Goal: Task Accomplishment & Management: Manage account settings

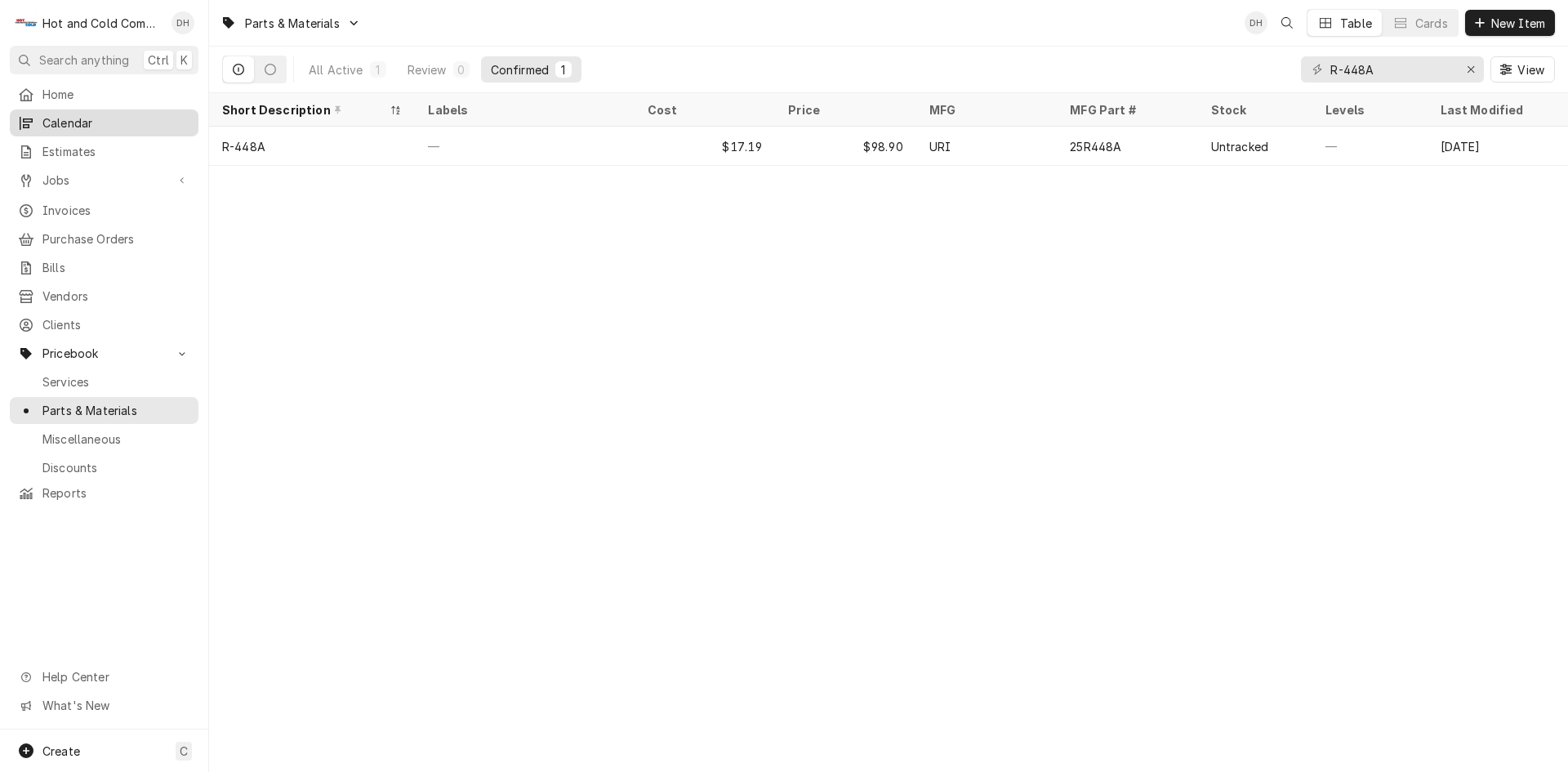
click at [91, 120] on span "Calendar" at bounding box center [116, 123] width 147 height 17
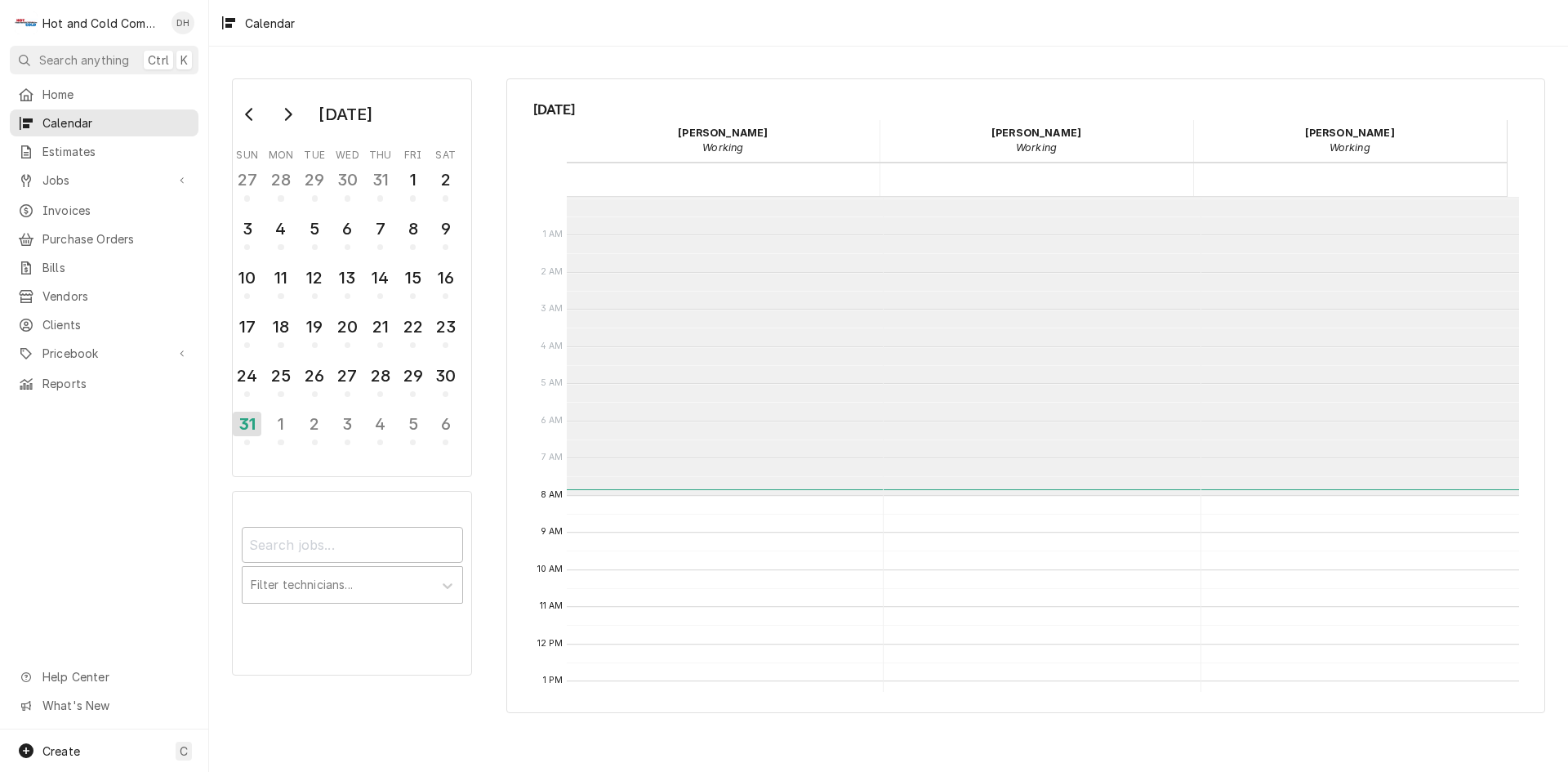
scroll to position [298, 0]
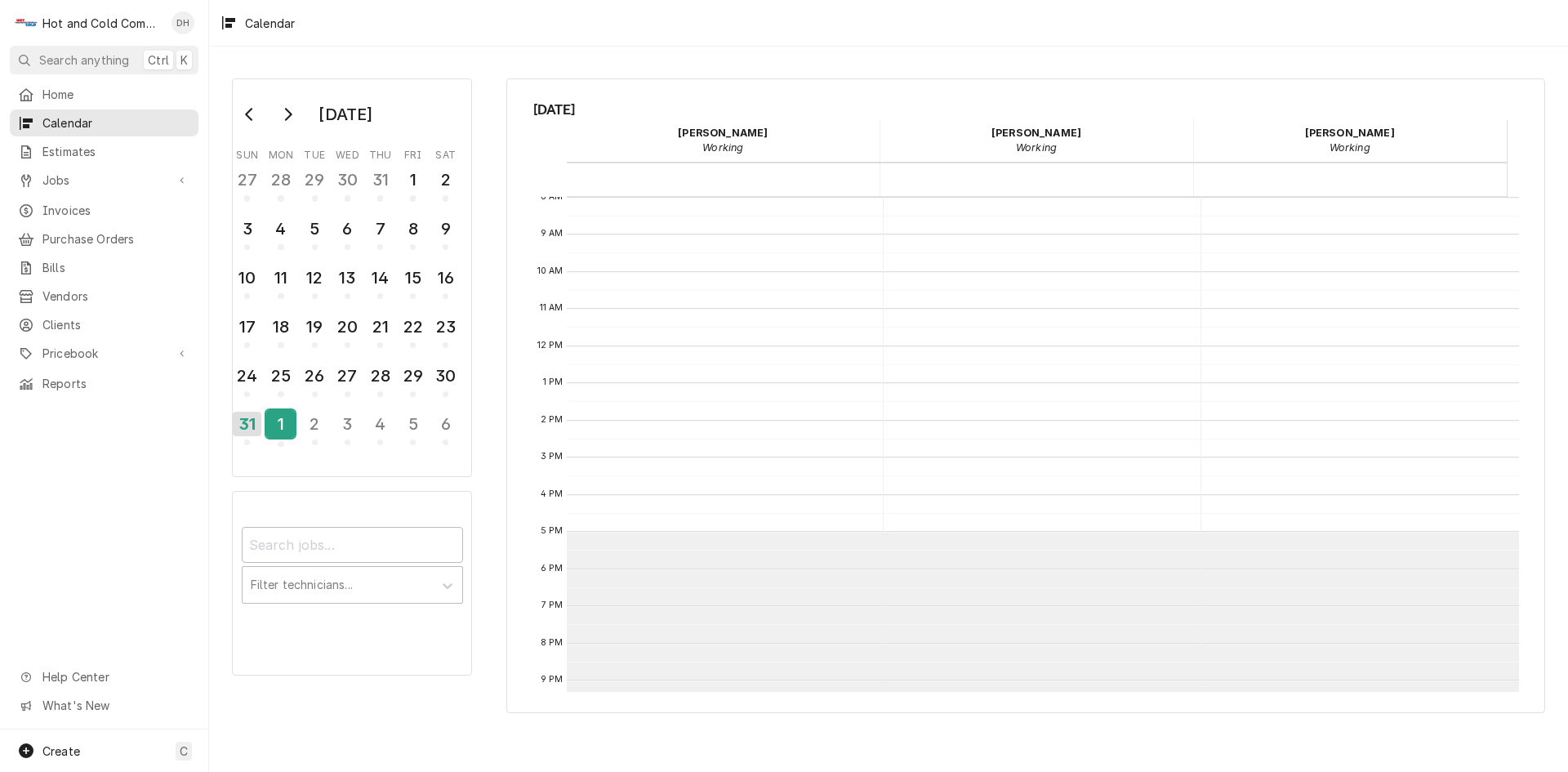
click at [285, 425] on div "1" at bounding box center [280, 423] width 29 height 28
click at [318, 430] on div "2" at bounding box center [315, 423] width 29 height 28
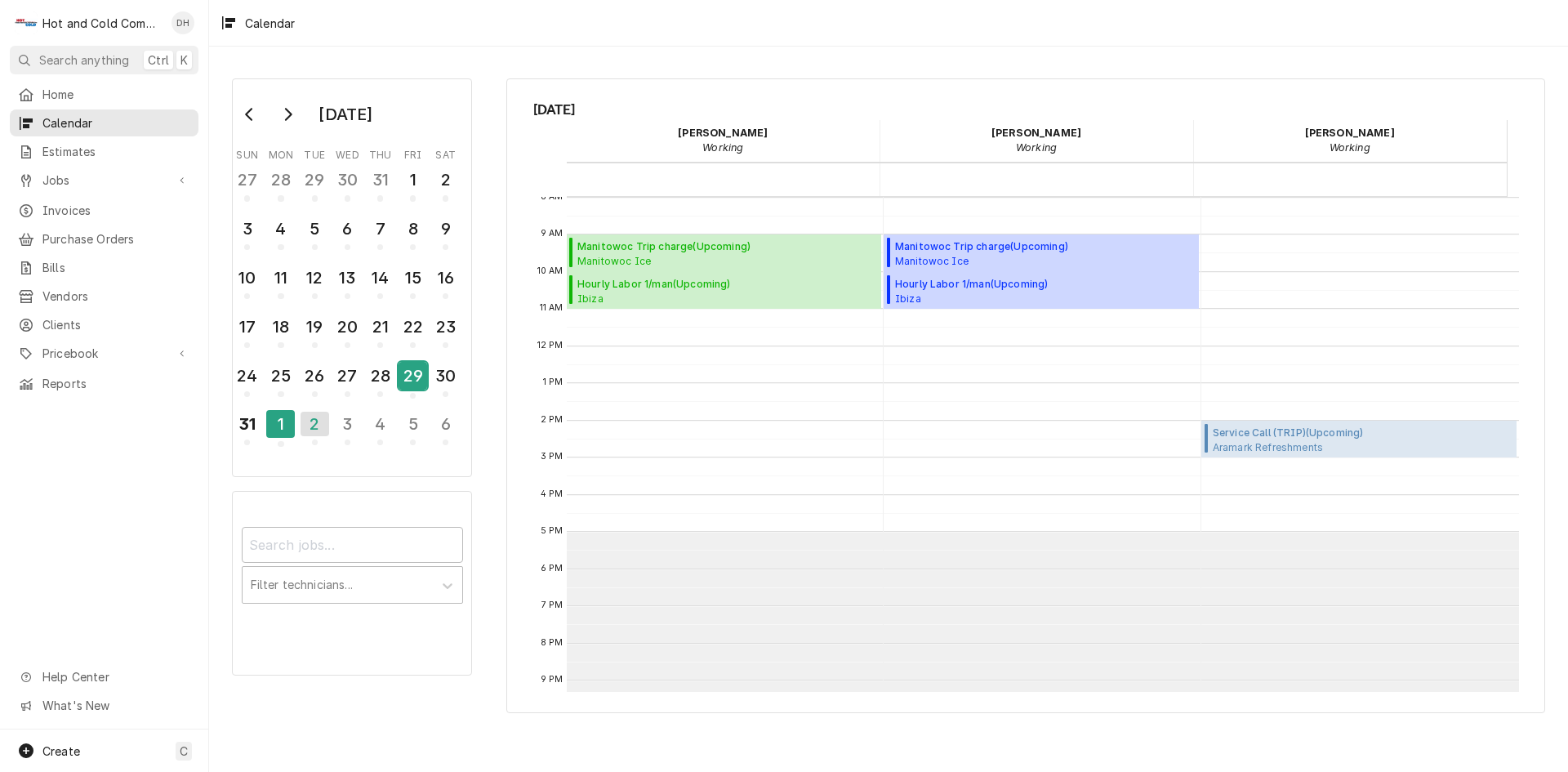
click at [414, 382] on div "29" at bounding box center [412, 375] width 29 height 28
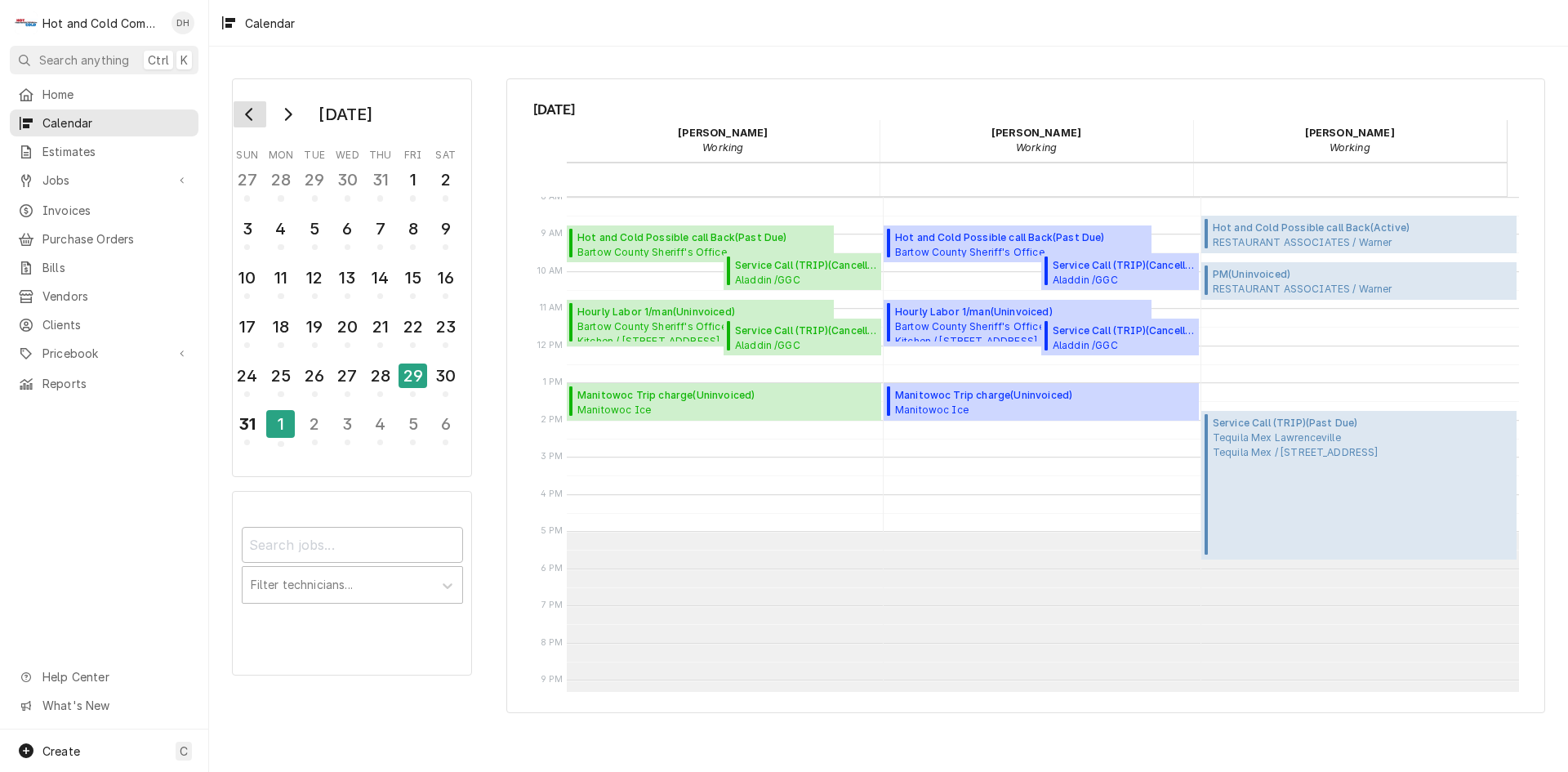
click at [252, 117] on icon "Go to previous month" at bounding box center [250, 115] width 13 height 13
click at [389, 185] on div "3" at bounding box center [381, 179] width 29 height 28
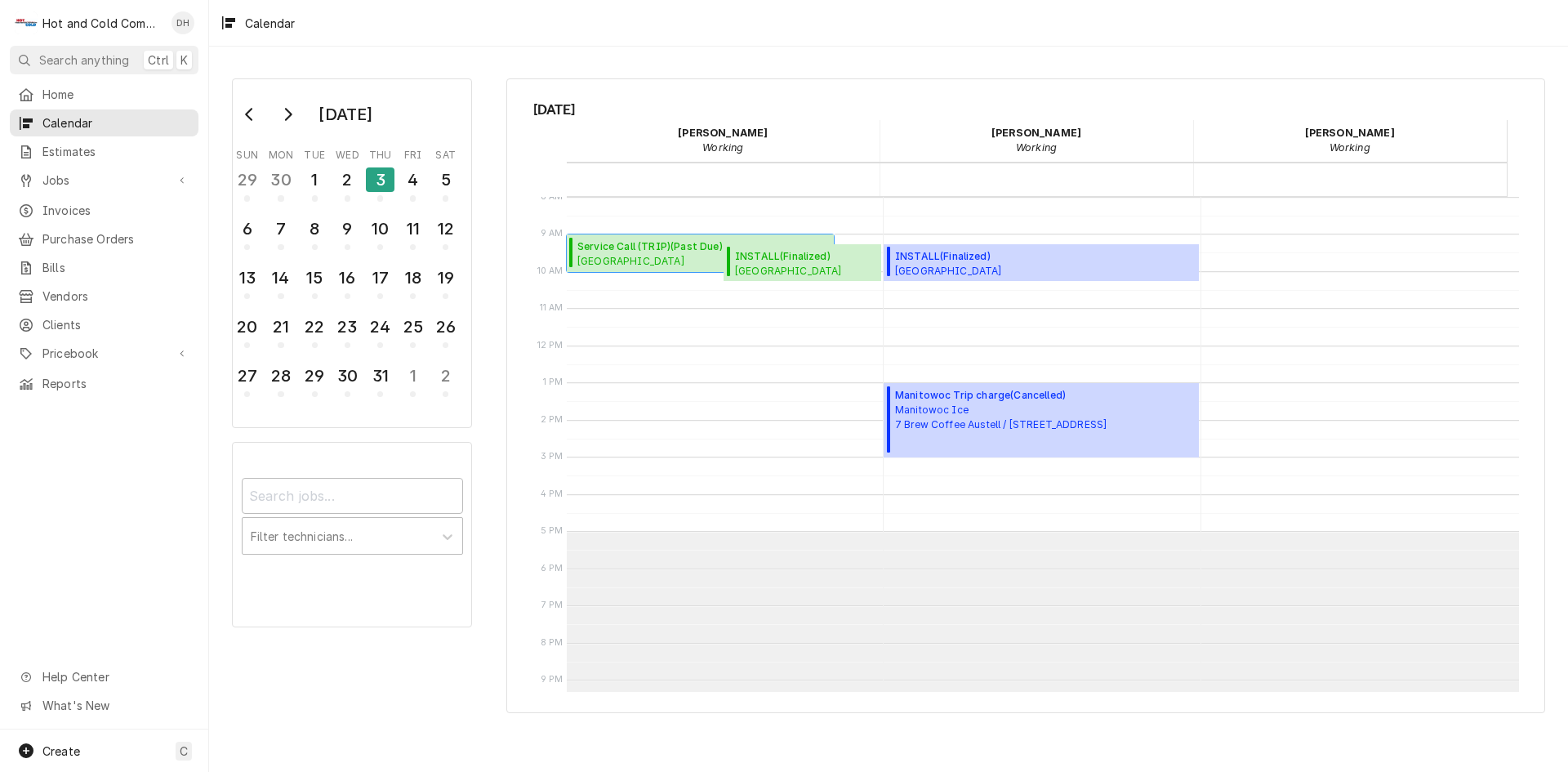
click at [633, 245] on span "Service Call (TRIP) ( Past Due )" at bounding box center [667, 246] width 179 height 14
click at [300, 119] on button "Go to next month" at bounding box center [287, 114] width 33 height 26
click at [408, 382] on div "29" at bounding box center [412, 375] width 29 height 28
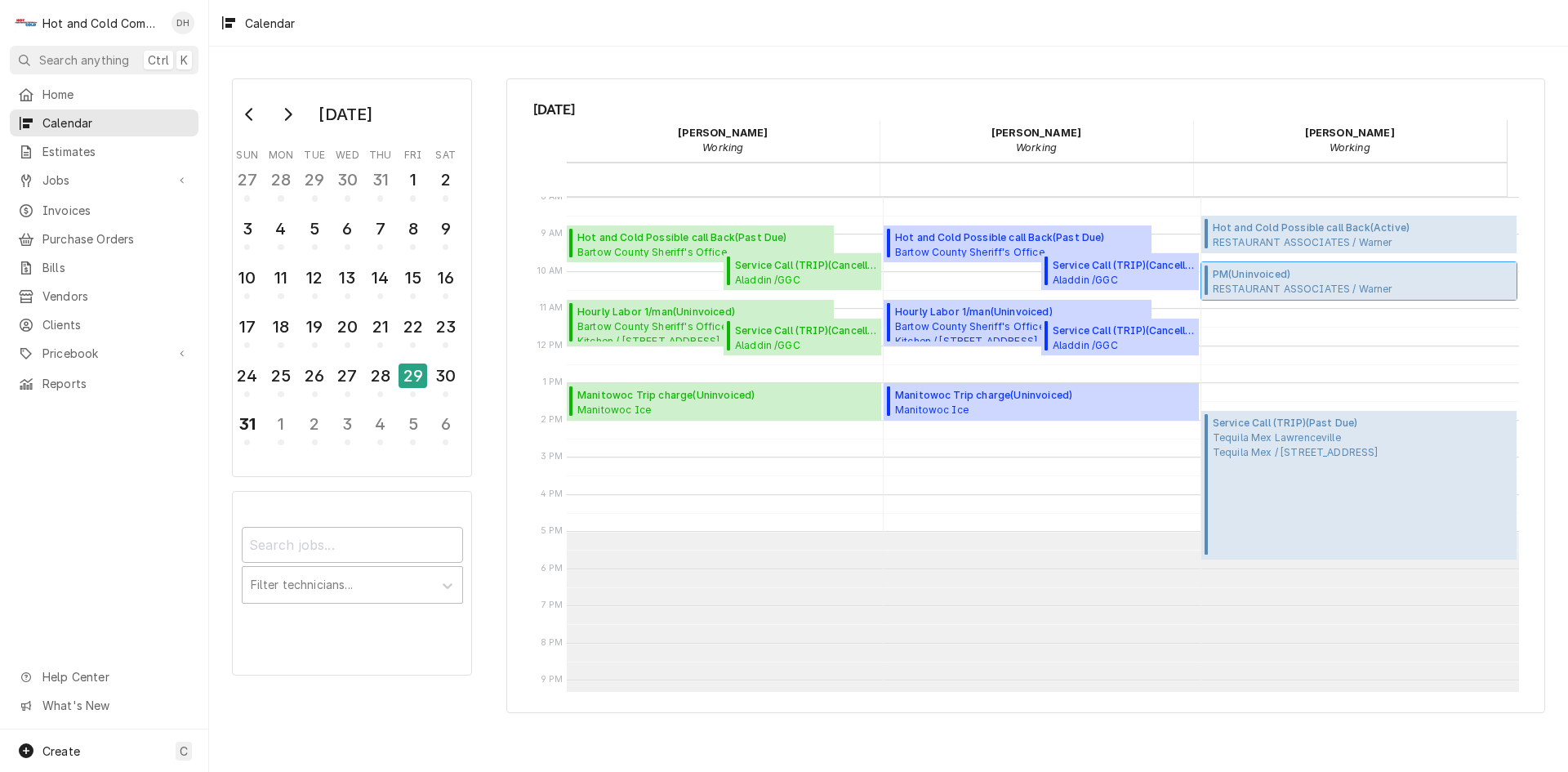
click at [1276, 278] on span "PM ( Uninvoiced )" at bounding box center [1310, 274] width 195 height 14
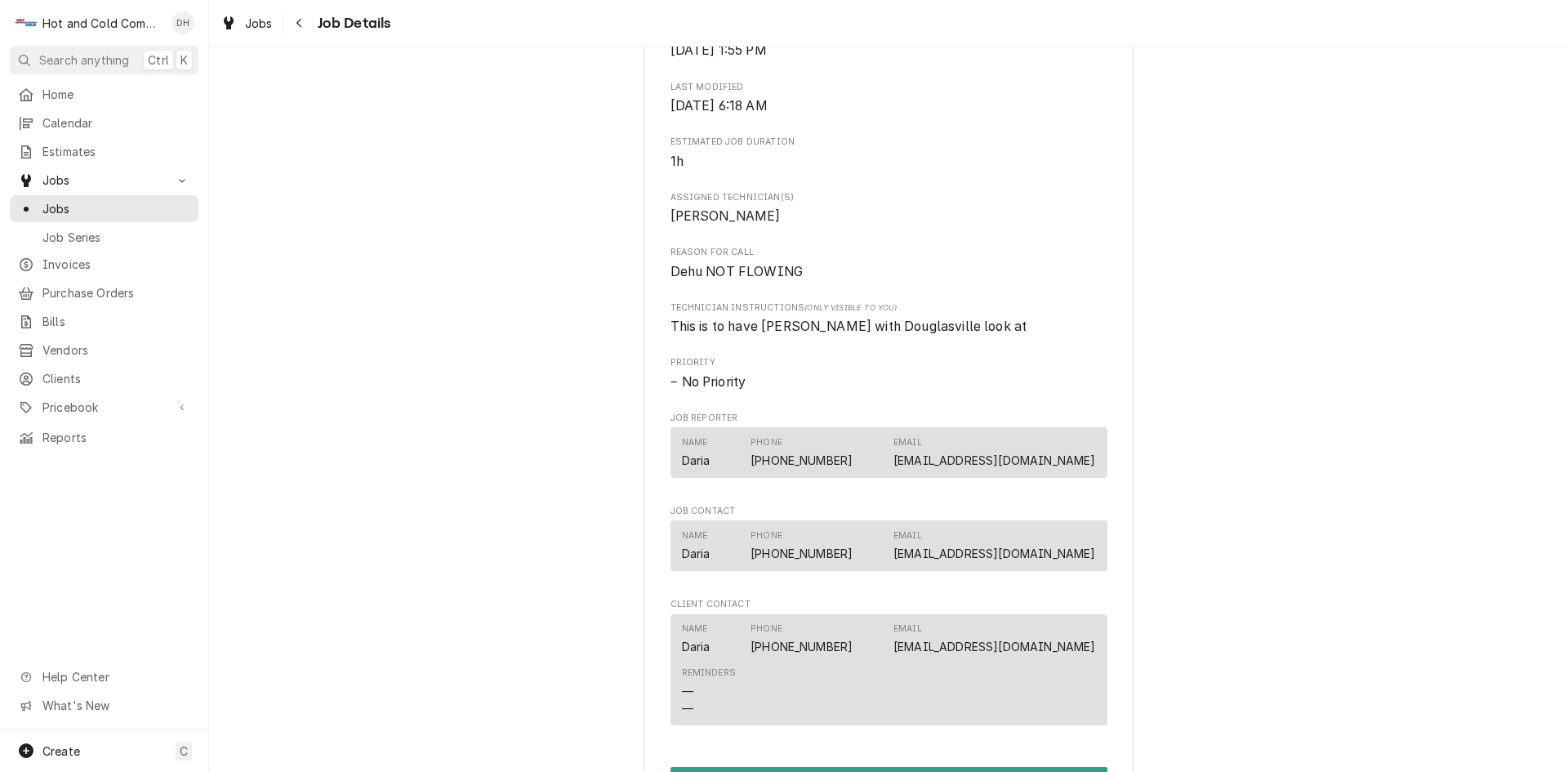
scroll to position [816, 0]
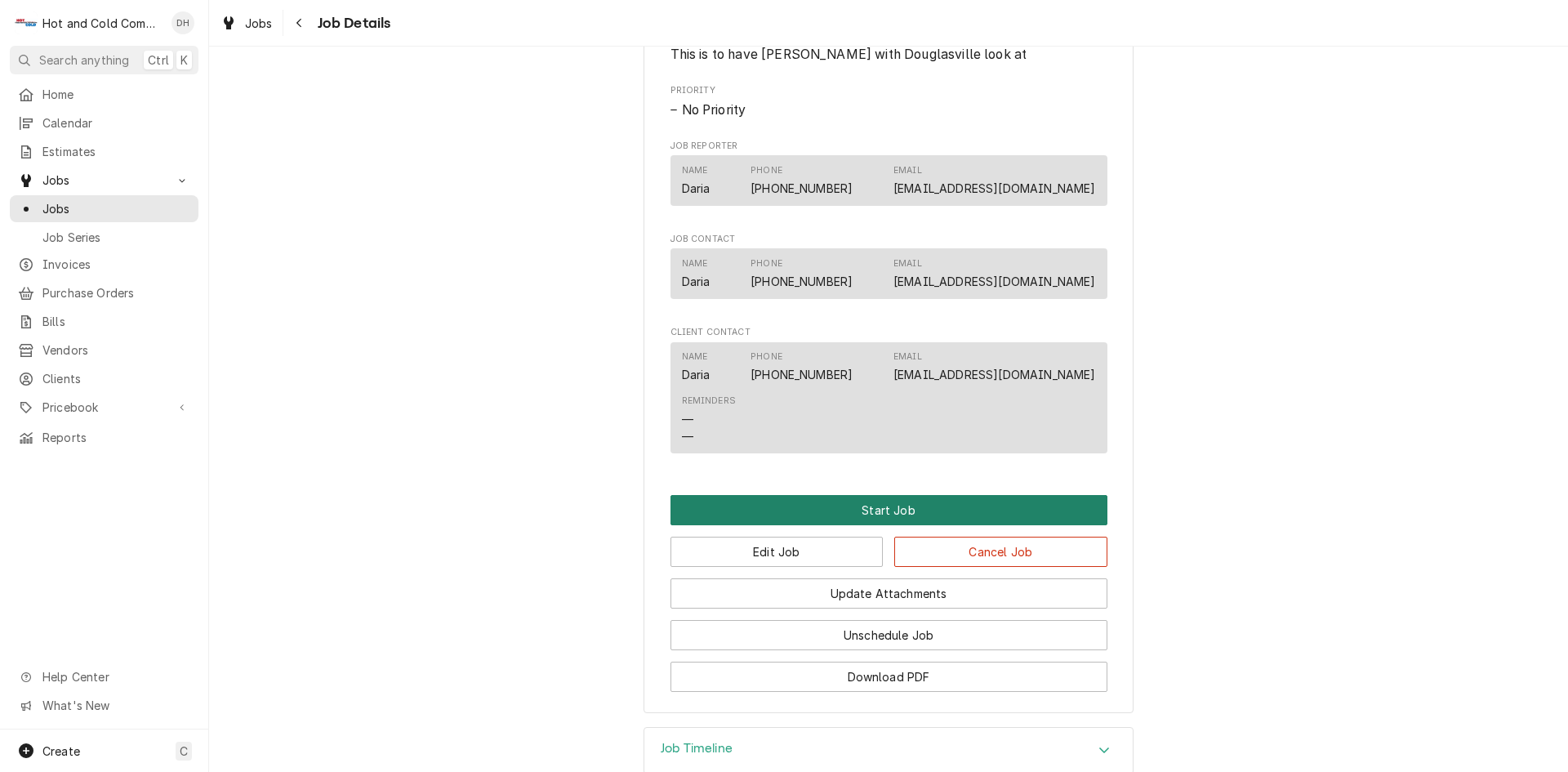
click at [895, 508] on button "Start Job" at bounding box center [889, 509] width 437 height 30
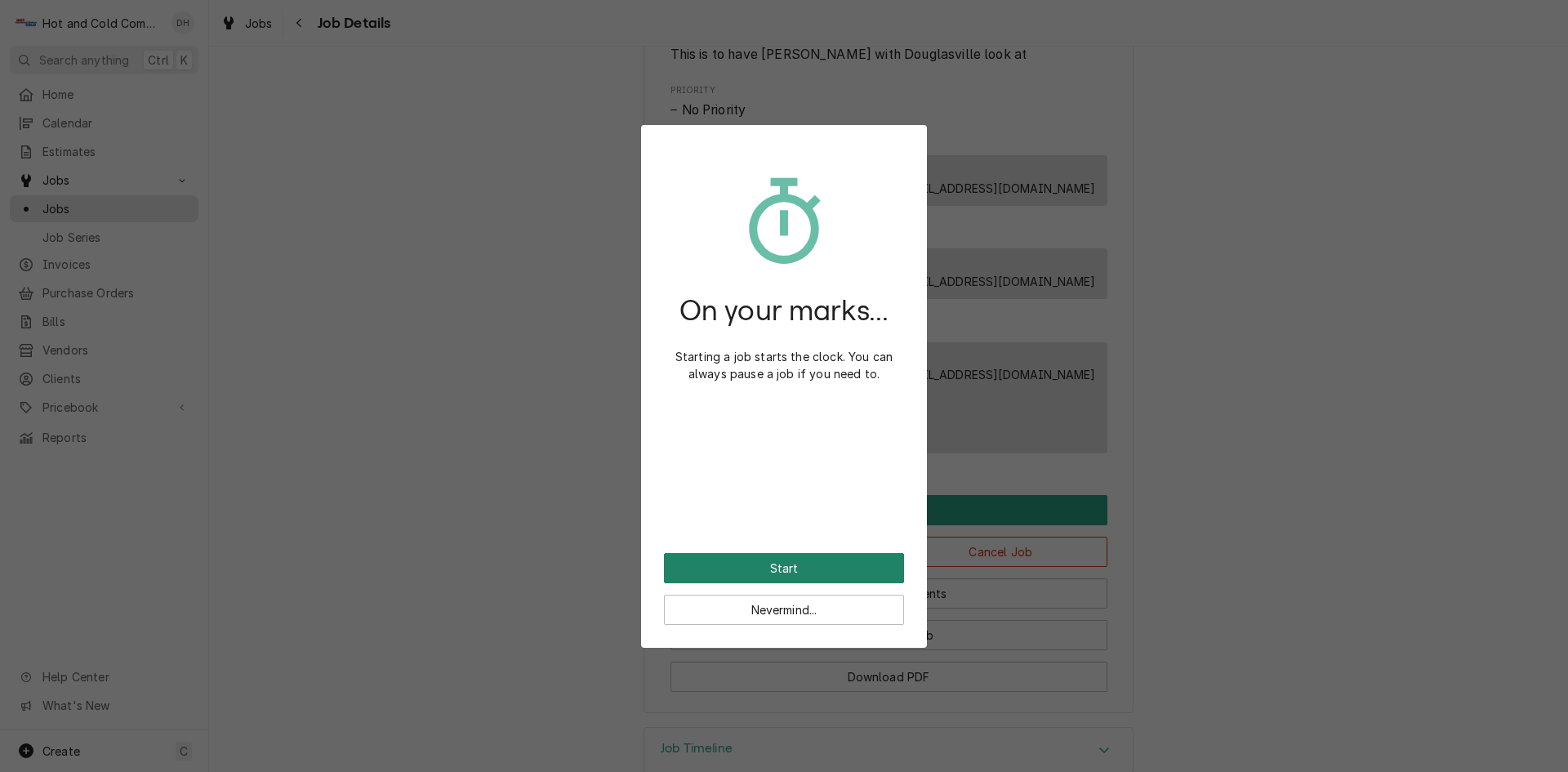
click at [810, 569] on button "Start" at bounding box center [784, 568] width 240 height 30
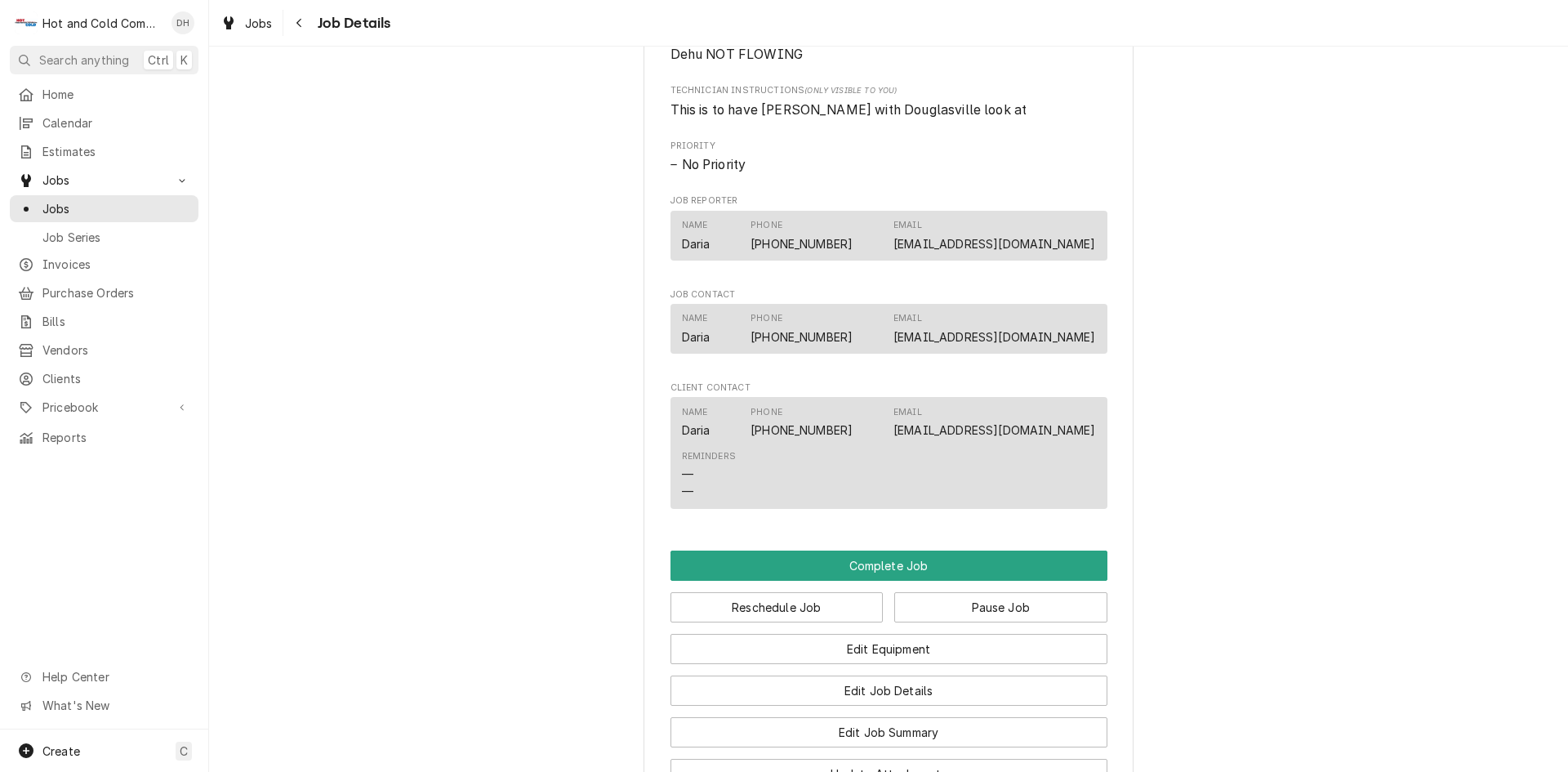
scroll to position [1088, 0]
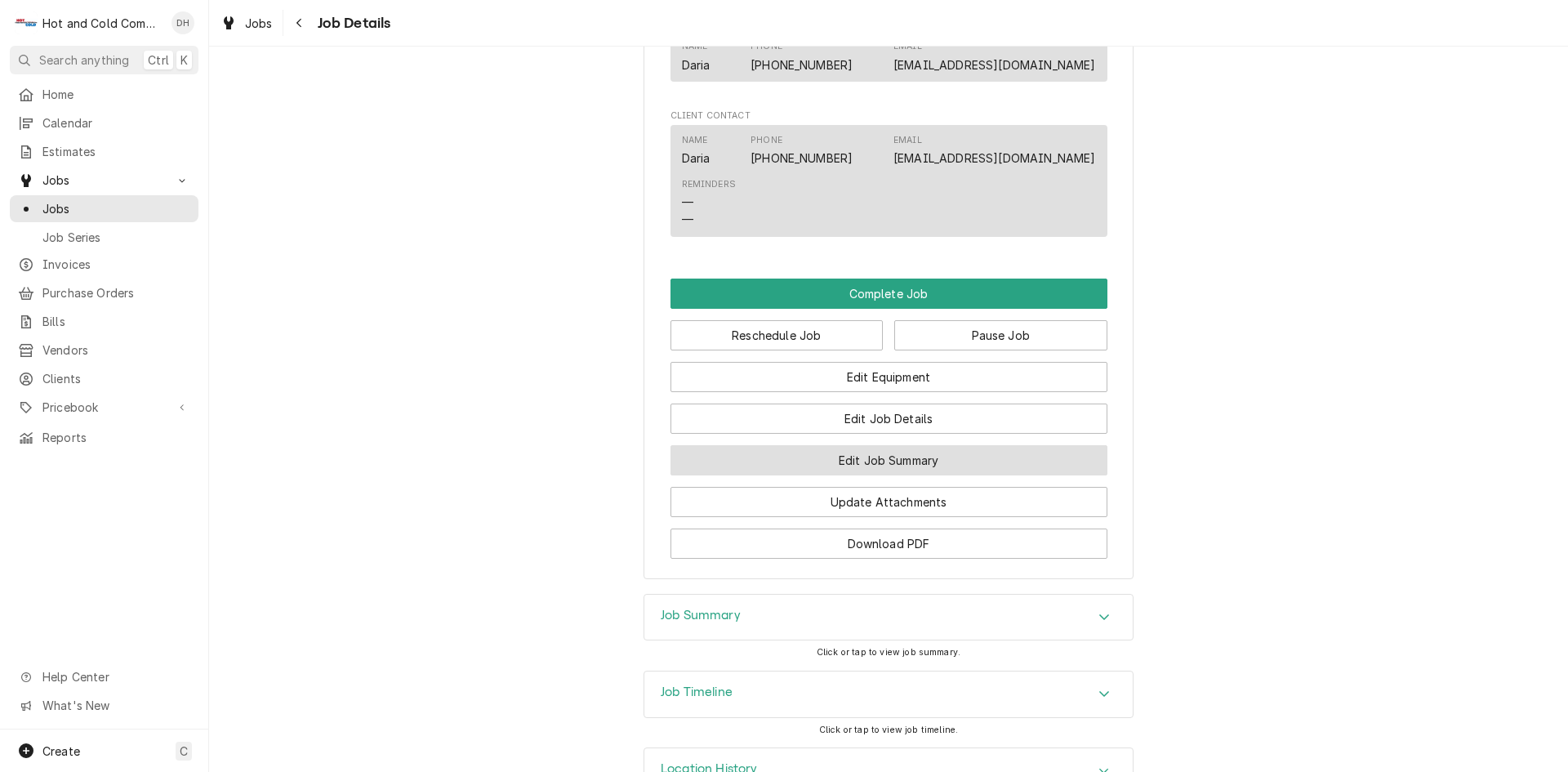
click at [901, 456] on button "Edit Job Summary" at bounding box center [889, 460] width 437 height 30
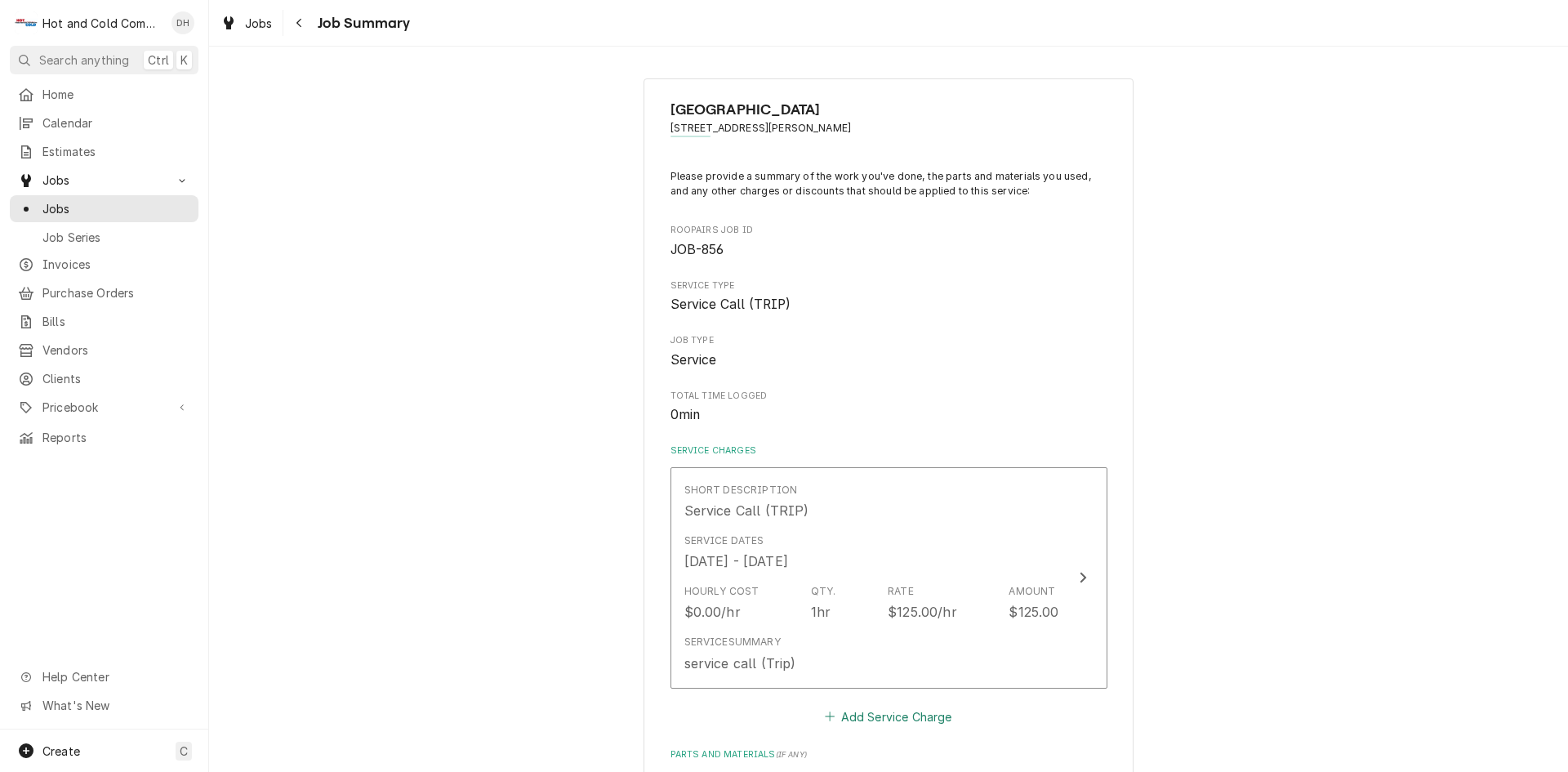
click at [919, 715] on button "Add Service Charge" at bounding box center [888, 716] width 132 height 23
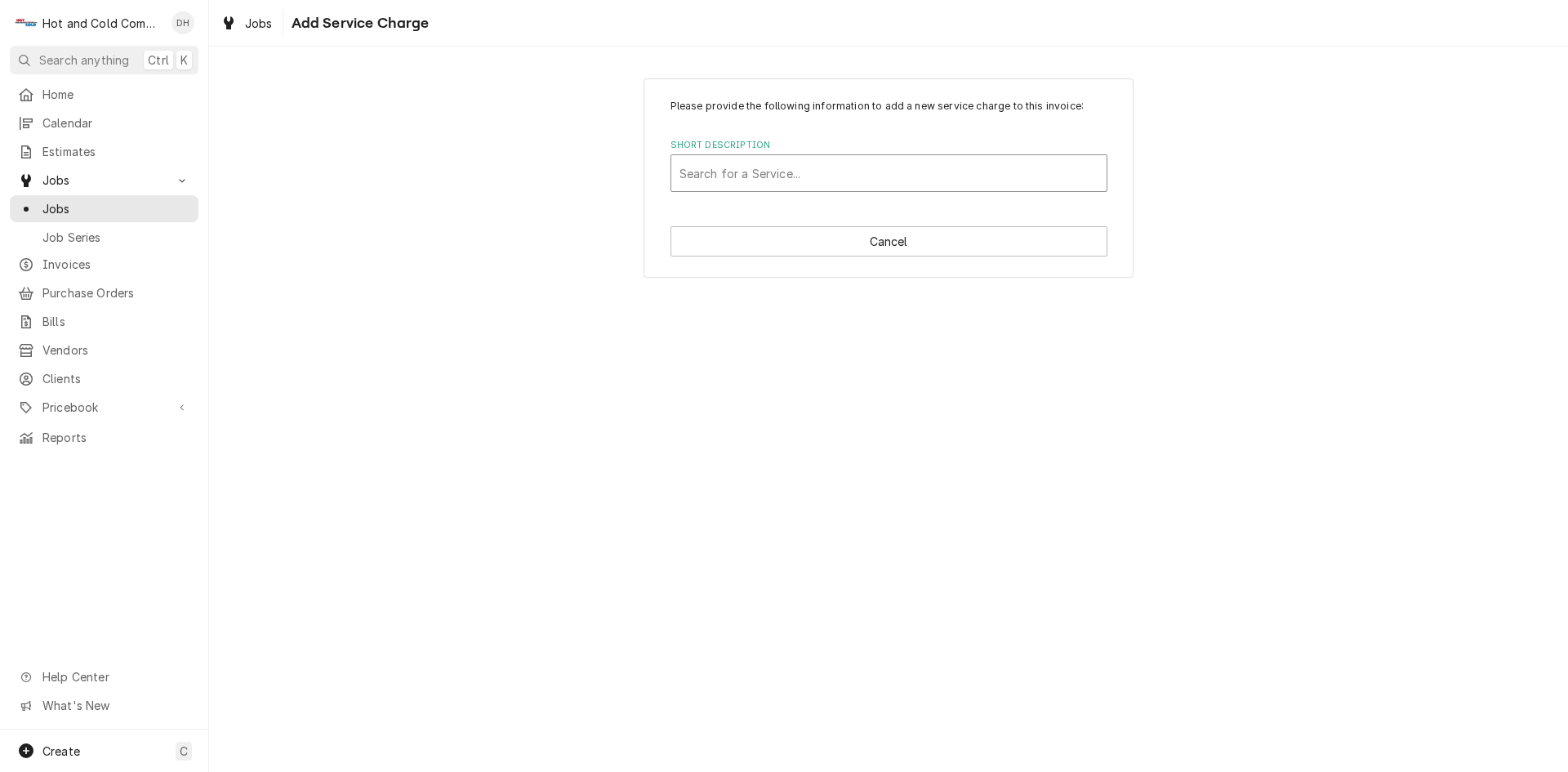
click at [731, 167] on div "Short Description" at bounding box center [889, 173] width 419 height 29
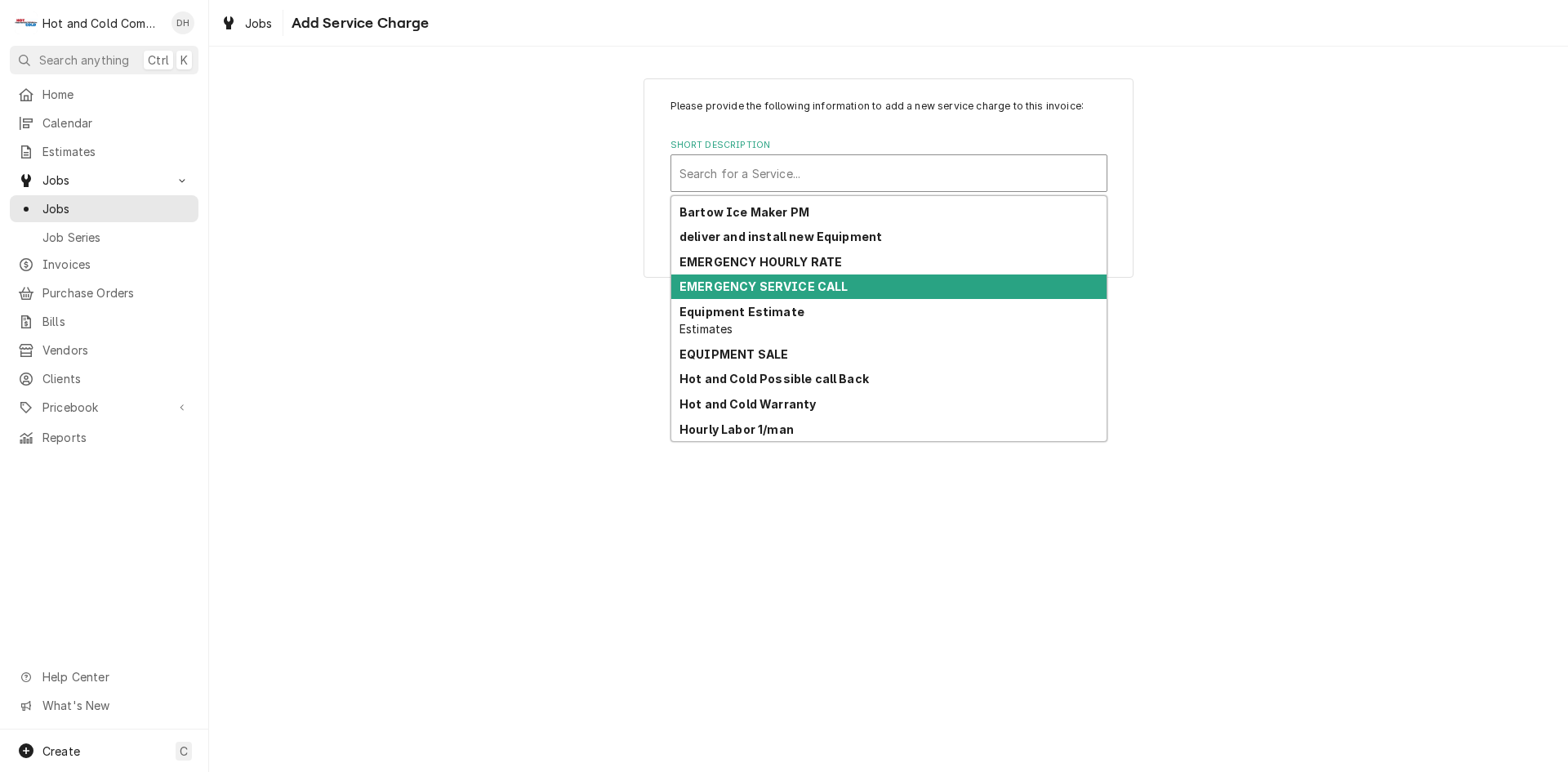
scroll to position [88, 0]
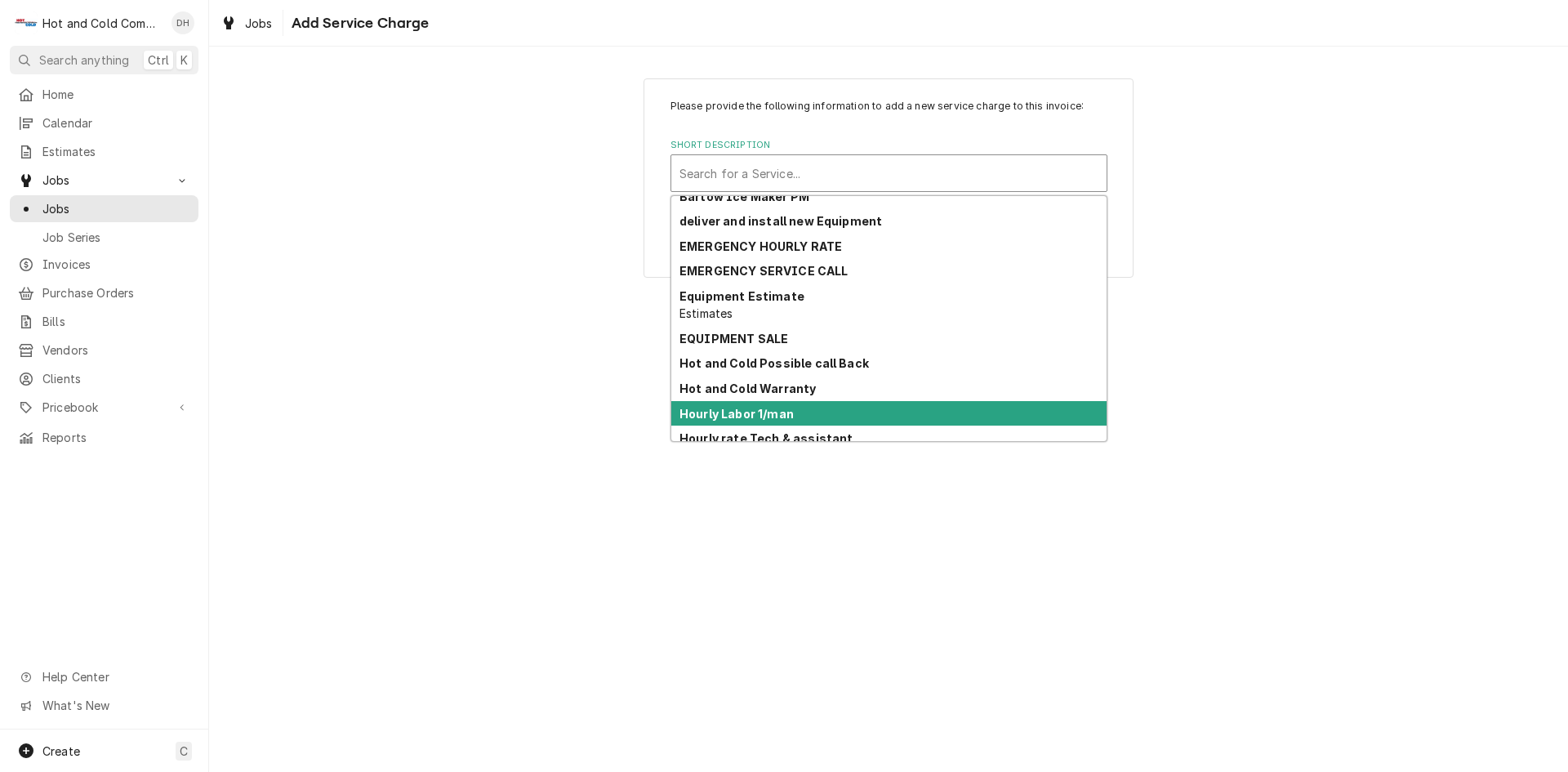
click at [1014, 414] on div "Hourly Labor 1/man" at bounding box center [889, 413] width 436 height 25
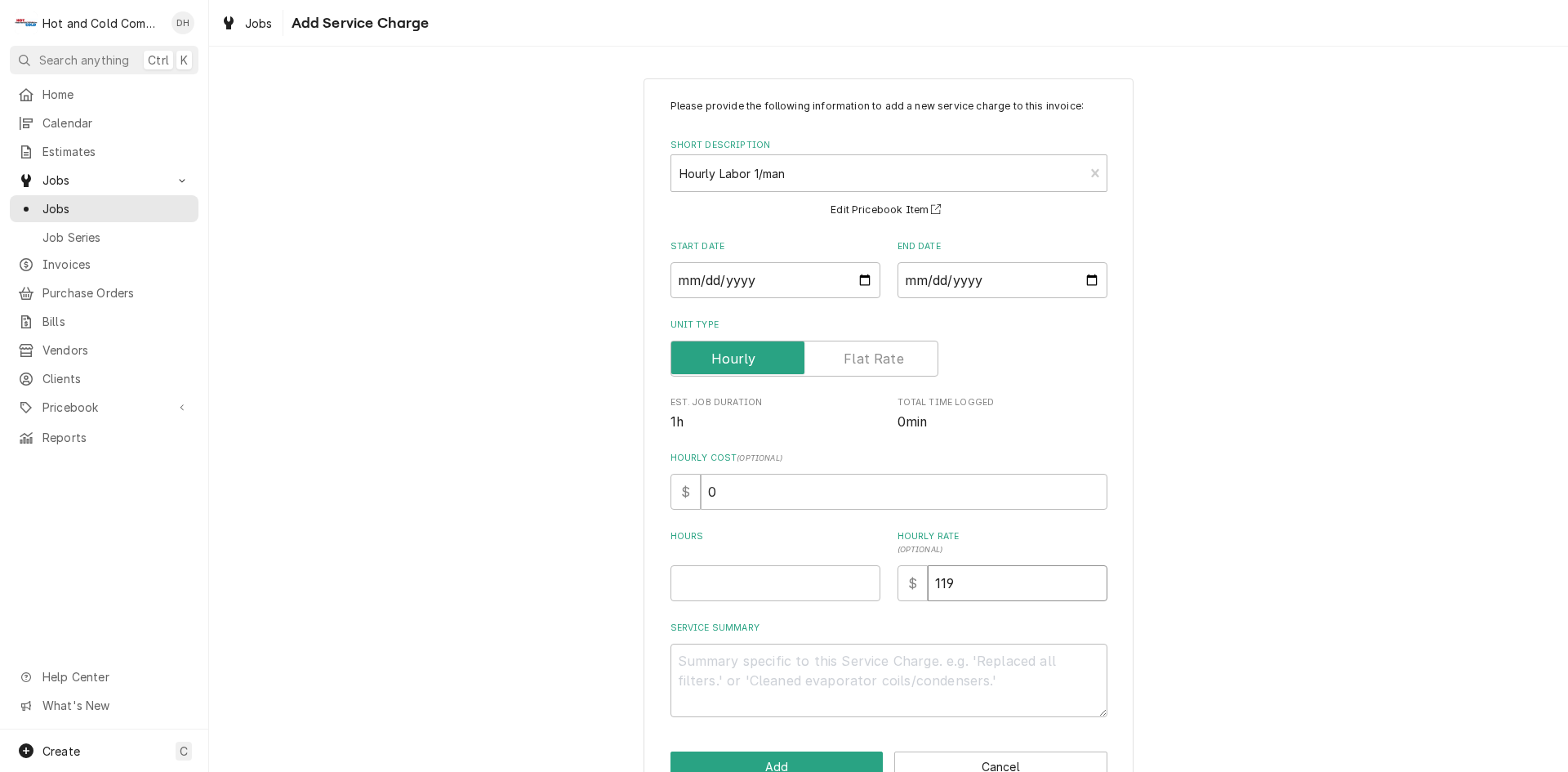
click at [1030, 601] on div "Please provide the following information to add a new service charge to this in…" at bounding box center [889, 408] width 437 height 618
type textarea "x"
type input "11"
type textarea "x"
type input "1"
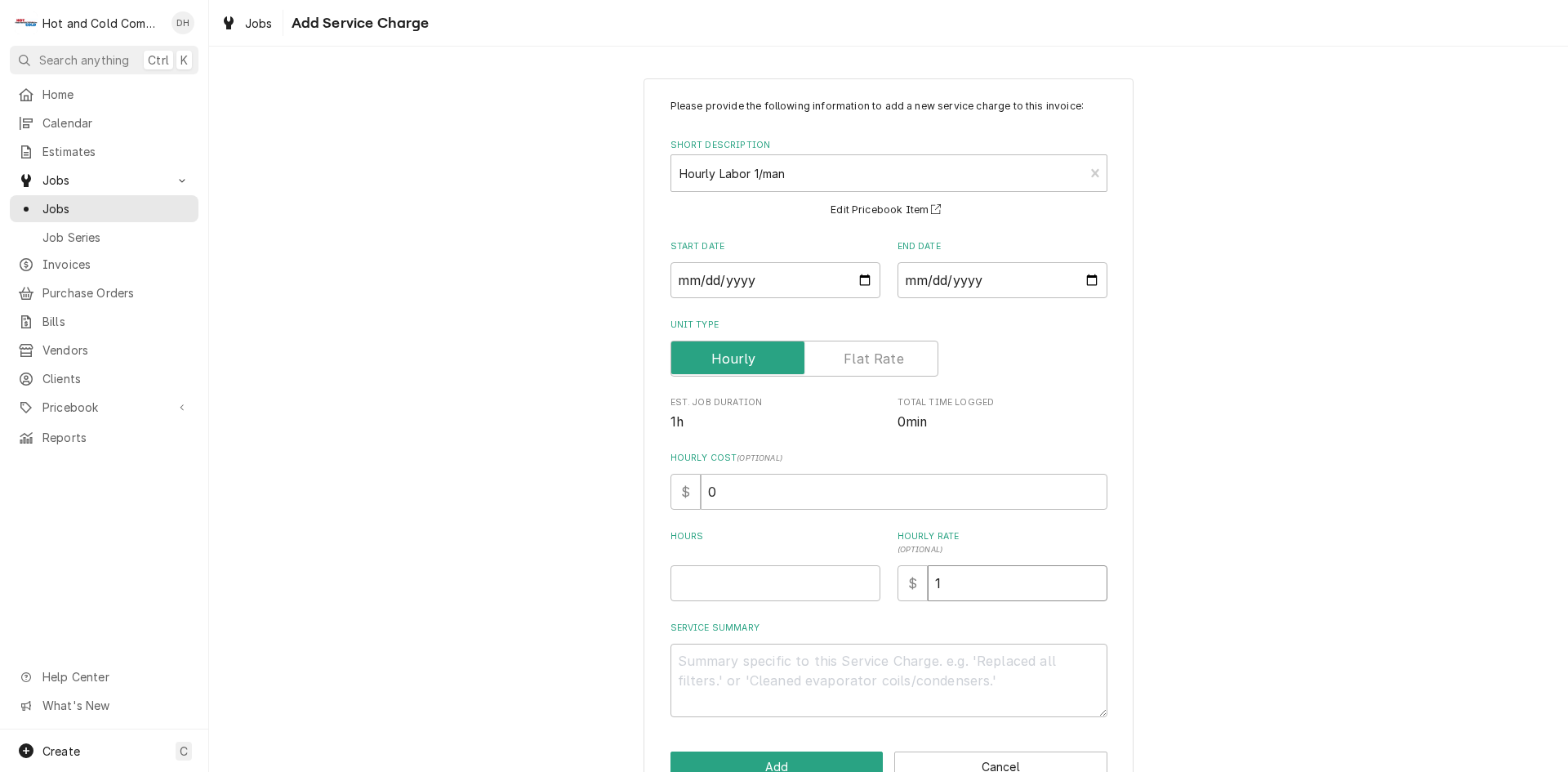
type textarea "x"
type input "12"
type textarea "x"
type input "125"
type textarea "x"
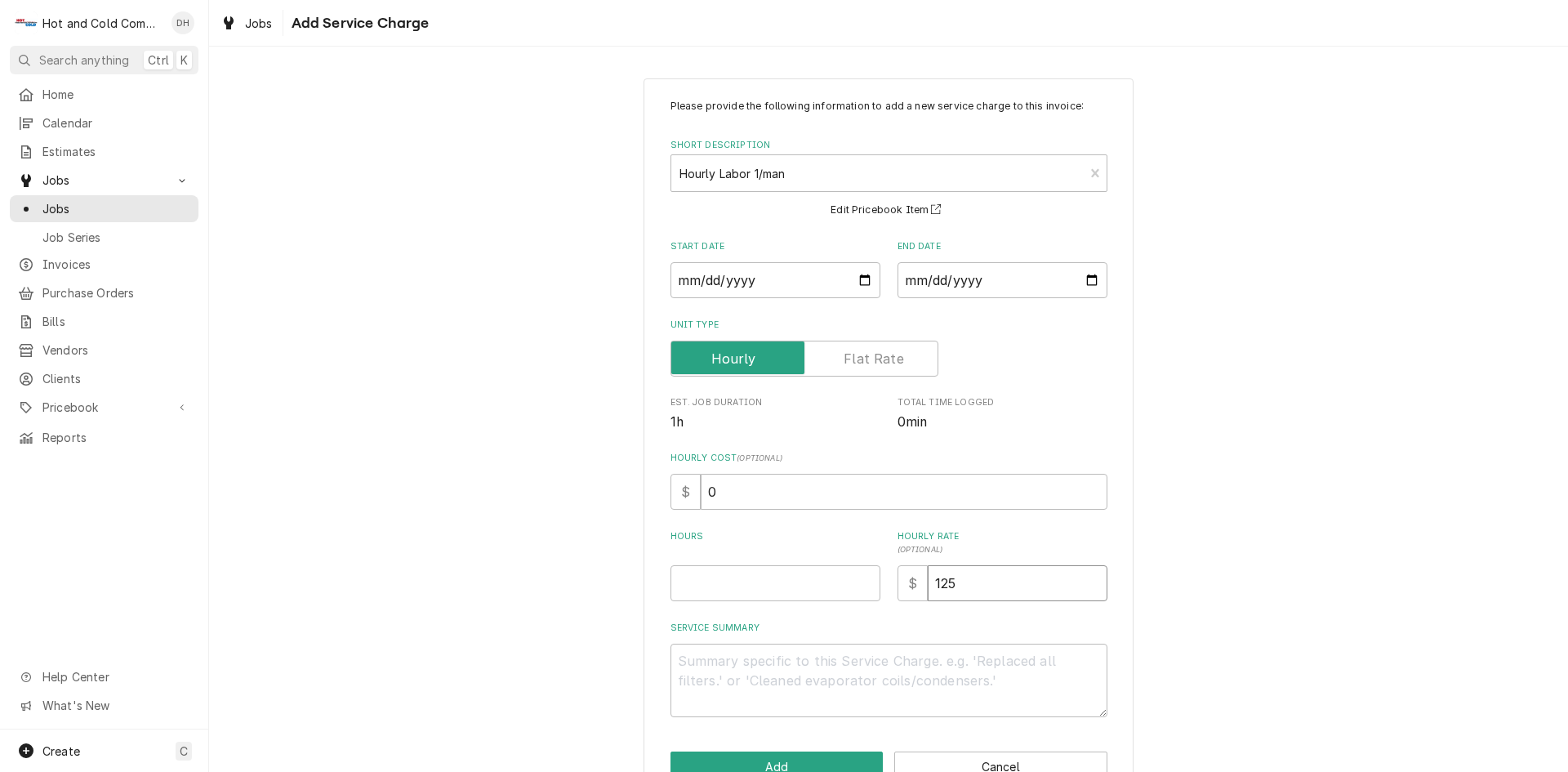
type input "125.0"
type textarea "x"
type input "125.00"
click at [855, 280] on input "Start Date" at bounding box center [776, 280] width 210 height 36
type textarea "x"
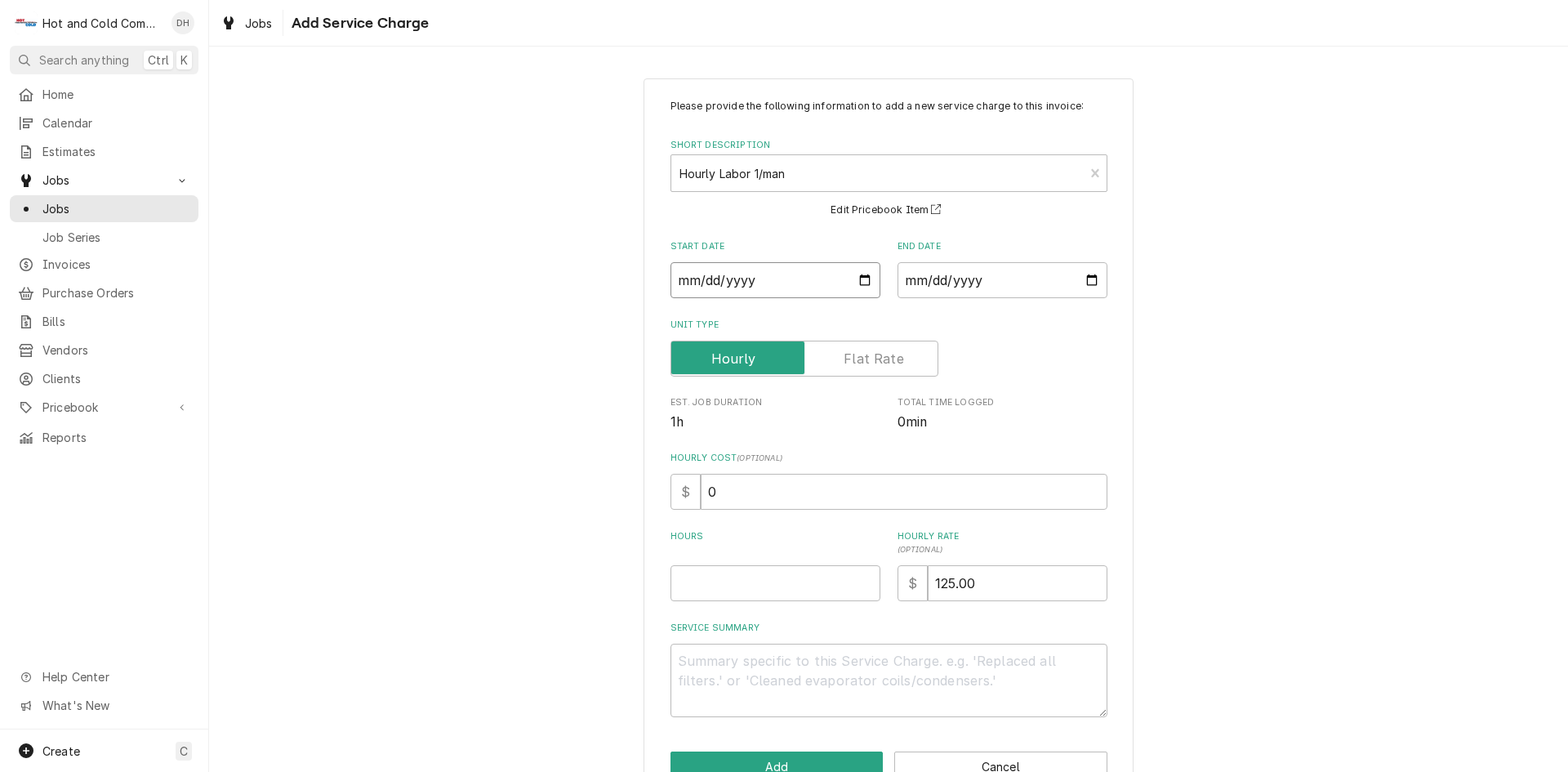
type input "2025-07-31"
type textarea "x"
type input "2025-07-03"
click at [1085, 280] on input "End Date" at bounding box center [1002, 280] width 210 height 36
type textarea "x"
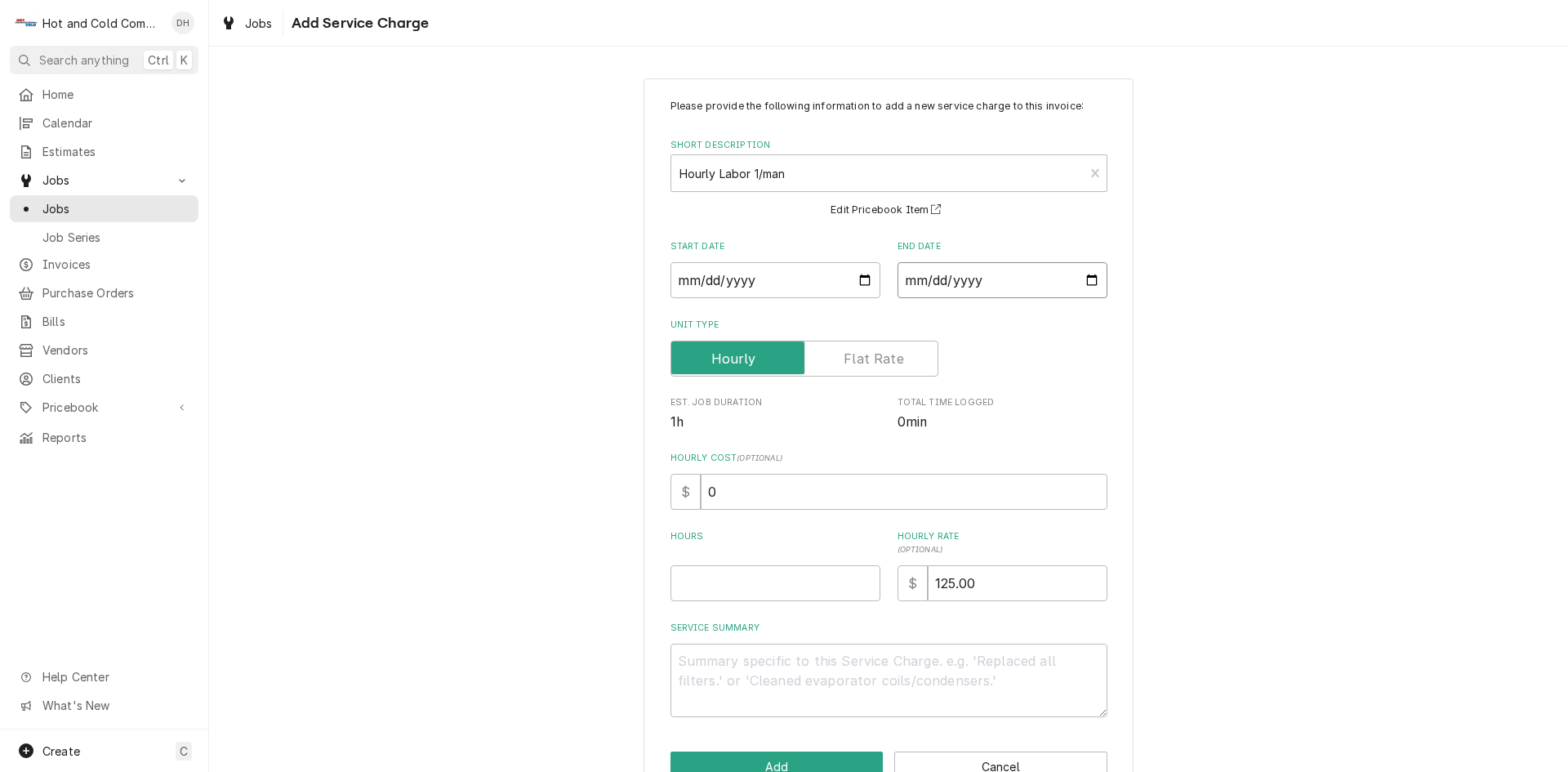
type input "2025-07-31"
type textarea "x"
type input "2025-07-03"
click at [869, 505] on input "0" at bounding box center [904, 491] width 407 height 36
type textarea "x"
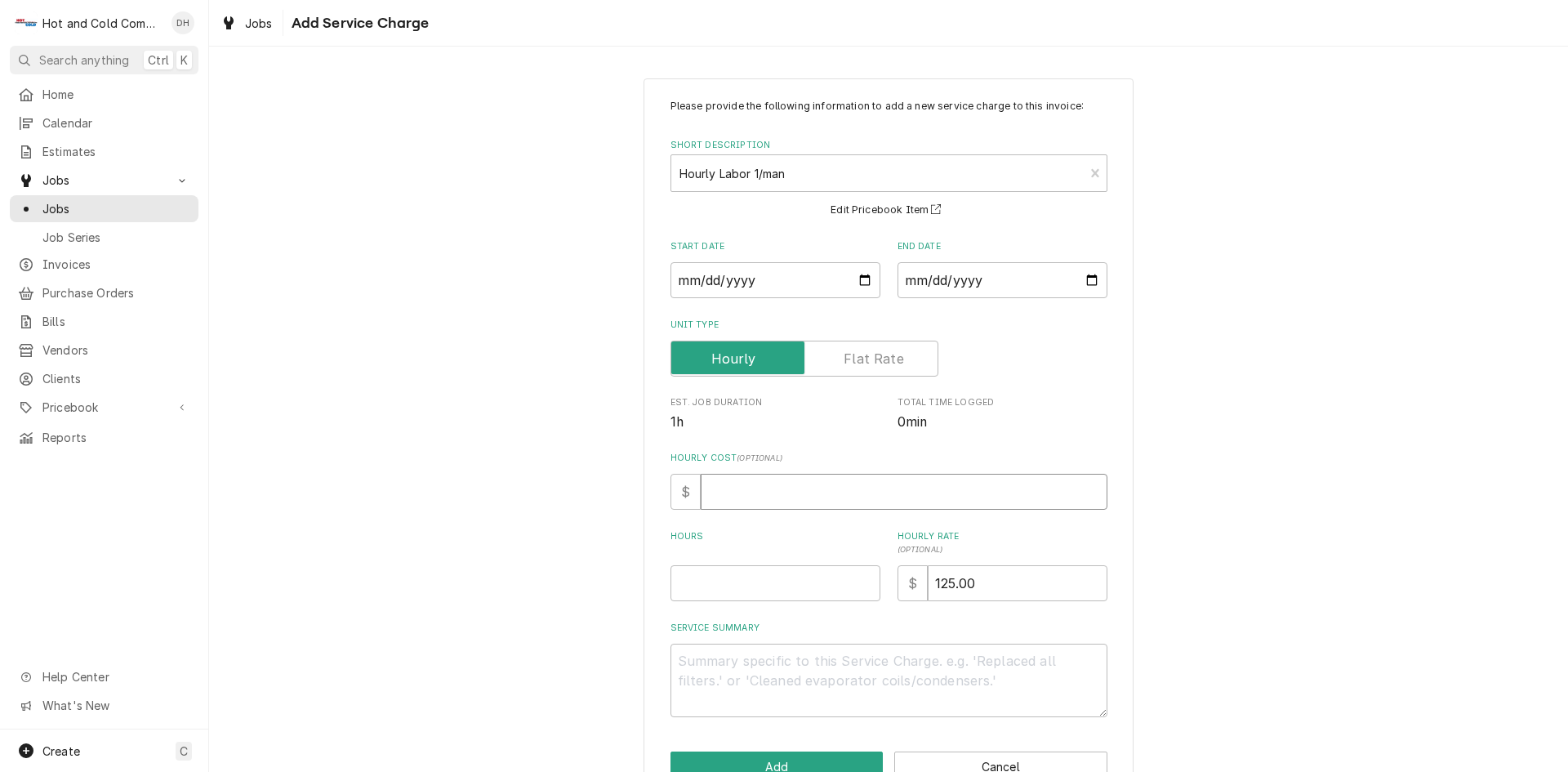
type textarea "x"
type input "3"
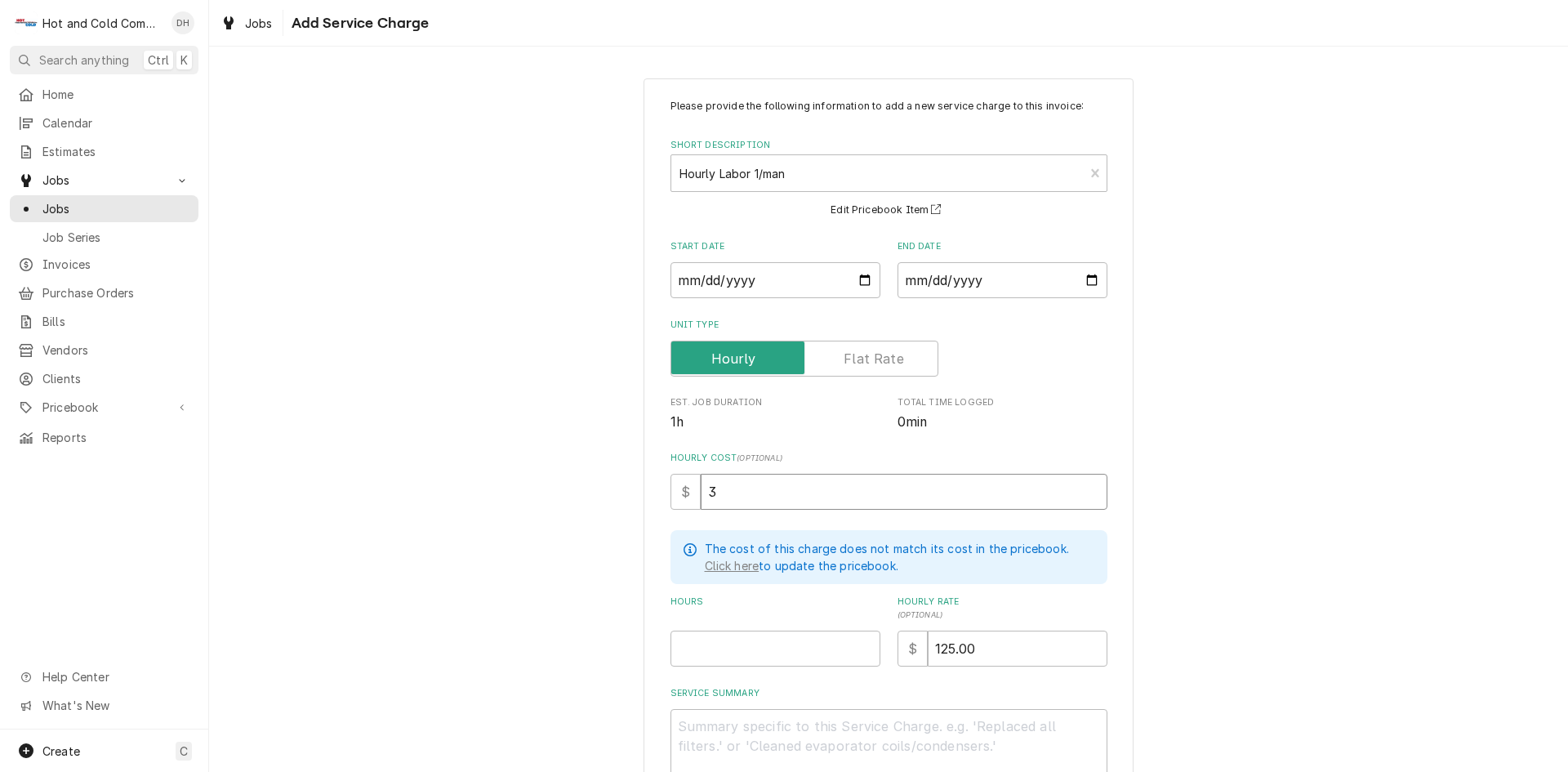
type textarea "x"
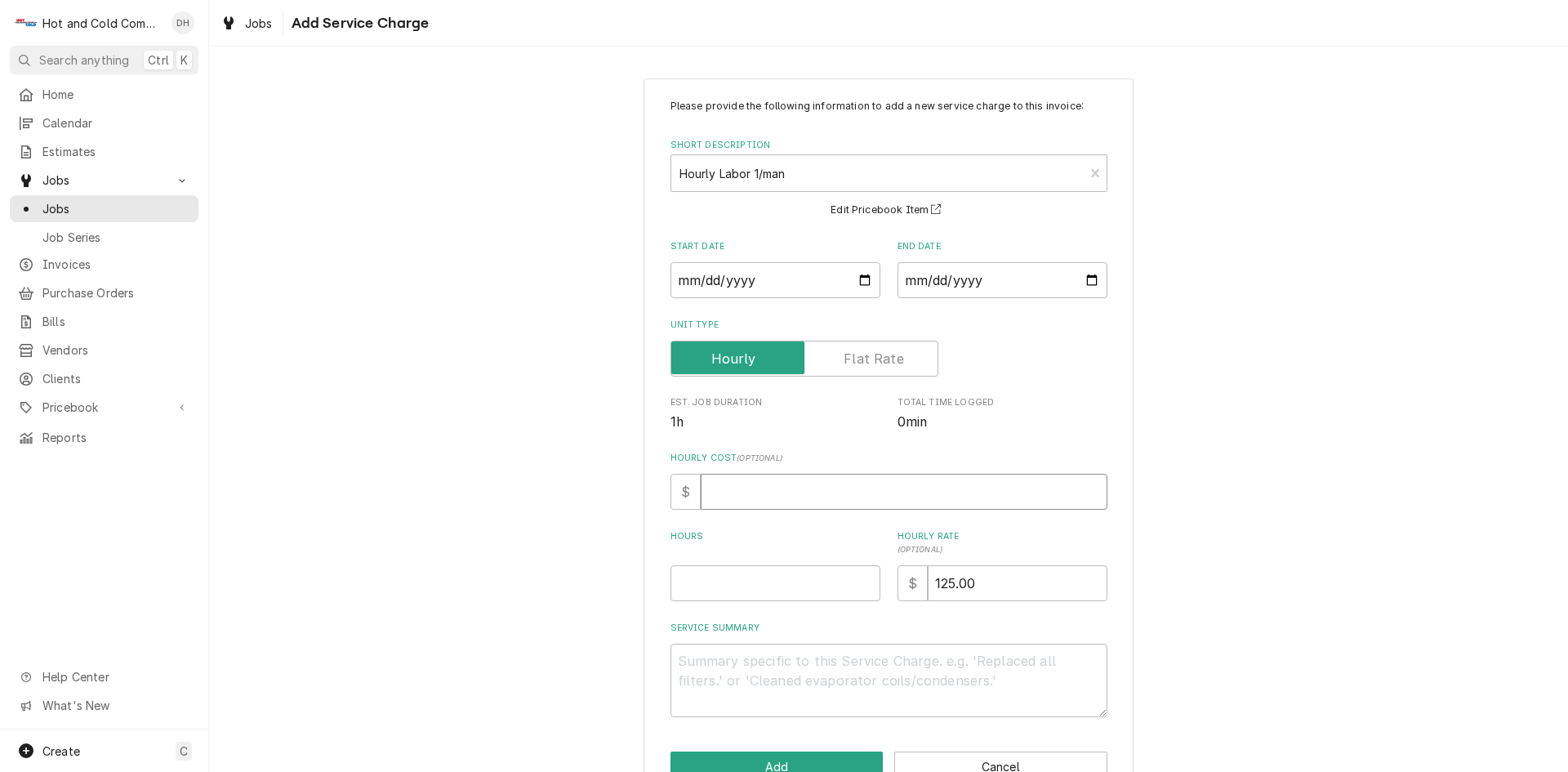
type textarea "x"
type input "0"
type textarea "x"
type input "3"
type textarea "x"
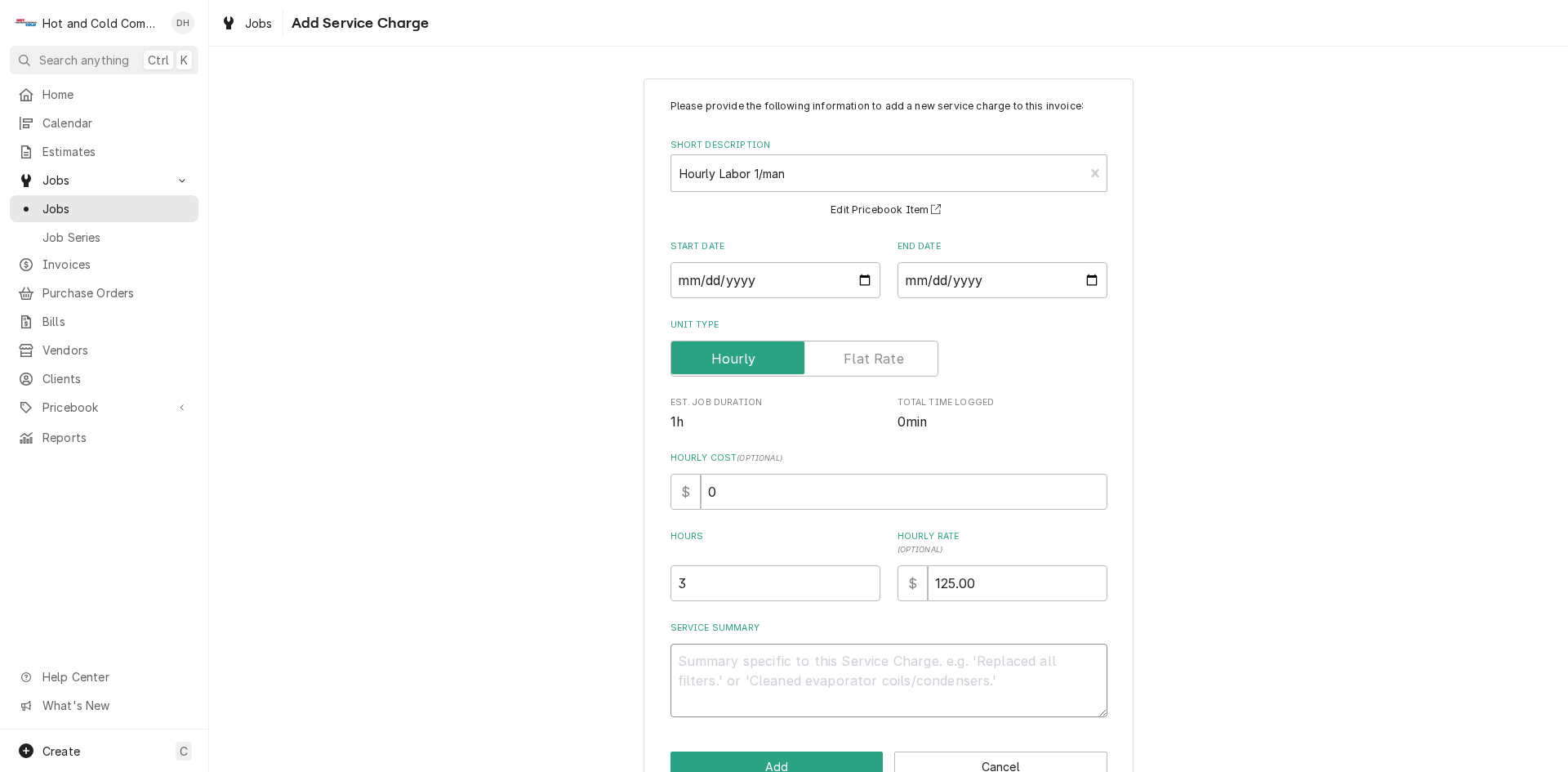
type textarea "7"
type textarea "x"
type textarea "7/"
type textarea "x"
type textarea "7/3"
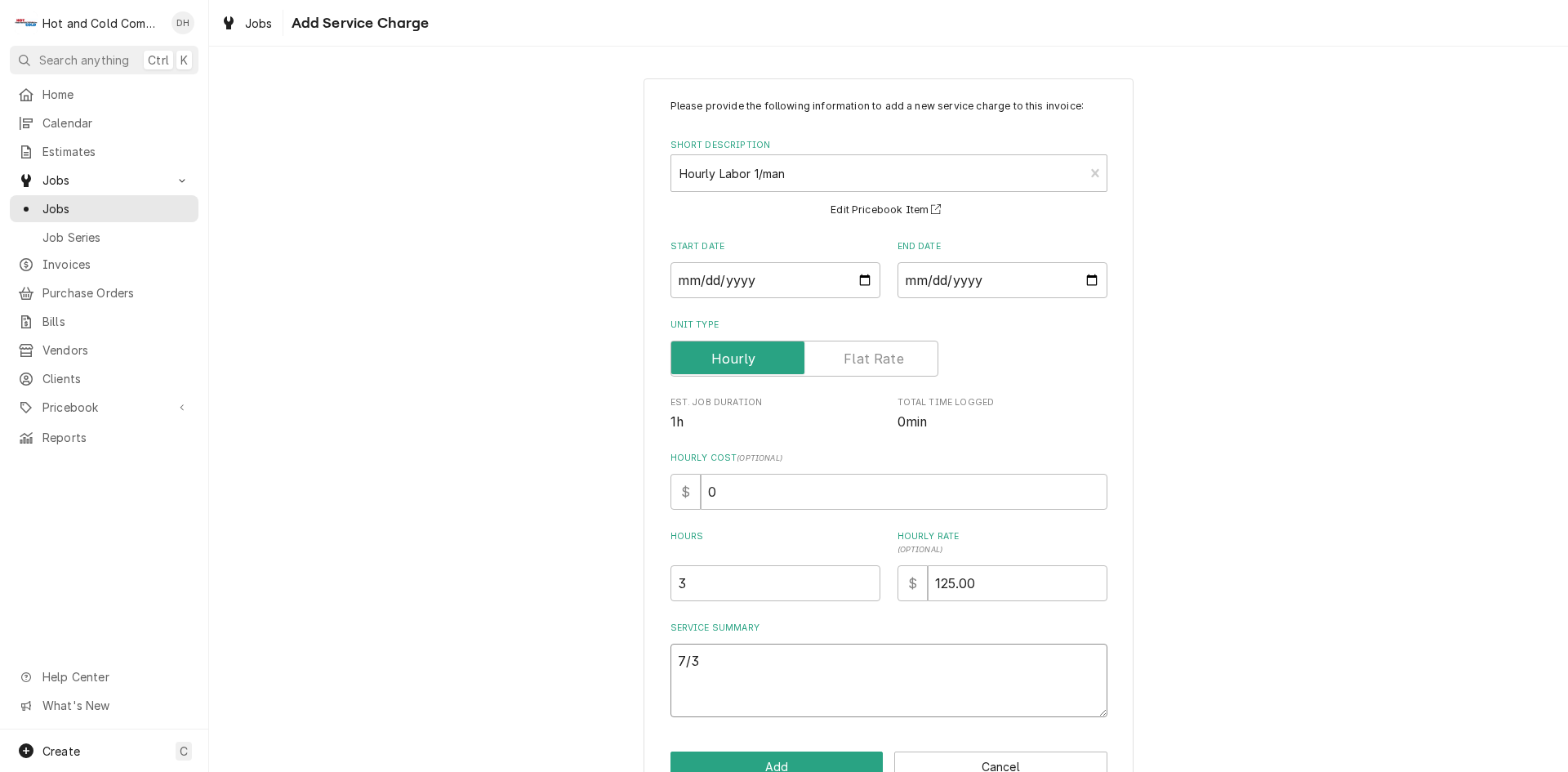
type textarea "x"
type textarea "7/3/"
type textarea "x"
type textarea "7/3/2"
type textarea "x"
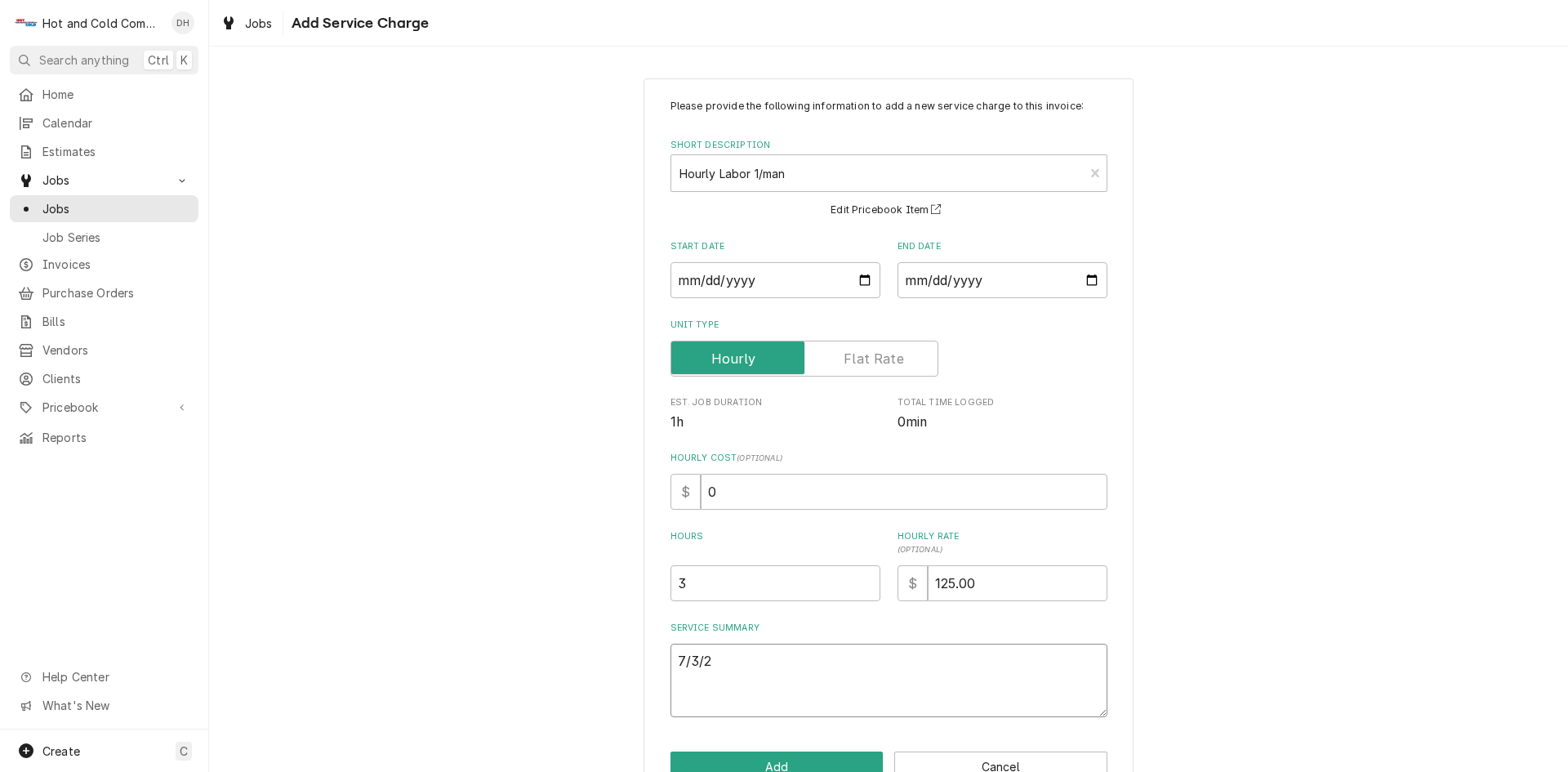
type textarea "7/3/25"
type textarea "x"
type textarea "7/3/25"
type textarea "x"
type textarea "7/3/25 C"
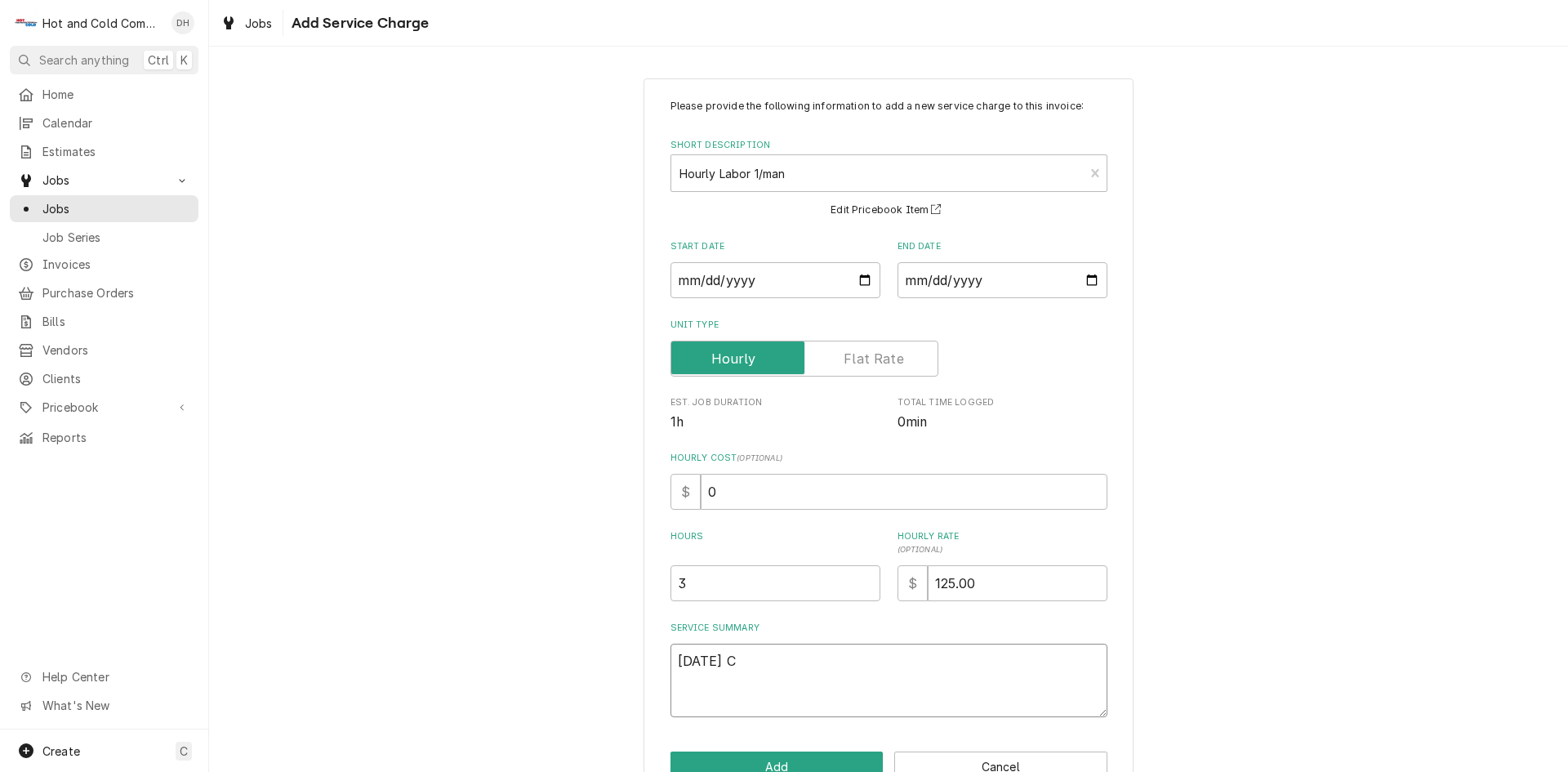
type textarea "x"
type textarea "7/3/25 Co"
type textarea "x"
type textarea "7/3/25 Con"
type textarea "x"
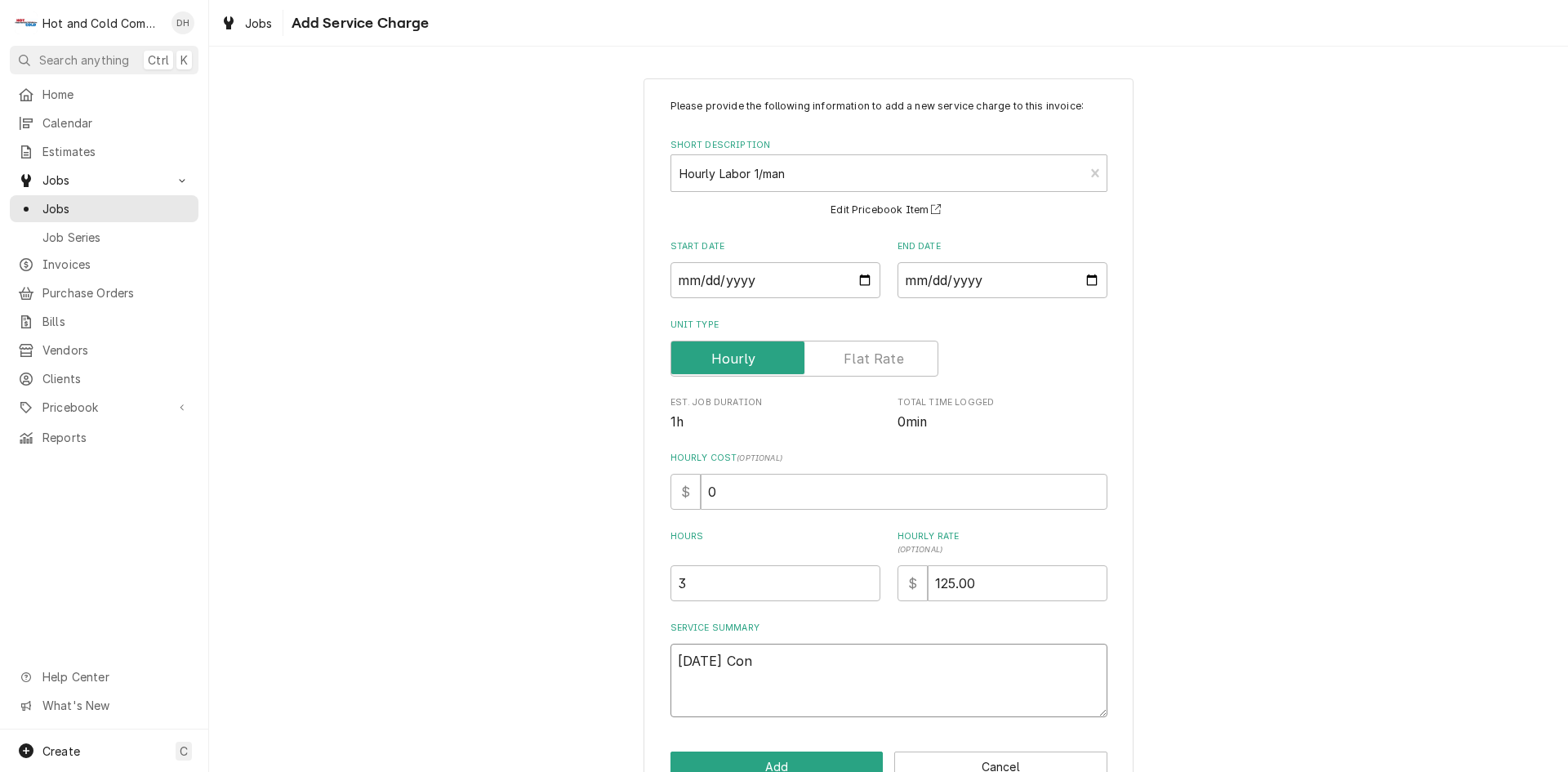
type textarea "7/3/25 Cont"
type textarea "x"
type textarea "7/3/25 Contr"
type textarea "x"
type textarea "7/3/25 Contro"
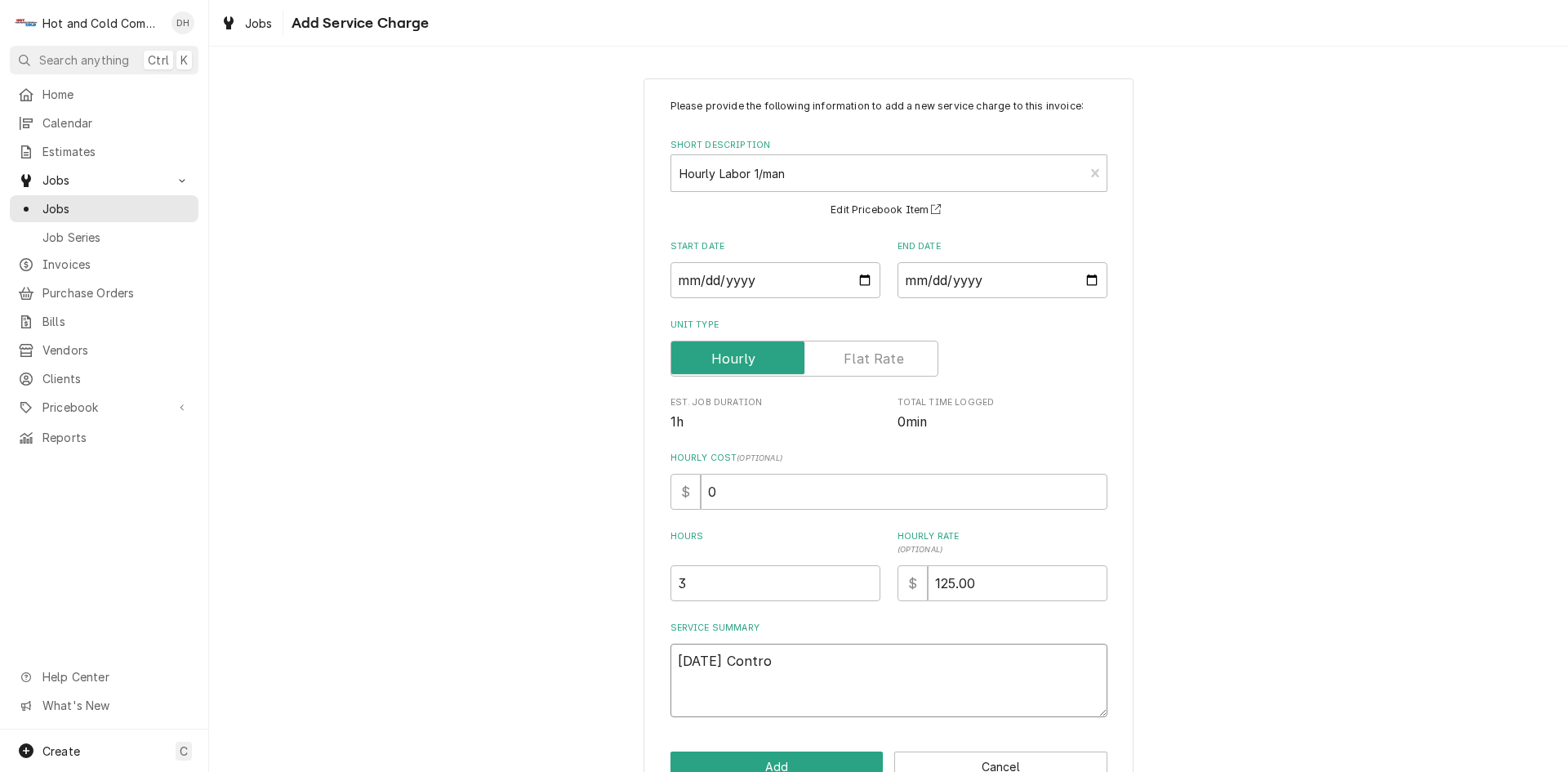
type textarea "x"
type textarea "7/3/25 Control"
type textarea "x"
type textarea "7/3/25 Controll"
type textarea "x"
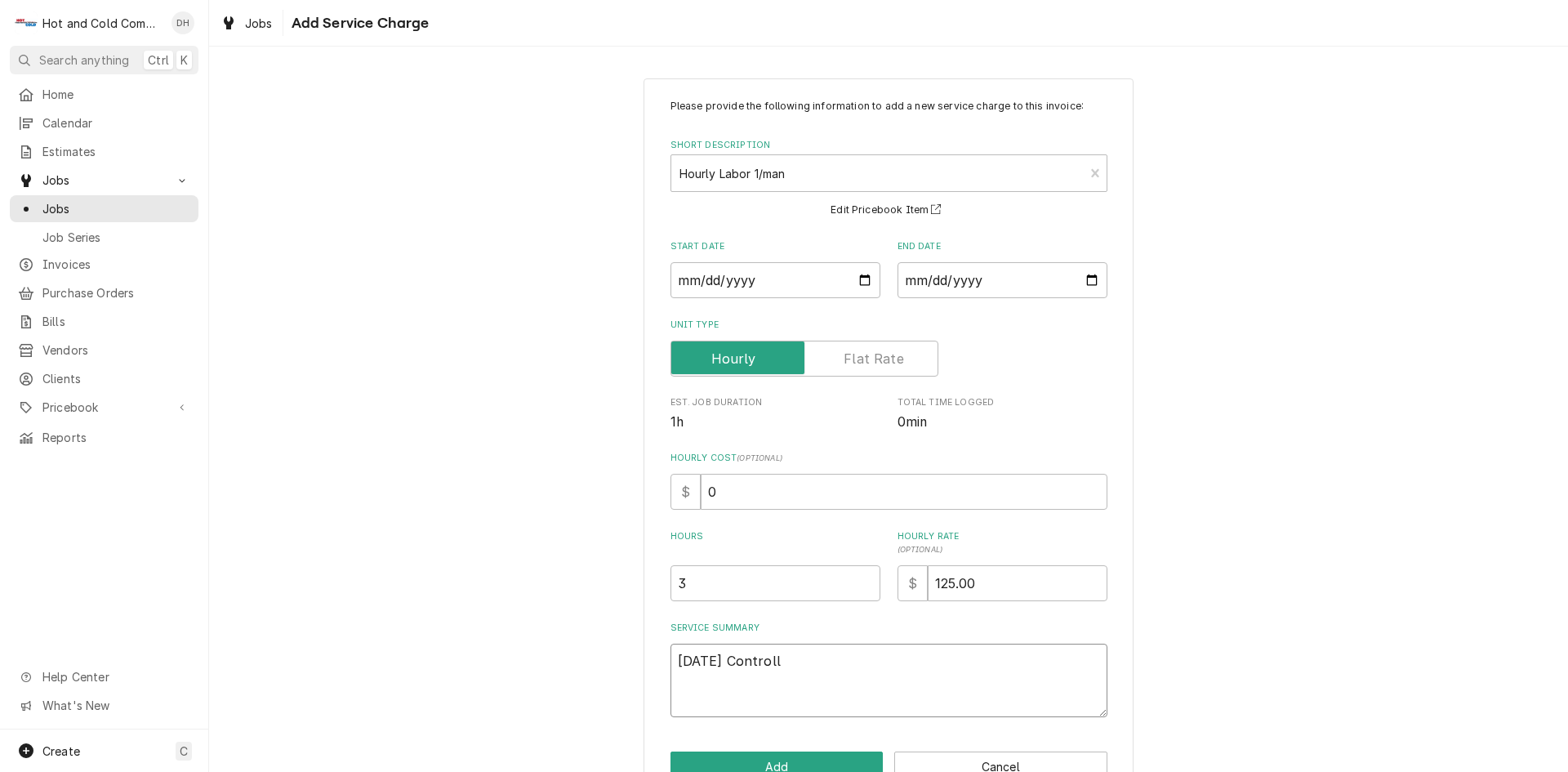
type textarea "7/3/25 Controlle"
type textarea "x"
type textarea "7/3/25 Controller"
type textarea "x"
type textarea "7/3/25 Controller"
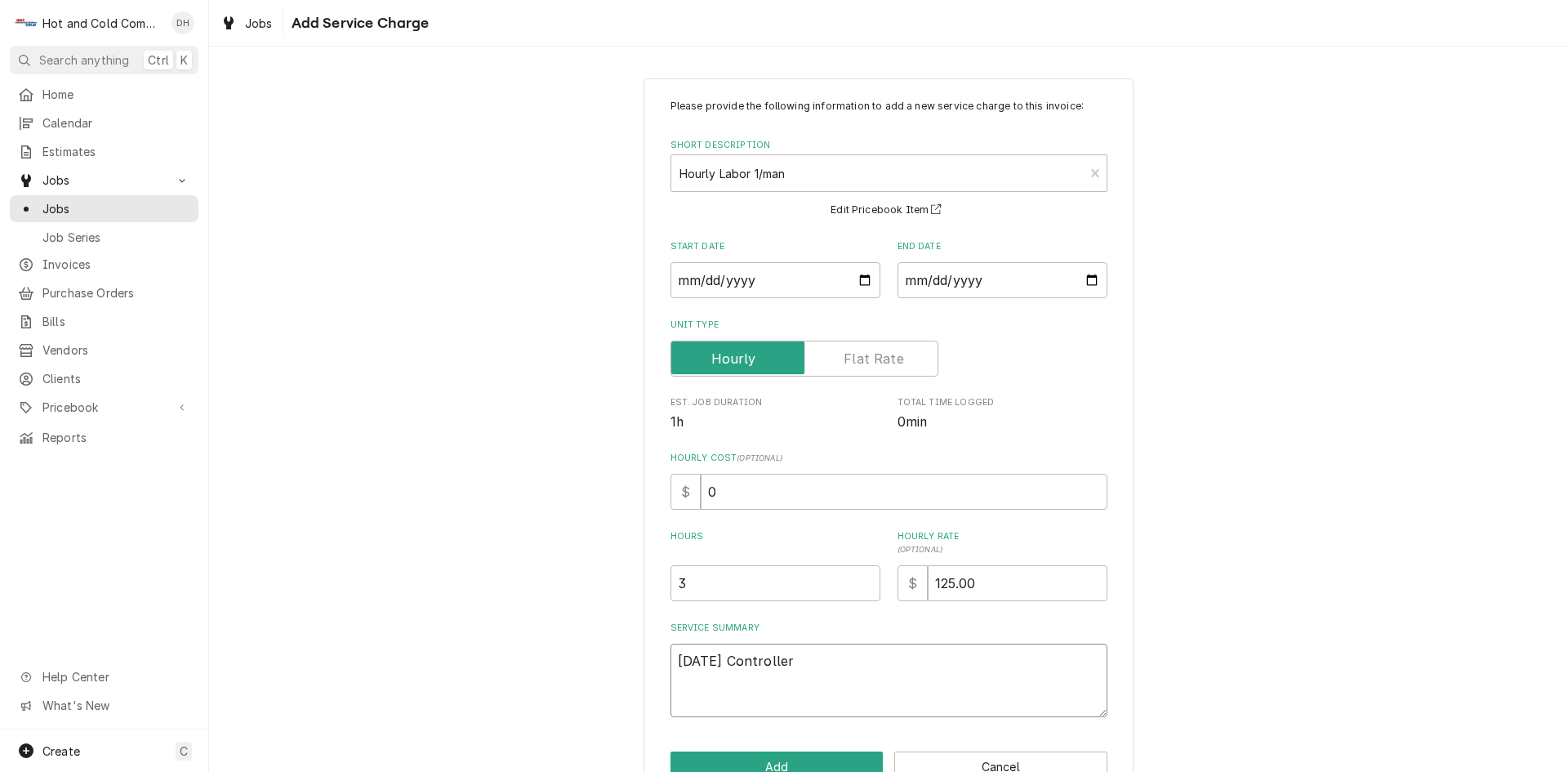
type textarea "x"
type textarea "7/3/25 Controller s"
type textarea "x"
type textarea "7/3/25 Controller sh"
type textarea "x"
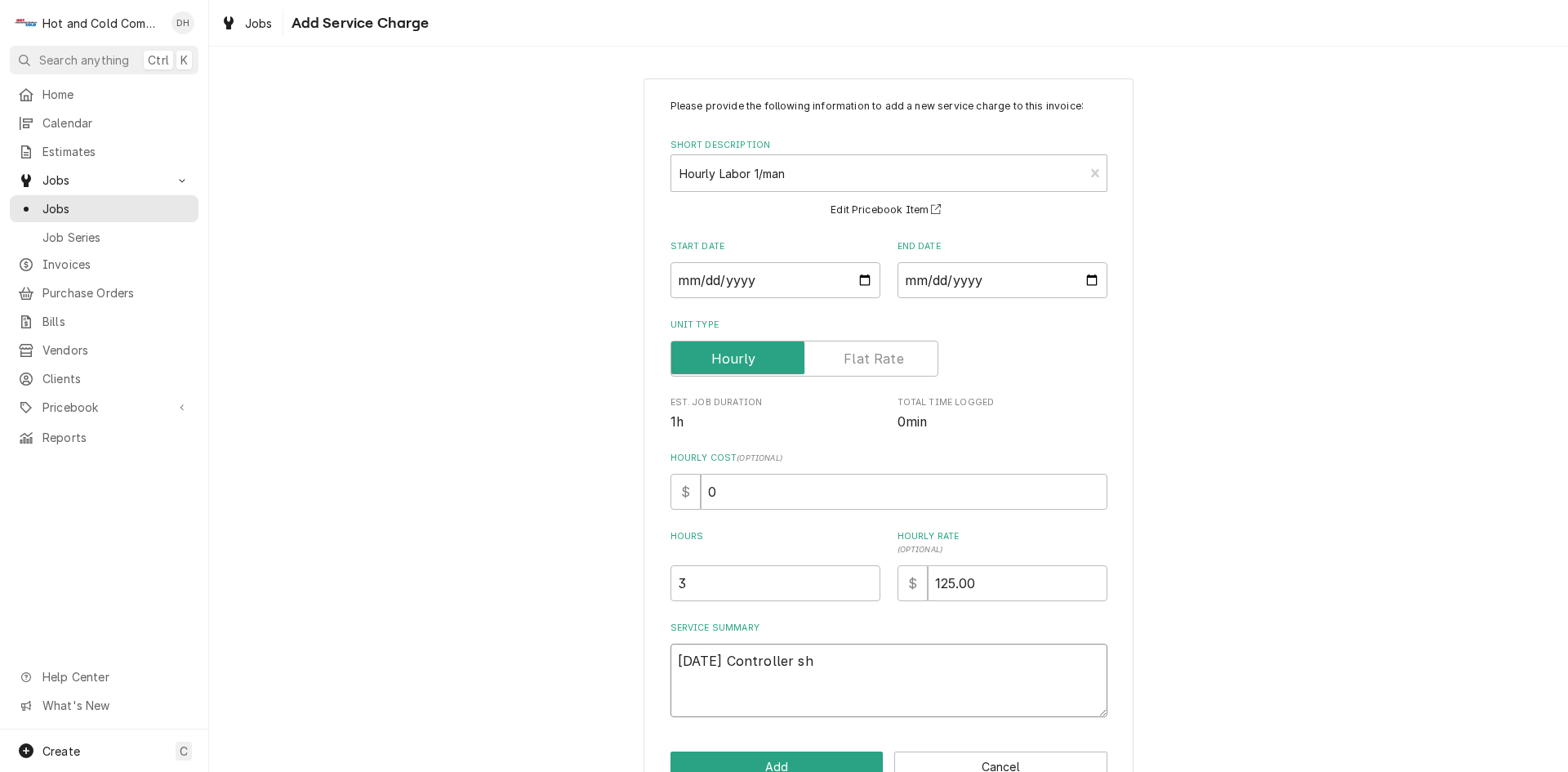
type textarea "7/3/25 Controller sho"
type textarea "x"
type textarea "7/3/25 Controller show"
type textarea "x"
type textarea "7/3/25 Controller showi"
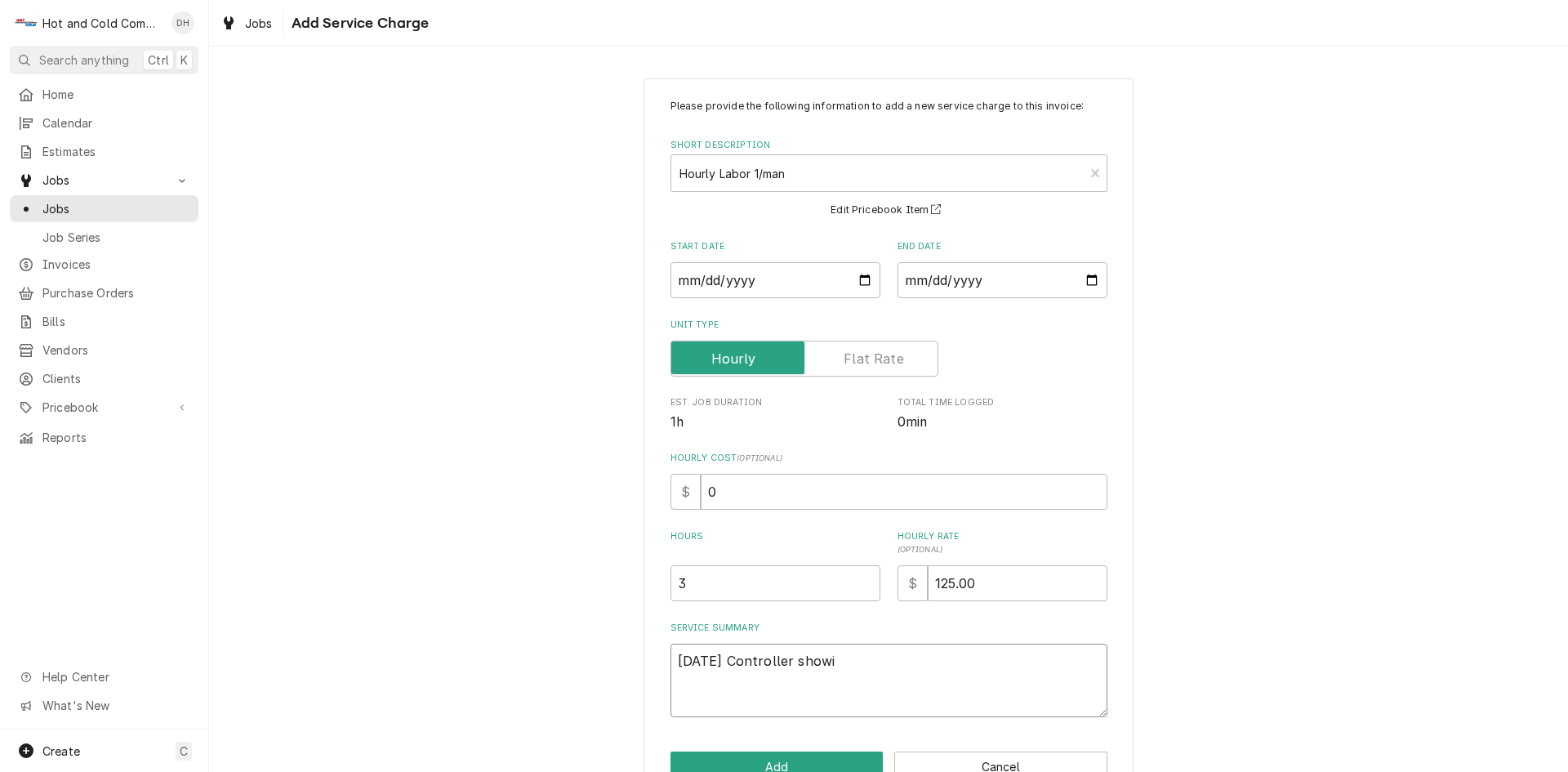
type textarea "x"
type textarea "7/3/25 Controller showin"
type textarea "x"
type textarea "7/3/25 Controller showing"
type textarea "x"
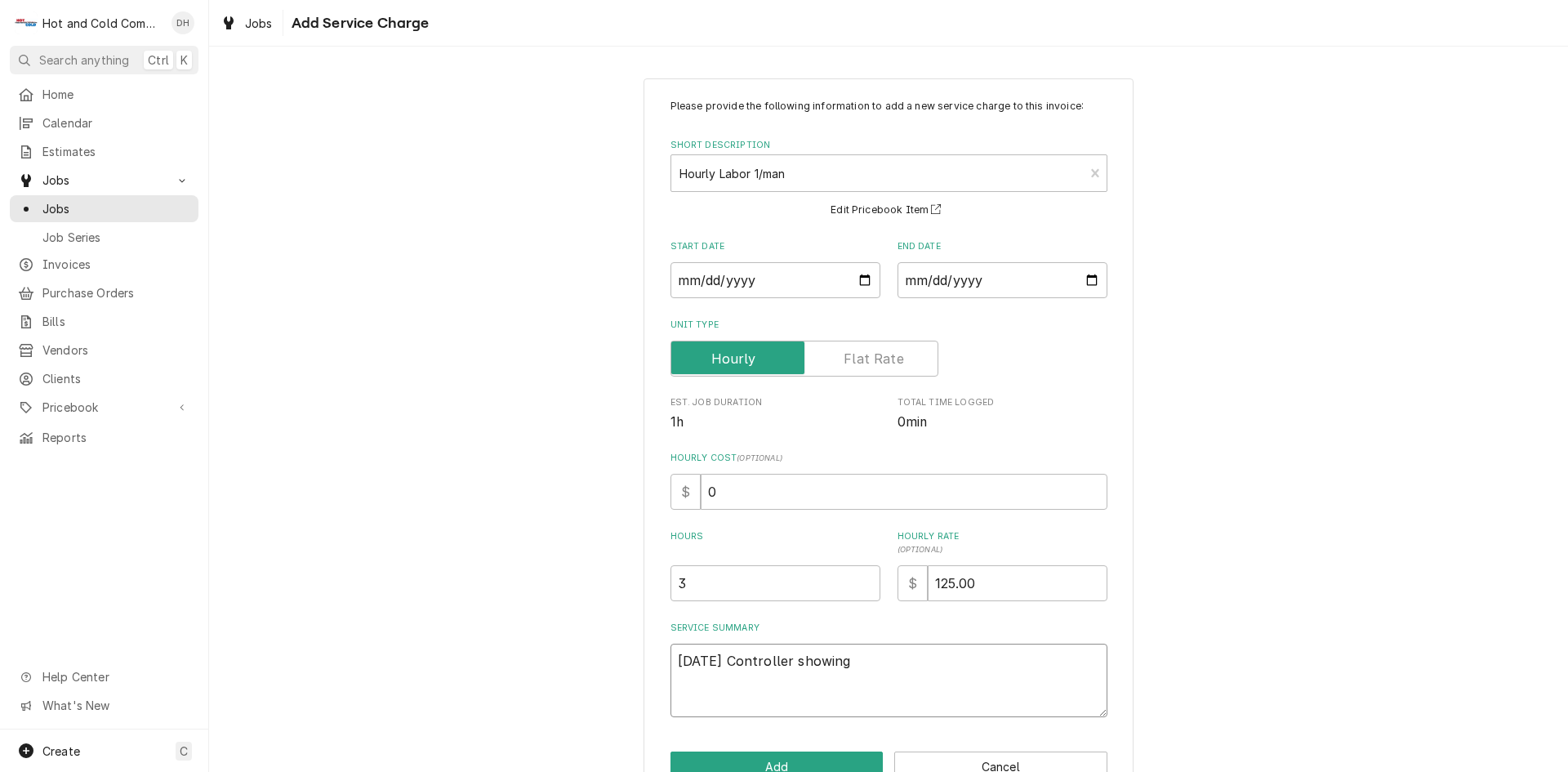
type textarea "7/3/25 Controller showing"
type textarea "x"
type textarea "7/3/25 Controller showing n"
type textarea "x"
type textarea "7/3/25 Controller showing no"
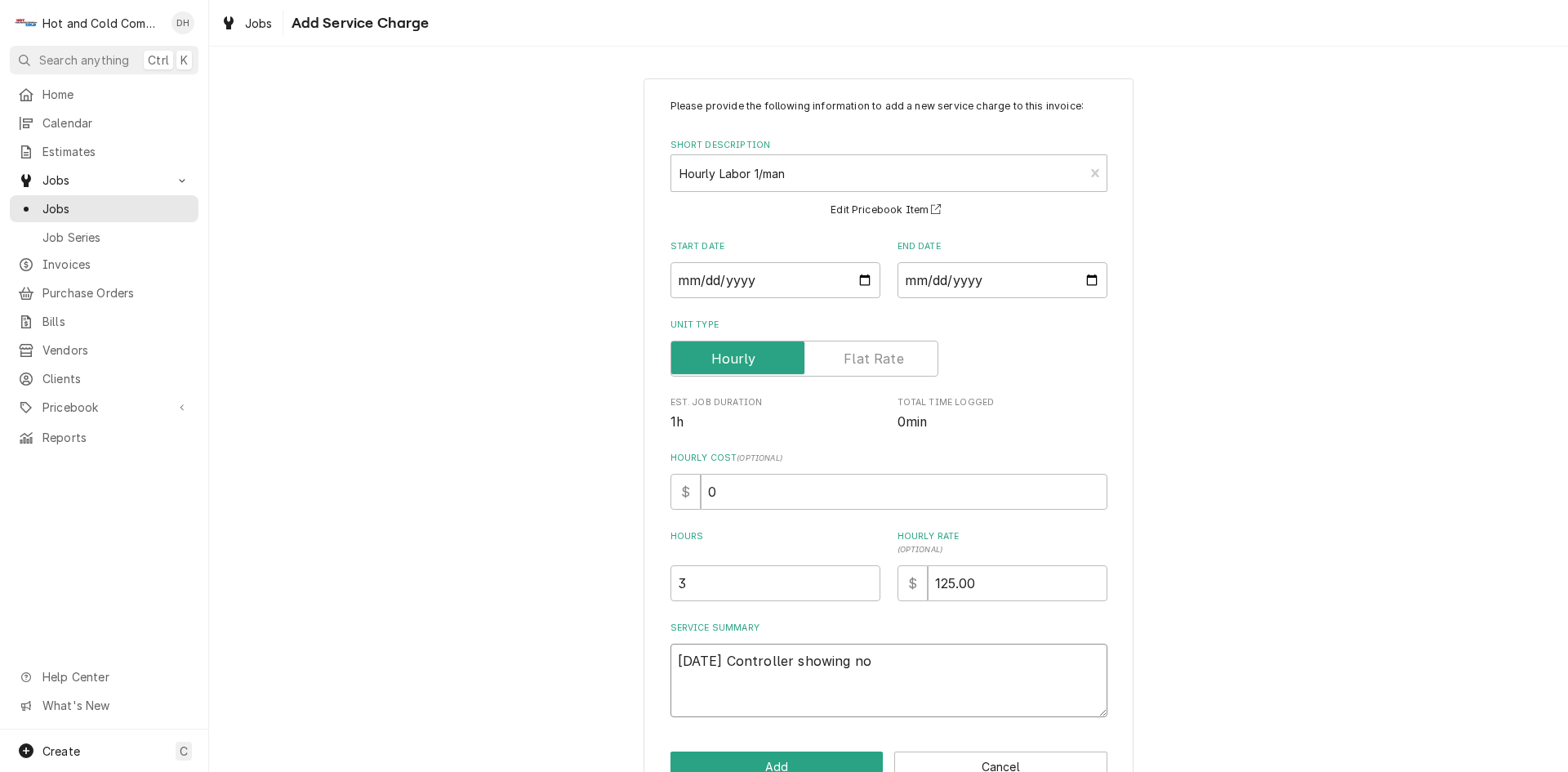
type textarea "x"
type textarea "7/3/25 Controller showing no"
type textarea "x"
type textarea "7/3/25 Controller showing no w"
type textarea "x"
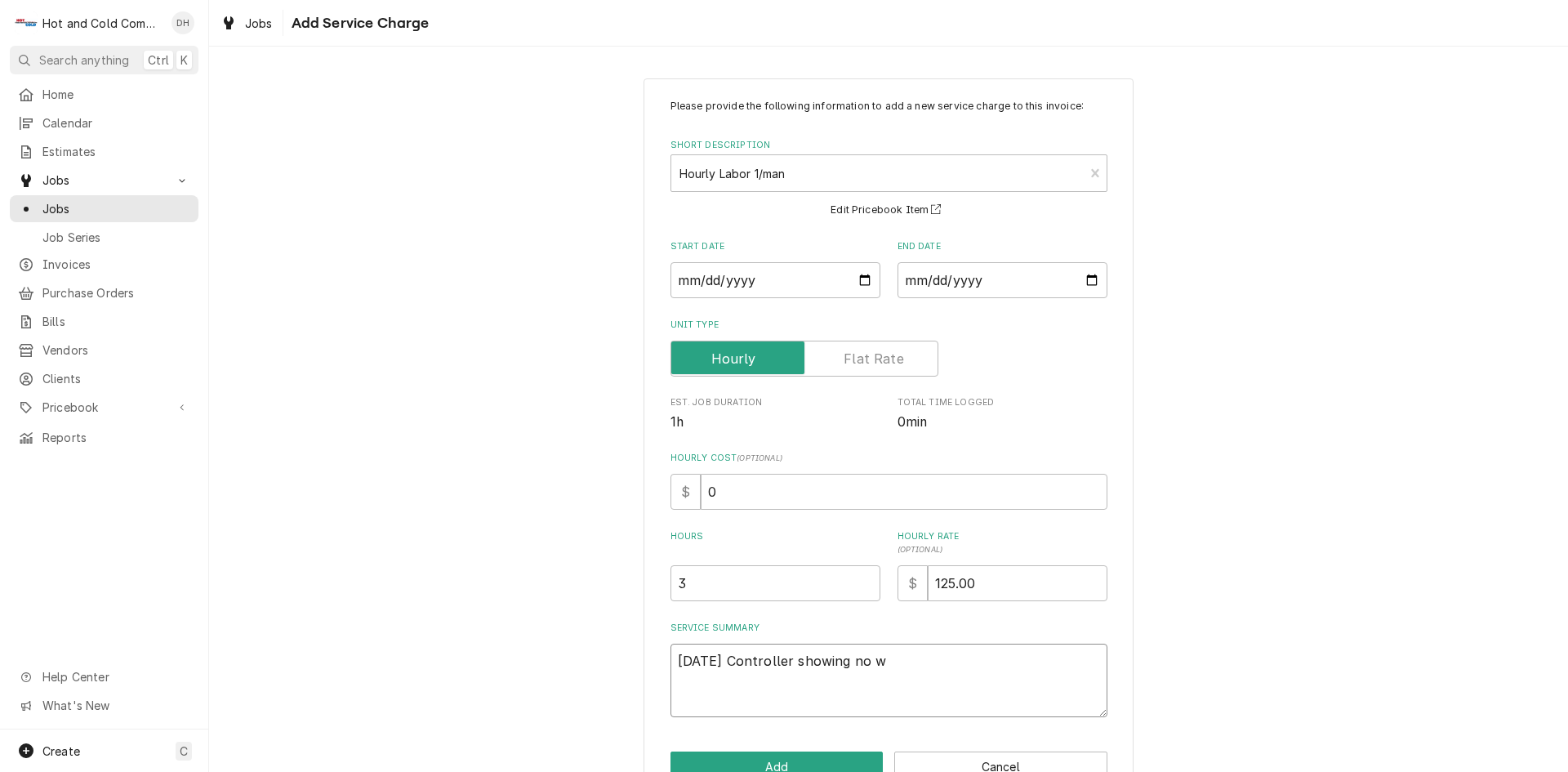
type textarea "7/3/25 Controller showing no wa"
type textarea "x"
type textarea "7/3/25 Controller showing no wat"
type textarea "x"
type textarea "7/3/25 Controller showing no wate"
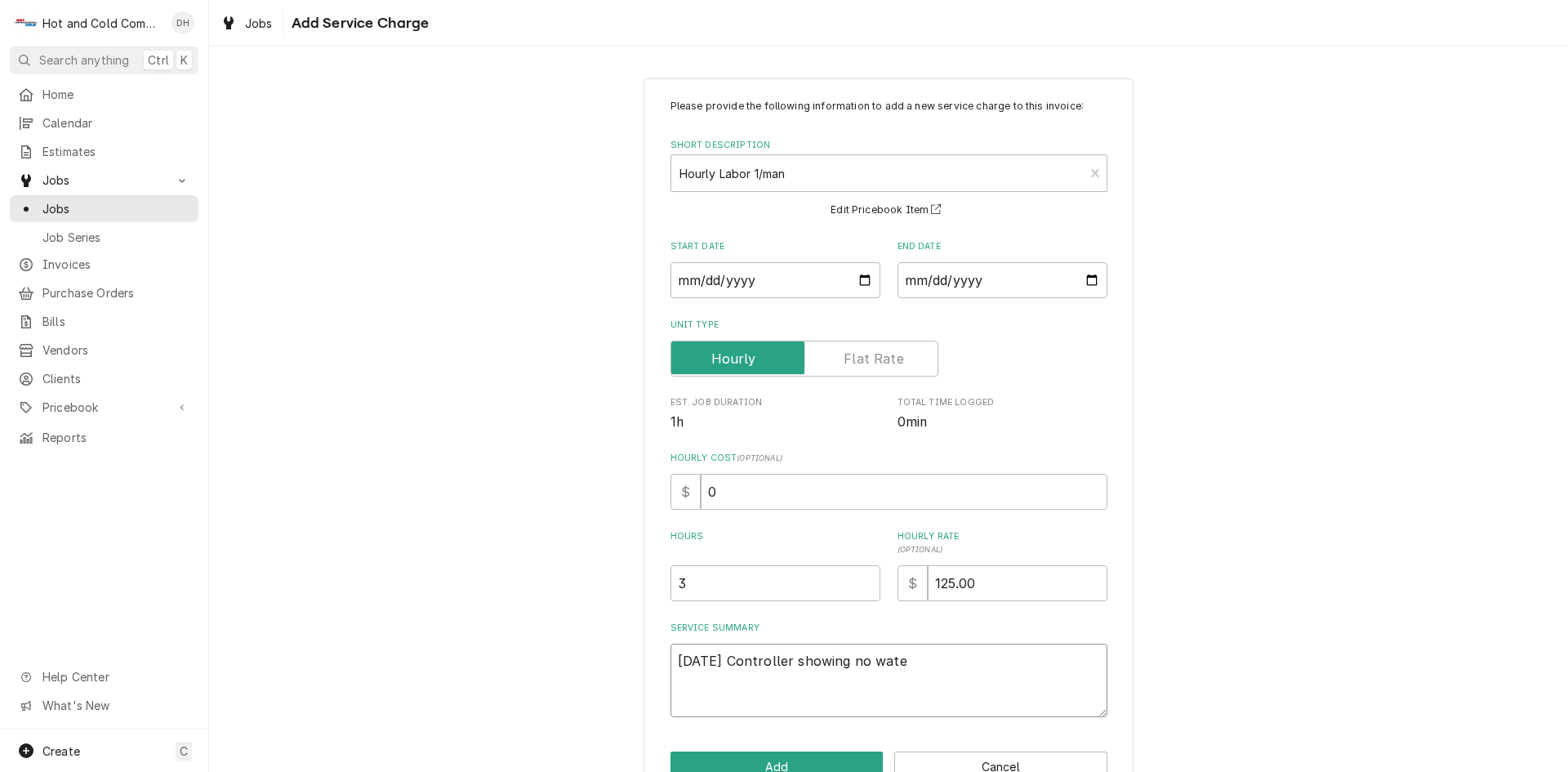
type textarea "x"
type textarea "7/3/25 Controller showing no water"
type textarea "x"
type textarea "7/3/25 Controller showing no water"
type textarea "x"
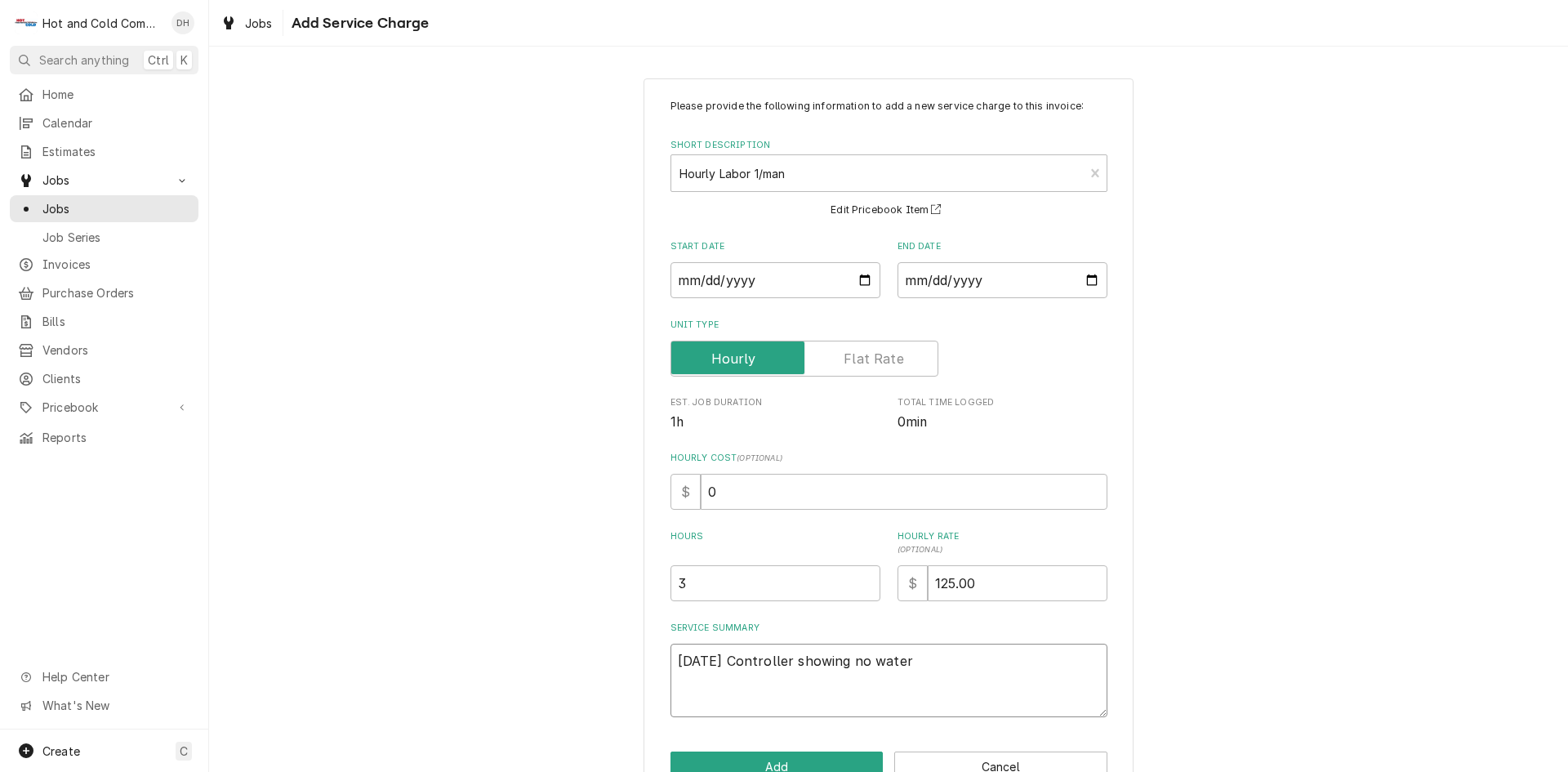
type textarea "7/3/25 Controller showing no water F"
type textarea "x"
type textarea "7/3/25 Controller showing no water Fl"
type textarea "x"
type textarea "7/3/25 Controller showing no water Flo"
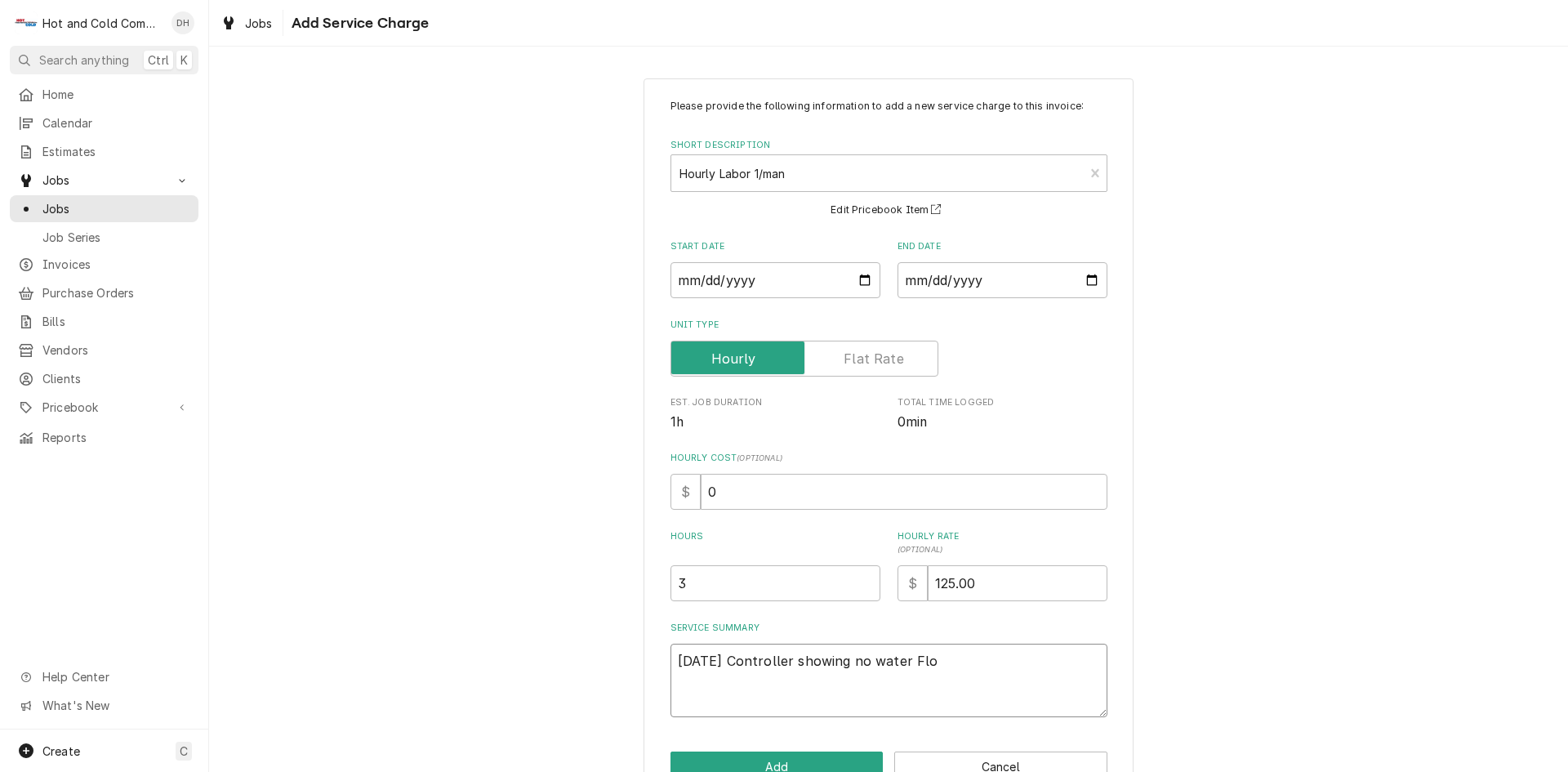
type textarea "x"
type textarea "7/3/25 Controller showing no water Flow"
type textarea "x"
type textarea "7/3/25 Controller showing no water Flow,"
type textarea "x"
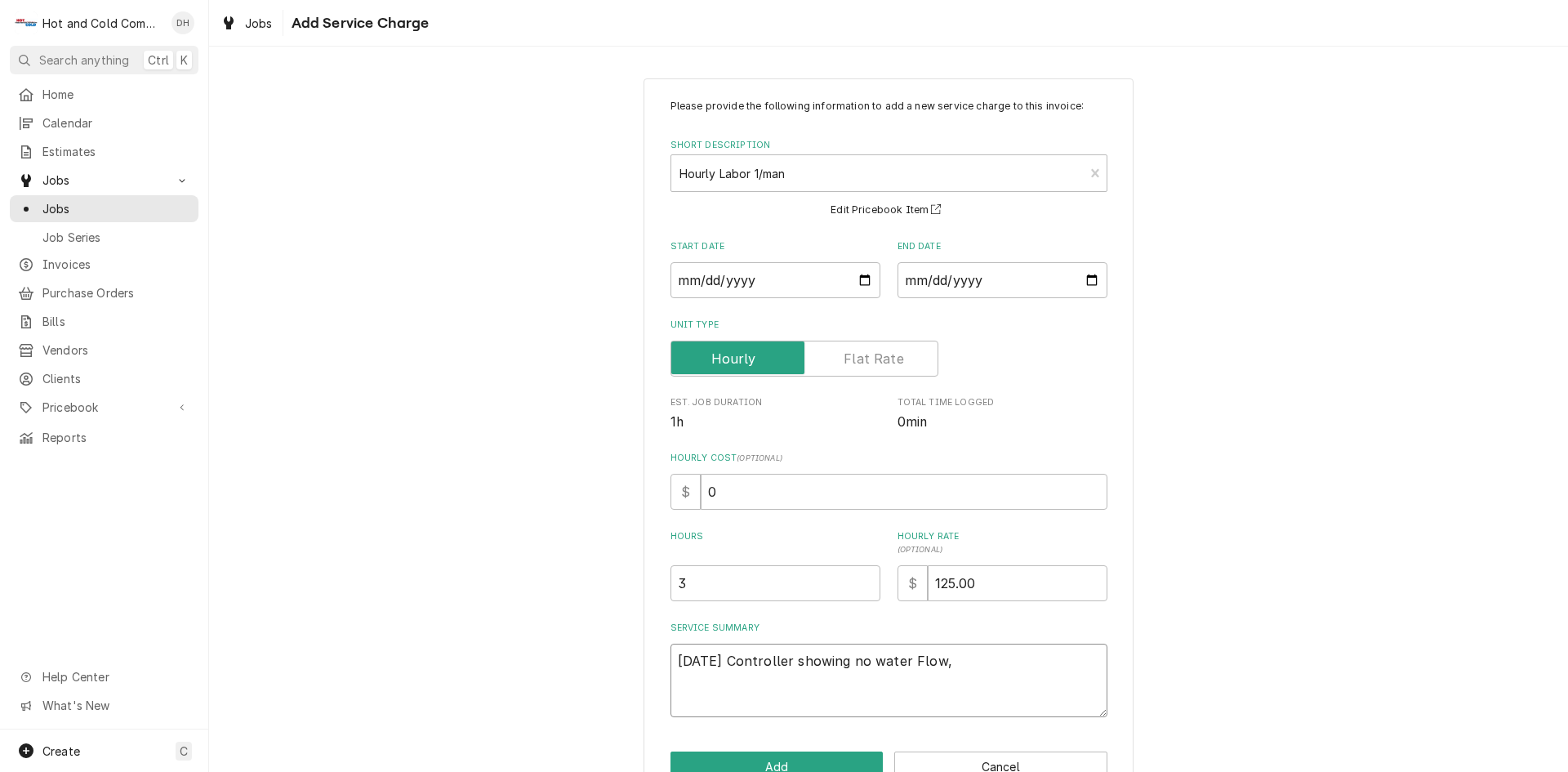
type textarea "7/3/25 Controller showing no water Flow,"
type textarea "x"
type textarea "7/3/25 Controller showing no water Flow, u"
type textarea "x"
type textarea "7/3/25 Controller showing no water Flow, un"
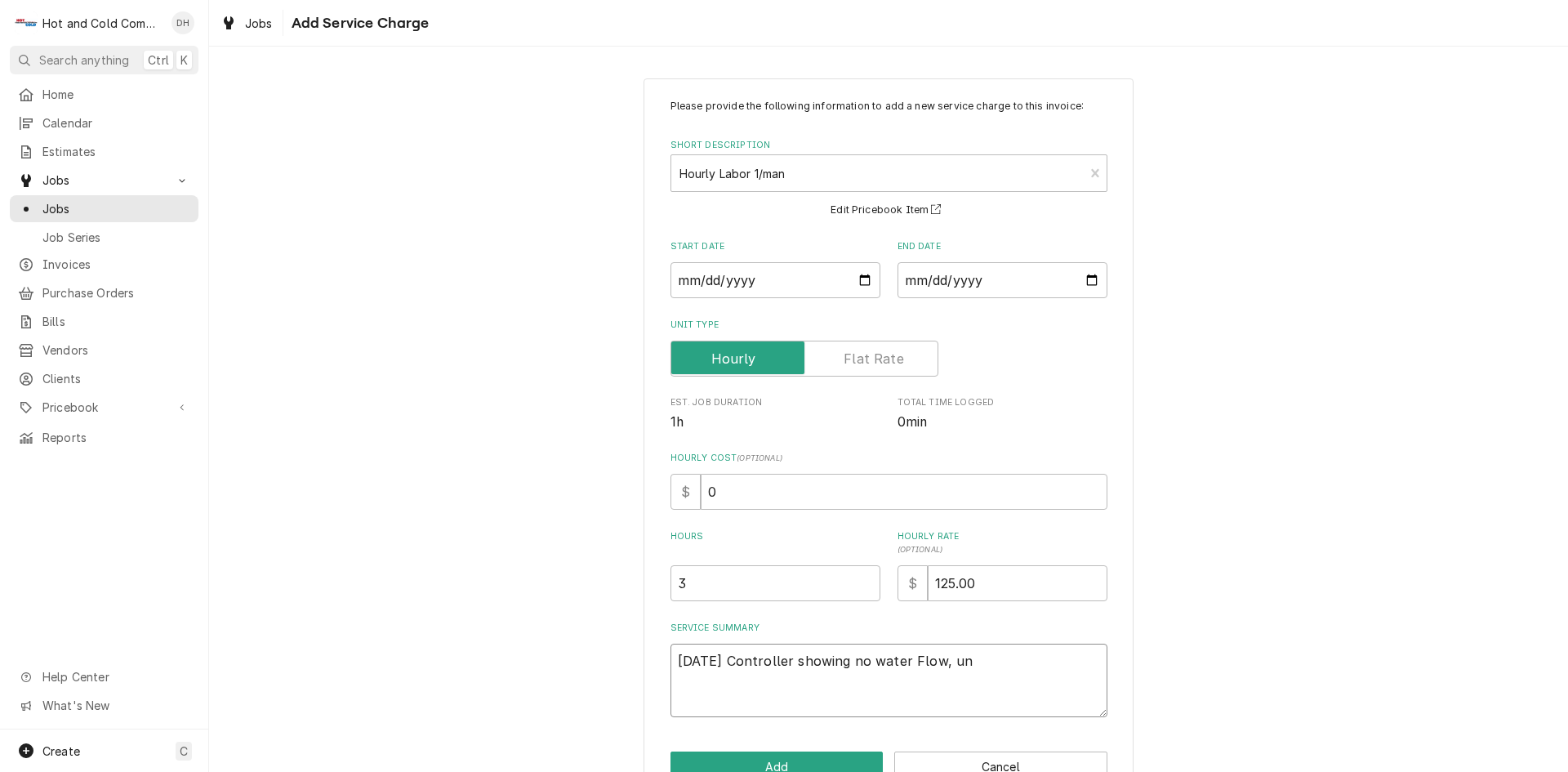
type textarea "x"
type textarea "7/3/25 Controller showing no water Flow, uni"
type textarea "x"
type textarea "7/3/25 Controller showing no water Flow, unit"
type textarea "x"
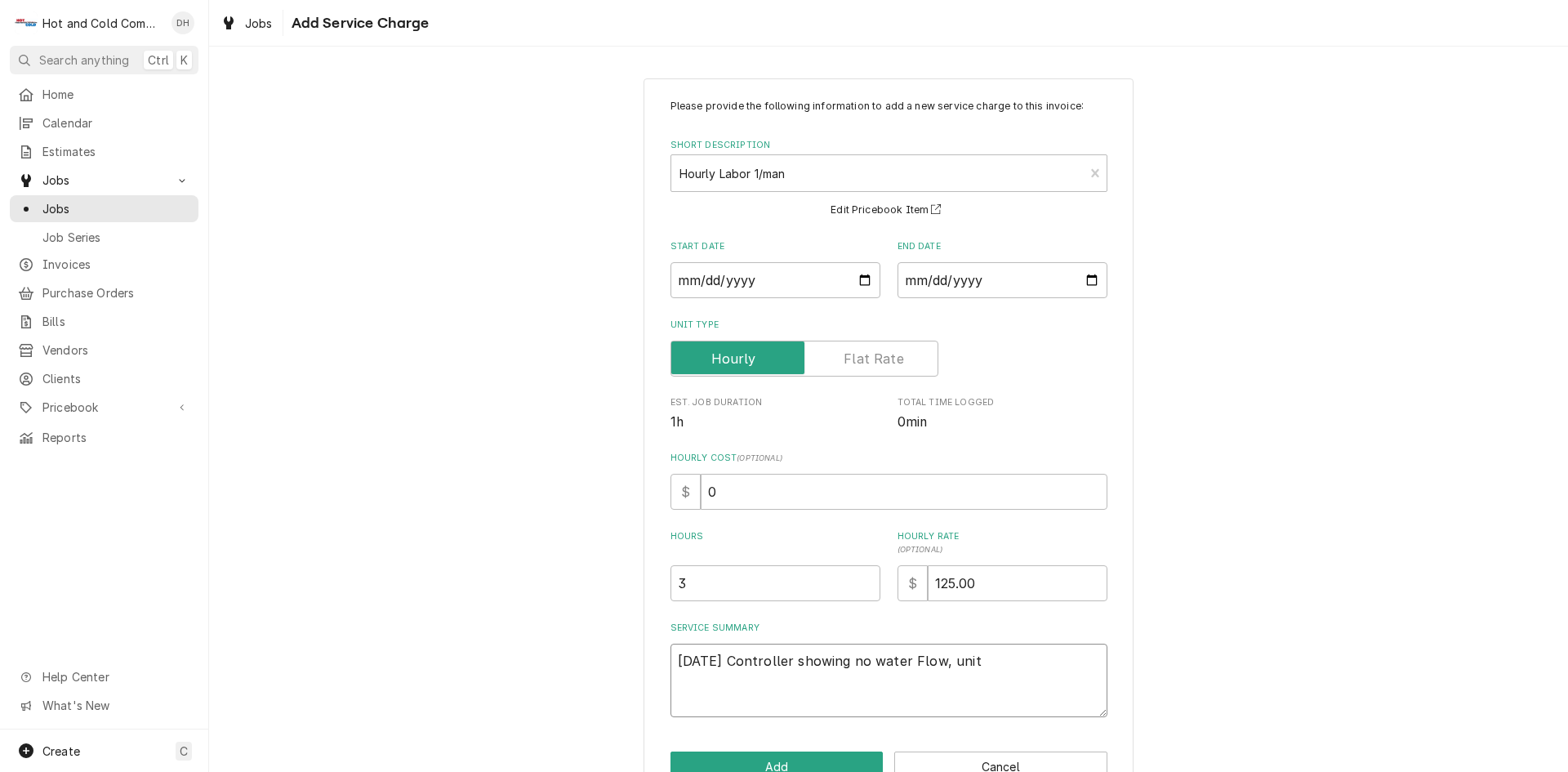
type textarea "7/3/25 Controller showing no water Flow, unitd"
type textarea "x"
type textarea "7/3/25 Controller showing no water Flow, unitdo"
type textarea "x"
type textarea "7/3/25 Controller showing no water Flow, unitdoe"
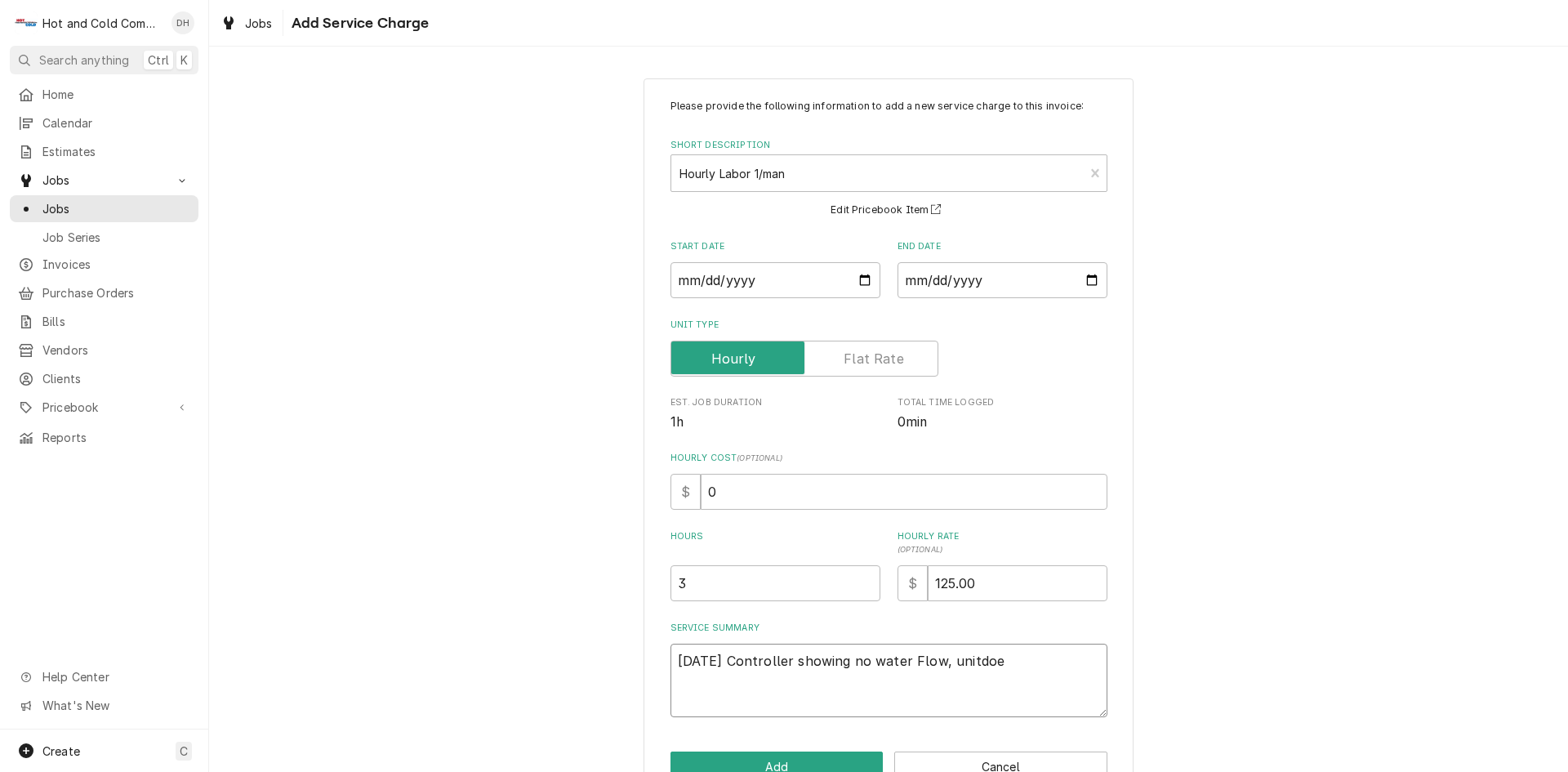
type textarea "x"
type textarea "7/3/25 Controller showing no water Flow, unitdoes"
type textarea "x"
type textarea "7/3/25 Controller showing no water Flow, unitdoesn"
type textarea "x"
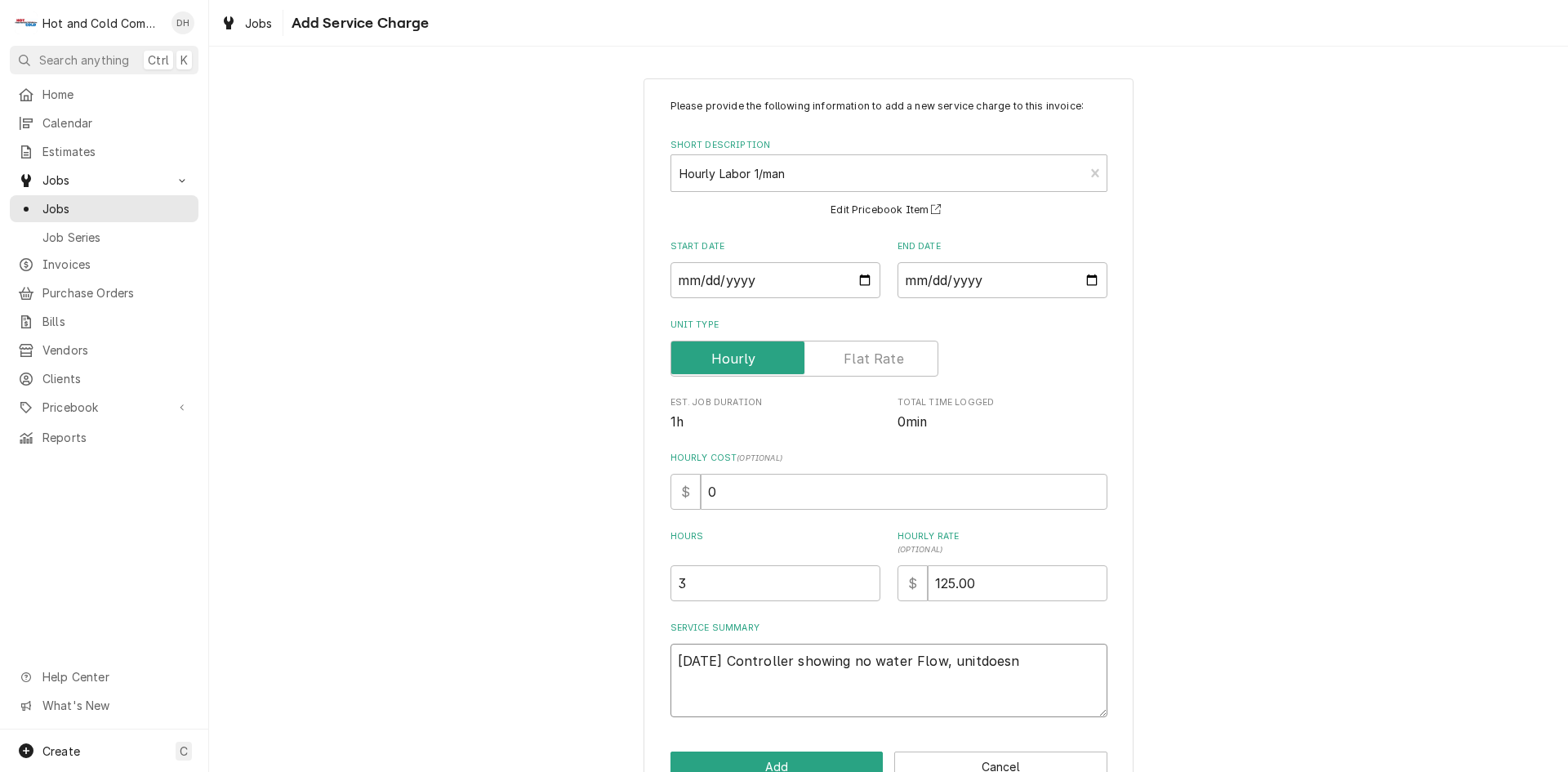
type textarea "7/3/25 Controller showing no water Flow, unitdoesn'"
type textarea "x"
type textarea "7/3/25 Controller showing no water Flow, unitdoesn't"
type textarea "x"
type textarea "7/3/25 Controller showing no water Flow, unitdoesn't"
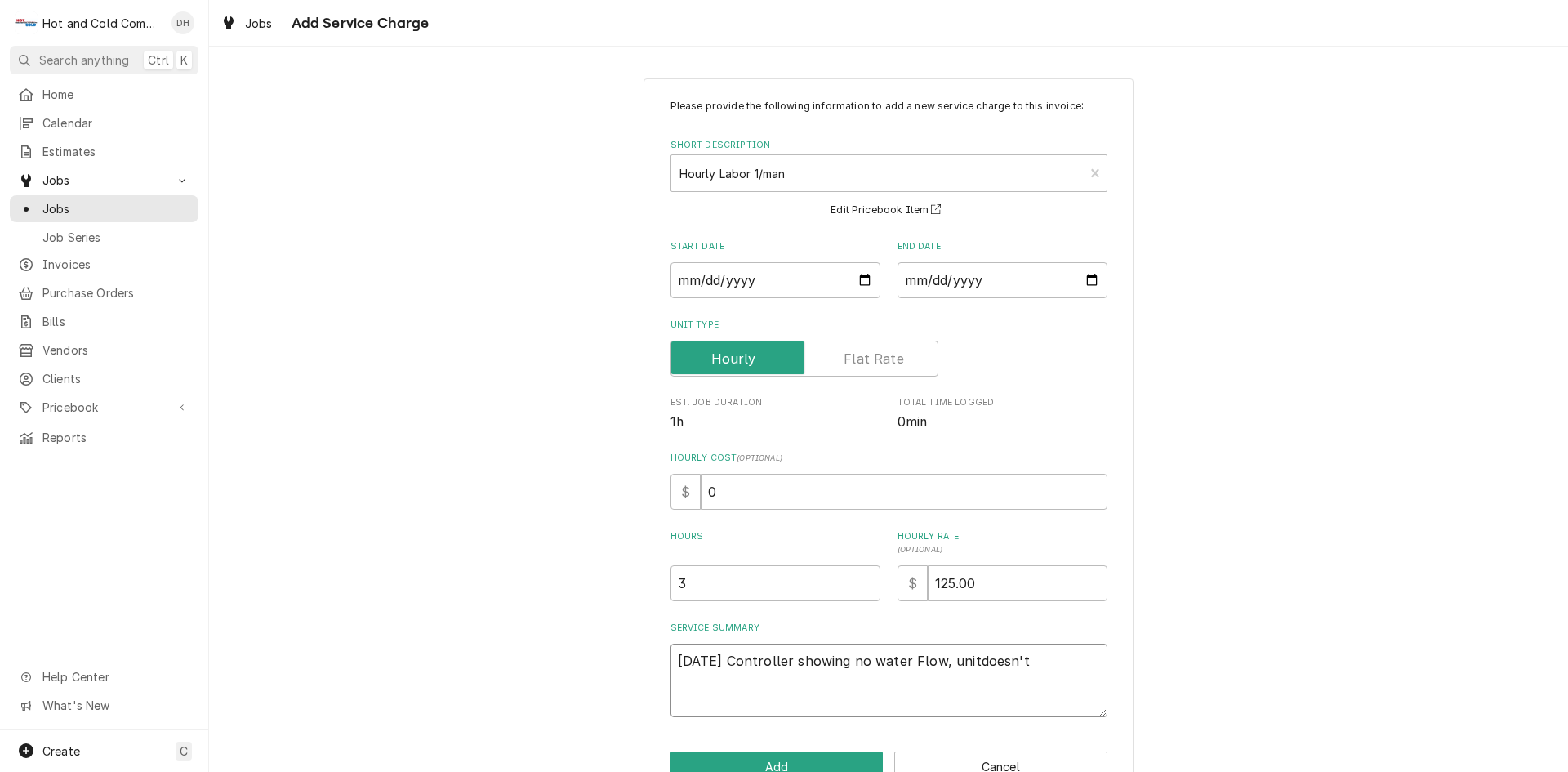
type textarea "x"
type textarea "7/3/25 Controller showing no water Flow, unitdoesn't h"
type textarea "x"
type textarea "7/3/25 Controller showing no water Flow, unitdoesn't ha"
type textarea "x"
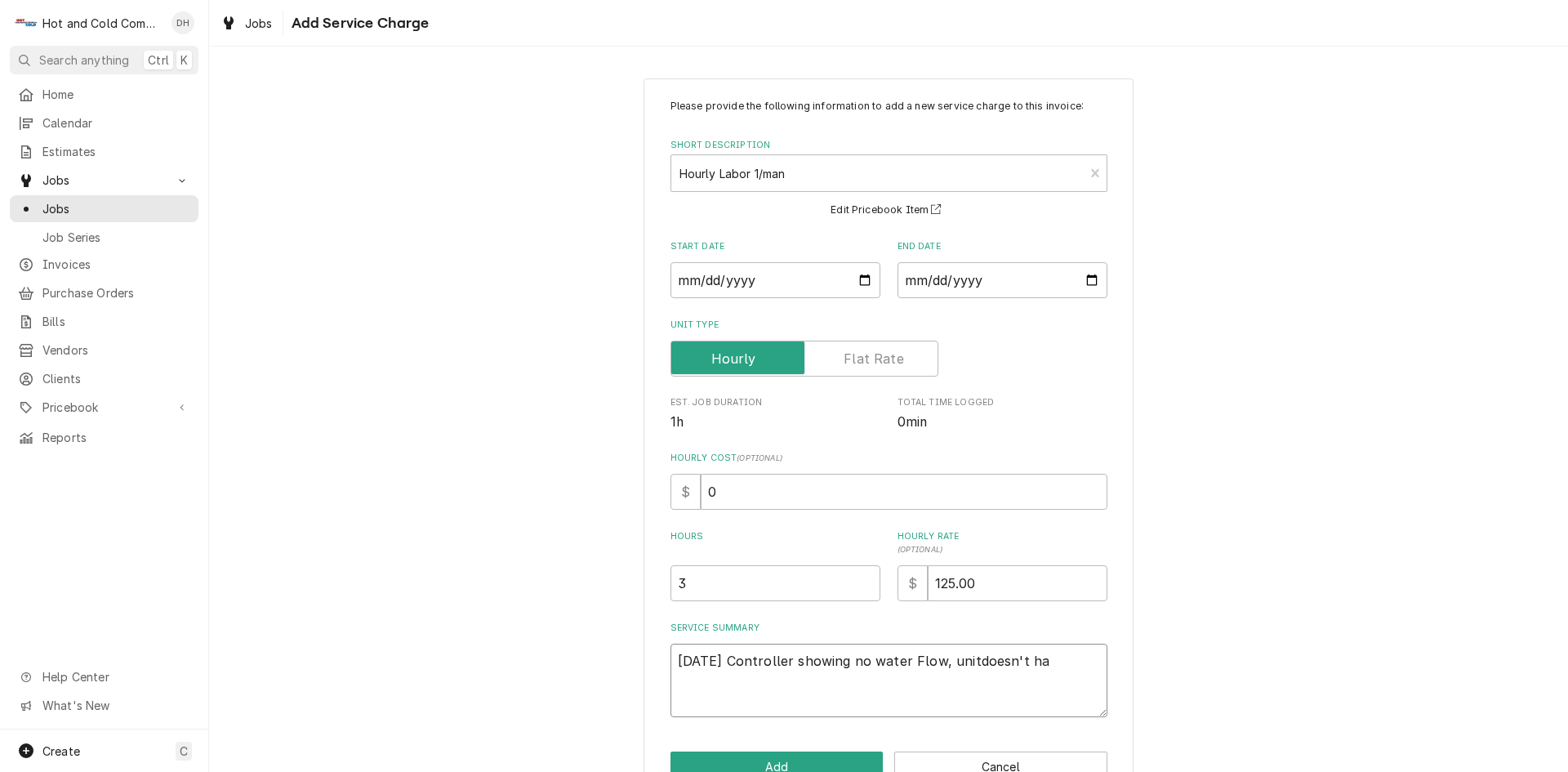
type textarea "7/3/25 Controller showing no water Flow, unitdoesn't hav"
type textarea "x"
type textarea "7/3/25 Controller showing no water Flow, unitdoesn't have"
type textarea "x"
type textarea "7/3/25 Controller showing no water Flow, unitdoesn't havea"
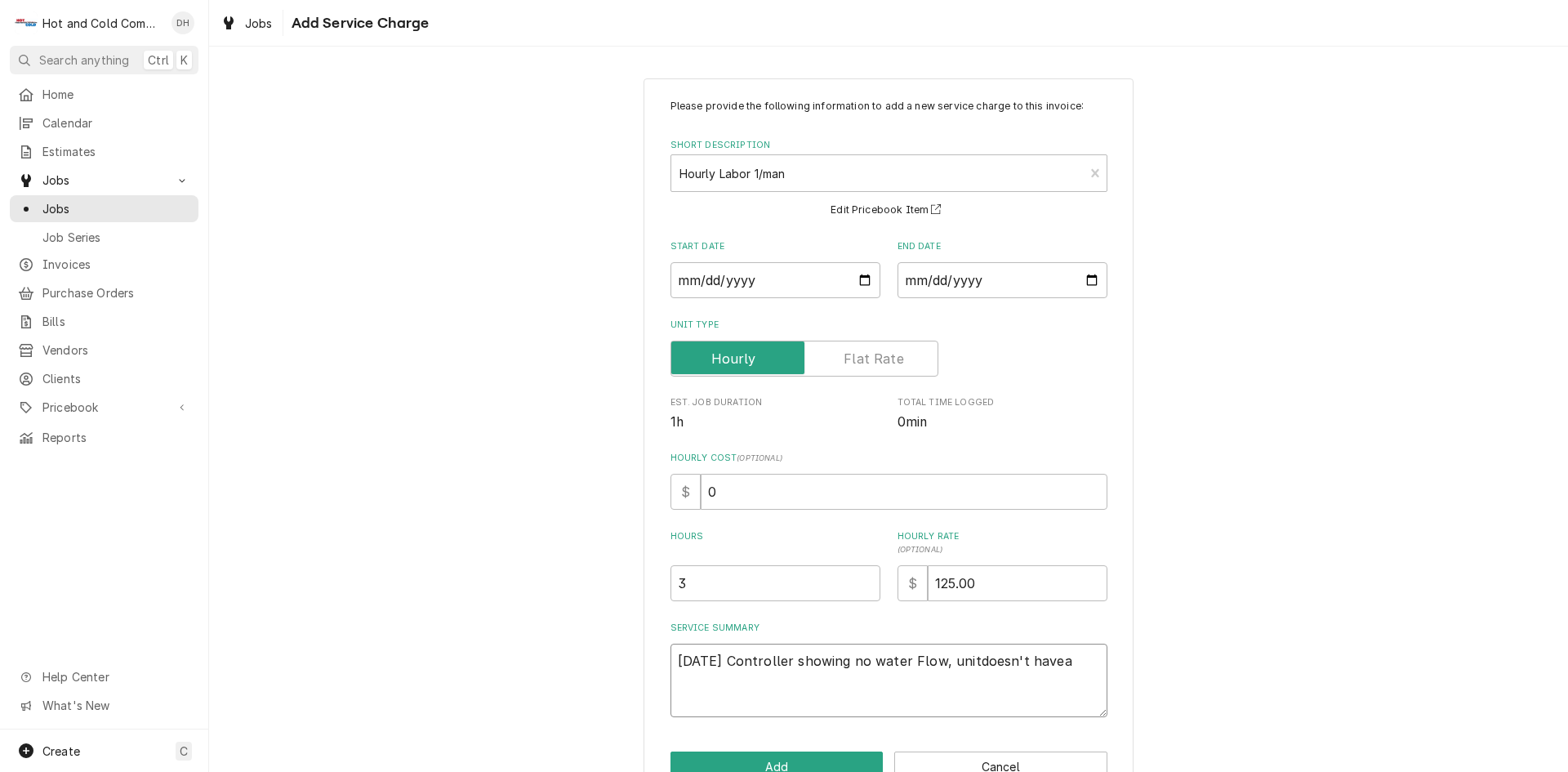
type textarea "x"
type textarea "7/3/25 Controller showing no water Flow, unitdoesn't havea"
type textarea "x"
type textarea "7/3/25 Controller showing no water Flow, unitdoesn't havea w"
type textarea "x"
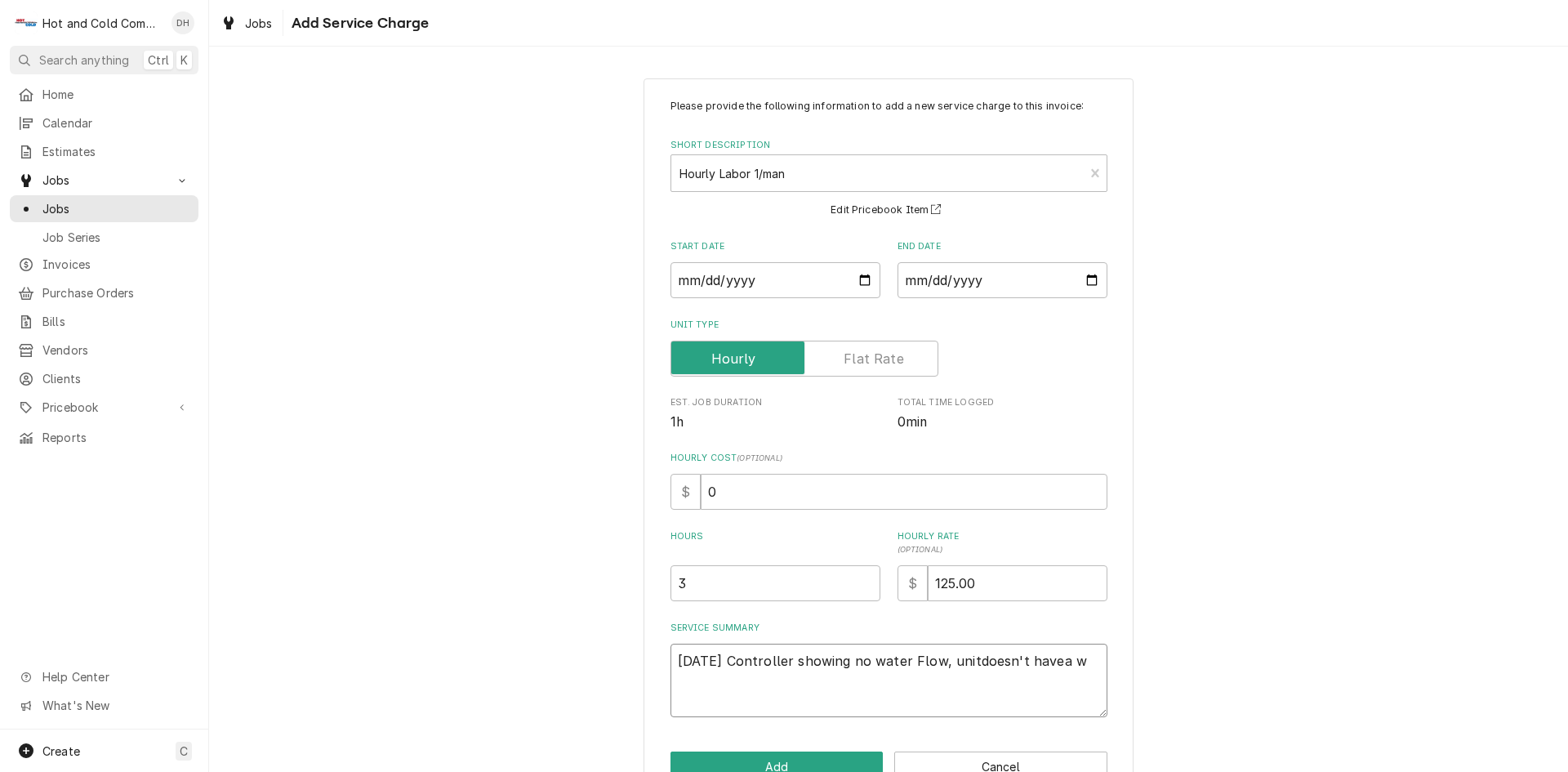
type textarea "7/3/25 Controller showing no water Flow, unitdoesn't havea wa"
type textarea "x"
type textarea "7/3/25 Controller showing no water Flow, unitdoesn't havea wat"
type textarea "x"
type textarea "7/3/25 Controller showing no water Flow, unitdoesn't havea wate"
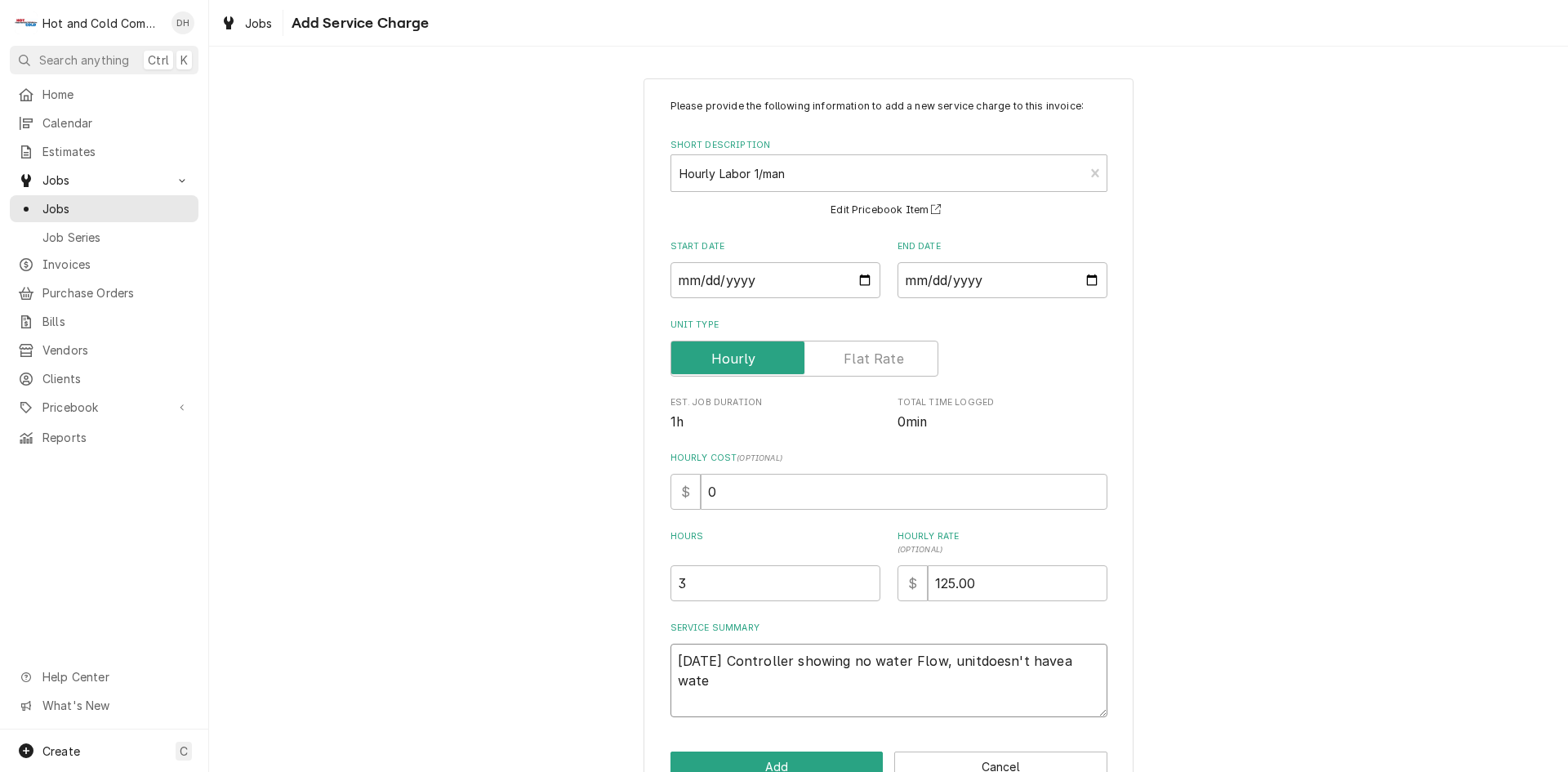
type textarea "x"
type textarea "7/3/25 Controller showing no water Flow, unitdoesn't havea water"
type textarea "x"
type textarea "7/3/25 Controller showing no water Flow, unitdoesn't havea water"
type textarea "x"
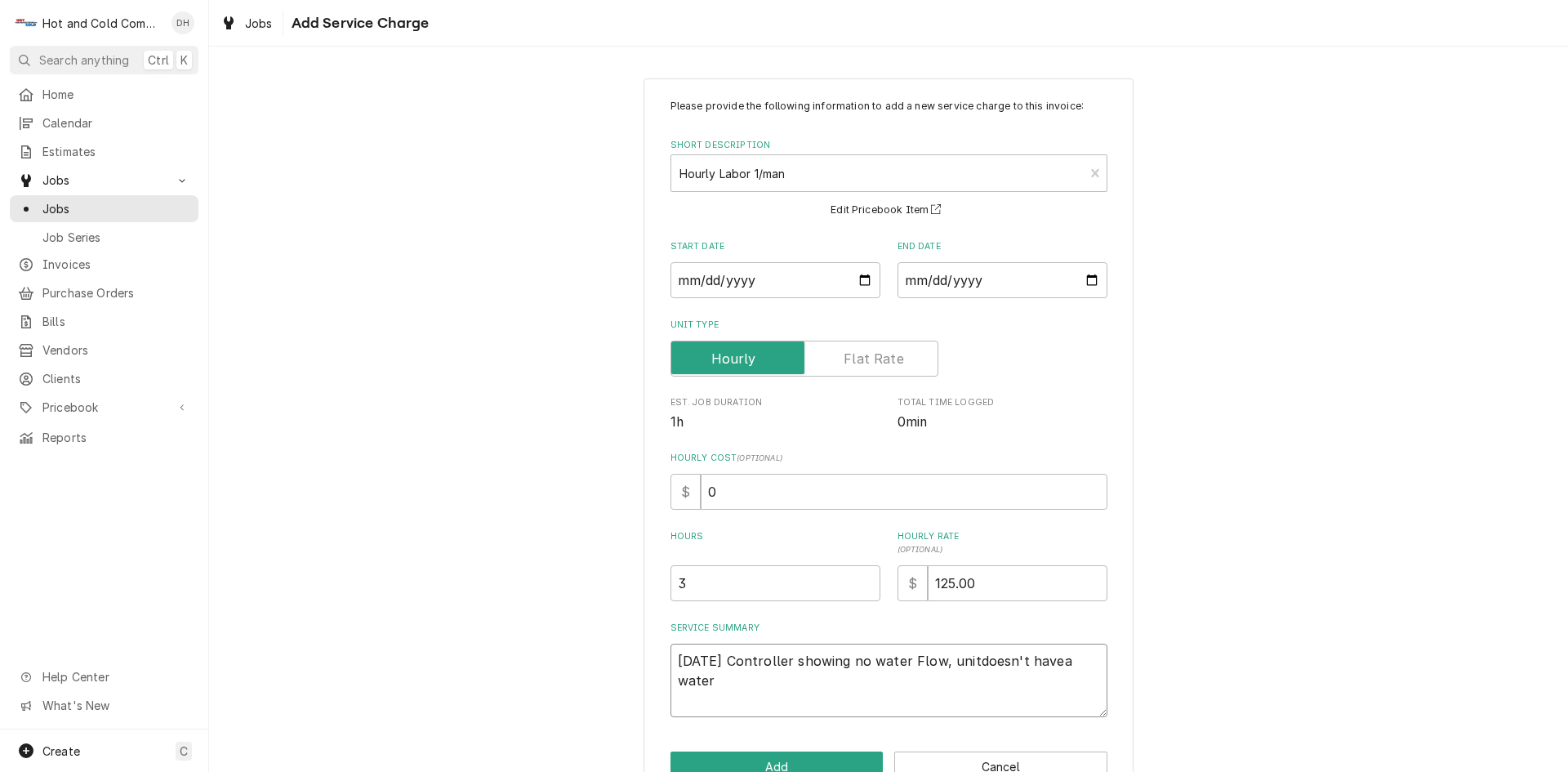
type textarea "7/3/25 Controller showing no water Flow, unitdoesn't havea water f"
type textarea "x"
type textarea "7/3/25 Controller showing no water Flow, unitdoesn't havea water fl"
type textarea "x"
type textarea "7/3/25 Controller showing no water Flow, unitdoesn't havea water flo"
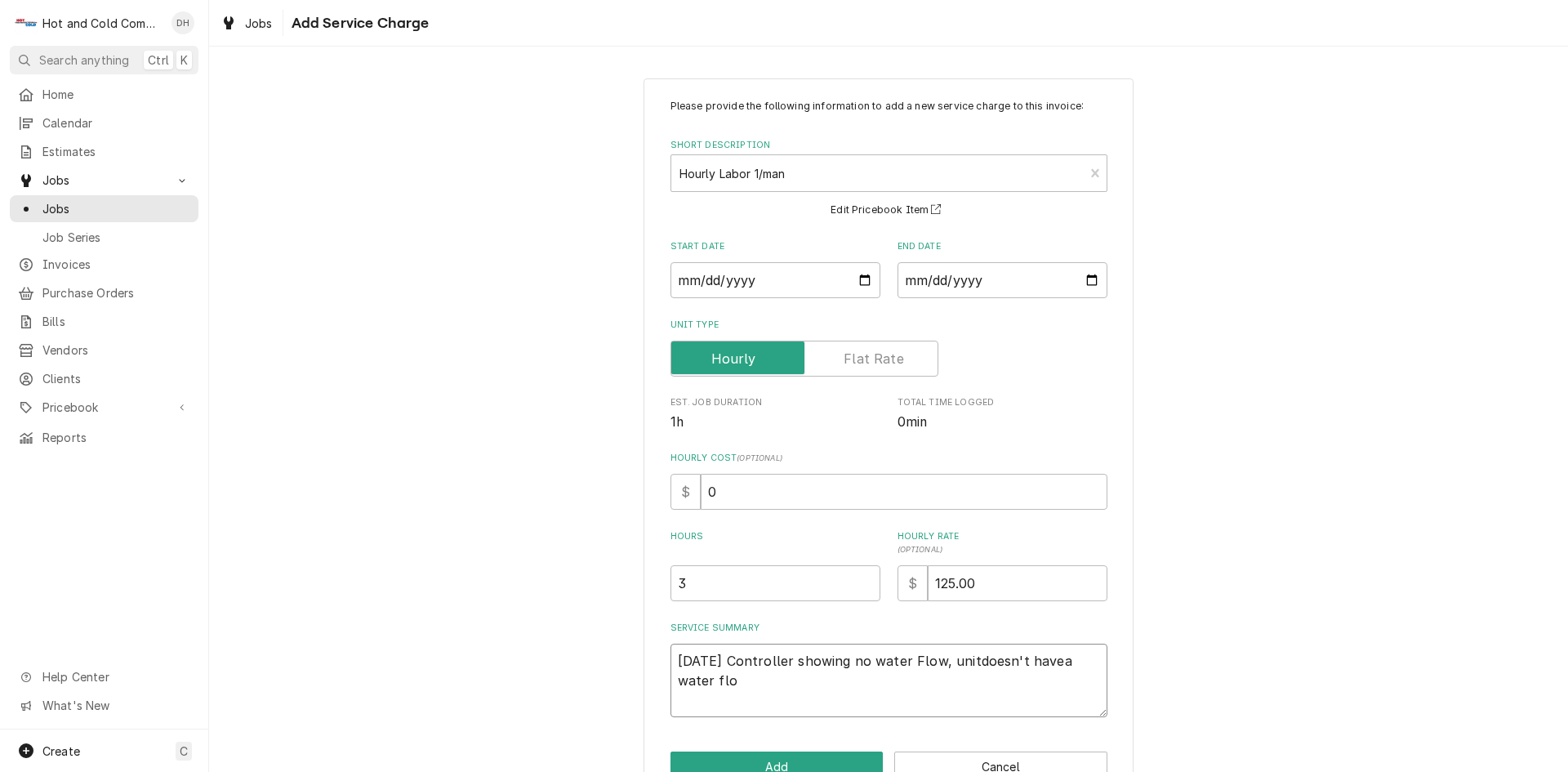
type textarea "x"
type textarea "7/3/25 Controller showing no water Flow, unitdoesn't havea water flow"
type textarea "x"
type textarea "7/3/25 Controller showing no water Flow, unitdoesn't havea water flow"
type textarea "x"
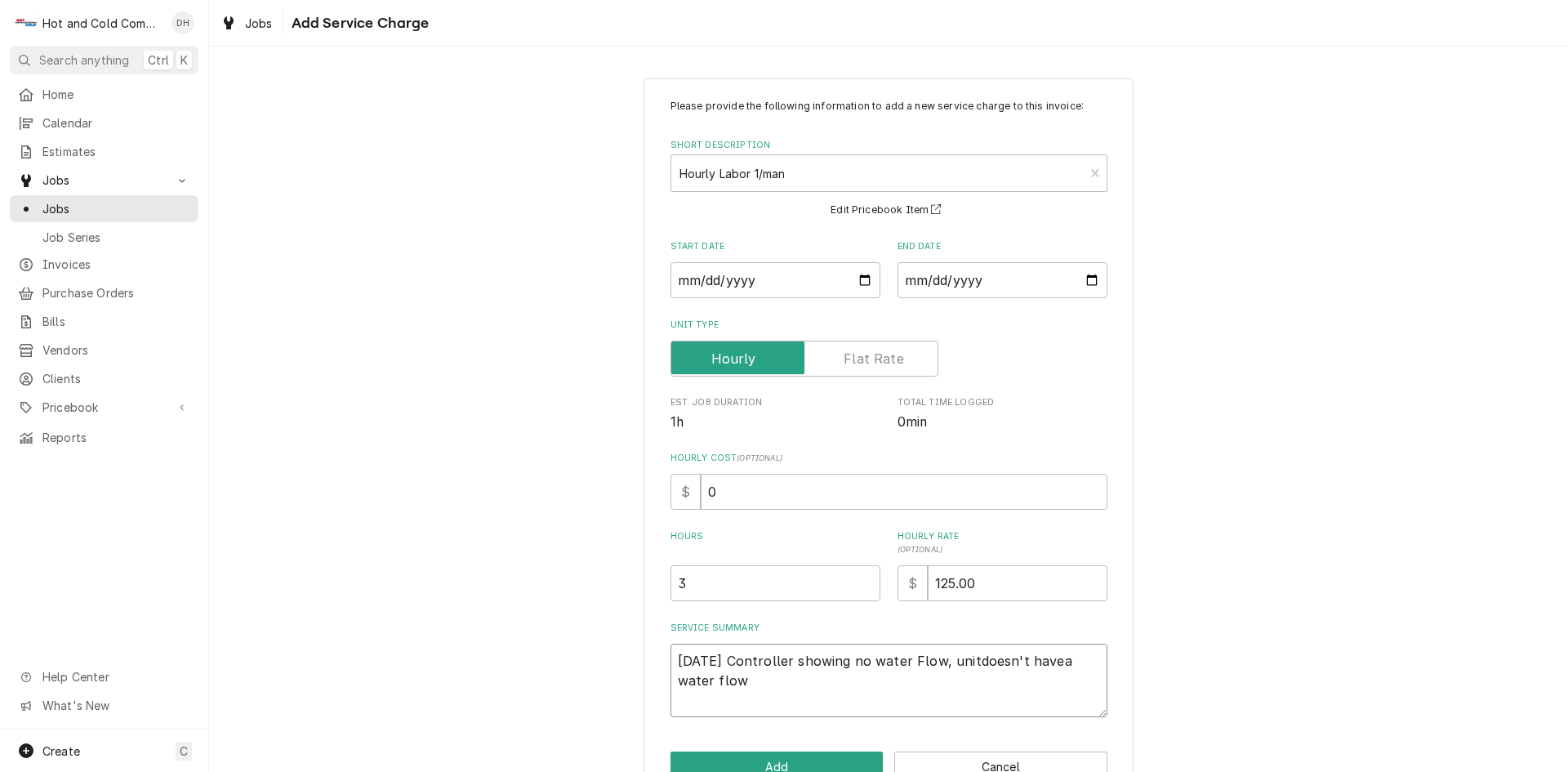
type textarea "7/3/25 Controller showing no water Flow, unitdoesn't havea water flow s"
type textarea "x"
type textarea "7/3/25 Controller showing no water Flow, unitdoesn't havea water flow se"
type textarea "x"
type textarea "7/3/25 Controller showing no water Flow, unitdoesn't havea water flow sen"
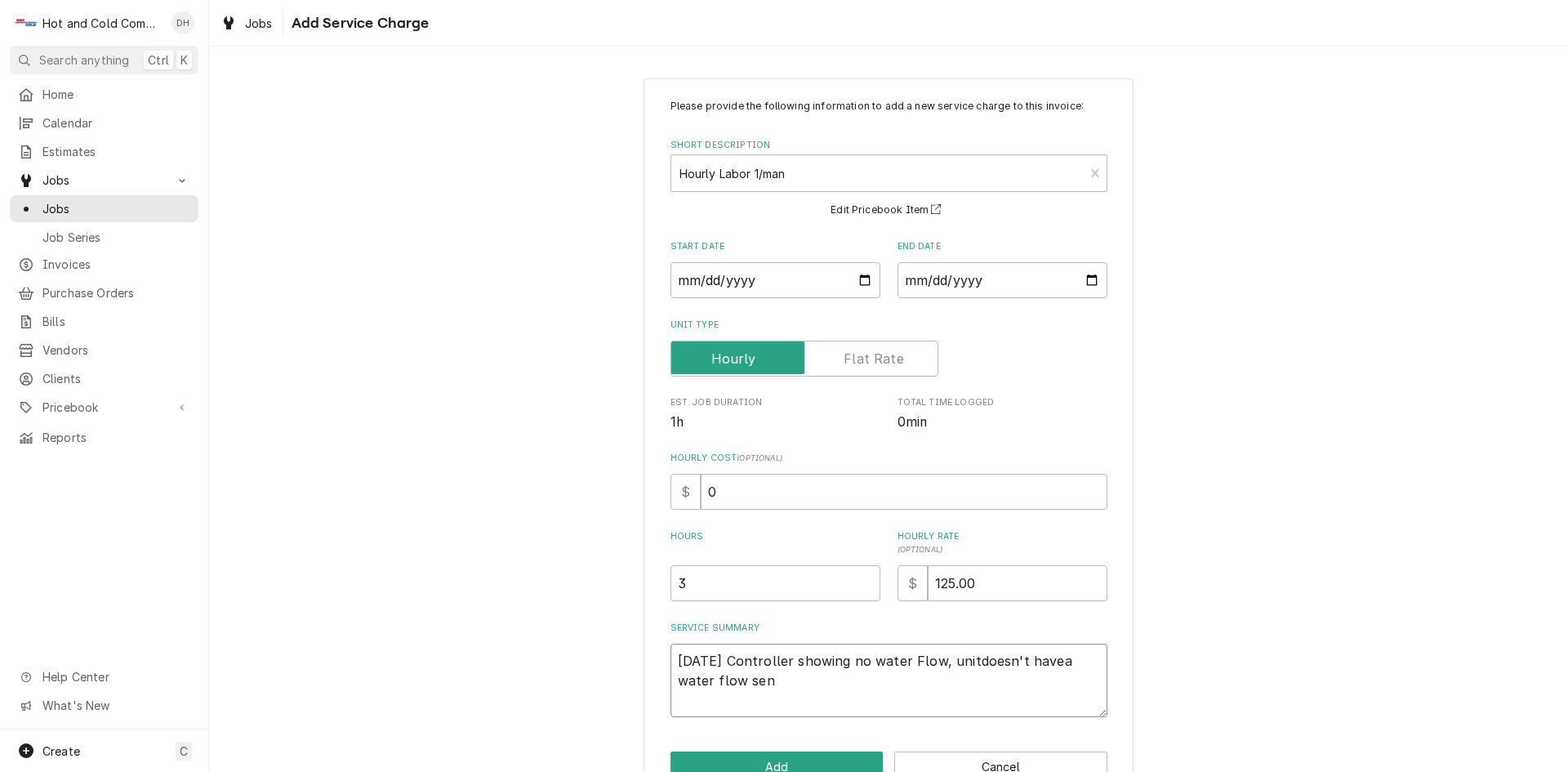
type textarea "x"
type textarea "7/3/25 Controller showing no water Flow, unitdoesn't havea water flow sens"
type textarea "x"
type textarea "7/3/25 Controller showing no water Flow, unitdoesn't havea water flow senso"
type textarea "x"
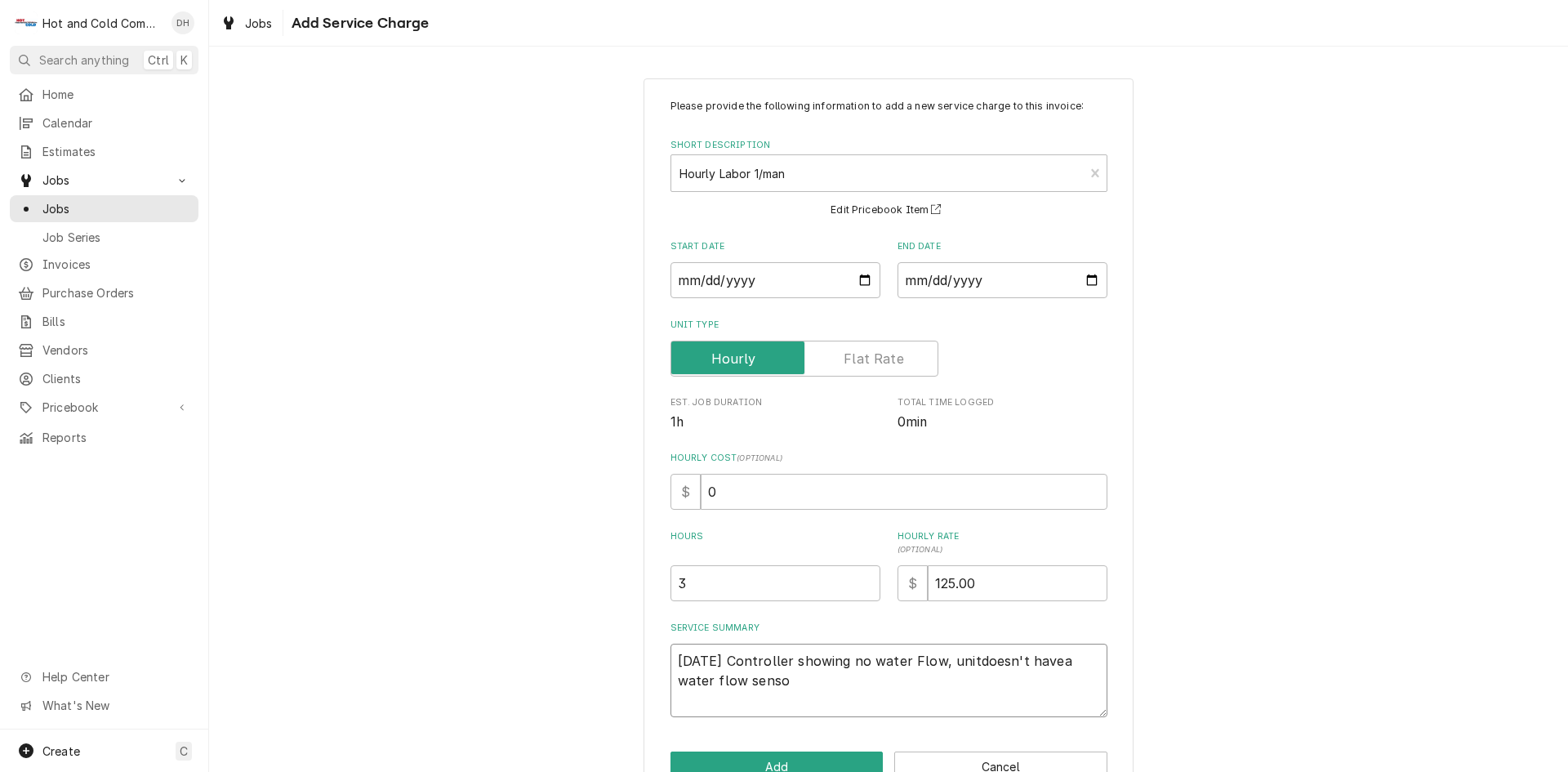
type textarea "7/3/25 Controller showing no water Flow, unitdoesn't havea water flow sensor"
type textarea "x"
type textarea "7/3/25 Controller showing no water Flow, unitdoesn't havea water flow sensor/"
type textarea "x"
type textarea "7/3/25 Controller showing no water Flow, unitdoesn't havea water flow sensor/m"
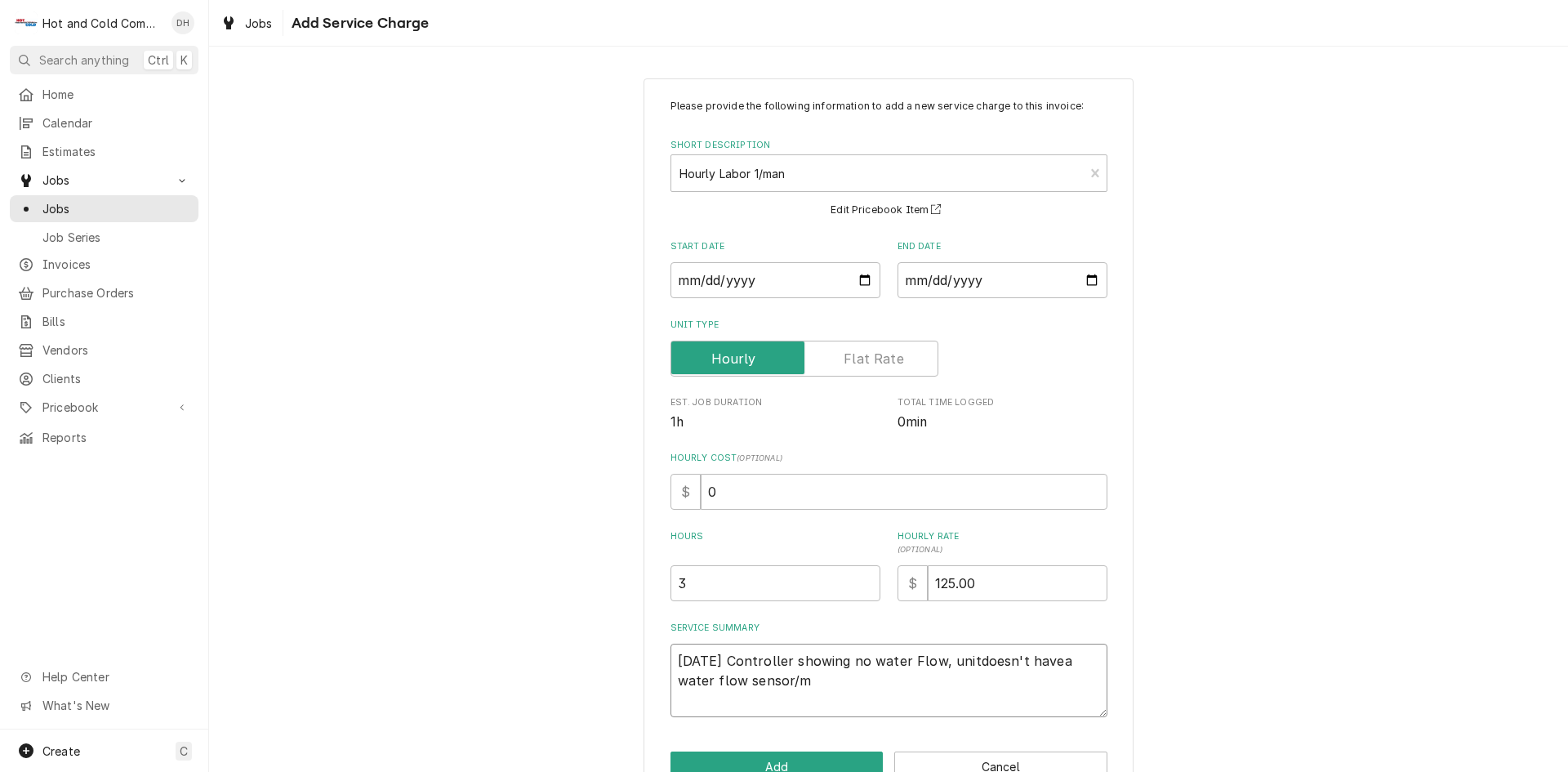
type textarea "x"
type textarea "7/3/25 Controller showing no water Flow, unitdoesn't havea water flow sensor/me"
type textarea "x"
type textarea "7/3/25 Controller showing no water Flow, unitdoesn't havea water flow sensor/met"
type textarea "x"
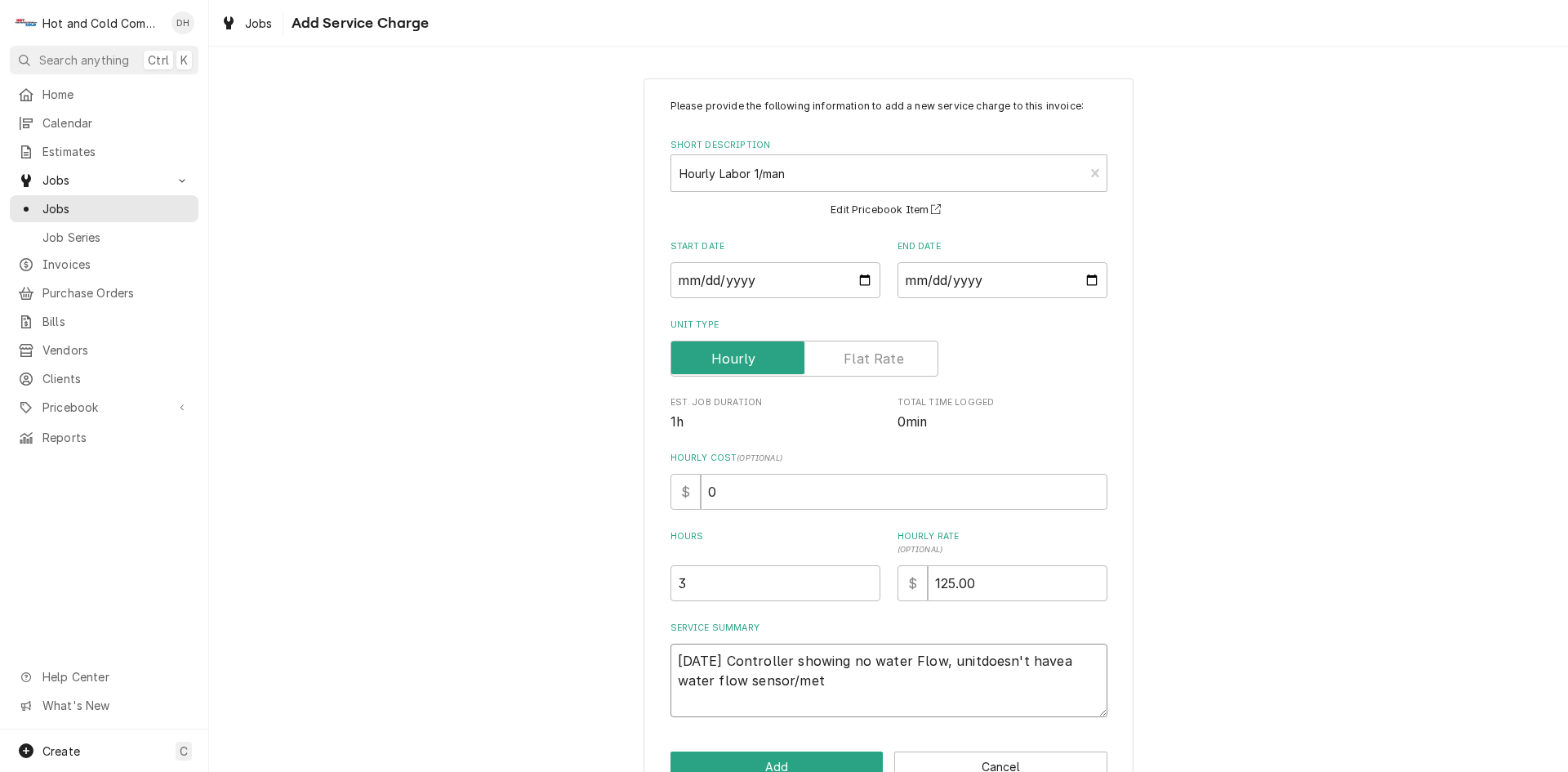
type textarea "7/3/25 Controller showing no water Flow, unitdoesn't havea water flow sensor/me…"
type textarea "x"
type textarea "7/3/25 Controller showing no water Flow, unitdoesn't havea water flow sensor/me…"
type textarea "x"
type textarea "7/3/25 Controller showing no water Flow, unitdoesn't havea water flow sensor/me…"
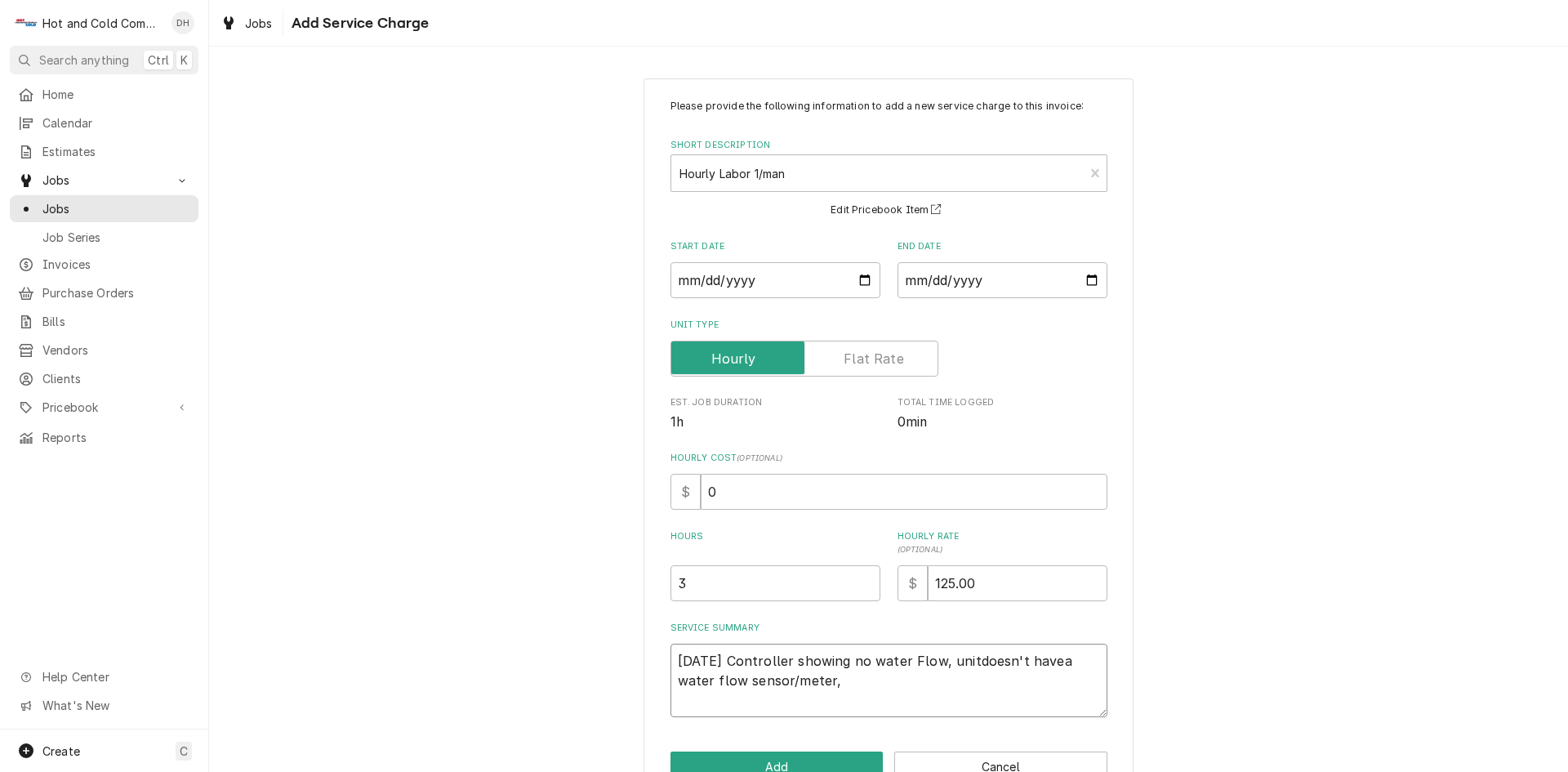
type textarea "x"
type textarea "7/3/25 Controller showing no water Flow, unit doesn't havea water flow sensor/m…"
type textarea "x"
type textarea "7/3/25 Controller showing no water Flow, unit doesn't have a water flow sensor/…"
click at [853, 680] on textarea "7/3/25 Controller showing no water Flow, unit doesn't have a water flow sensor/…" at bounding box center [889, 680] width 437 height 73
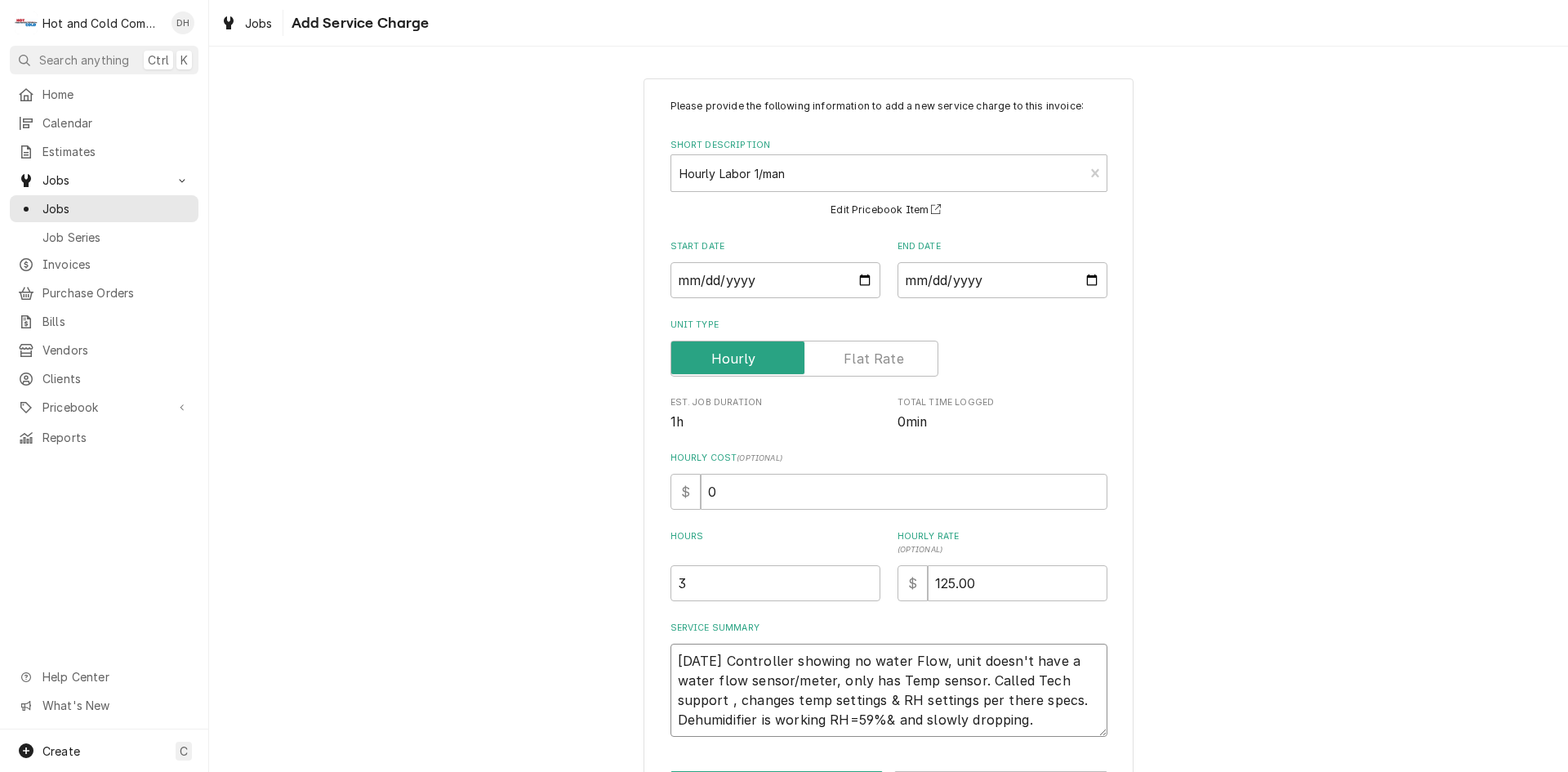
drag, startPoint x: 882, startPoint y: 720, endPoint x: 909, endPoint y: 741, distance: 34.2
click at [883, 720] on textarea "7/3/25 Controller showing no water Flow, unit doesn't have a water flow sensor/…" at bounding box center [889, 690] width 437 height 93
click at [1054, 720] on textarea "7/3/25 Controller showing no water Flow, unit doesn't have a water flow sensor/…" at bounding box center [889, 690] width 437 height 93
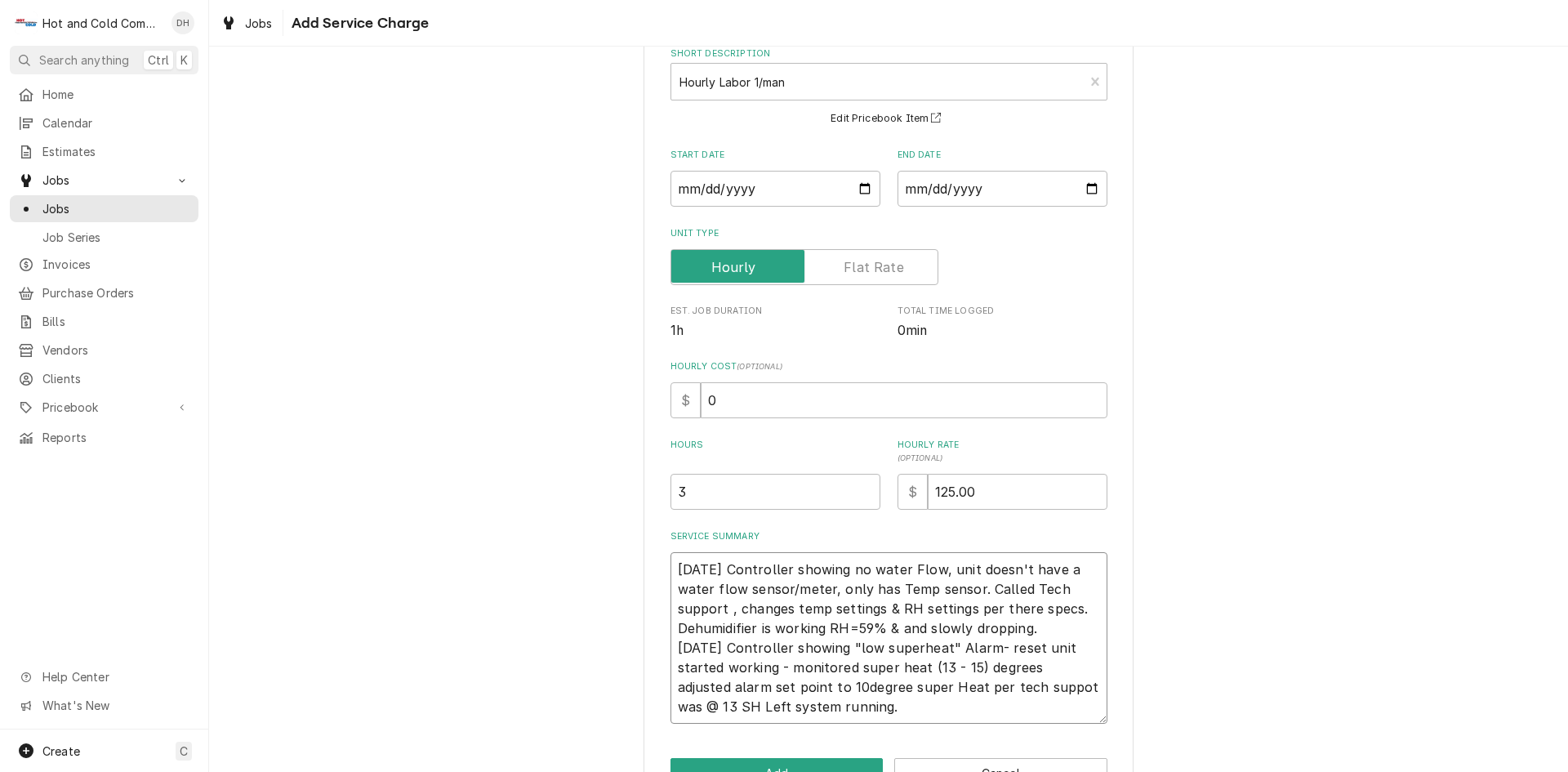
scroll to position [143, 0]
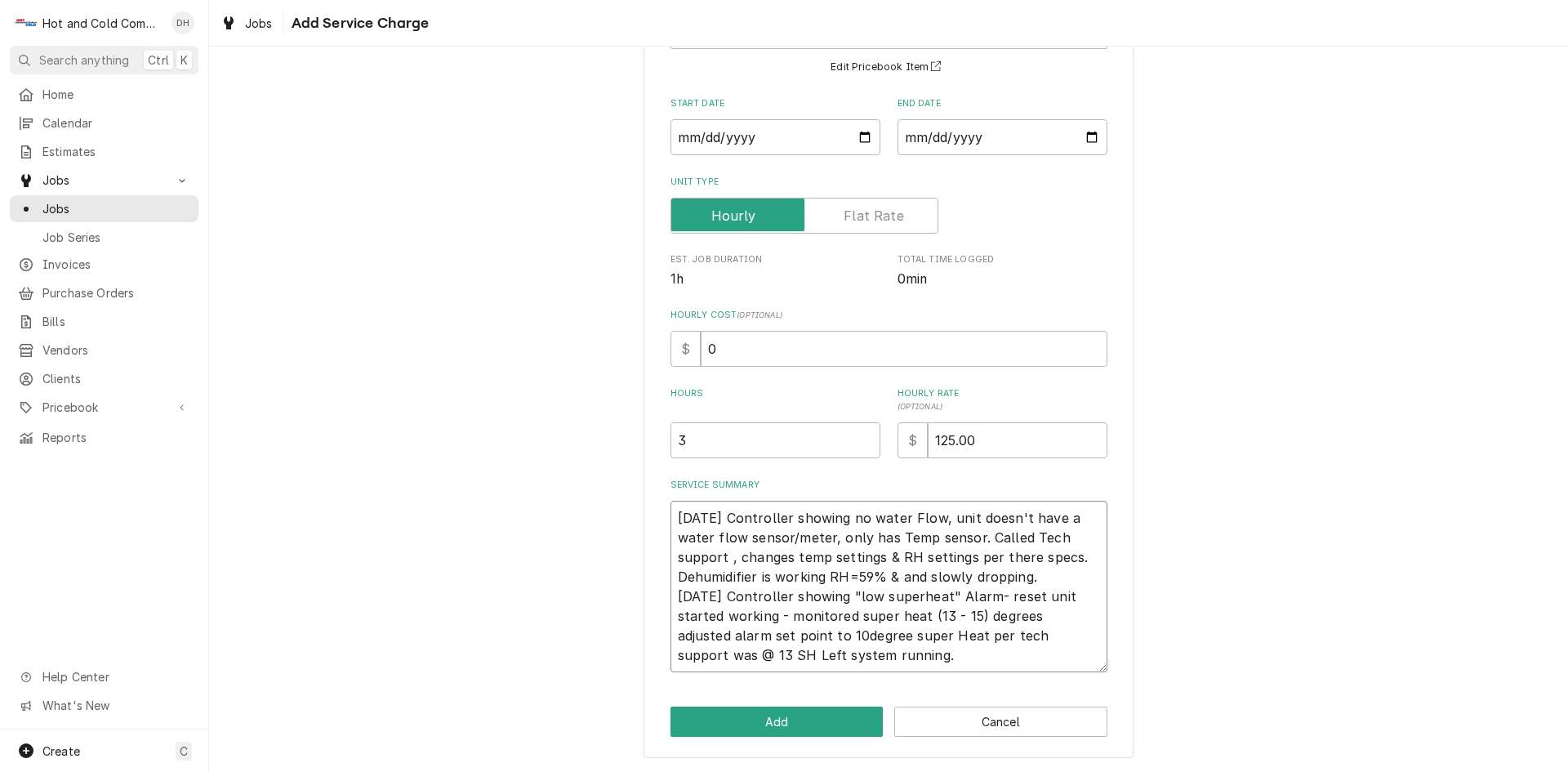
click at [672, 650] on textarea "7/3/25 Controller showing no water Flow, unit doesn't have a water flow sensor/…" at bounding box center [889, 586] width 437 height 172
click at [696, 447] on input "3" at bounding box center [776, 439] width 210 height 36
click at [837, 708] on button "Add" at bounding box center [777, 721] width 213 height 30
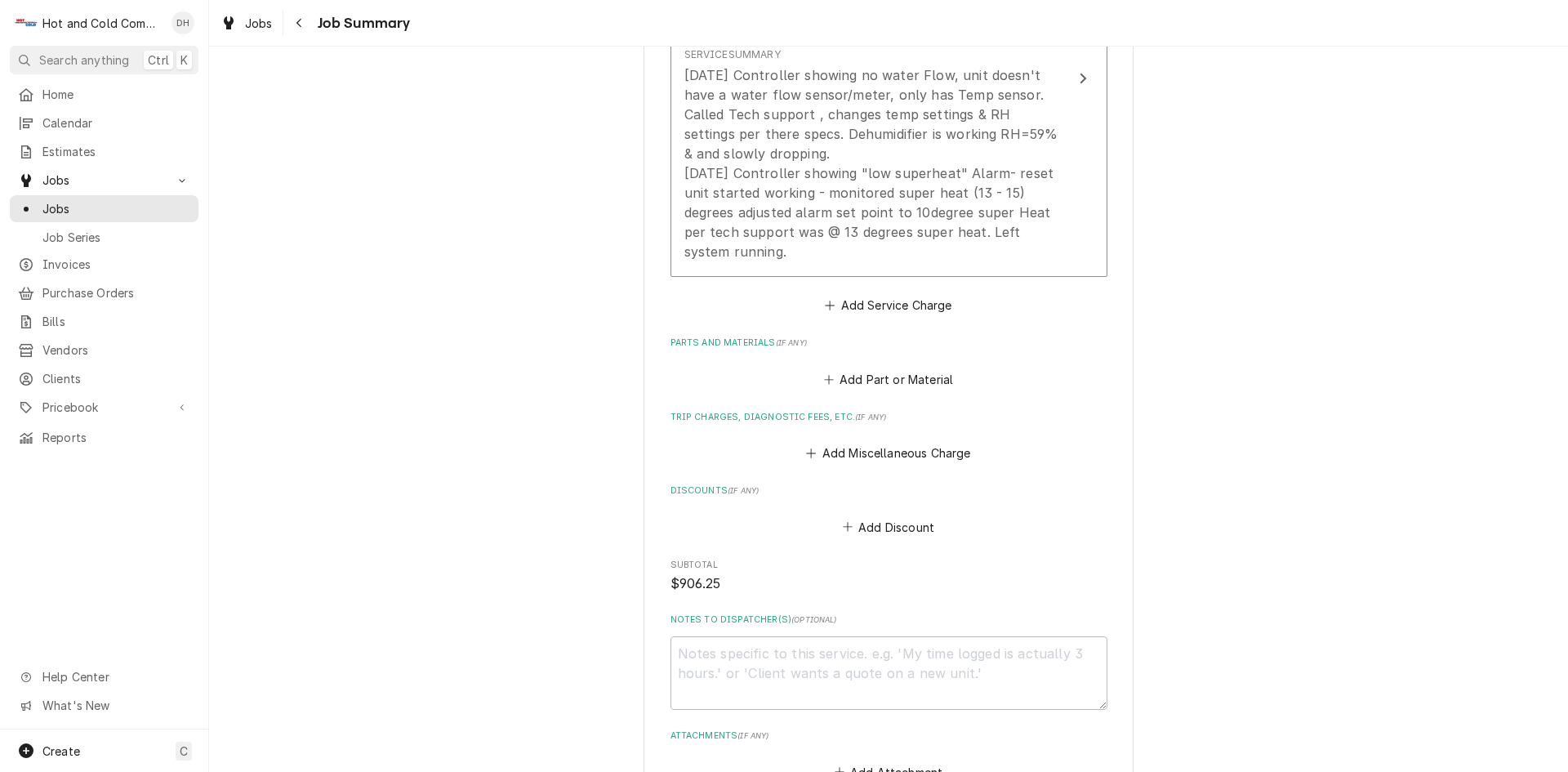
scroll to position [1004, 0]
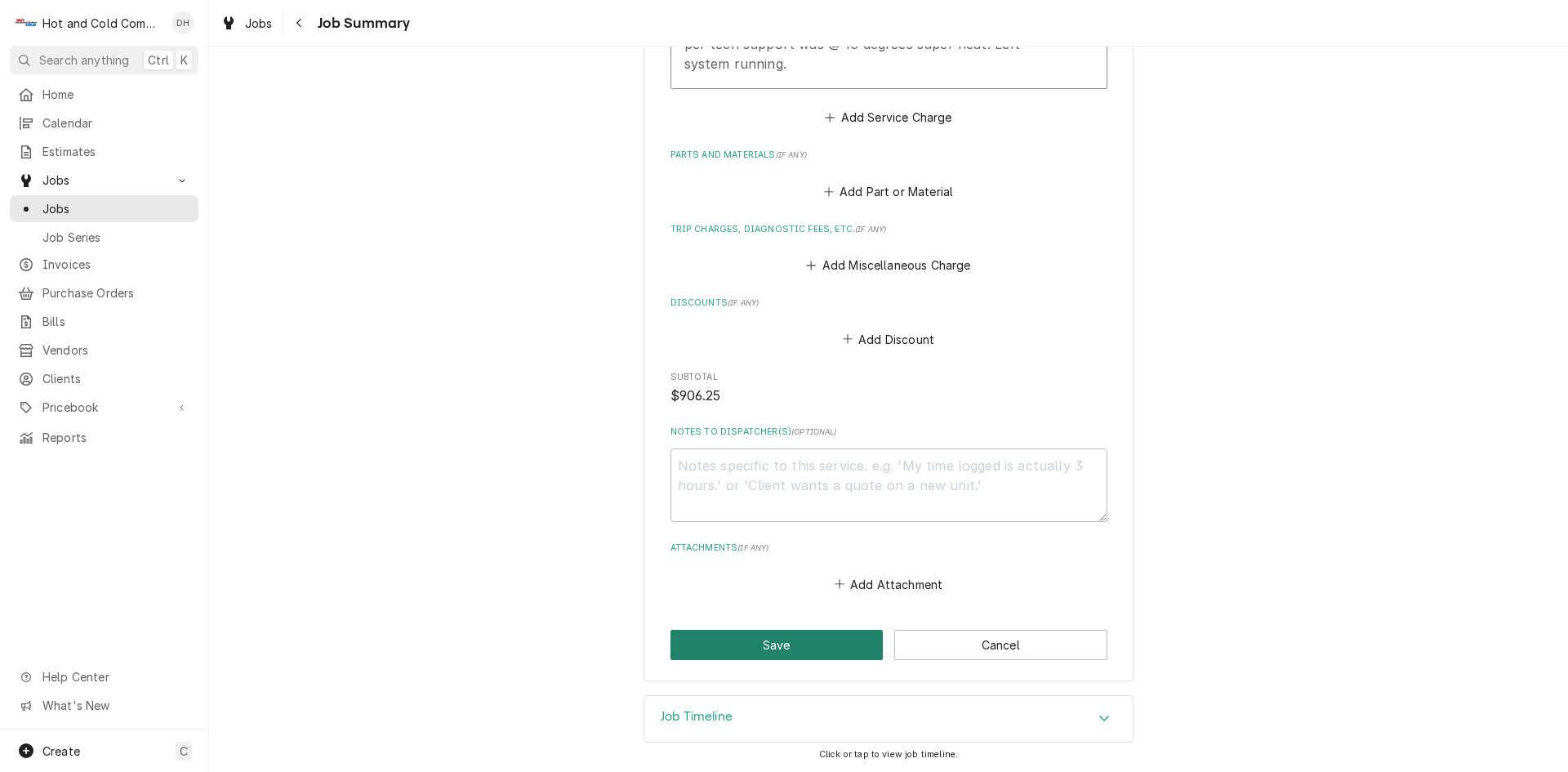
click at [764, 651] on button "Save" at bounding box center [777, 644] width 213 height 30
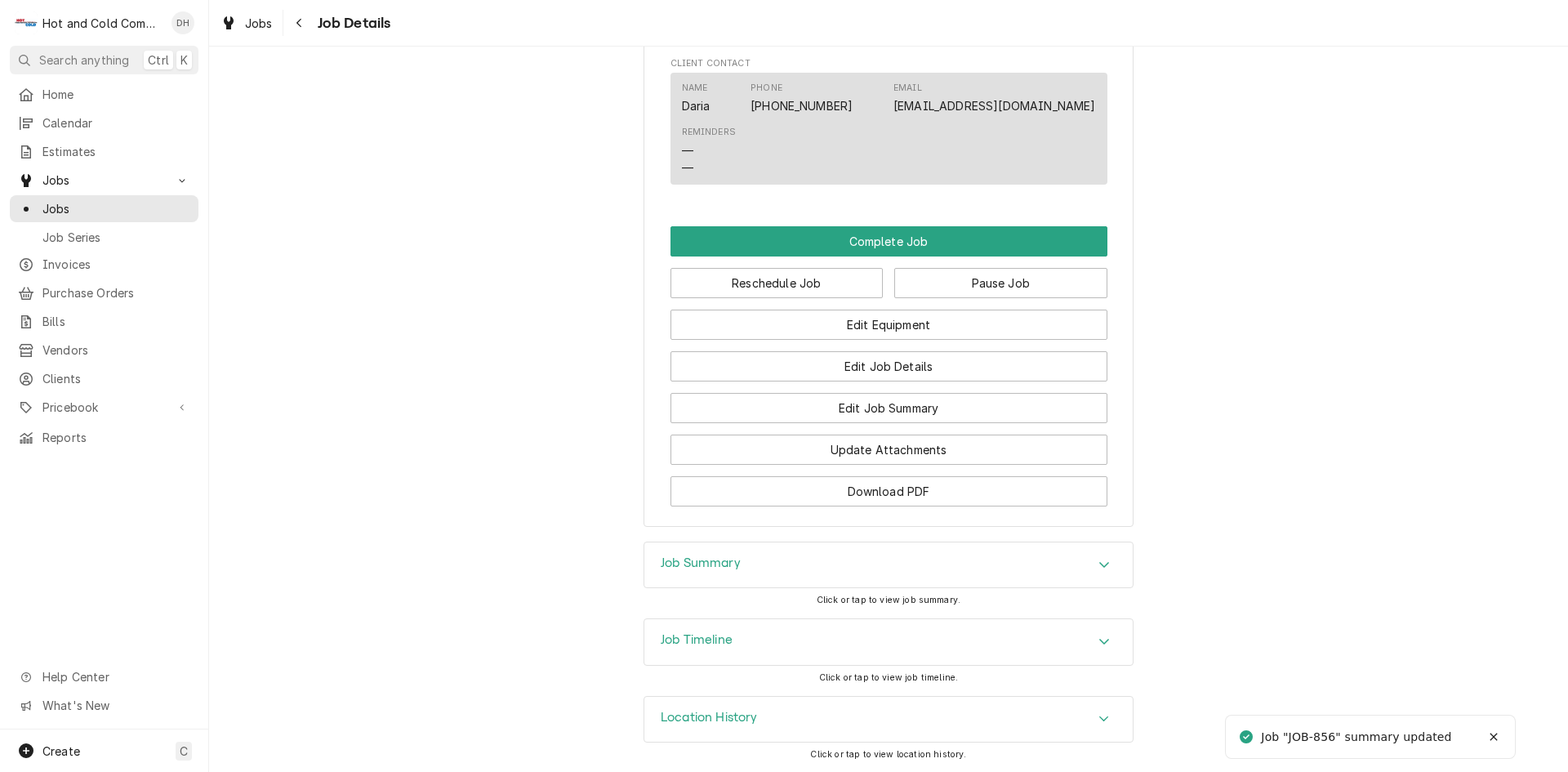
scroll to position [1450, 0]
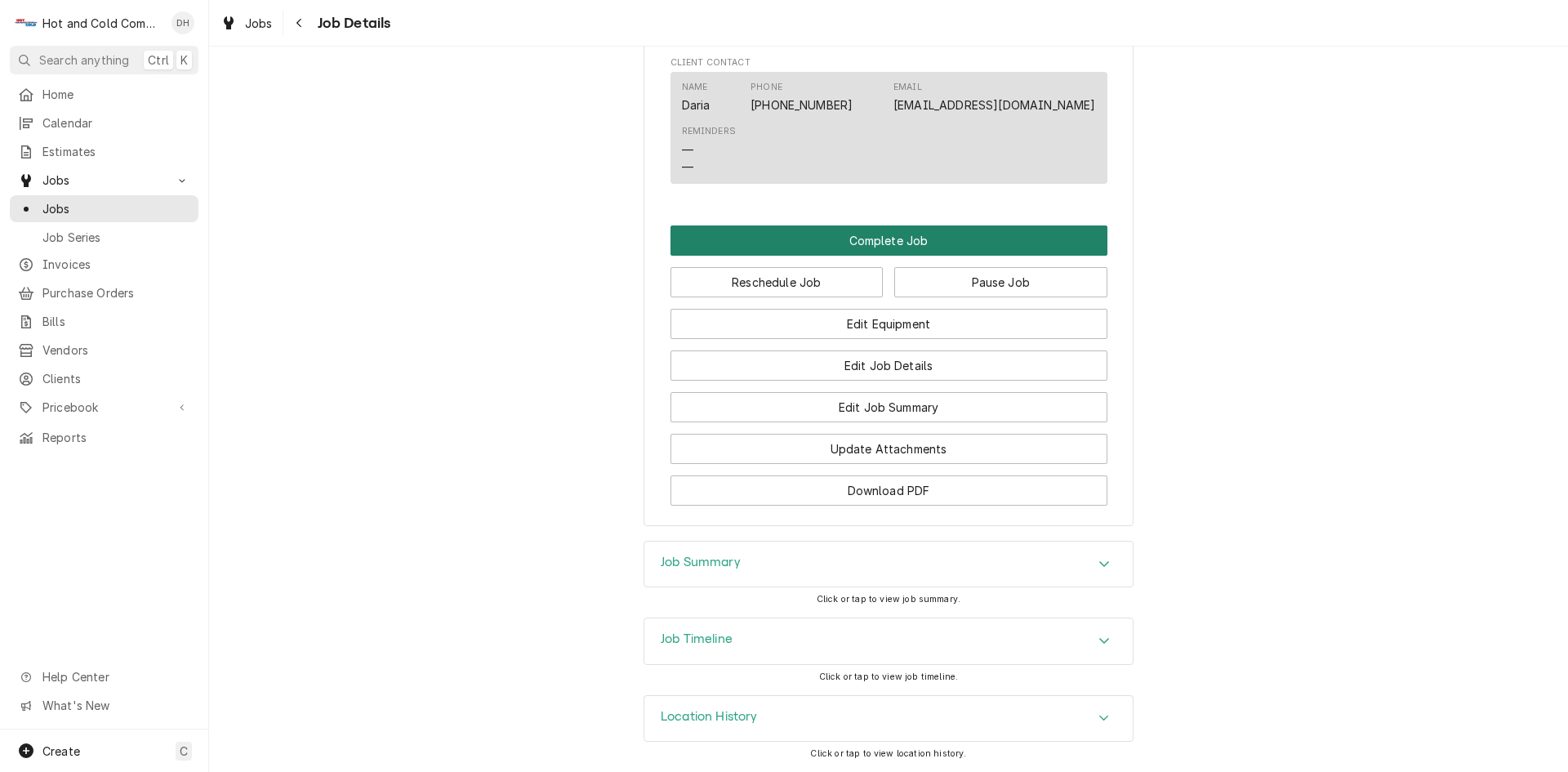
click at [849, 238] on button "Complete Job" at bounding box center [889, 240] width 437 height 30
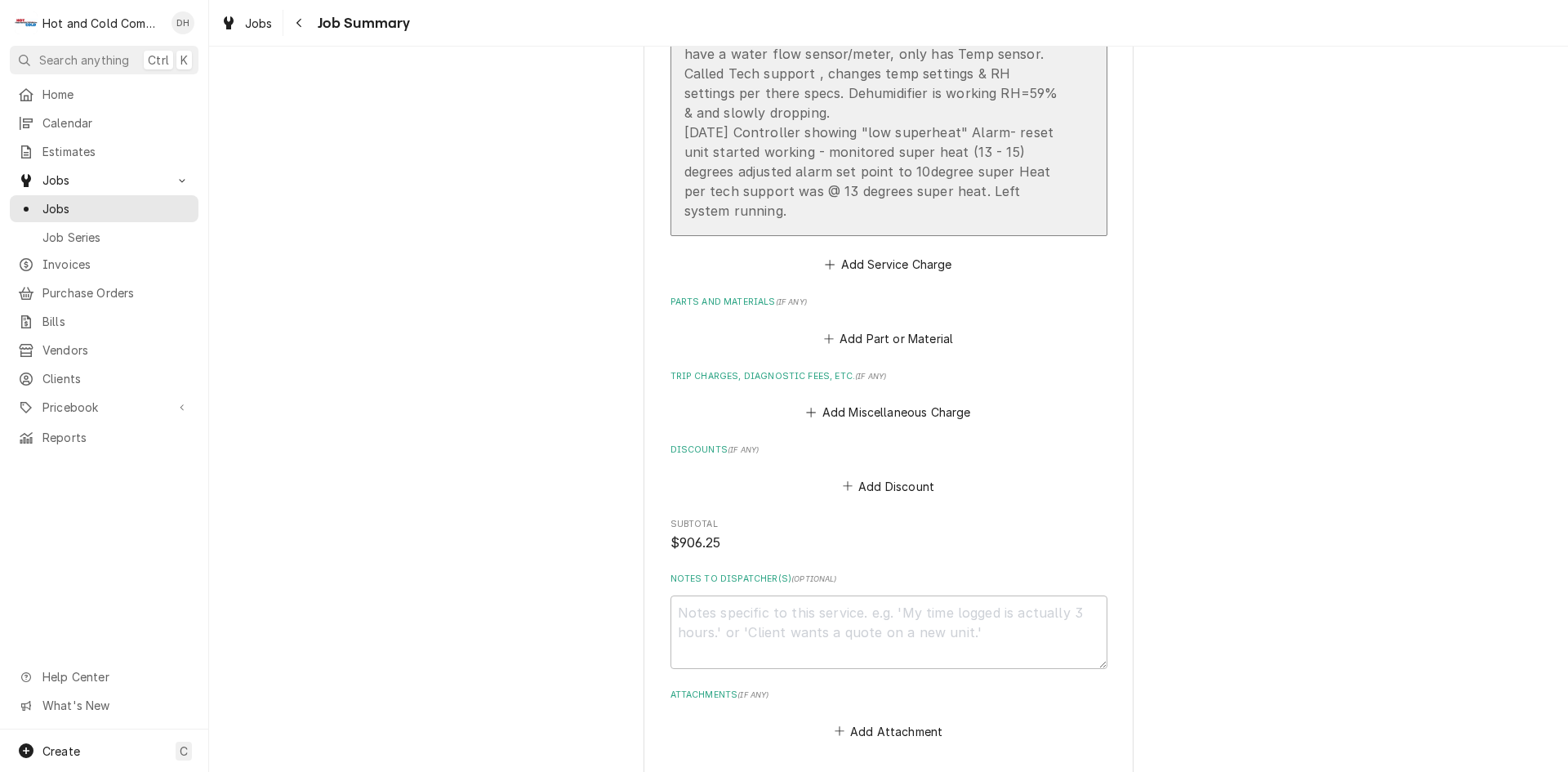
scroll to position [1004, 0]
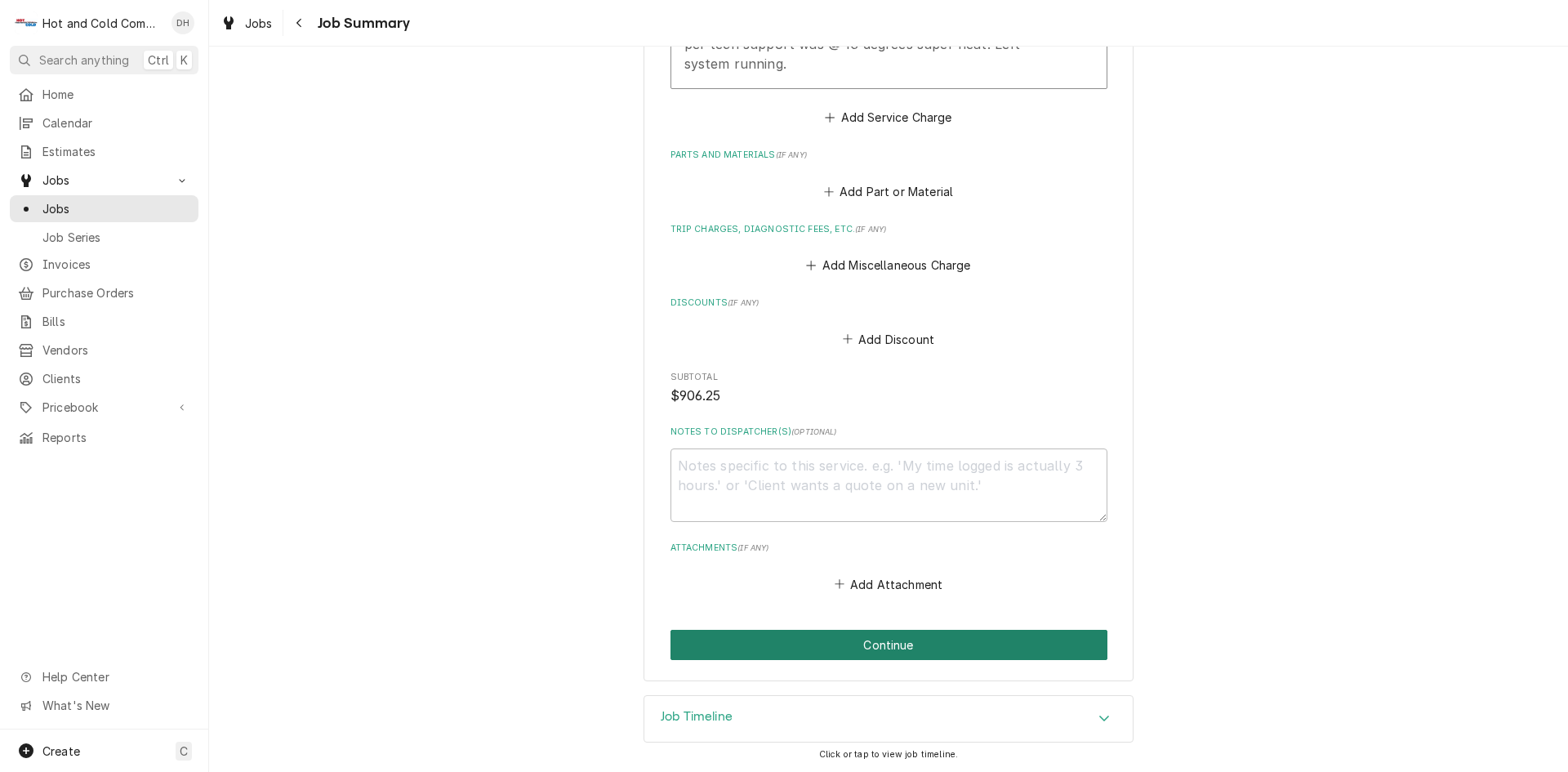
click at [905, 643] on button "Continue" at bounding box center [889, 644] width 437 height 30
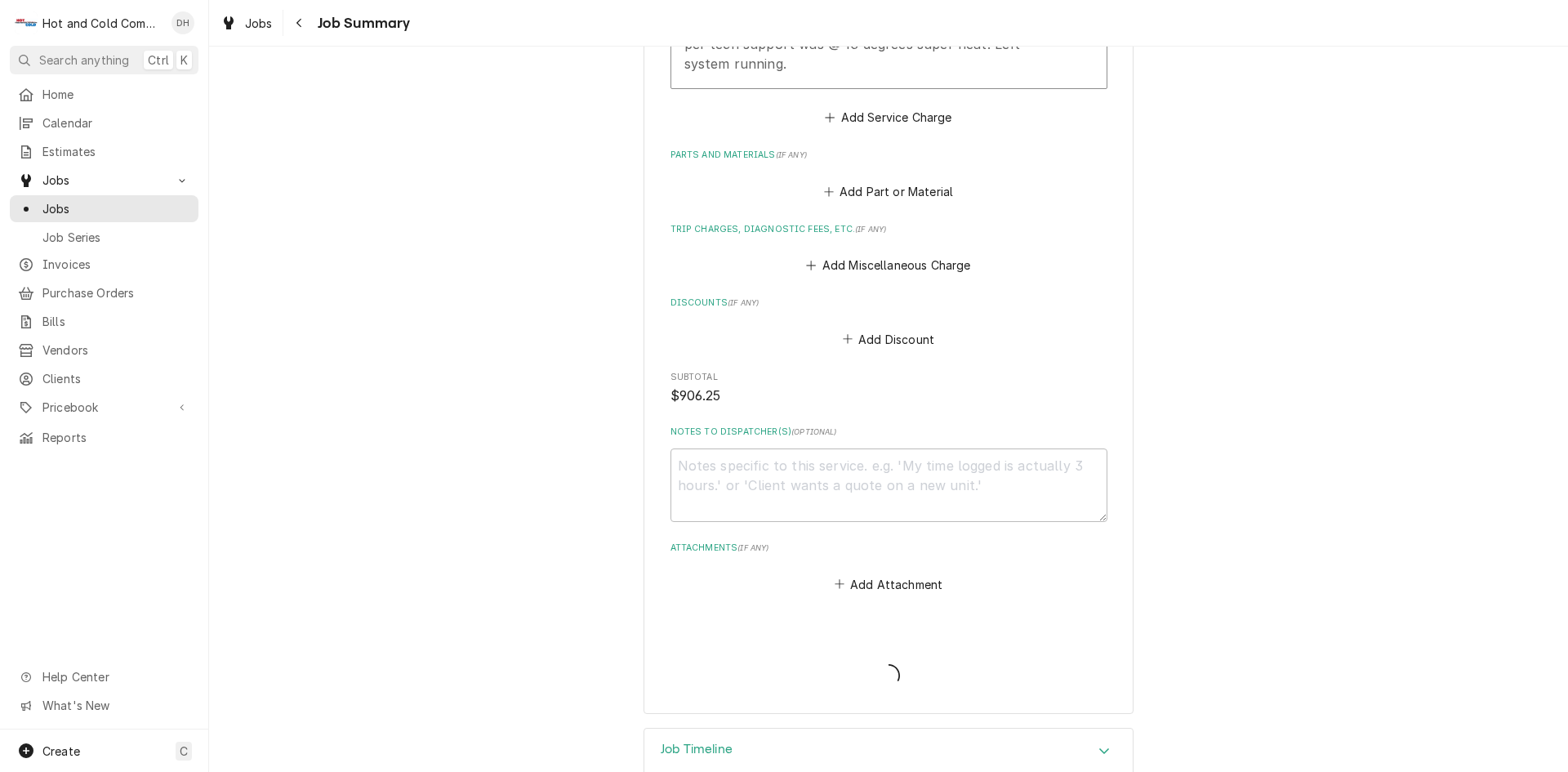
type textarea "x"
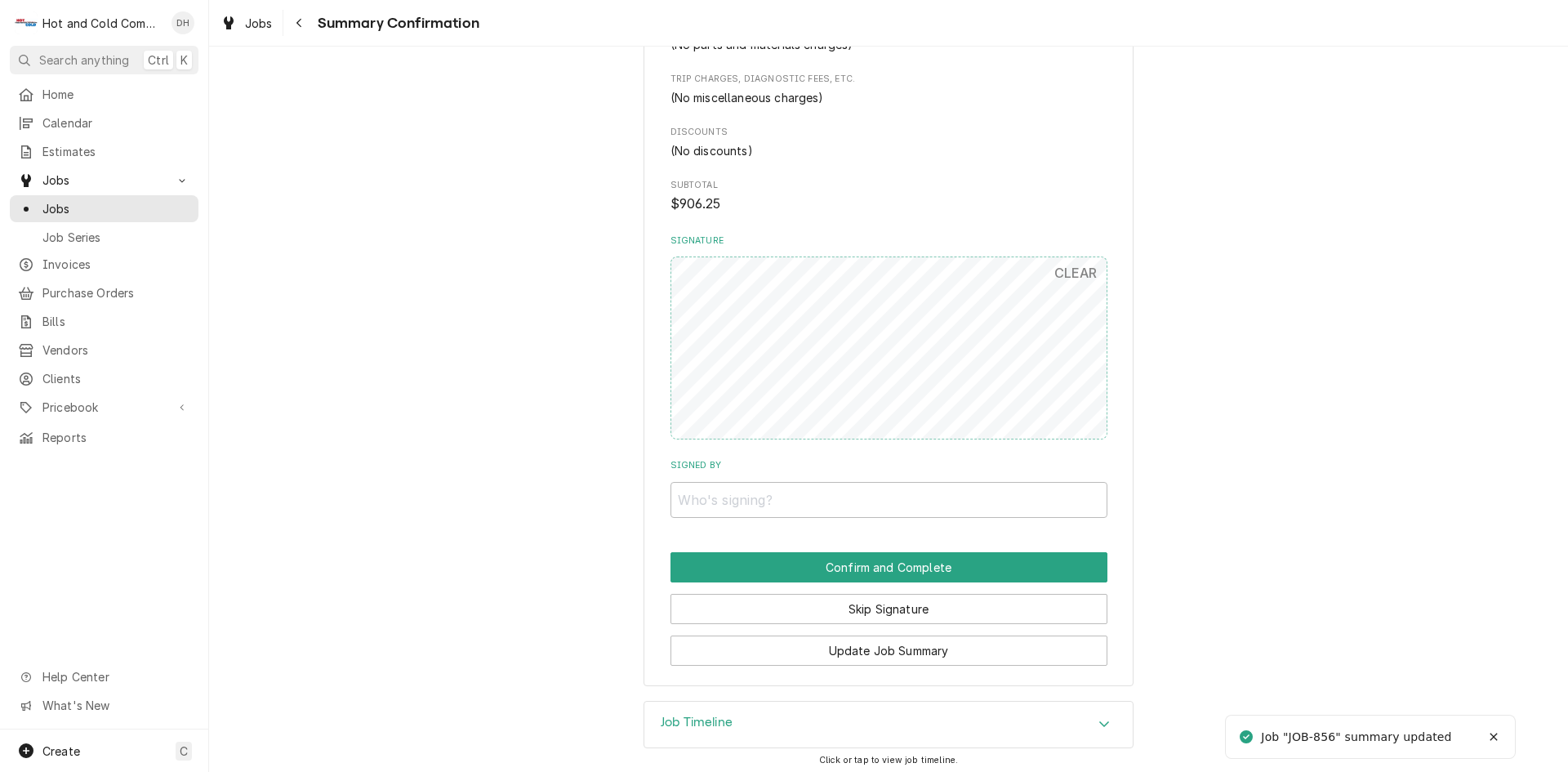
scroll to position [985, 0]
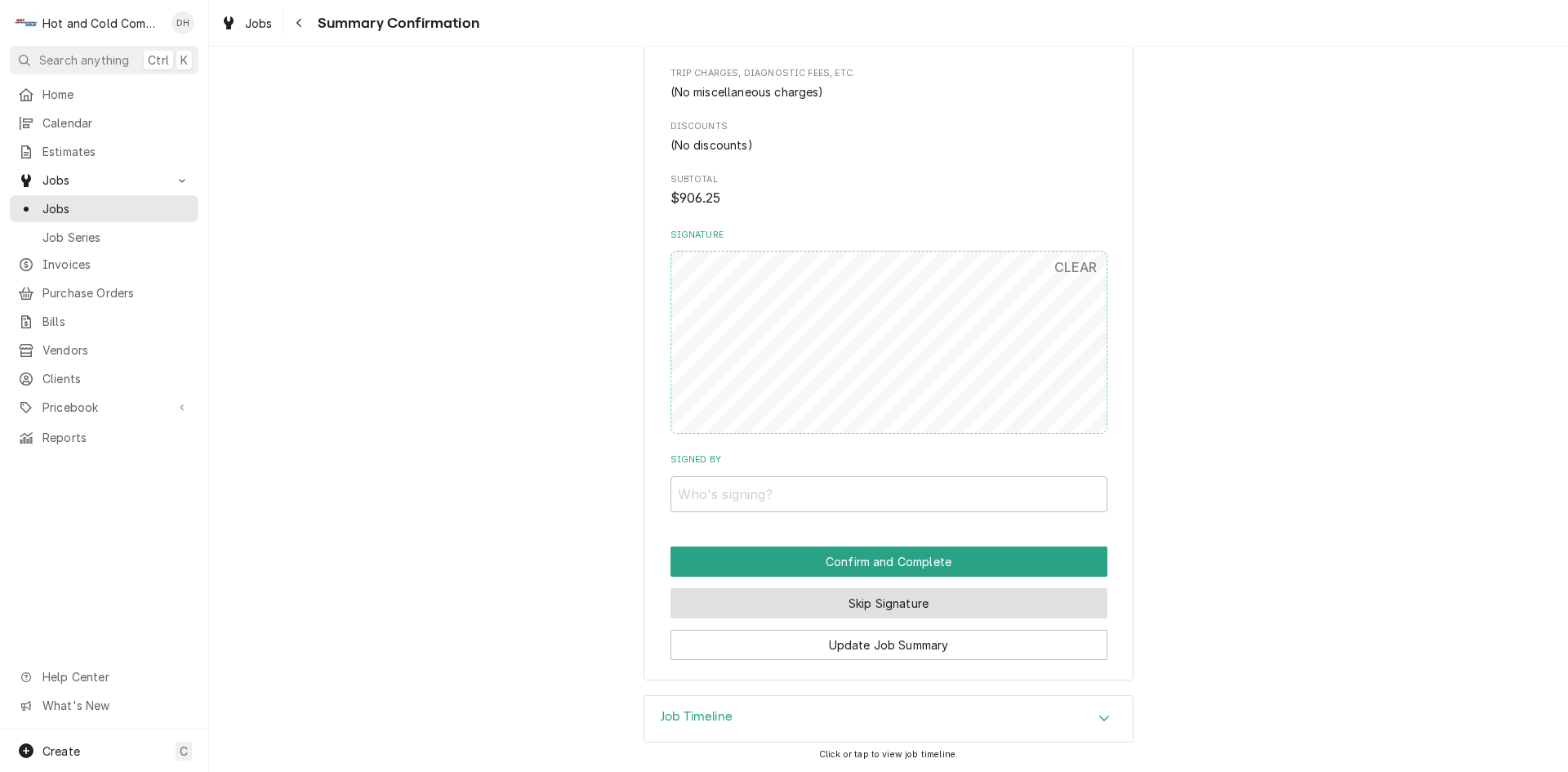
click at [924, 608] on button "Skip Signature" at bounding box center [889, 602] width 437 height 30
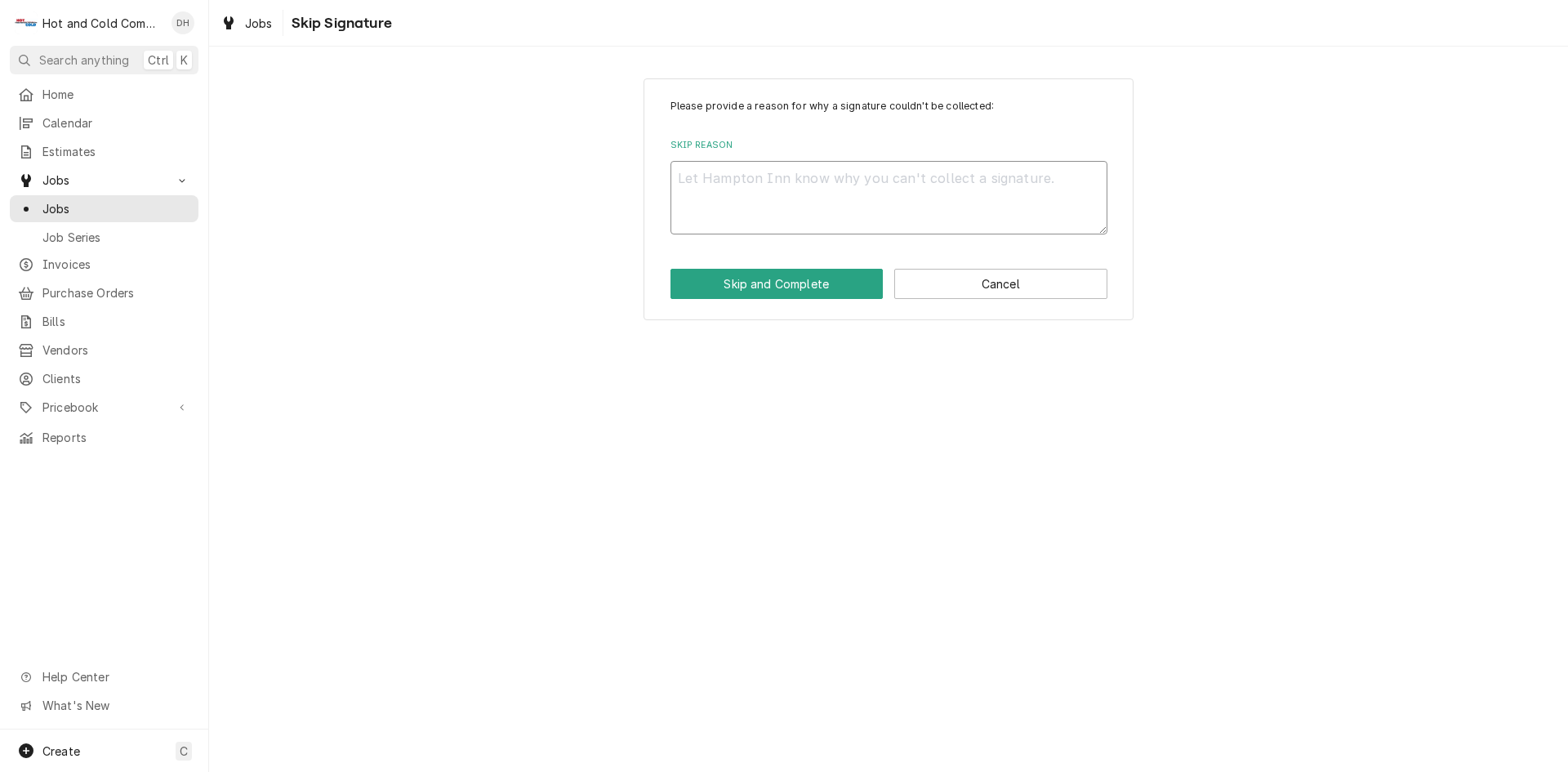
drag, startPoint x: 713, startPoint y: 193, endPoint x: 713, endPoint y: 218, distance: 25.0
click at [713, 196] on textarea "Skip Reason" at bounding box center [889, 198] width 437 height 73
type textarea "x"
type textarea "e"
type textarea "x"
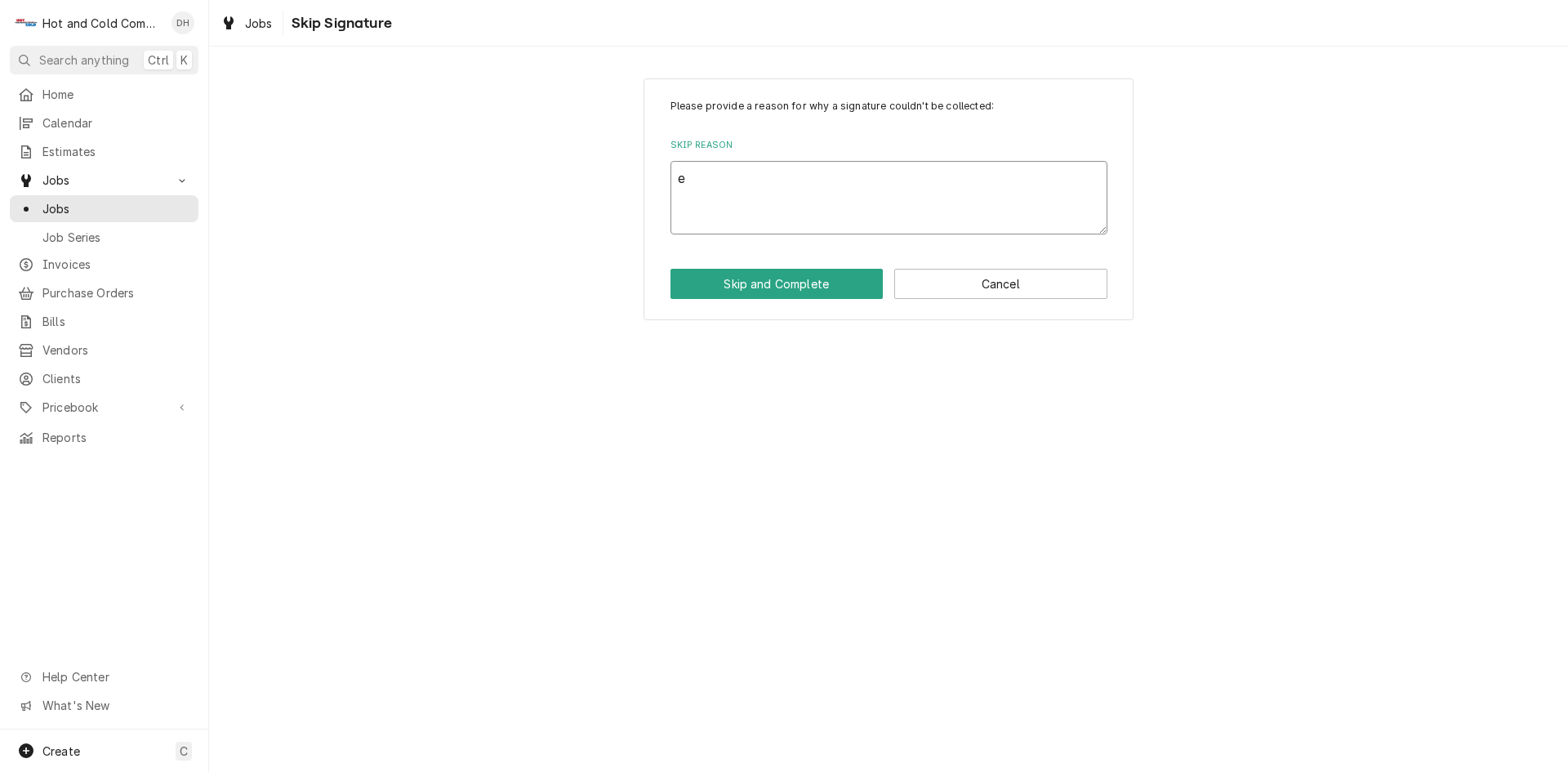
type textarea "em"
type textarea "x"
type textarea "ema"
type textarea "x"
type textarea "emai"
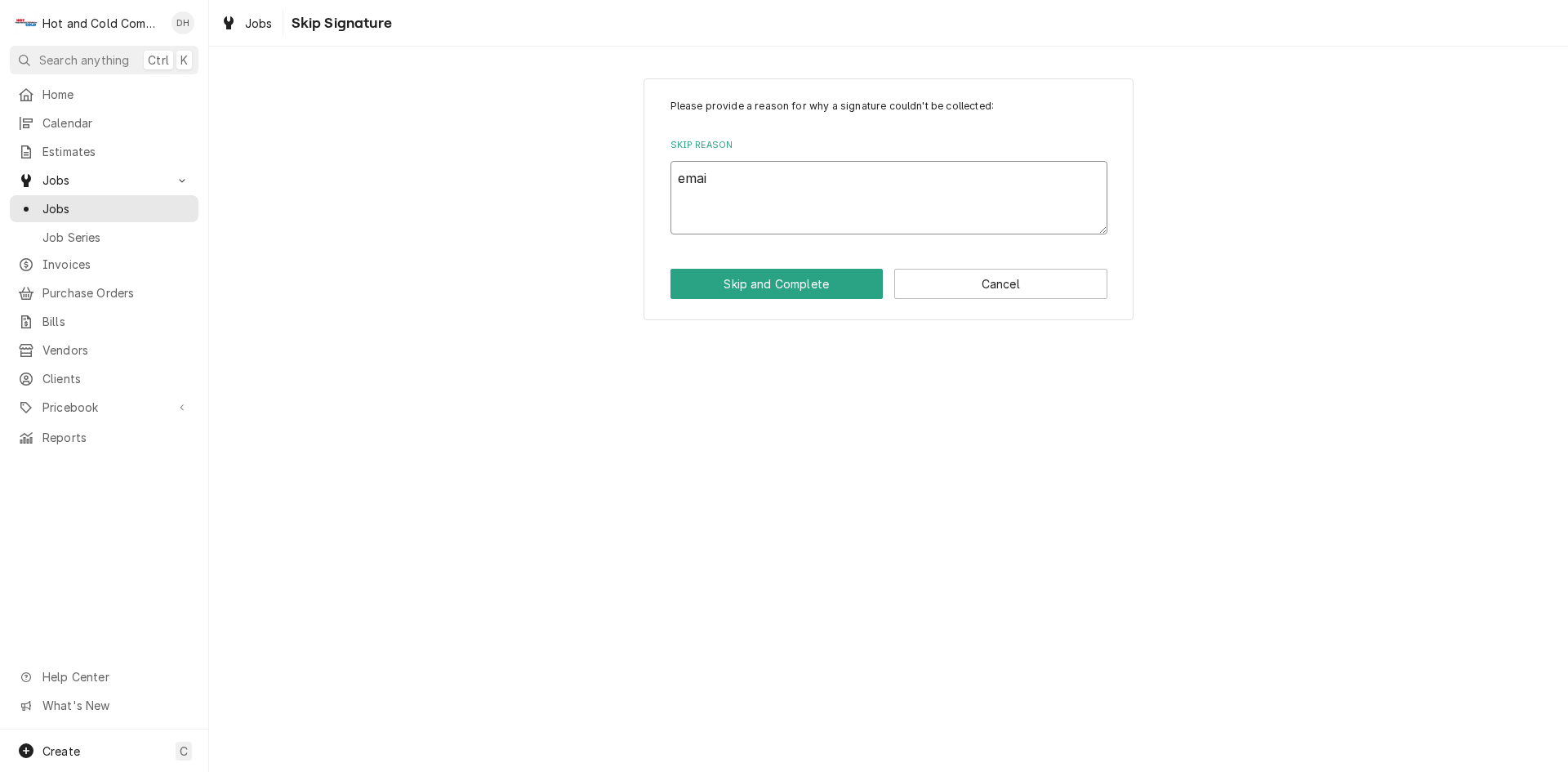
type textarea "x"
type textarea "email"
type textarea "x"
type textarea "emaile"
type textarea "x"
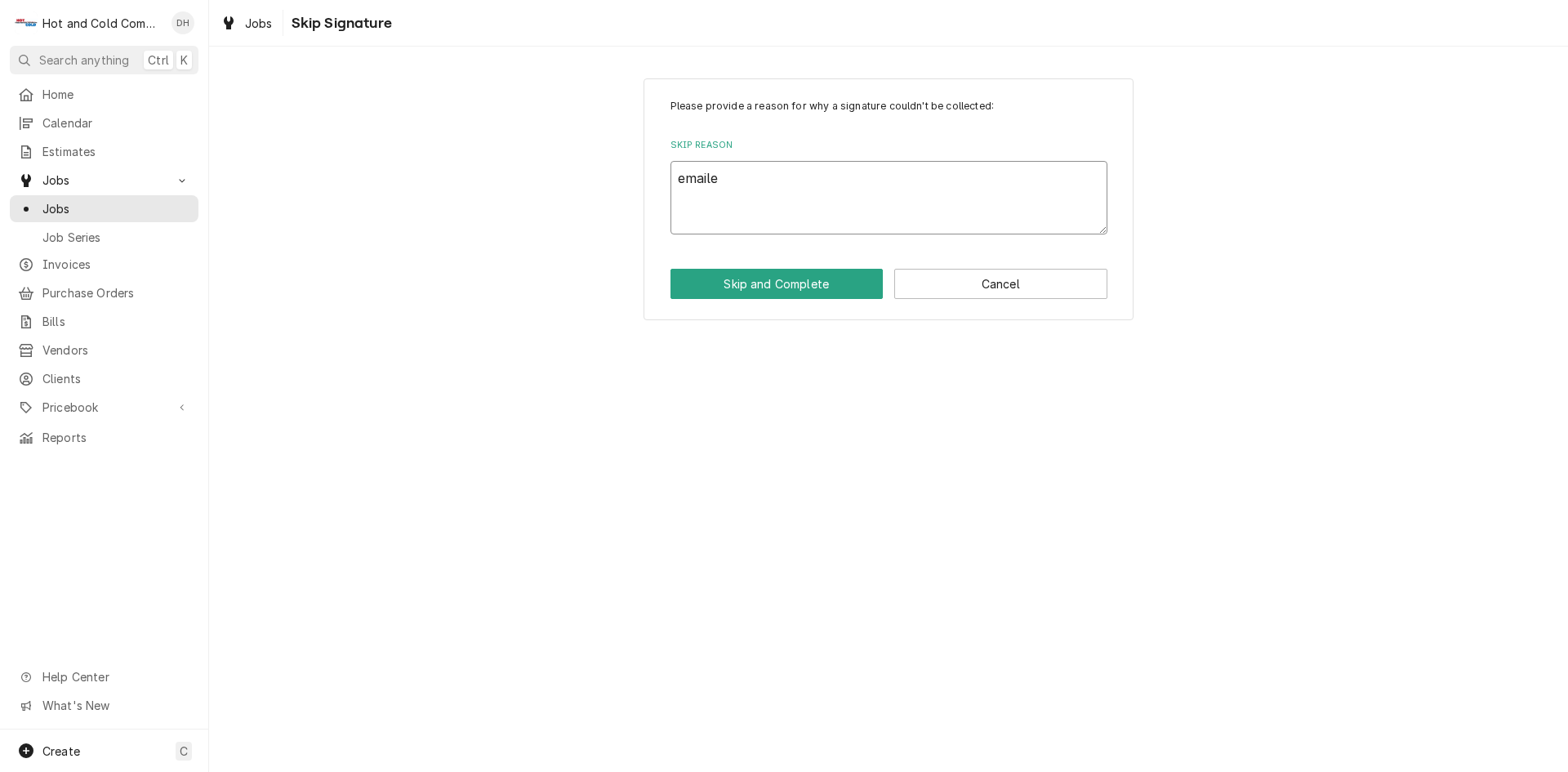
type textarea "emailed"
type textarea "x"
type textarea "emailed"
type textarea "x"
type textarea "emailed I"
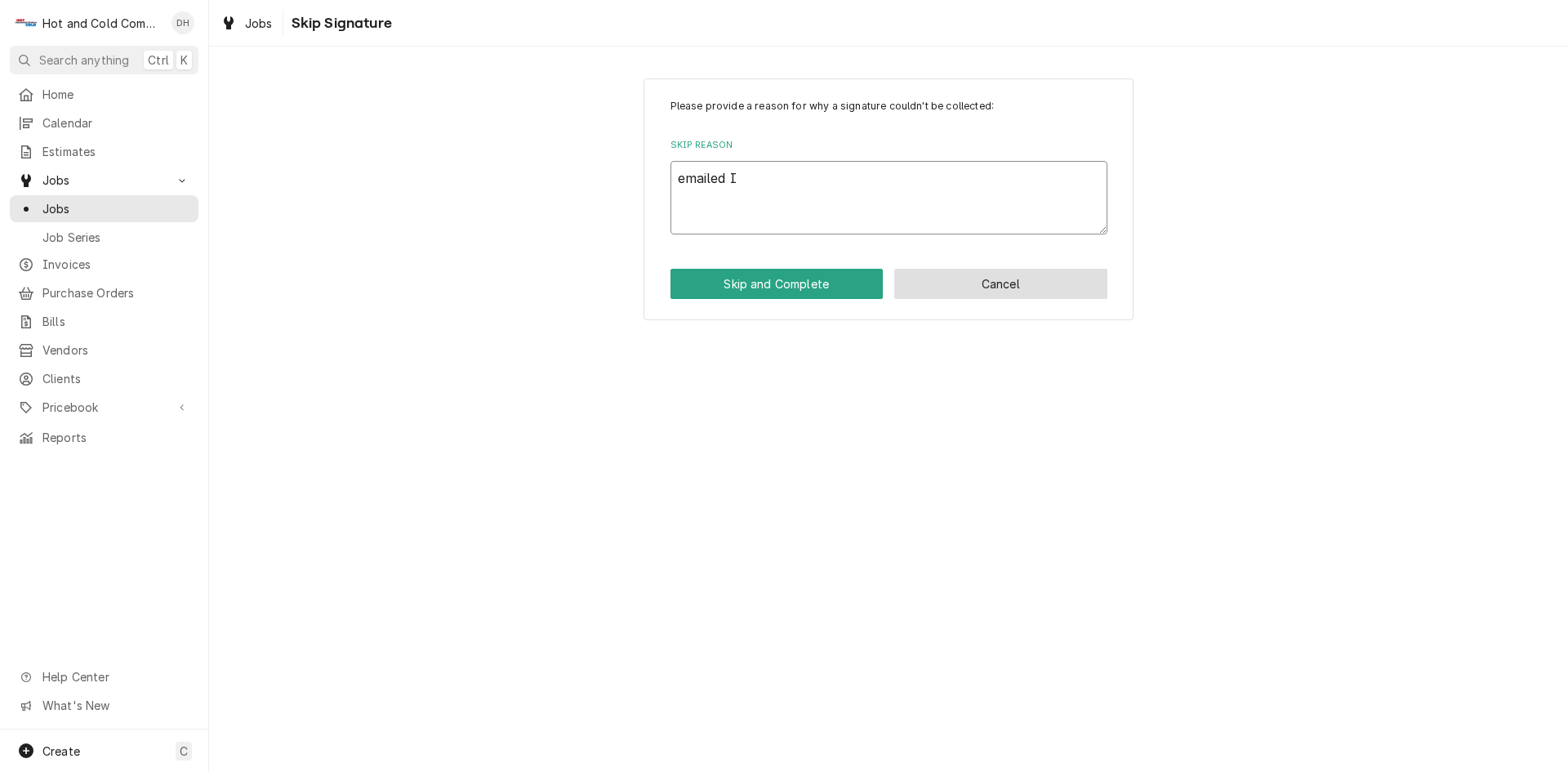
type textarea "x"
type textarea "emailed In"
type textarea "x"
type textarea "emailed Inv"
type textarea "x"
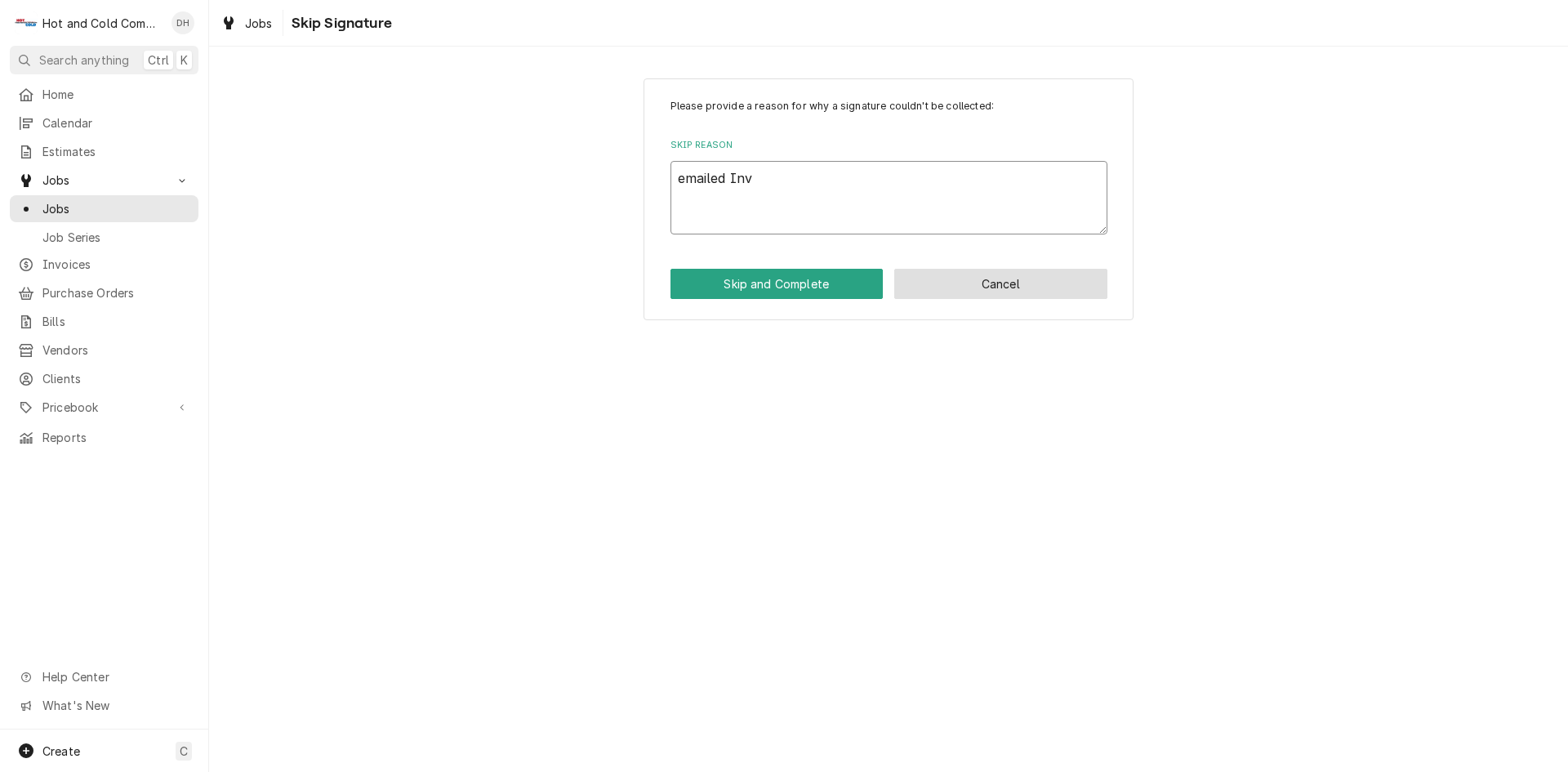
type textarea "emailed Invo"
type textarea "x"
type textarea "emailed Invoi"
type textarea "x"
type textarea "emailed Invoic"
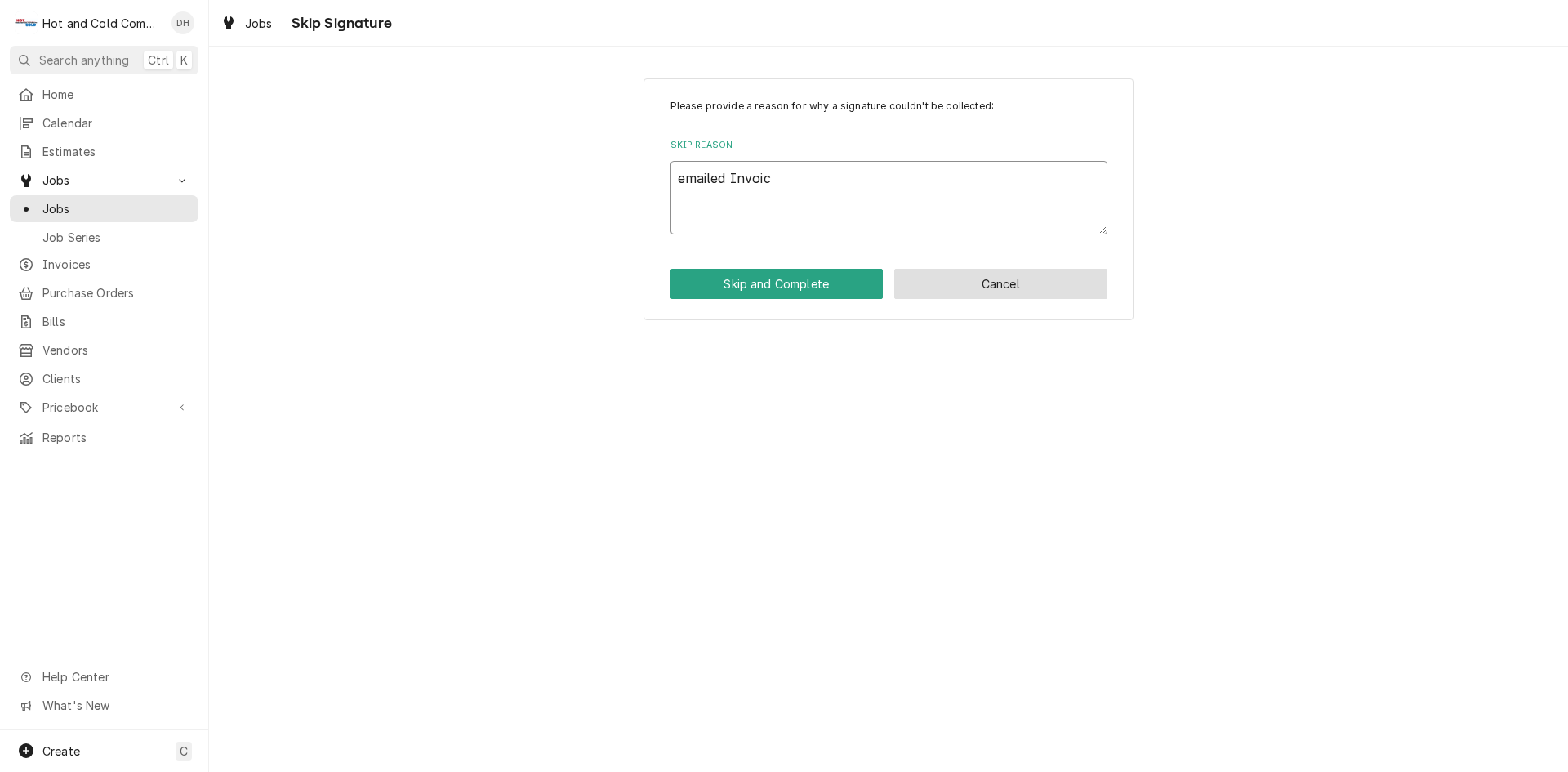
type textarea "x"
type textarea "emailed Invoice"
click at [800, 280] on button "Skip and Complete" at bounding box center [777, 283] width 213 height 30
type textarea "x"
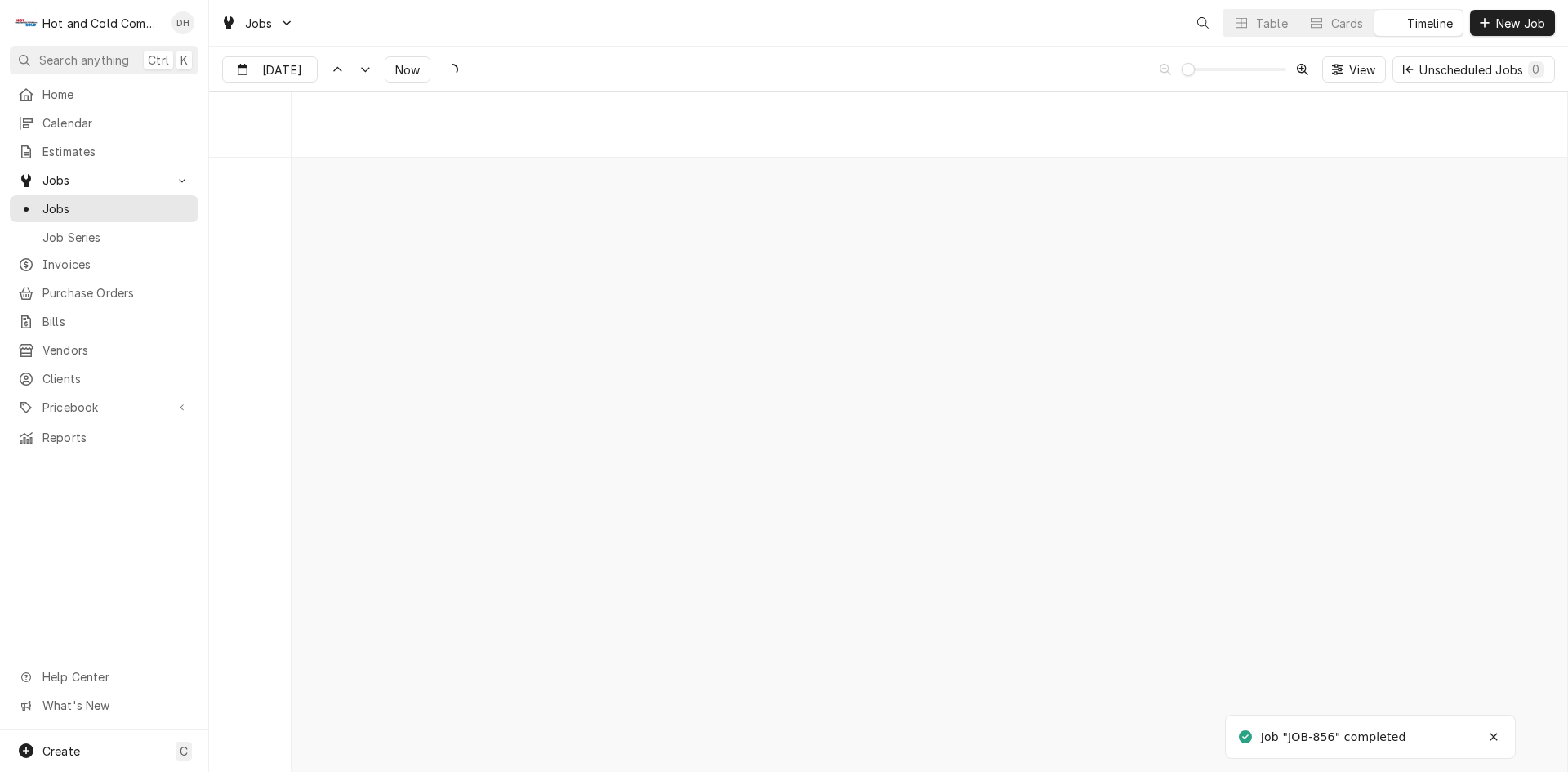
scroll to position [12788, 0]
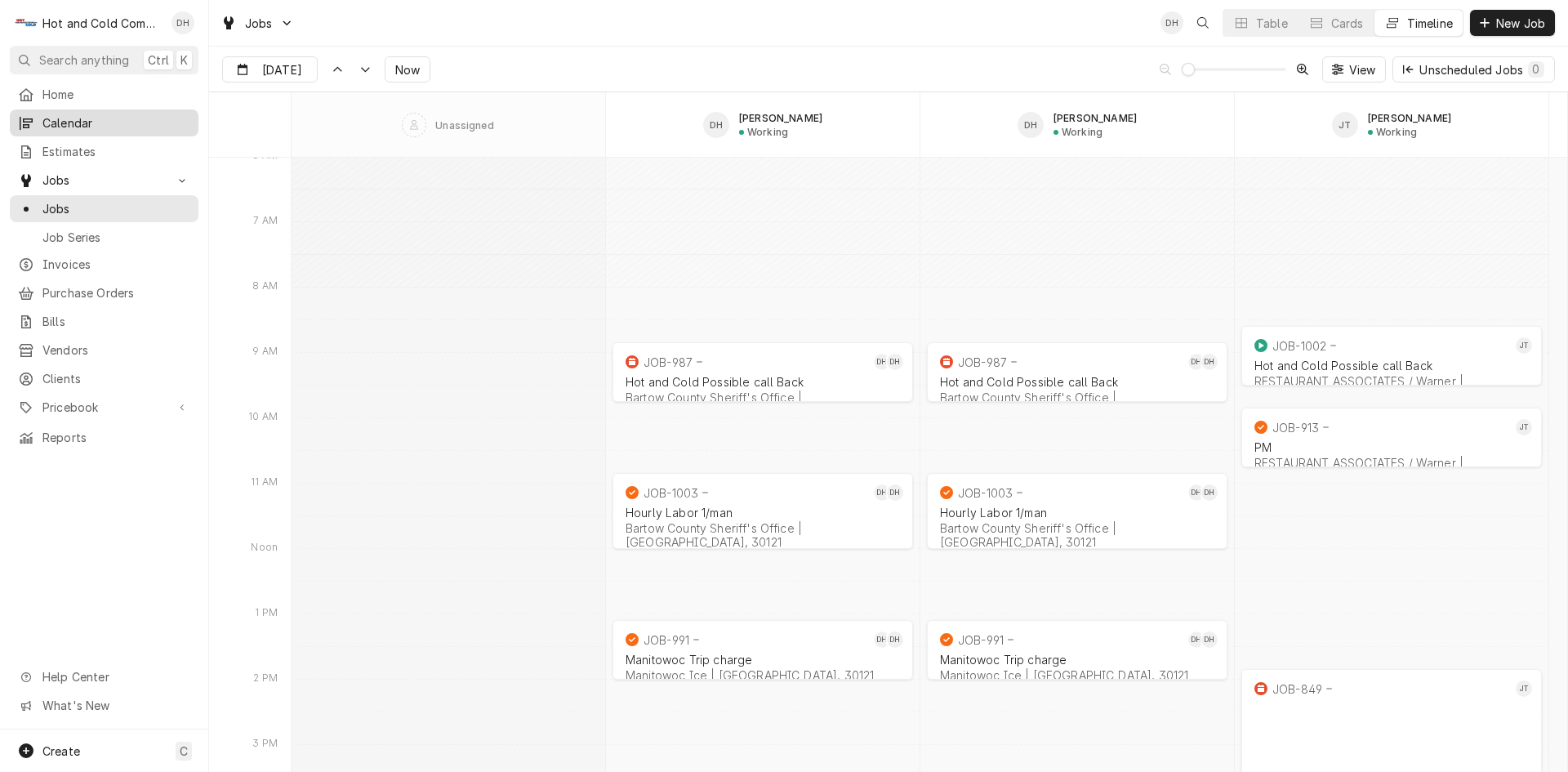
click at [55, 120] on span "Calendar" at bounding box center [116, 123] width 147 height 17
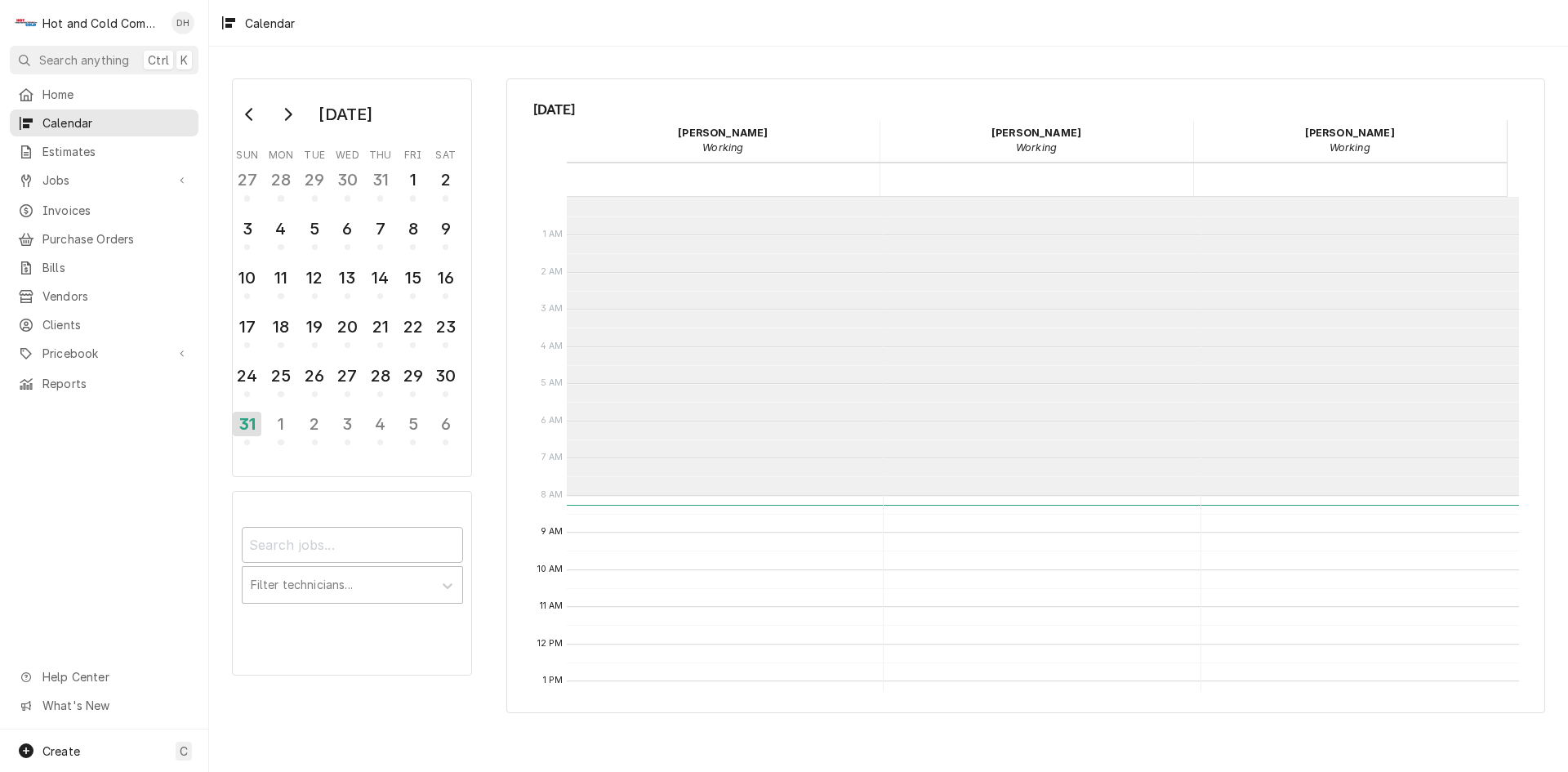
scroll to position [298, 0]
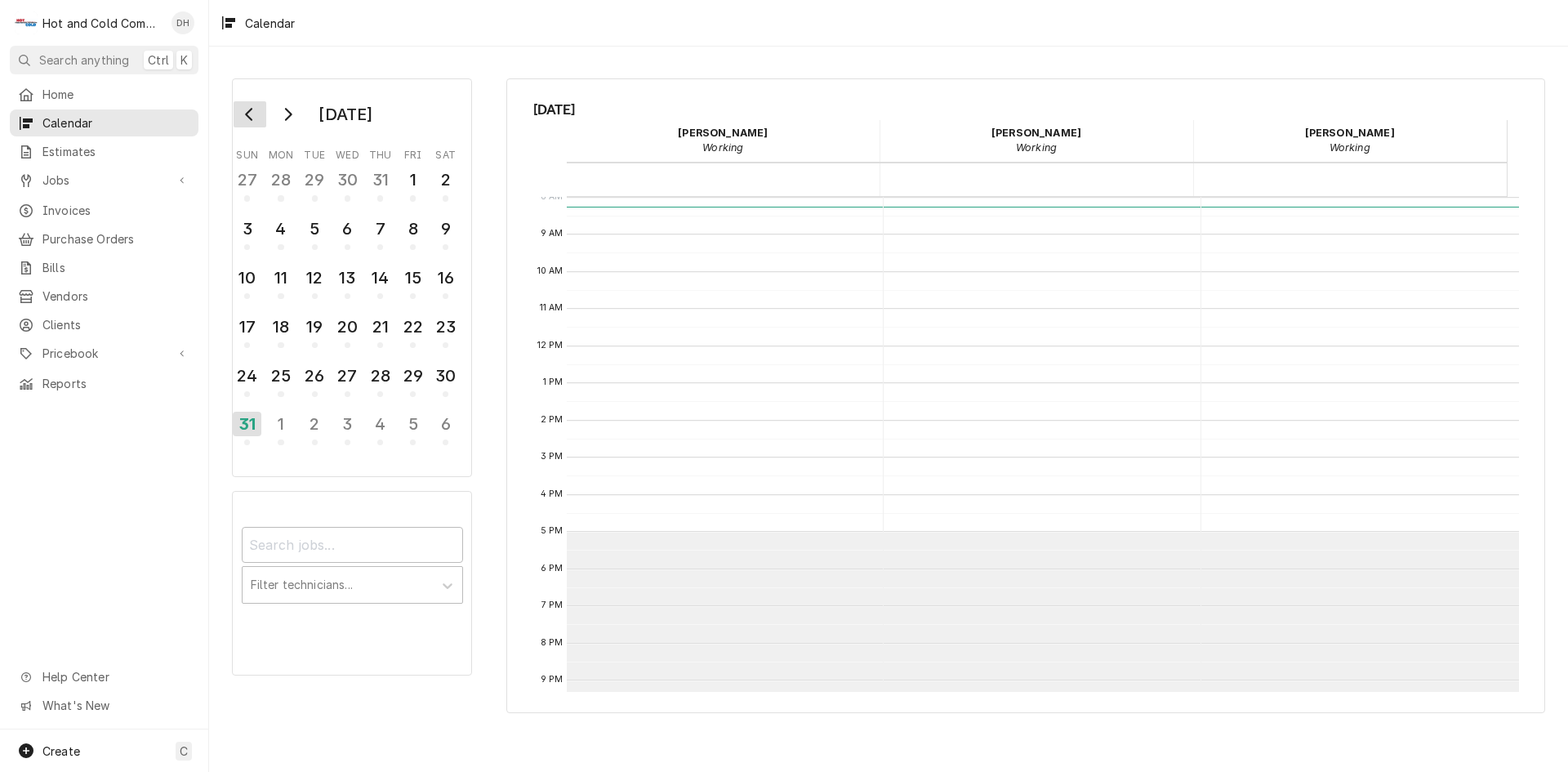
click at [248, 115] on icon "Go to previous month" at bounding box center [249, 115] width 8 height 13
click at [387, 190] on div "3" at bounding box center [381, 179] width 29 height 28
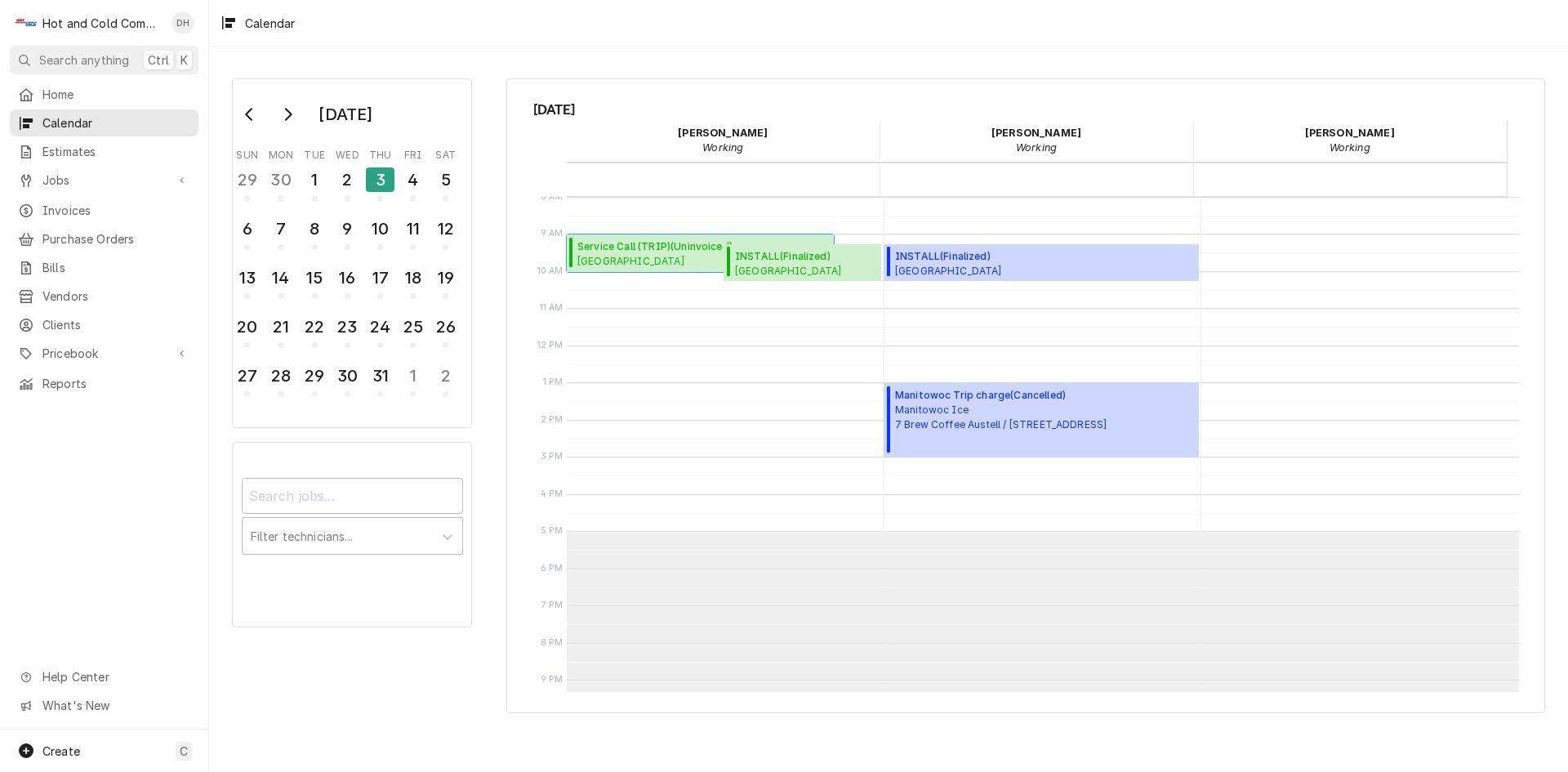
click at [600, 248] on span "Service Call (TRIP) ( Uninvoiced )" at bounding box center [667, 246] width 179 height 14
click at [79, 345] on span "Pricebook" at bounding box center [104, 354] width 123 height 17
click at [143, 404] on span "Parts & Materials" at bounding box center [116, 411] width 147 height 17
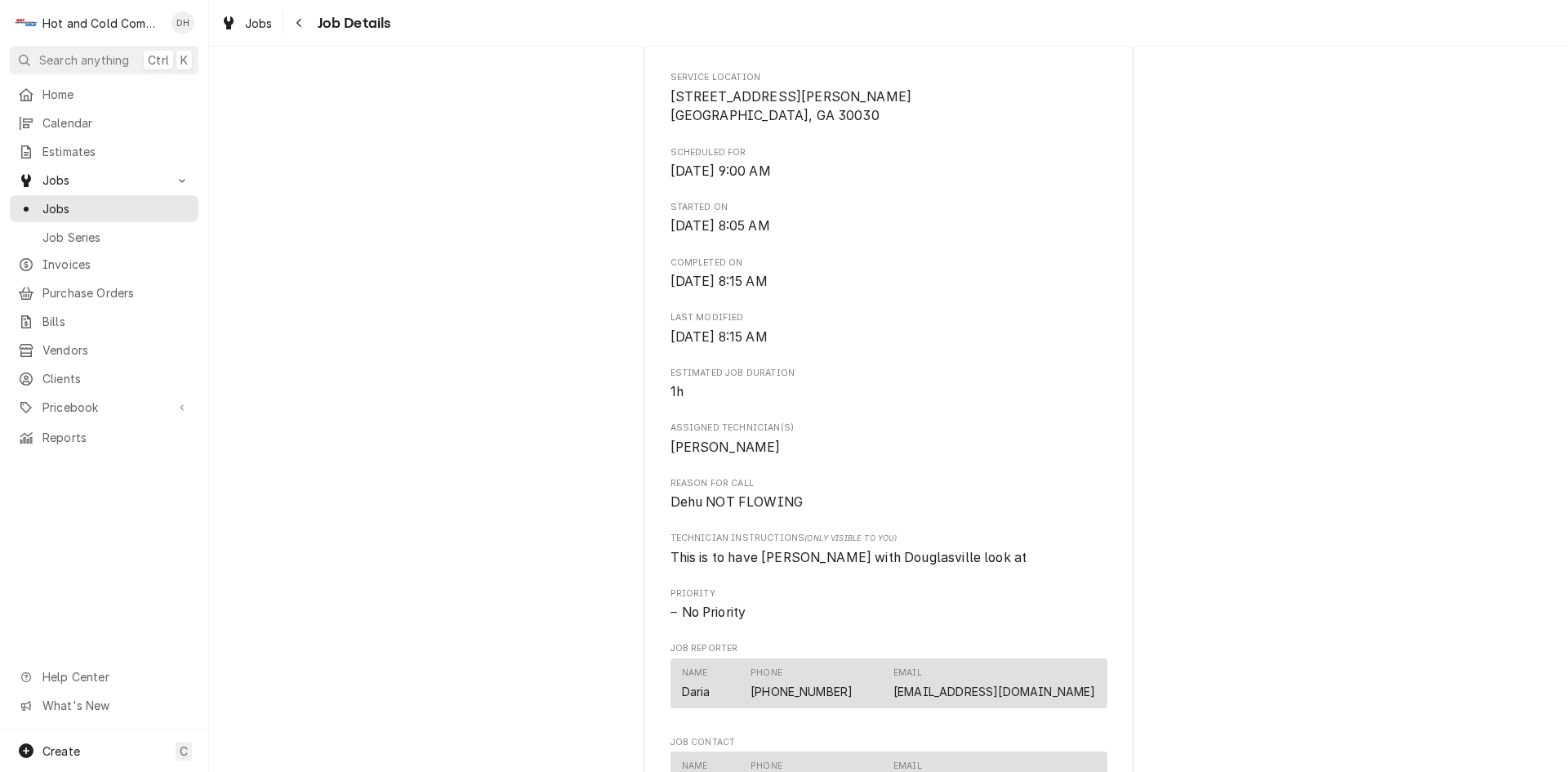
scroll to position [1088, 0]
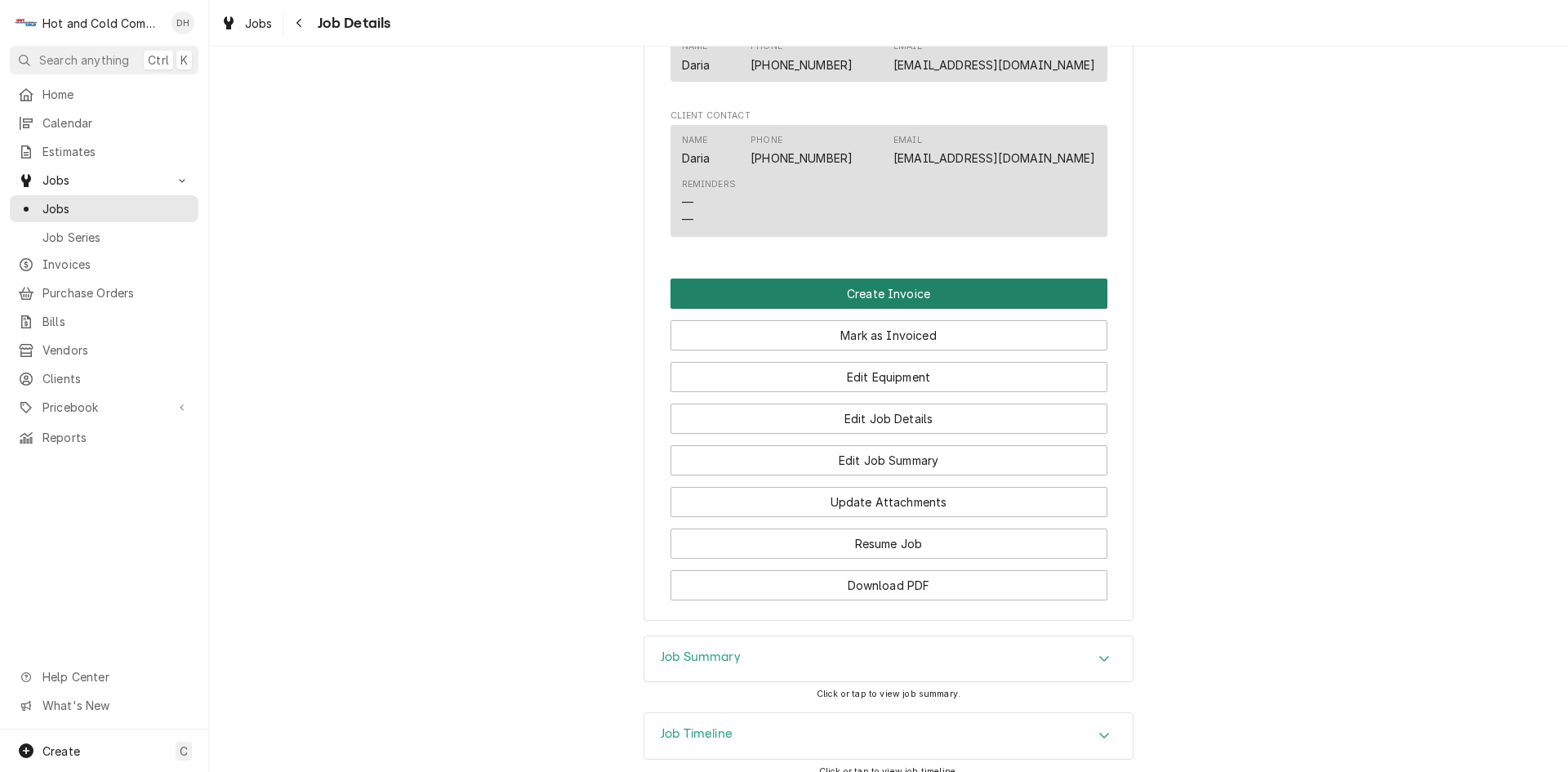
click at [890, 298] on button "Create Invoice" at bounding box center [889, 293] width 437 height 30
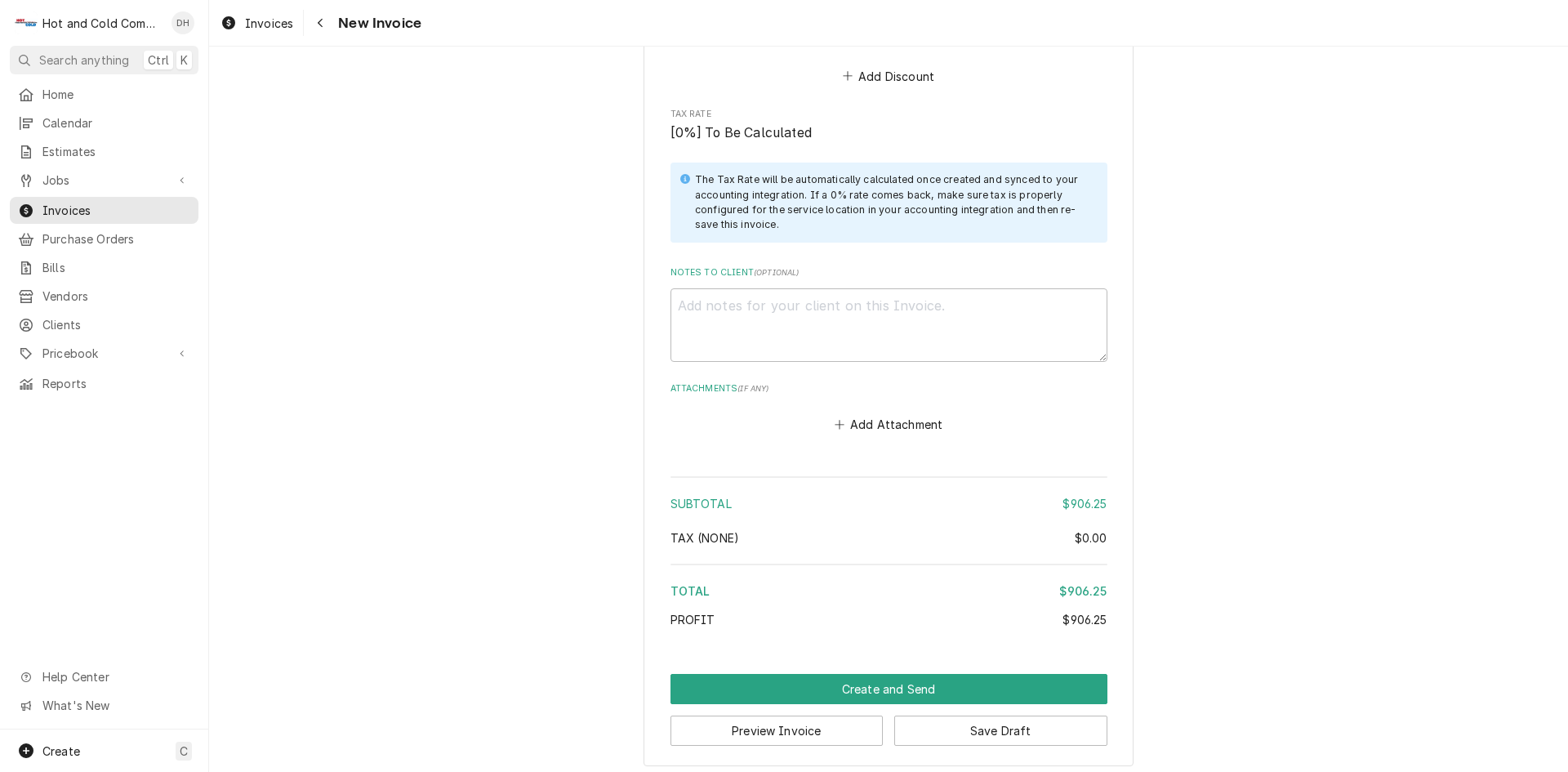
scroll to position [1931, 0]
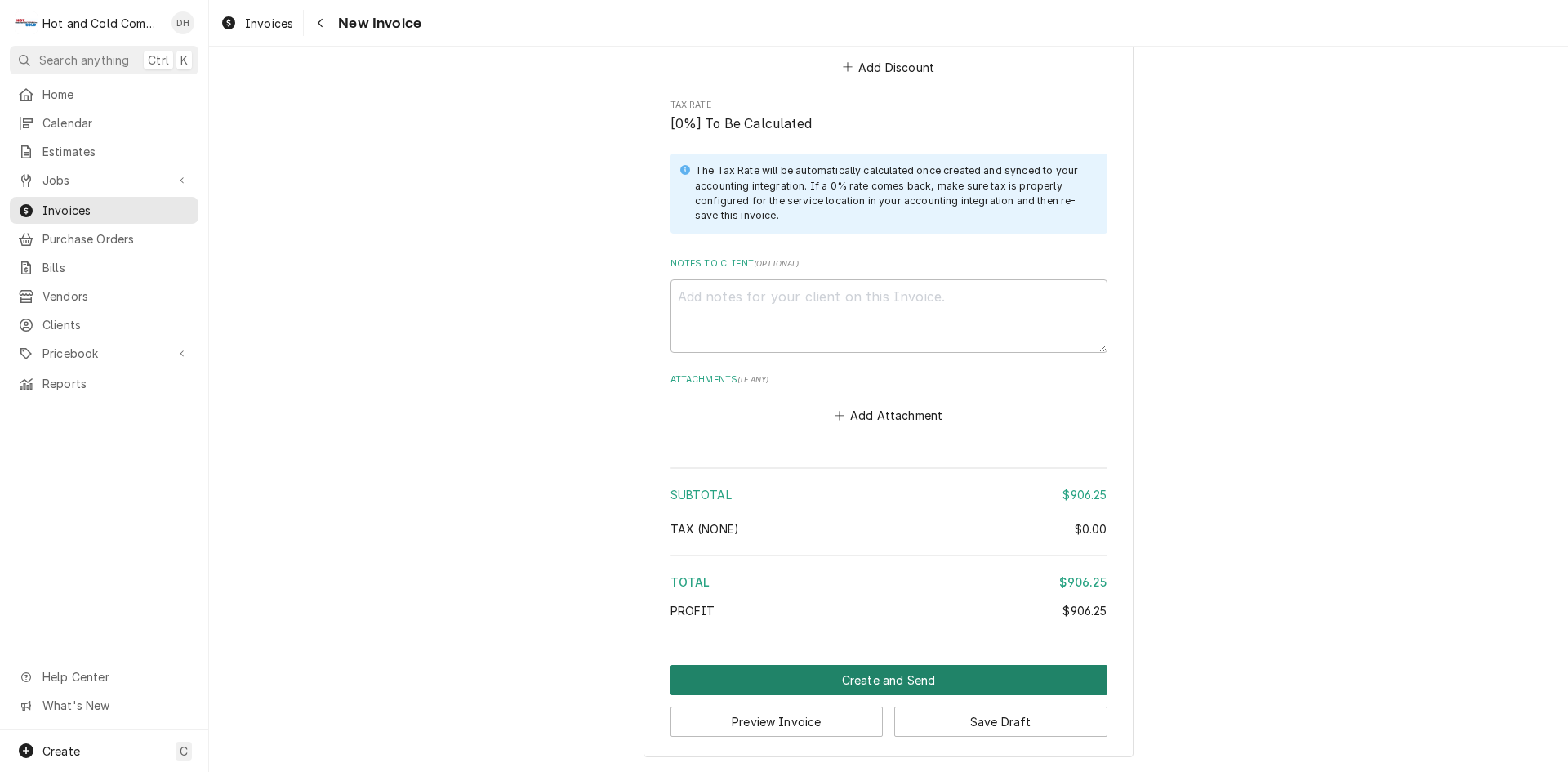
drag, startPoint x: 916, startPoint y: 678, endPoint x: 938, endPoint y: 662, distance: 27.2
click at [917, 678] on button "Create and Send" at bounding box center [889, 679] width 437 height 30
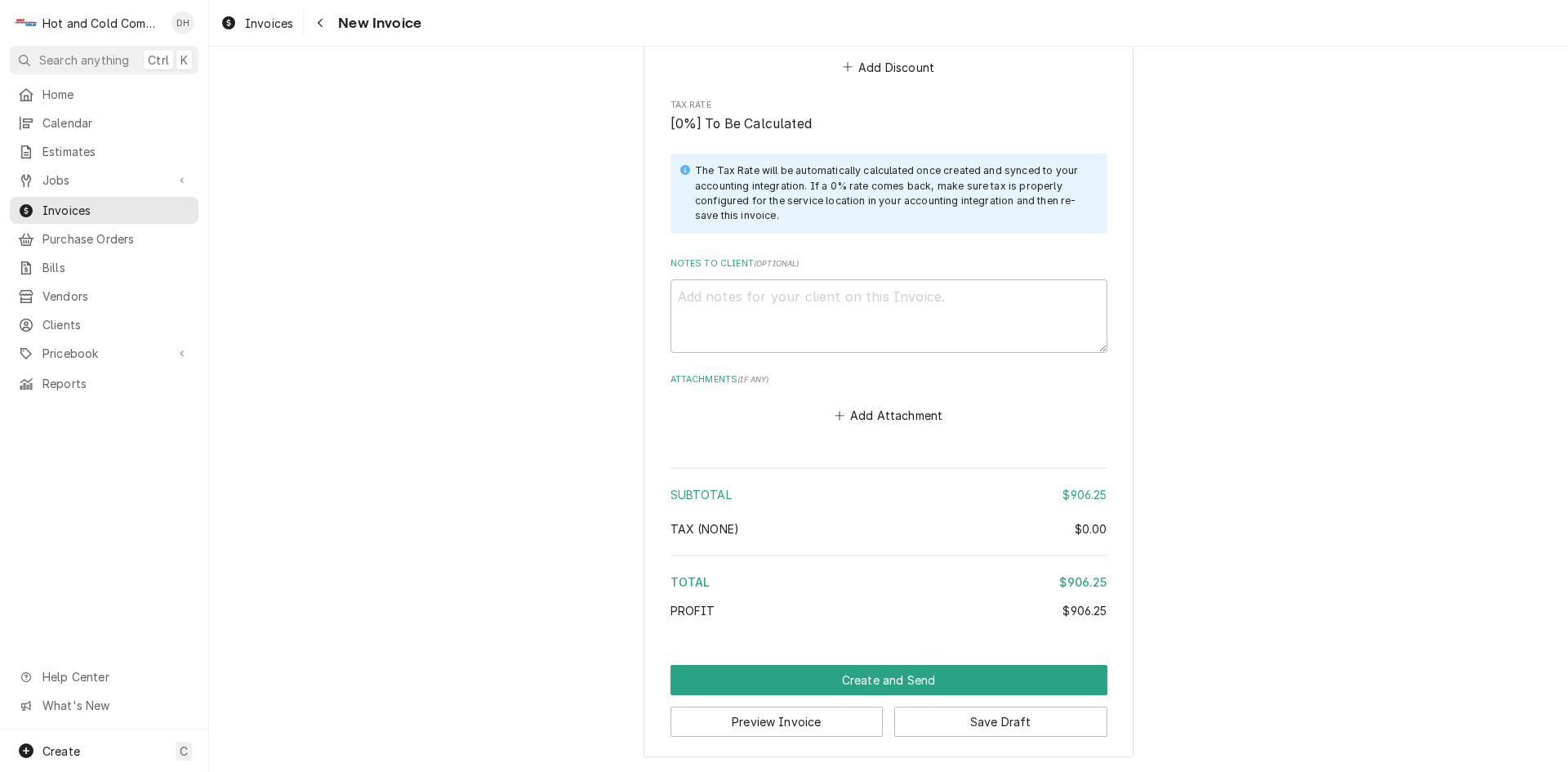
scroll to position [1922, 0]
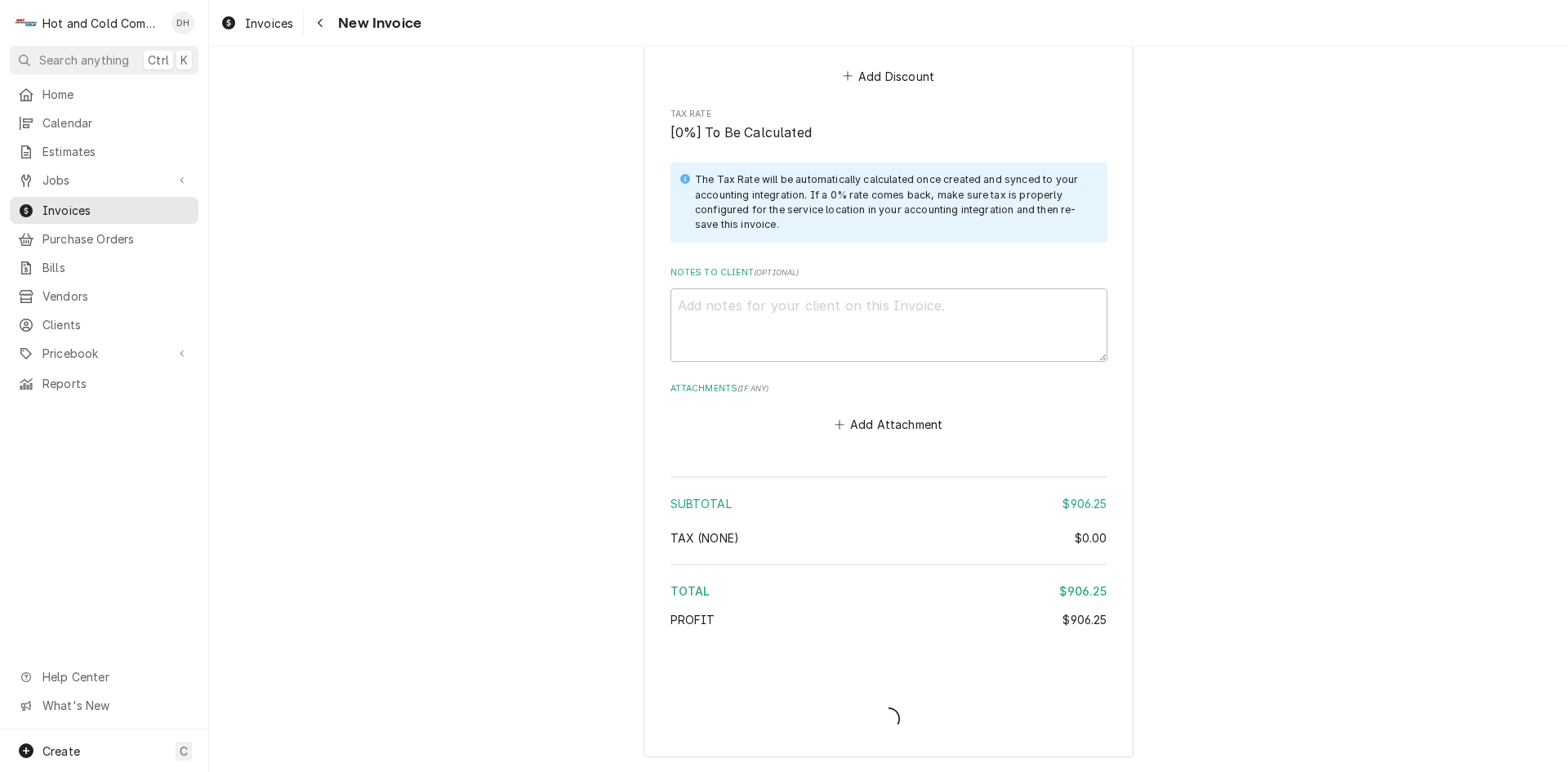
type textarea "x"
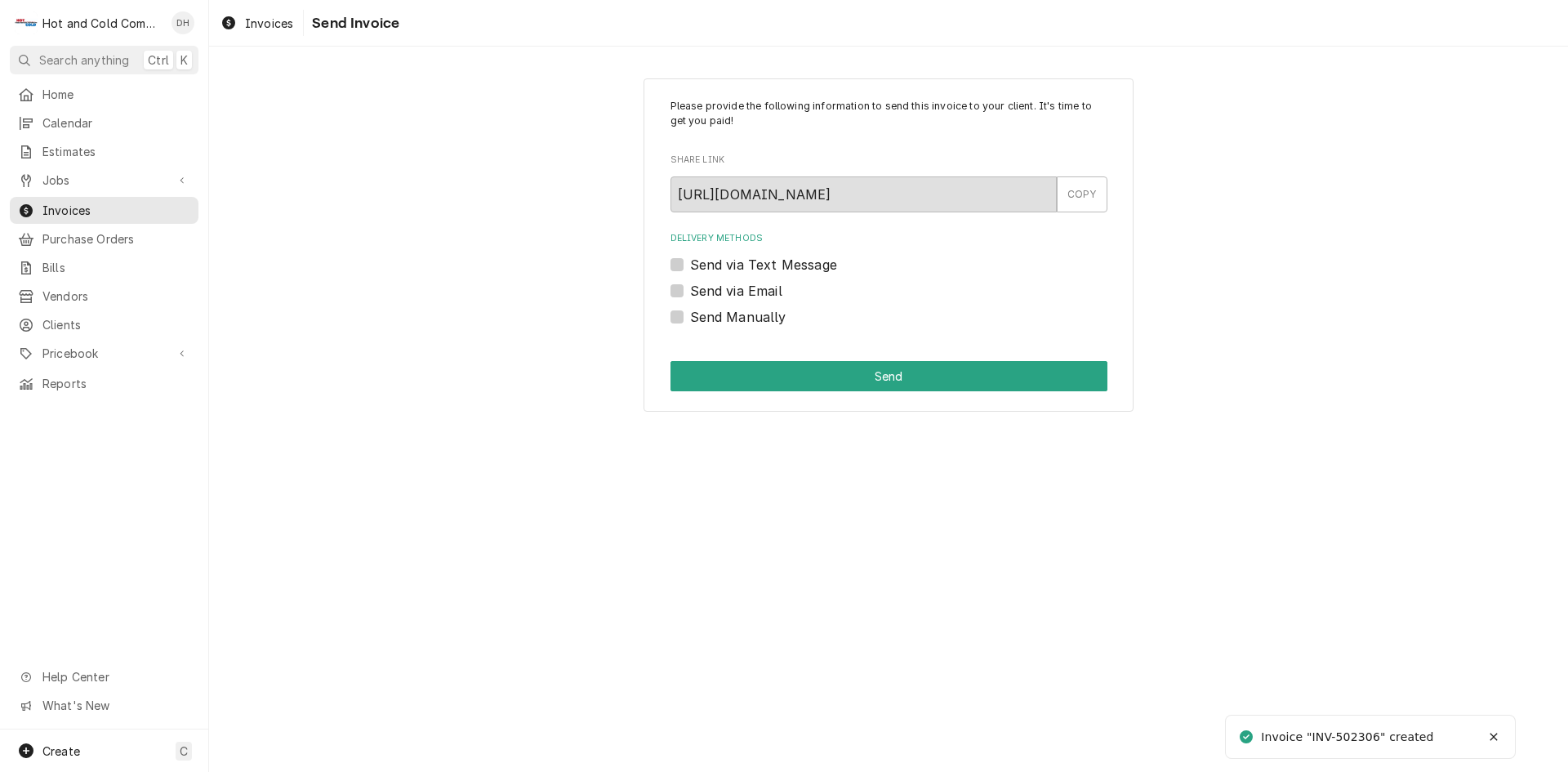
click at [690, 287] on label "Send via Email" at bounding box center [736, 290] width 93 height 19
click at [690, 287] on input "Send via Email" at bounding box center [908, 298] width 437 height 36
checkbox input "true"
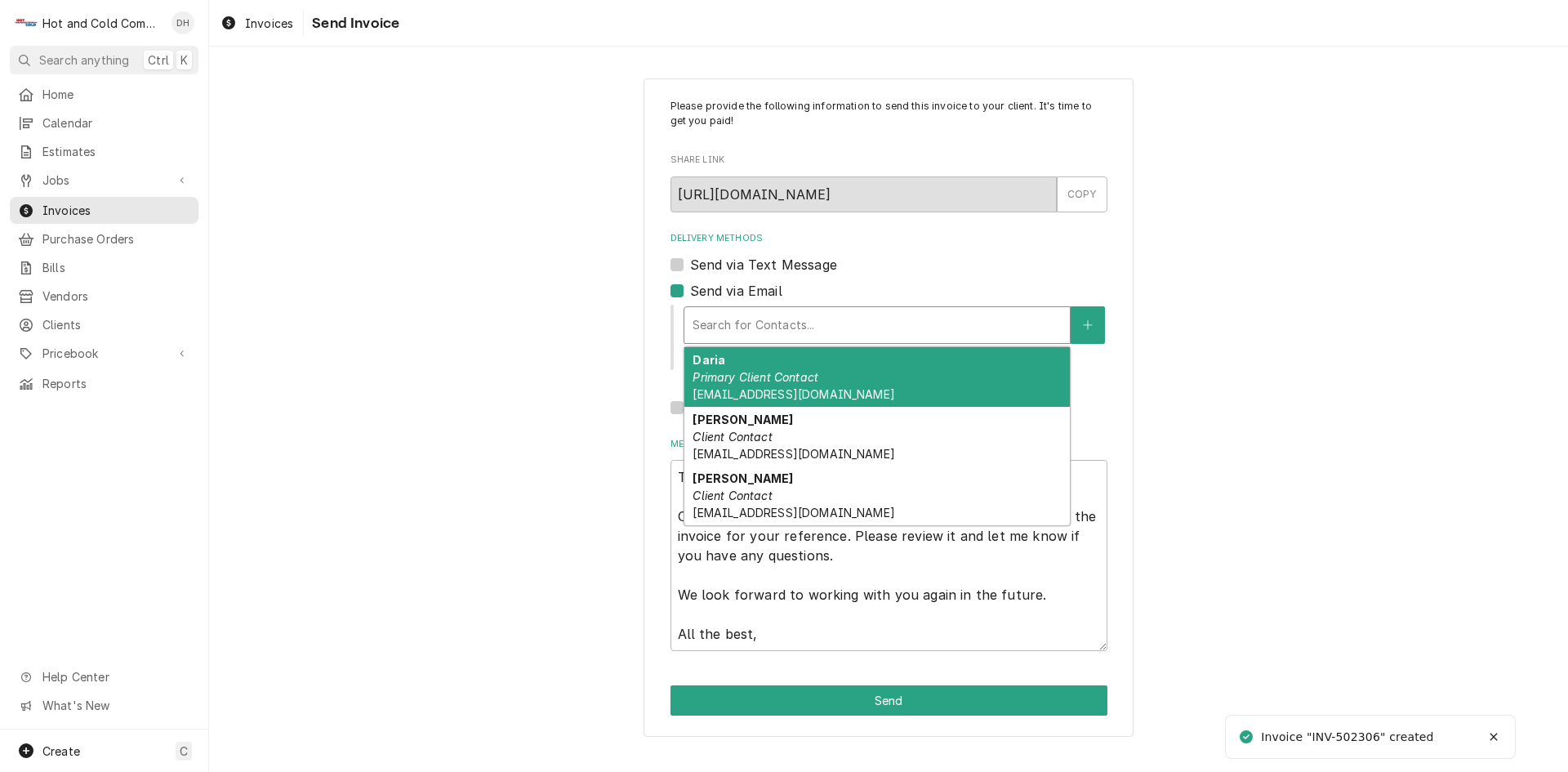
drag, startPoint x: 927, startPoint y: 334, endPoint x: 918, endPoint y: 335, distance: 9.1
click at [926, 334] on div "Delivery Methods" at bounding box center [876, 325] width 369 height 29
click at [738, 380] on em "Primary Client Contact" at bounding box center [755, 377] width 125 height 13
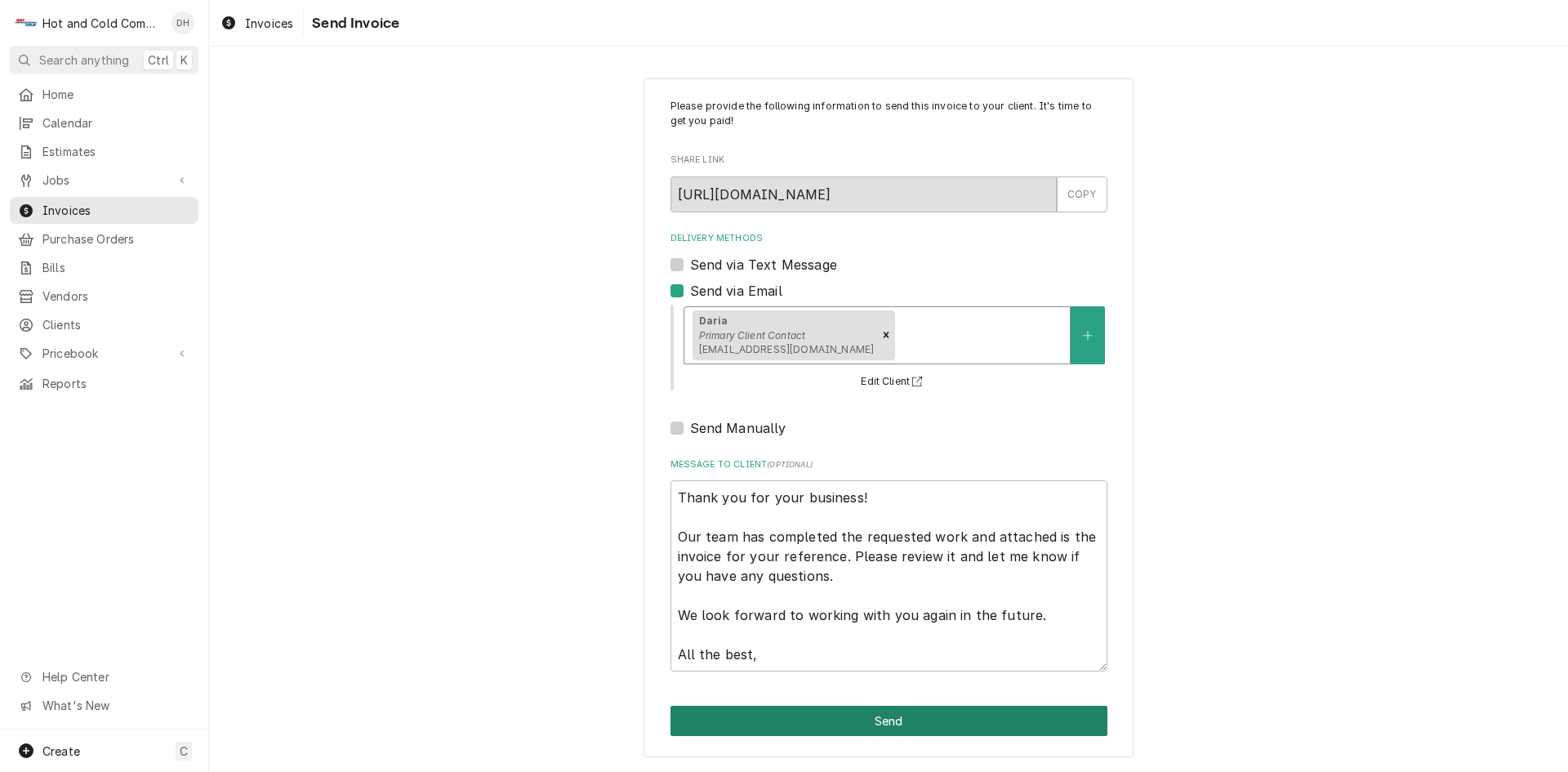
click at [897, 722] on button "Send" at bounding box center [889, 720] width 437 height 30
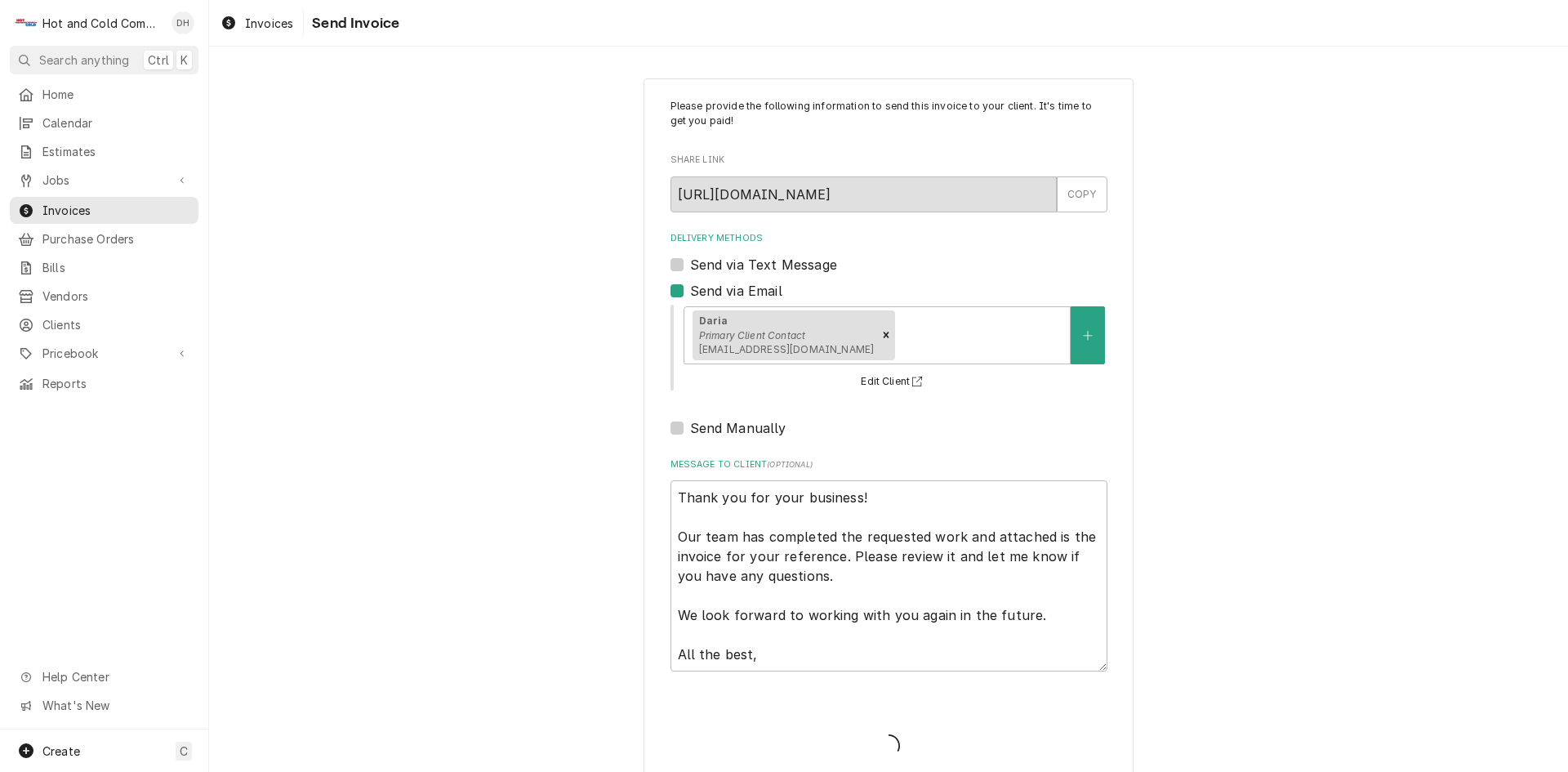
type textarea "x"
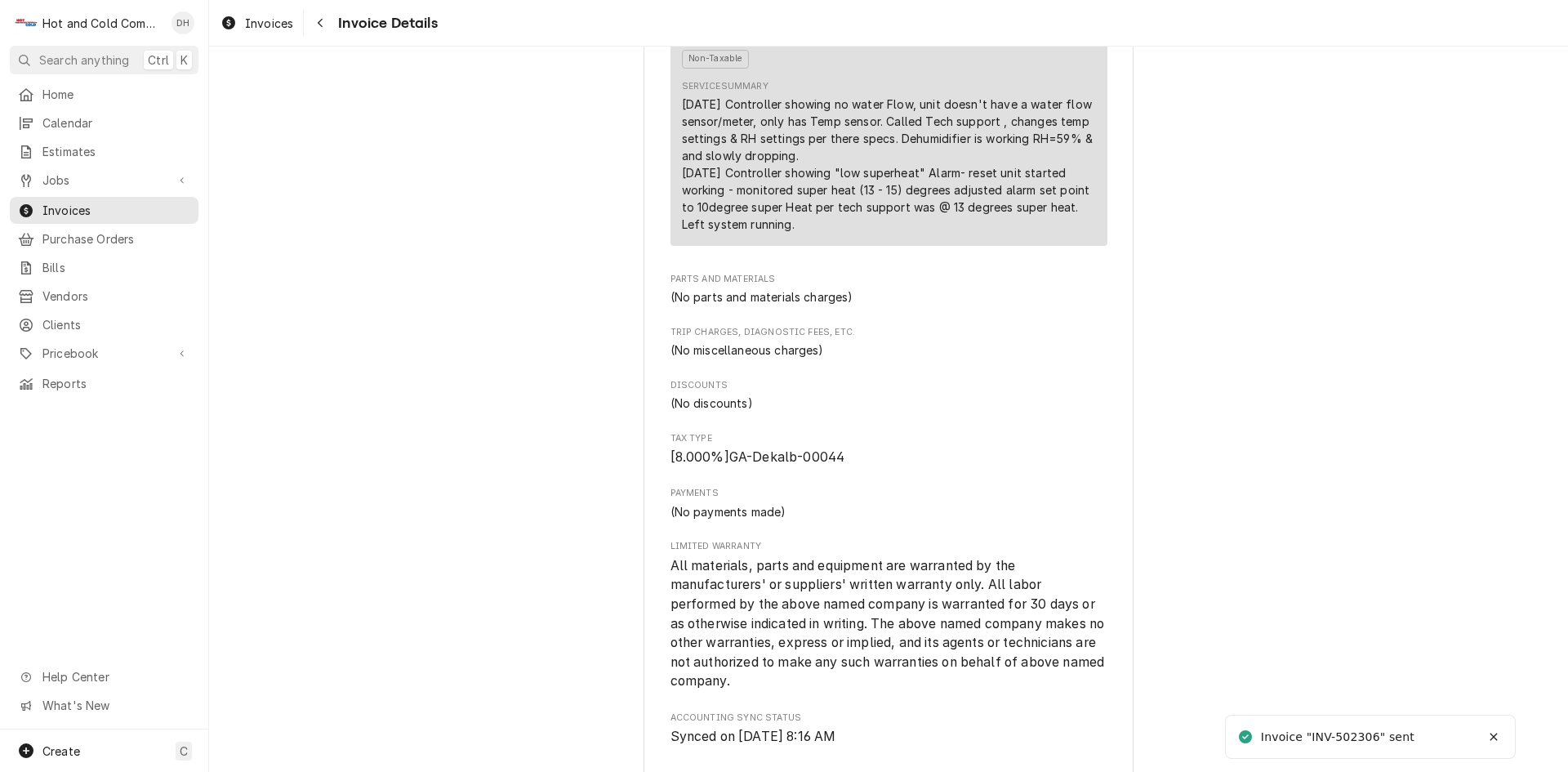
scroll to position [1939, 0]
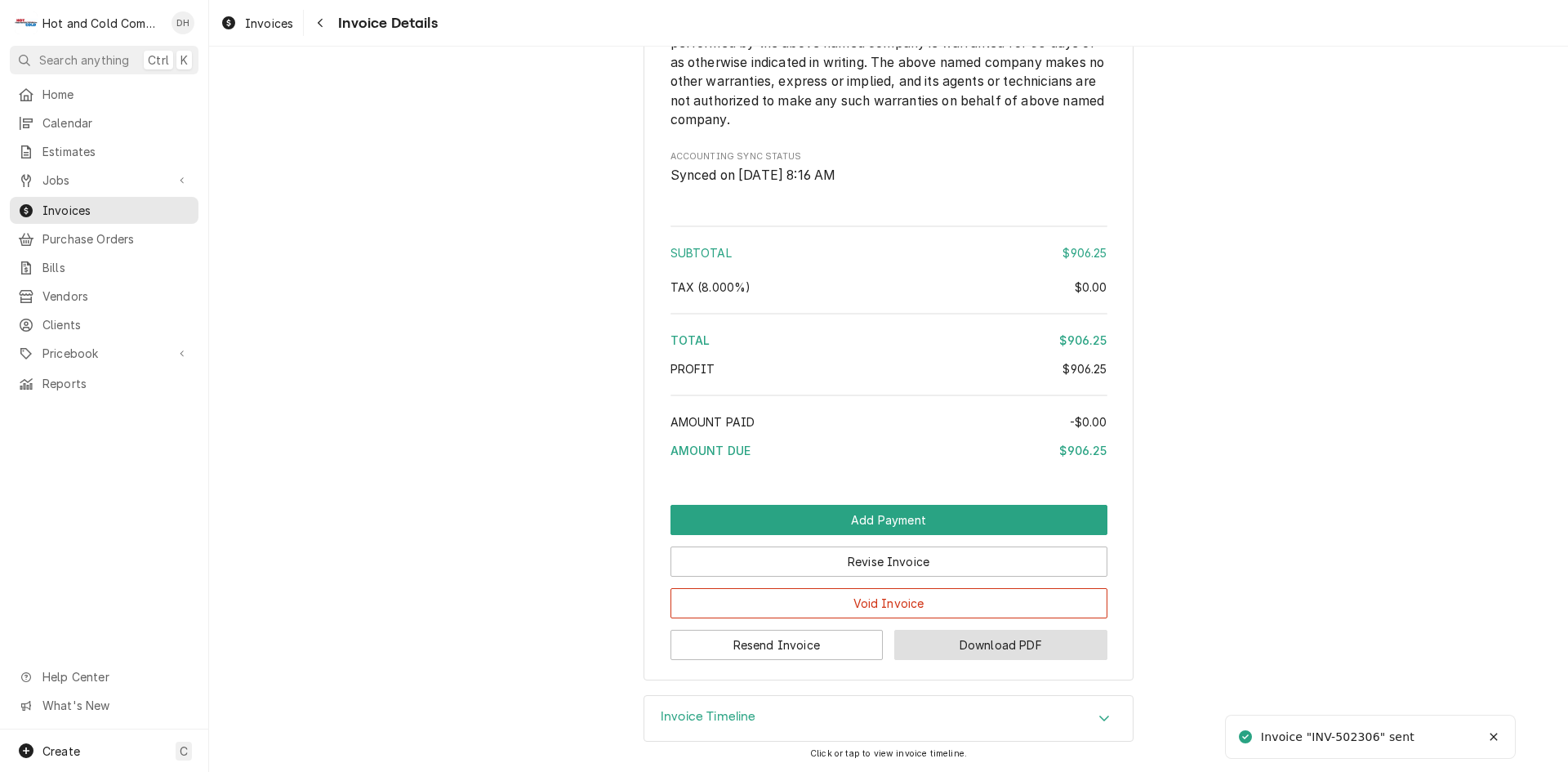
click at [1007, 643] on button "Download PDF" at bounding box center [1000, 644] width 213 height 30
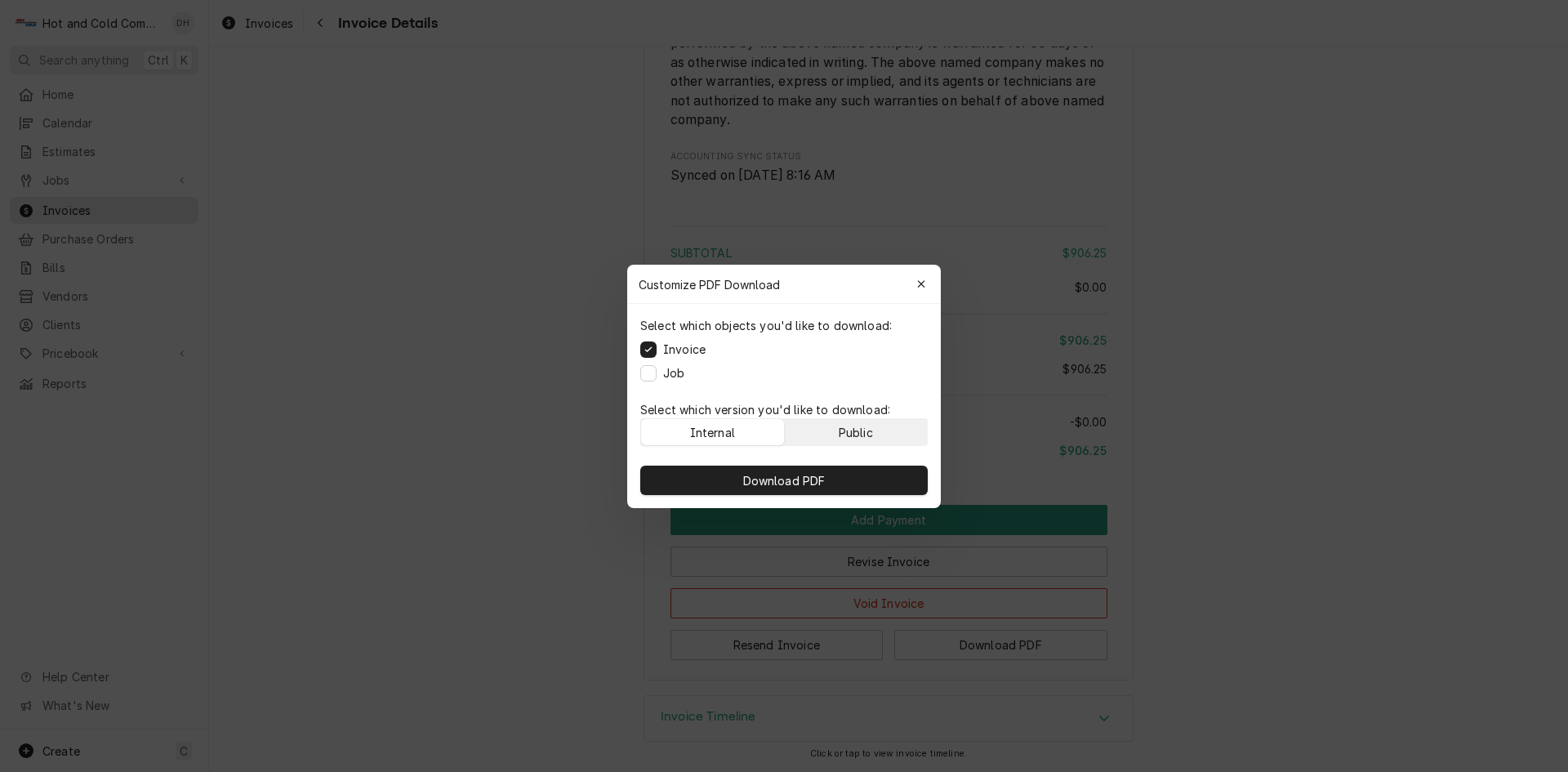
click at [875, 432] on button "Public" at bounding box center [856, 432] width 143 height 26
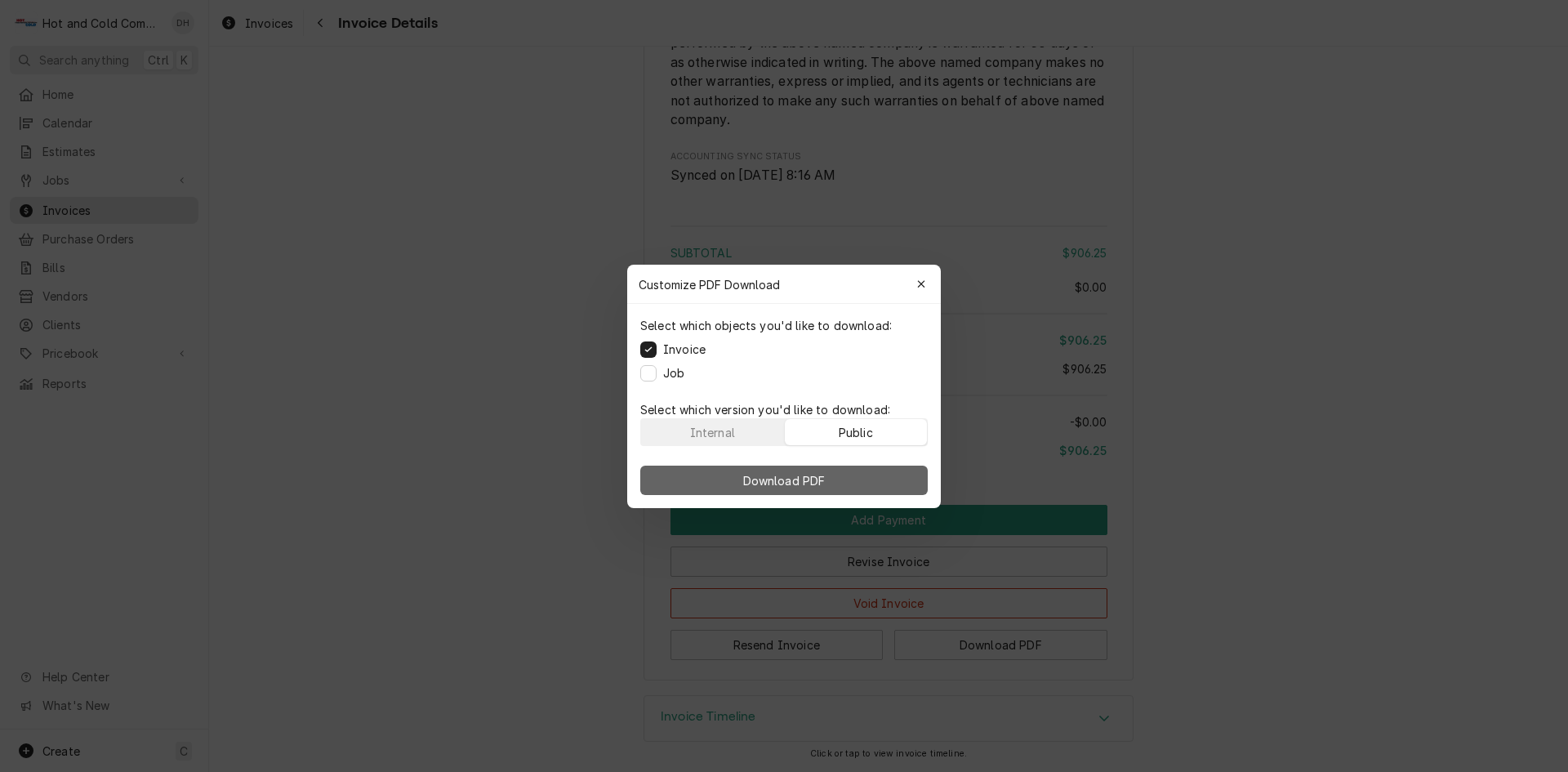
click at [837, 484] on button "Download PDF" at bounding box center [784, 480] width 287 height 29
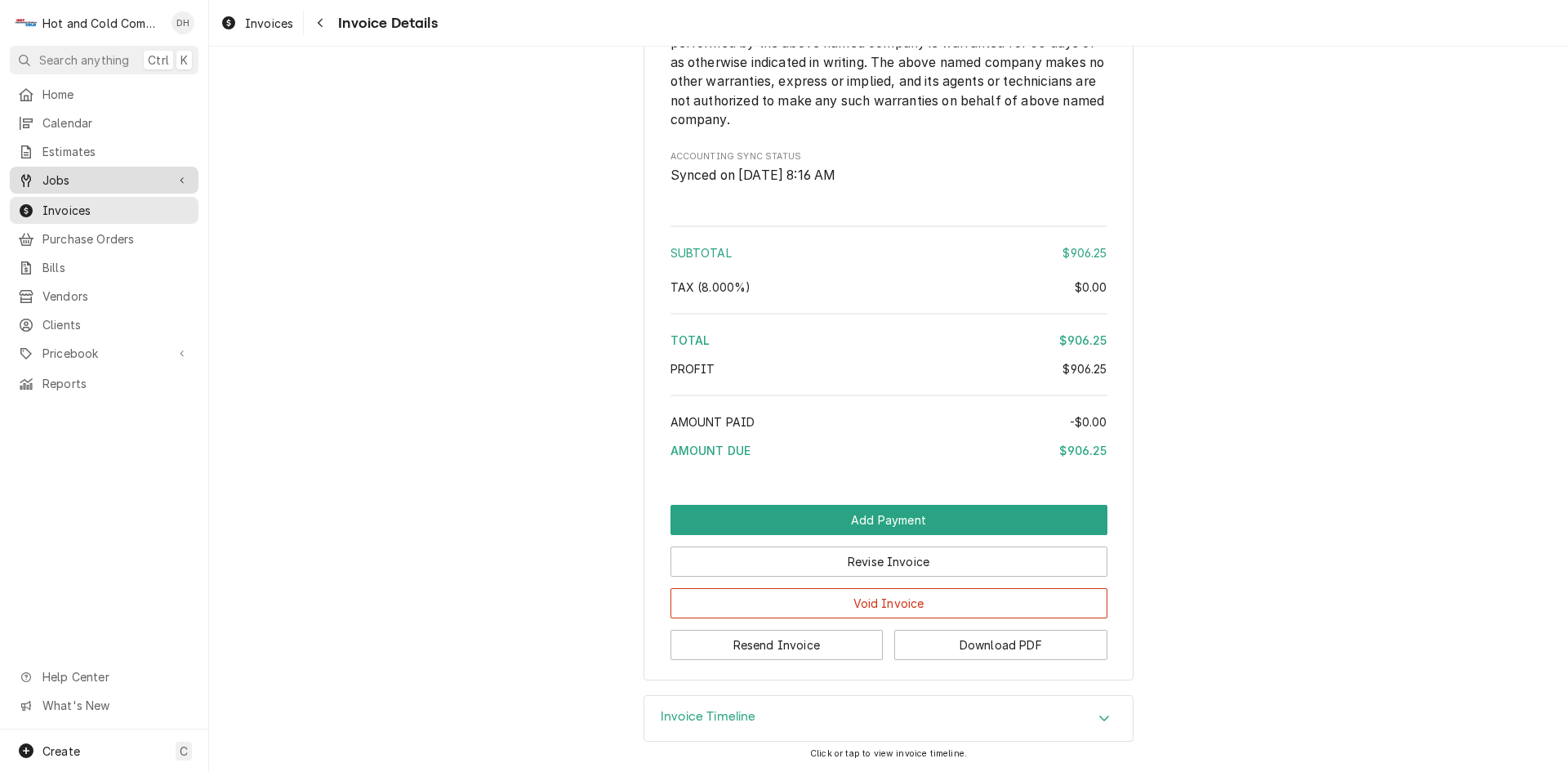
drag, startPoint x: 69, startPoint y: 173, endPoint x: 76, endPoint y: 180, distance: 9.9
click at [69, 173] on span "Jobs" at bounding box center [104, 180] width 123 height 17
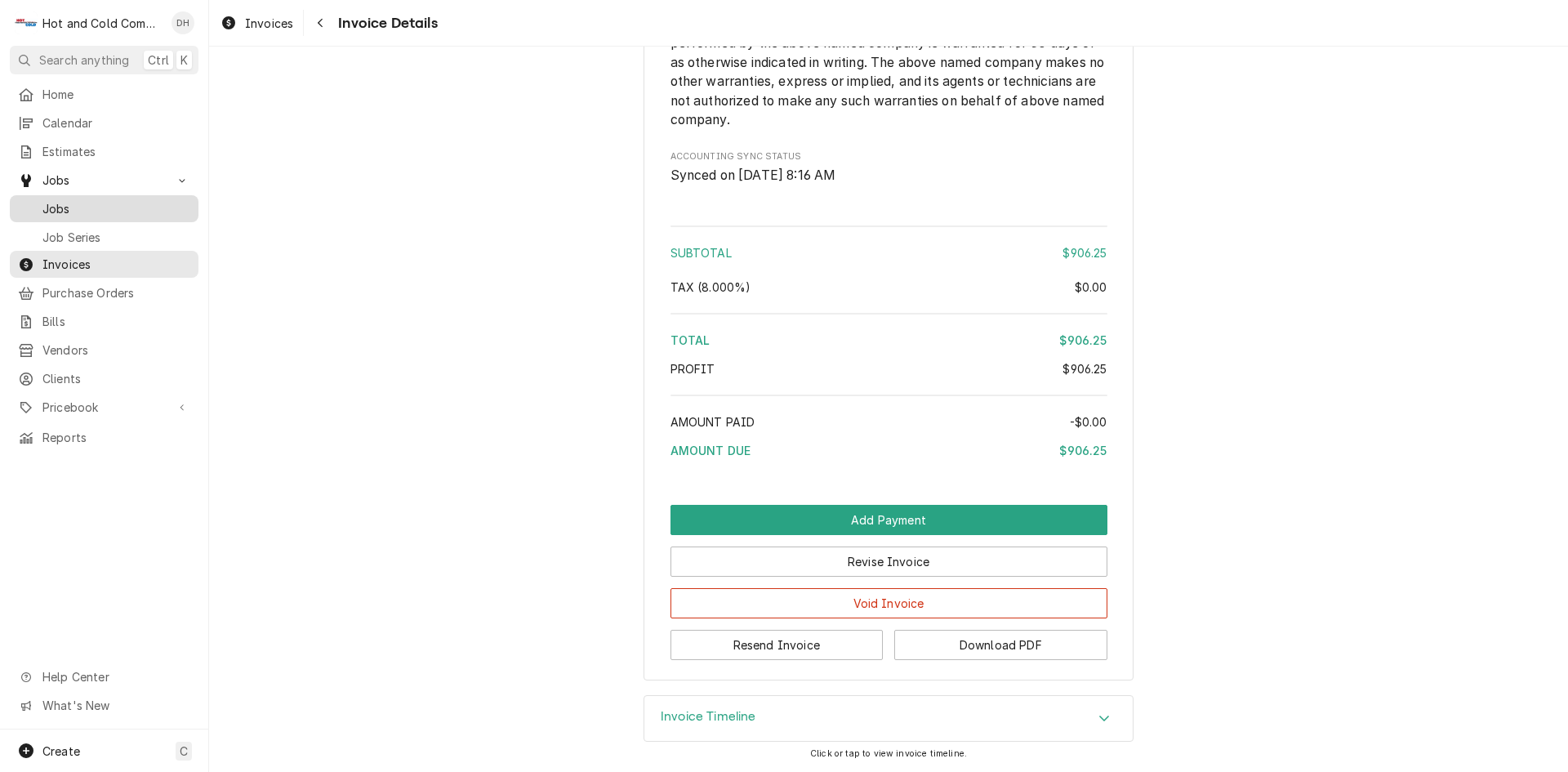
click at [132, 205] on span "Jobs" at bounding box center [116, 209] width 147 height 17
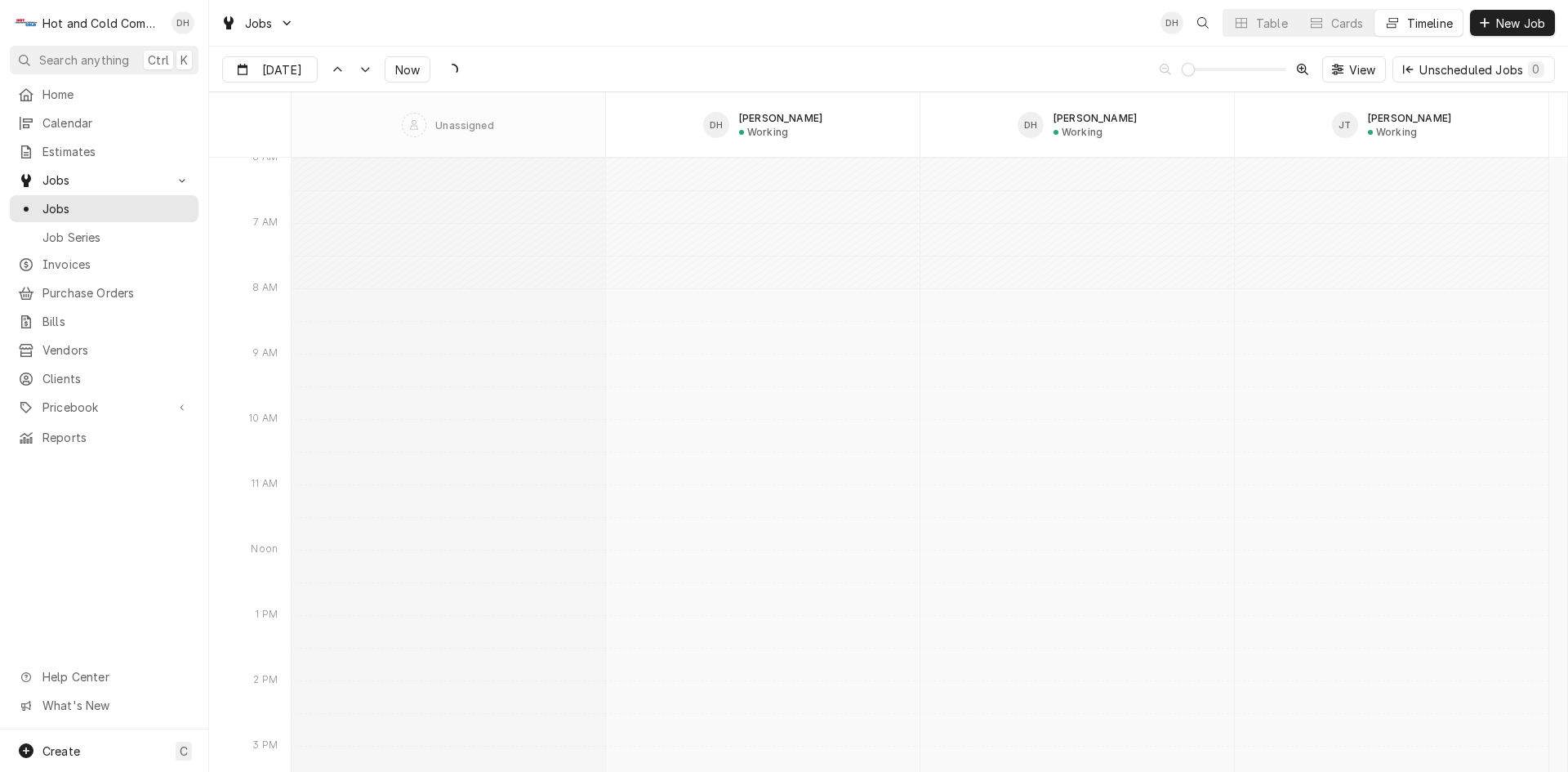
scroll to position [12788, 0]
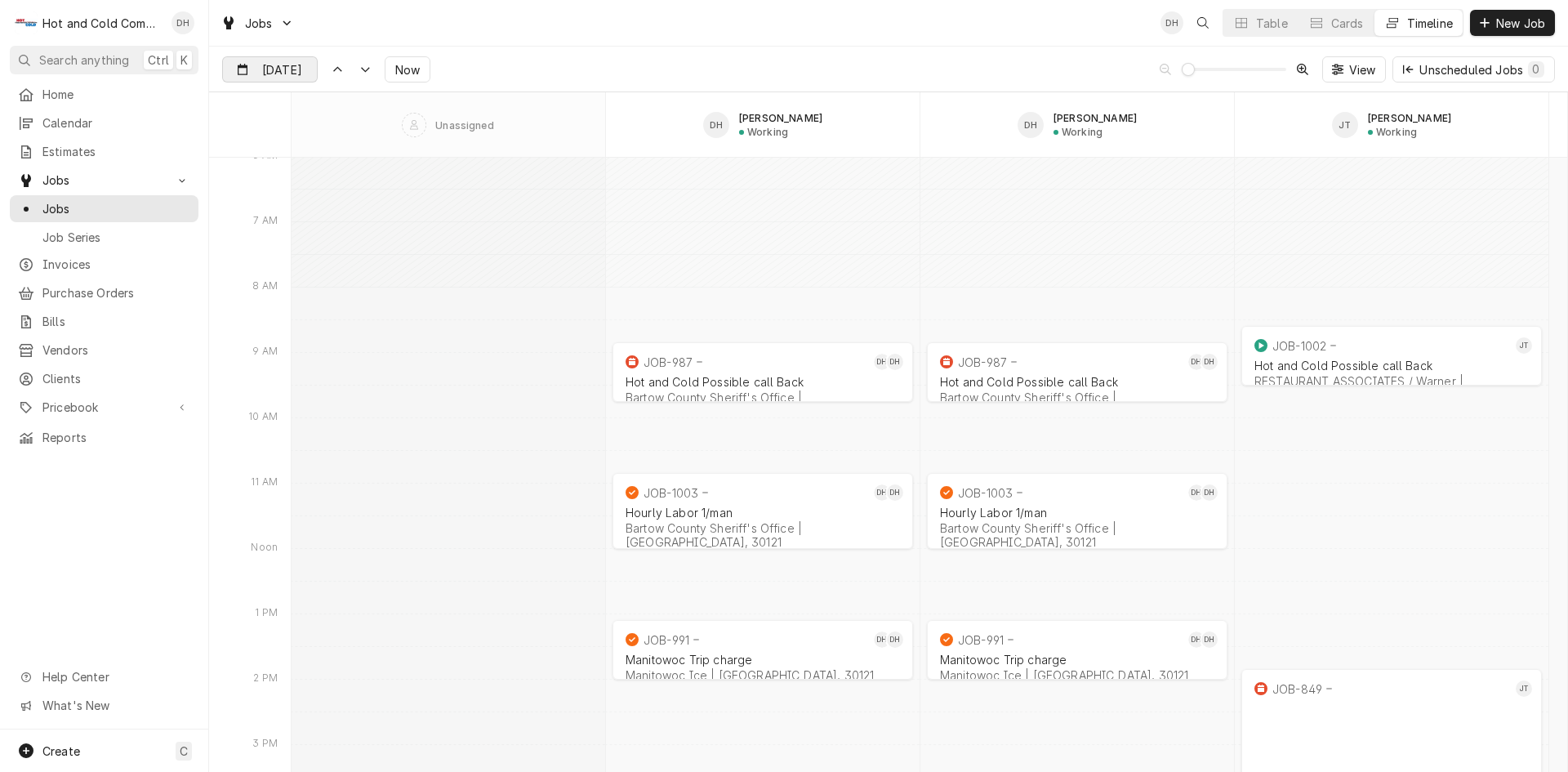
click at [296, 71] on div "Dynamic Content Wrapper" at bounding box center [306, 69] width 23 height 26
click at [302, 330] on div "2" at bounding box center [297, 326] width 23 height 23
type input "Sep 2"
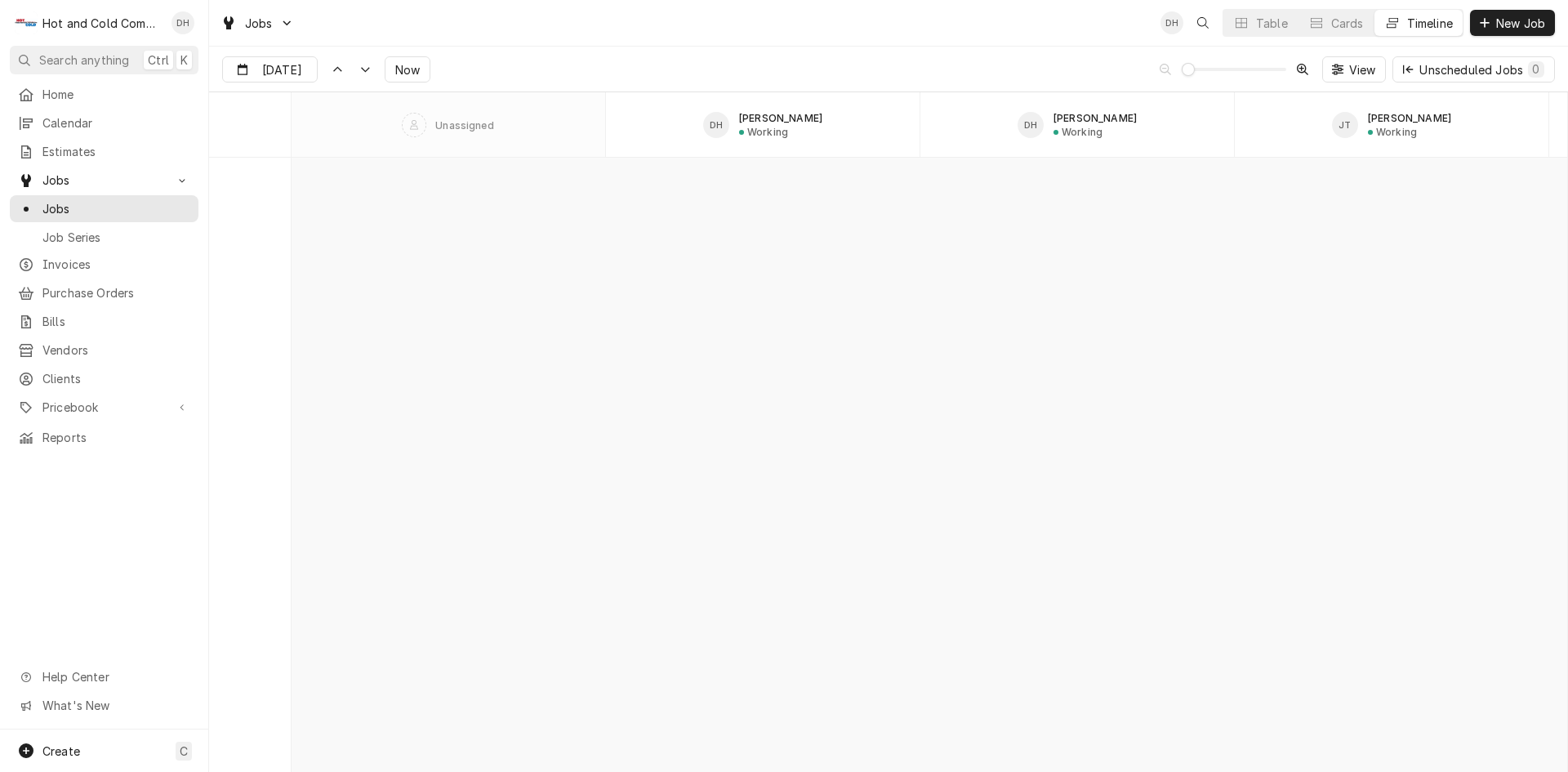
scroll to position [18889, 0]
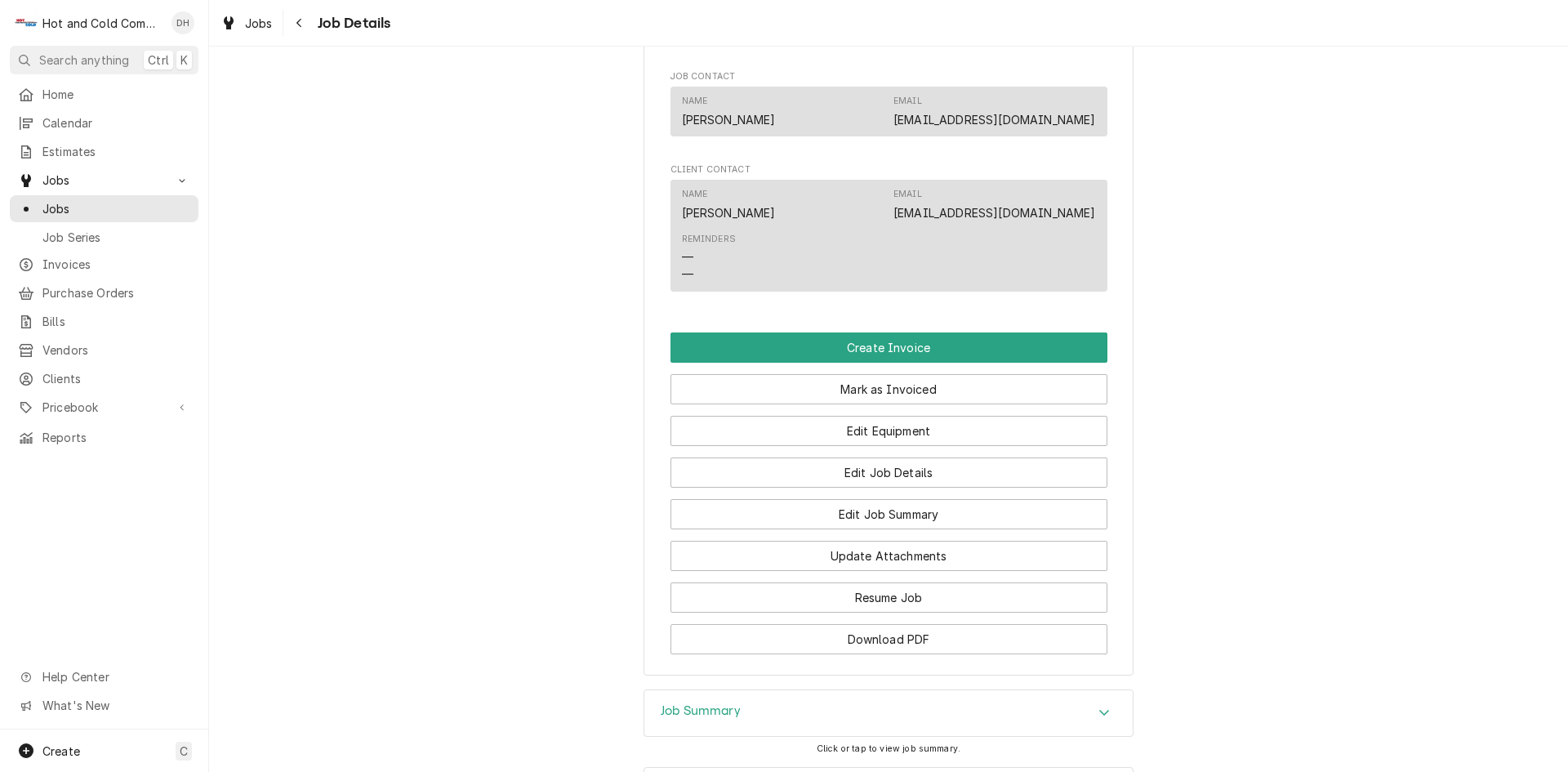
scroll to position [1088, 0]
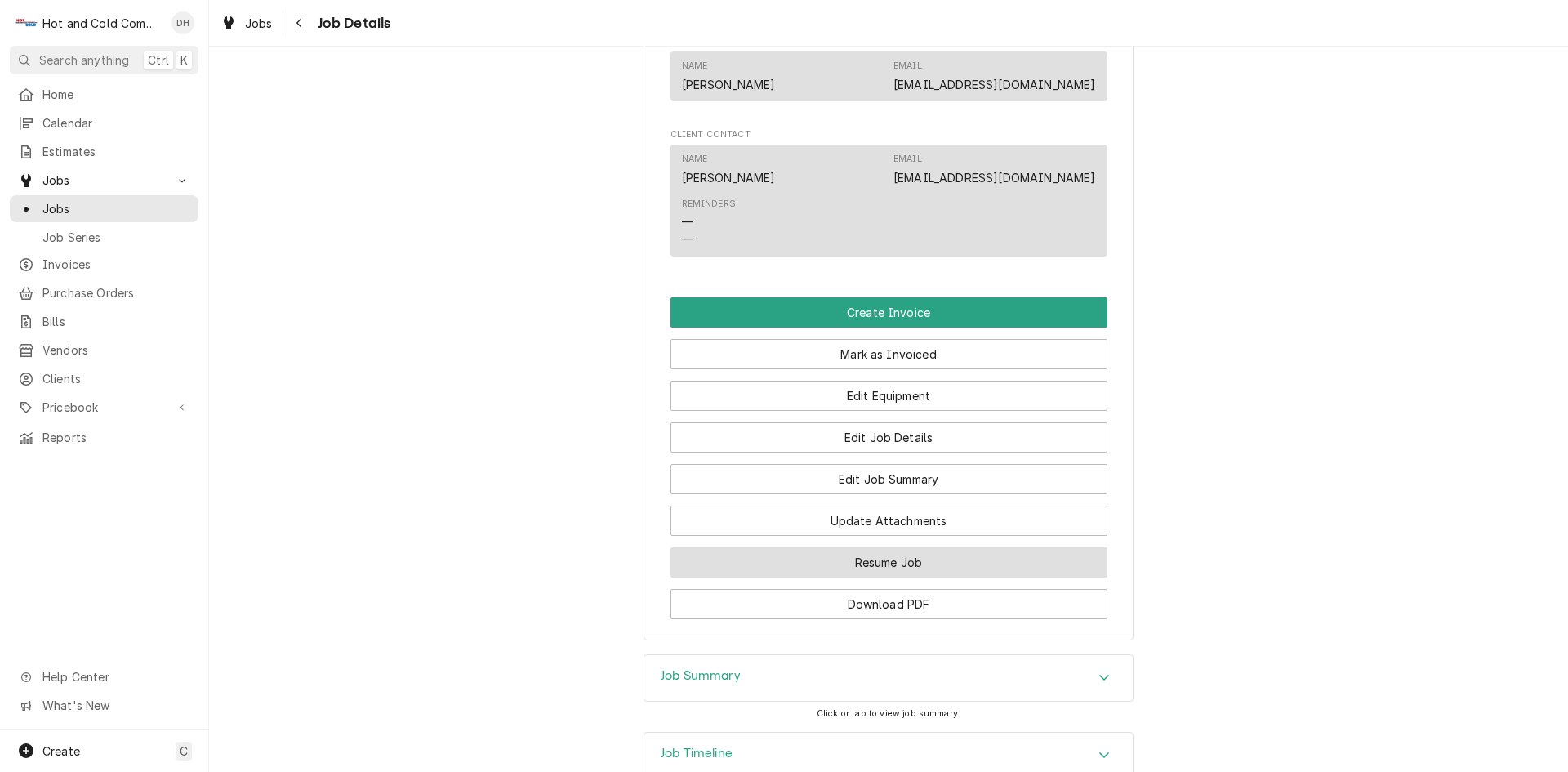
click at [895, 574] on button "Resume Job" at bounding box center [889, 562] width 437 height 30
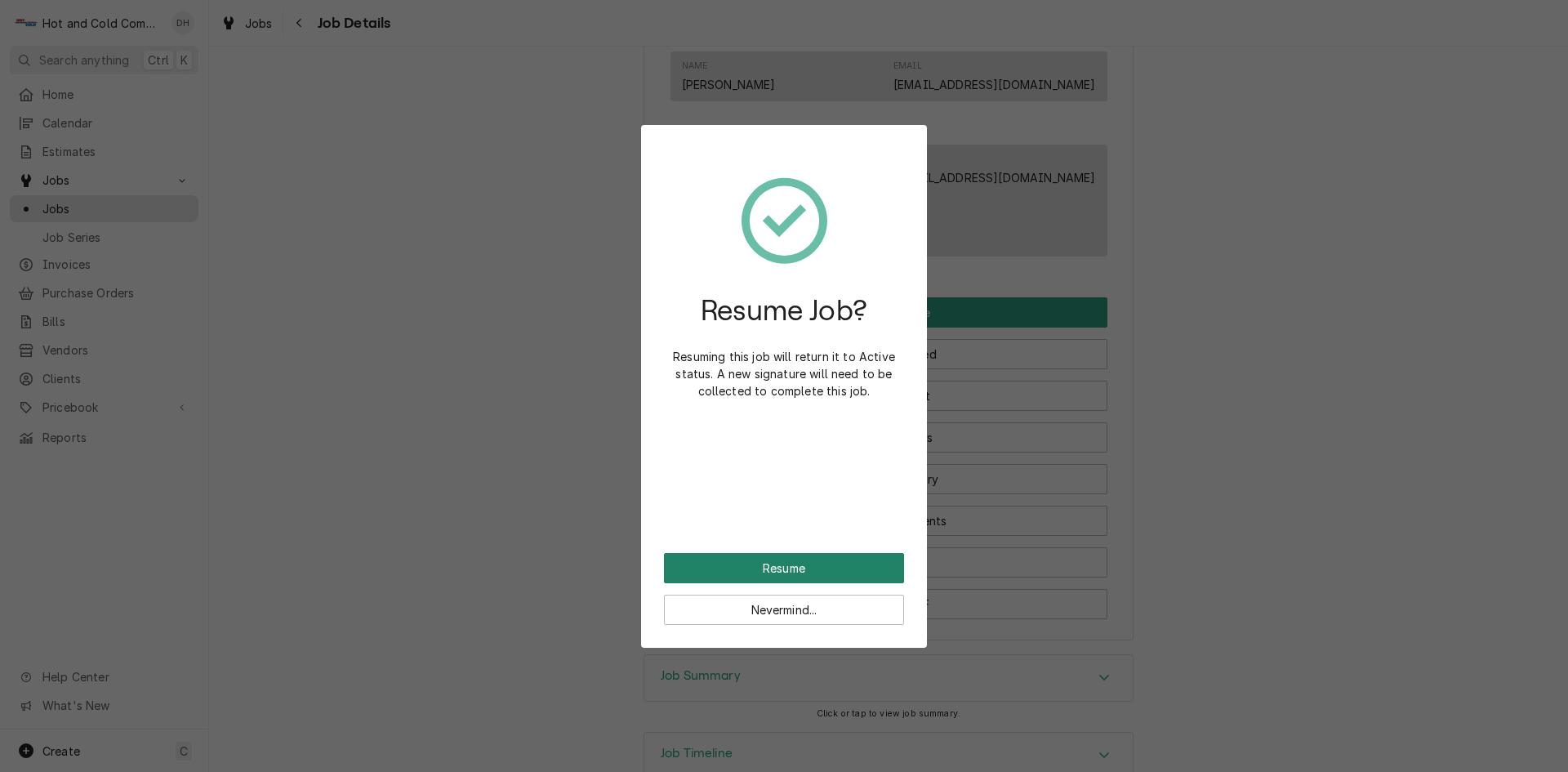
click at [797, 570] on button "Resume" at bounding box center [784, 568] width 240 height 30
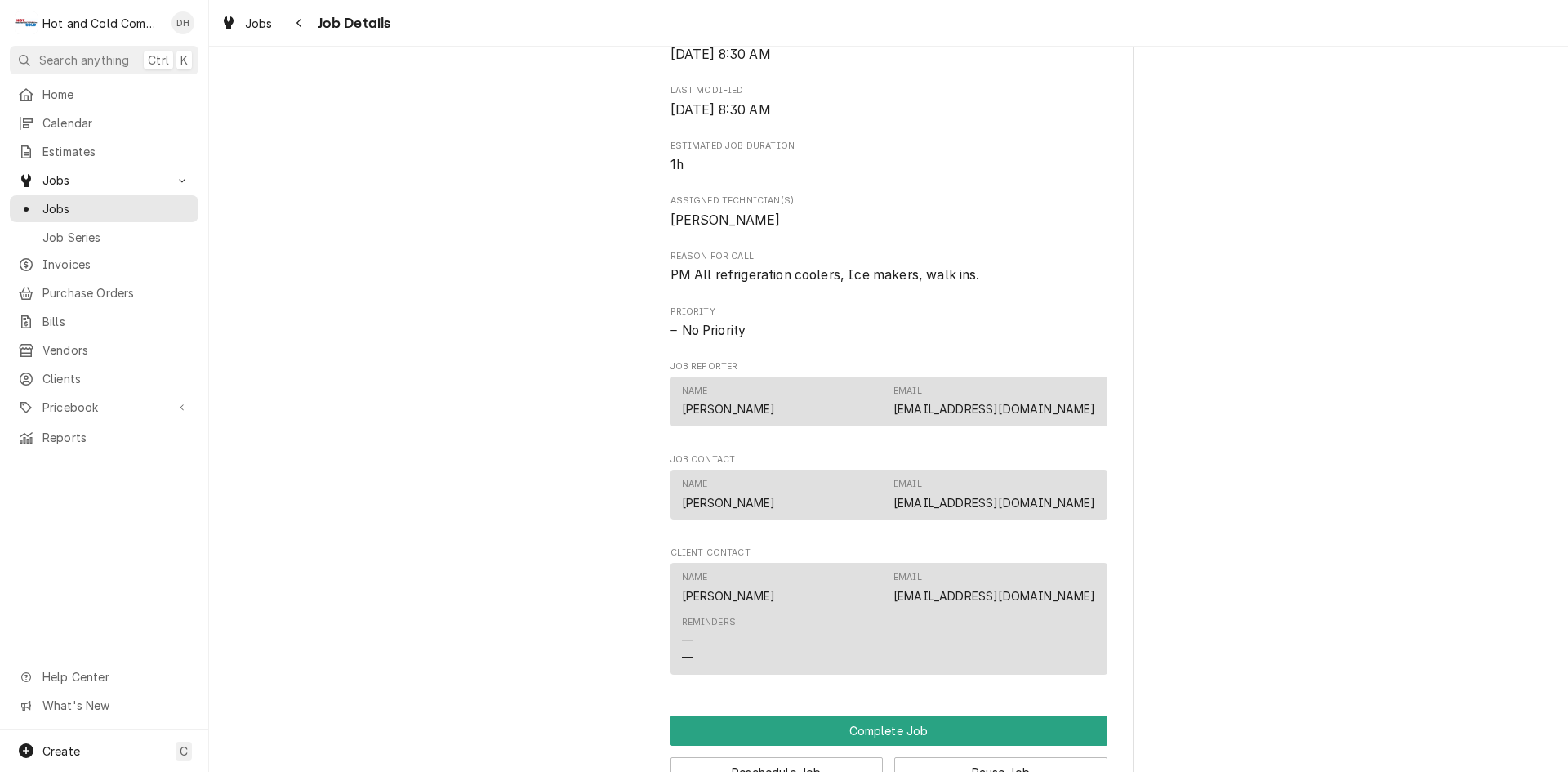
scroll to position [1088, 0]
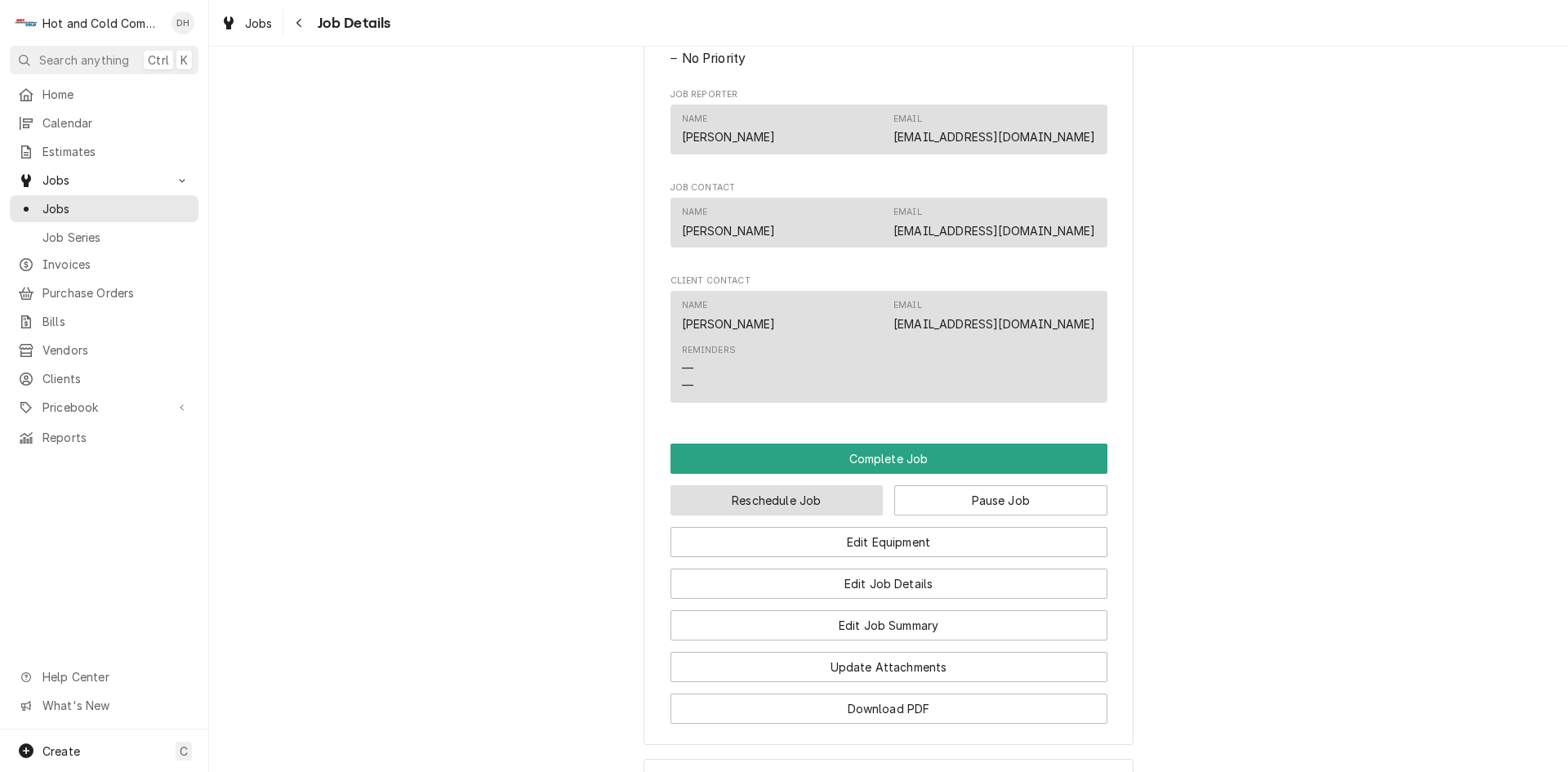
click at [764, 516] on button "Reschedule Job" at bounding box center [777, 499] width 213 height 30
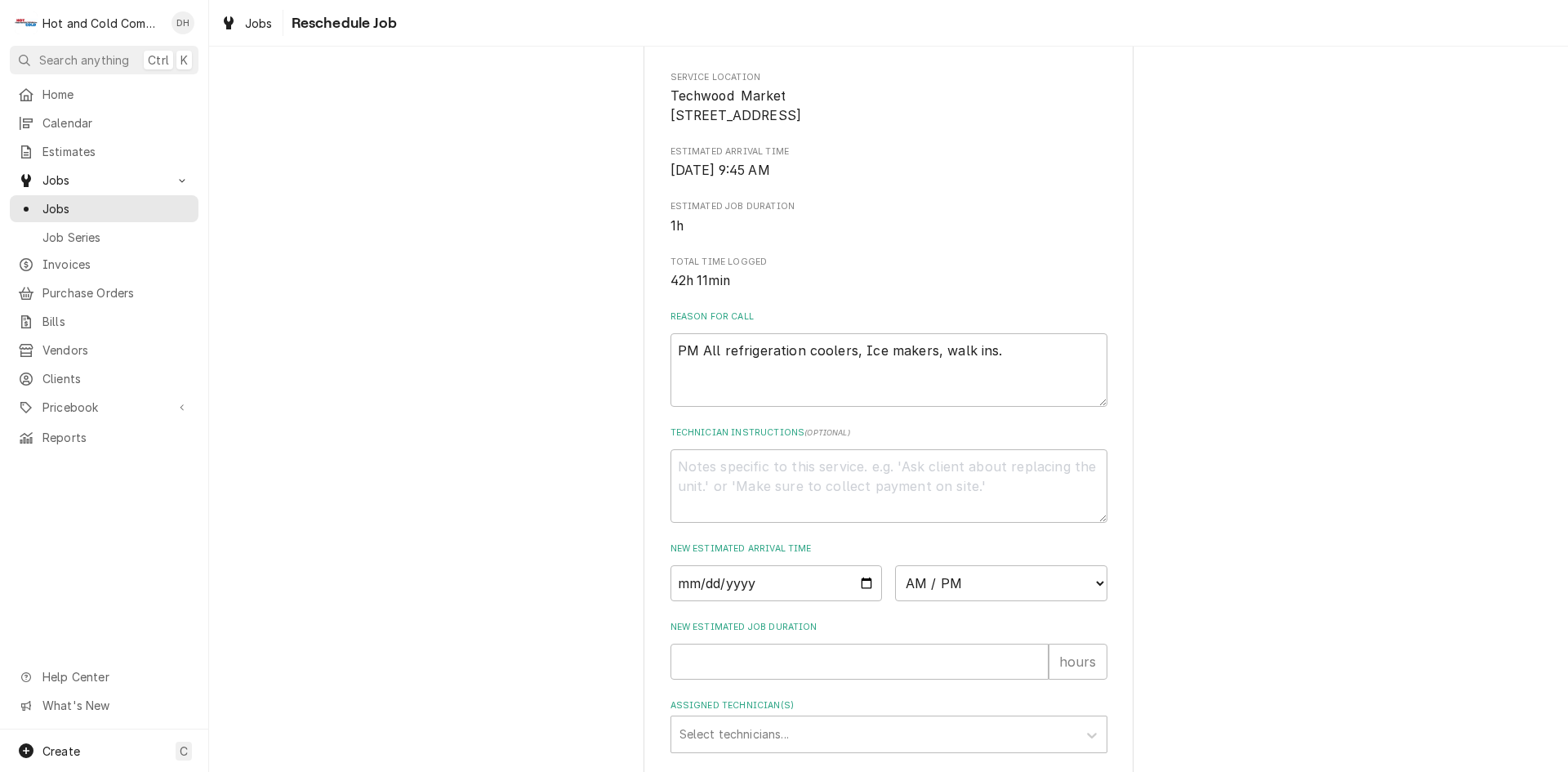
scroll to position [273, 0]
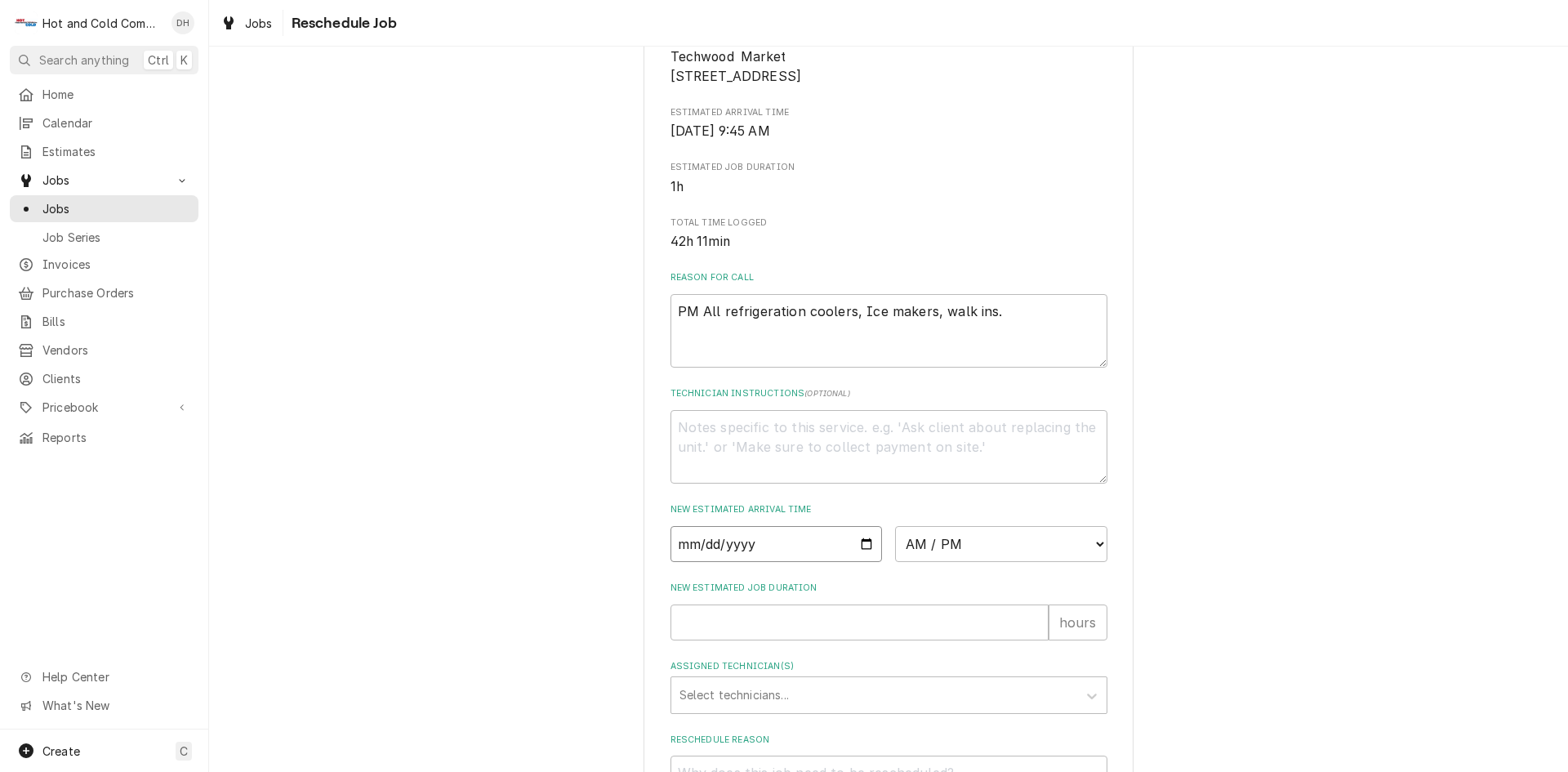
click at [862, 562] on input "Date" at bounding box center [777, 544] width 212 height 36
type textarea "x"
type input "2025-09-02"
click at [1094, 562] on select "AM / PM 6:00 AM 6:15 AM 6:30 AM 6:45 AM 7:00 AM 7:15 AM 7:30 AM 7:45 AM 8:00 AM…" at bounding box center [1001, 544] width 212 height 36
select select "08:00:00"
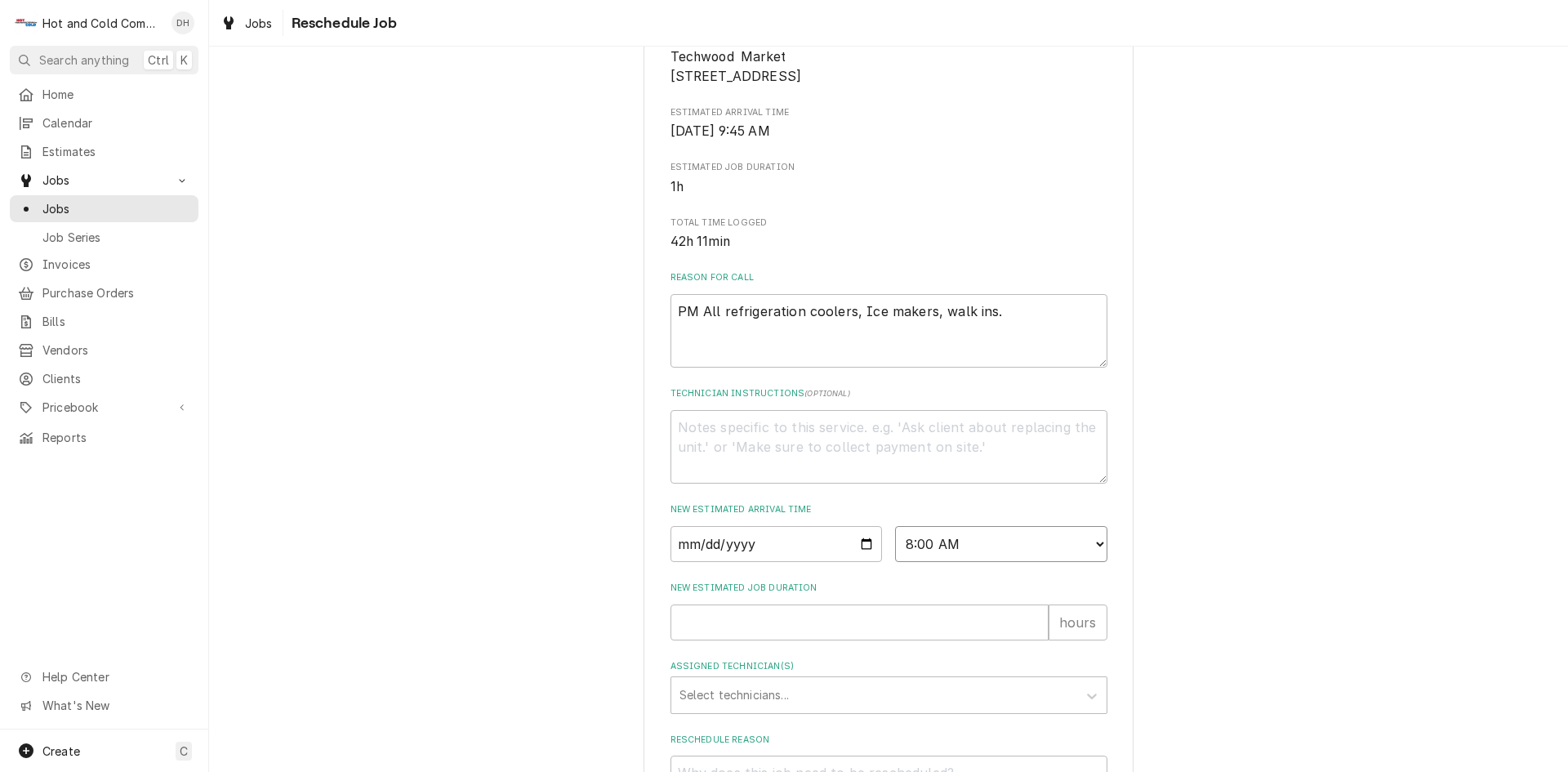
click at [895, 545] on select "AM / PM 6:00 AM 6:15 AM 6:30 AM 6:45 AM 7:00 AM 7:15 AM 7:30 AM 7:45 AM 8:00 AM…" at bounding box center [1001, 544] width 212 height 36
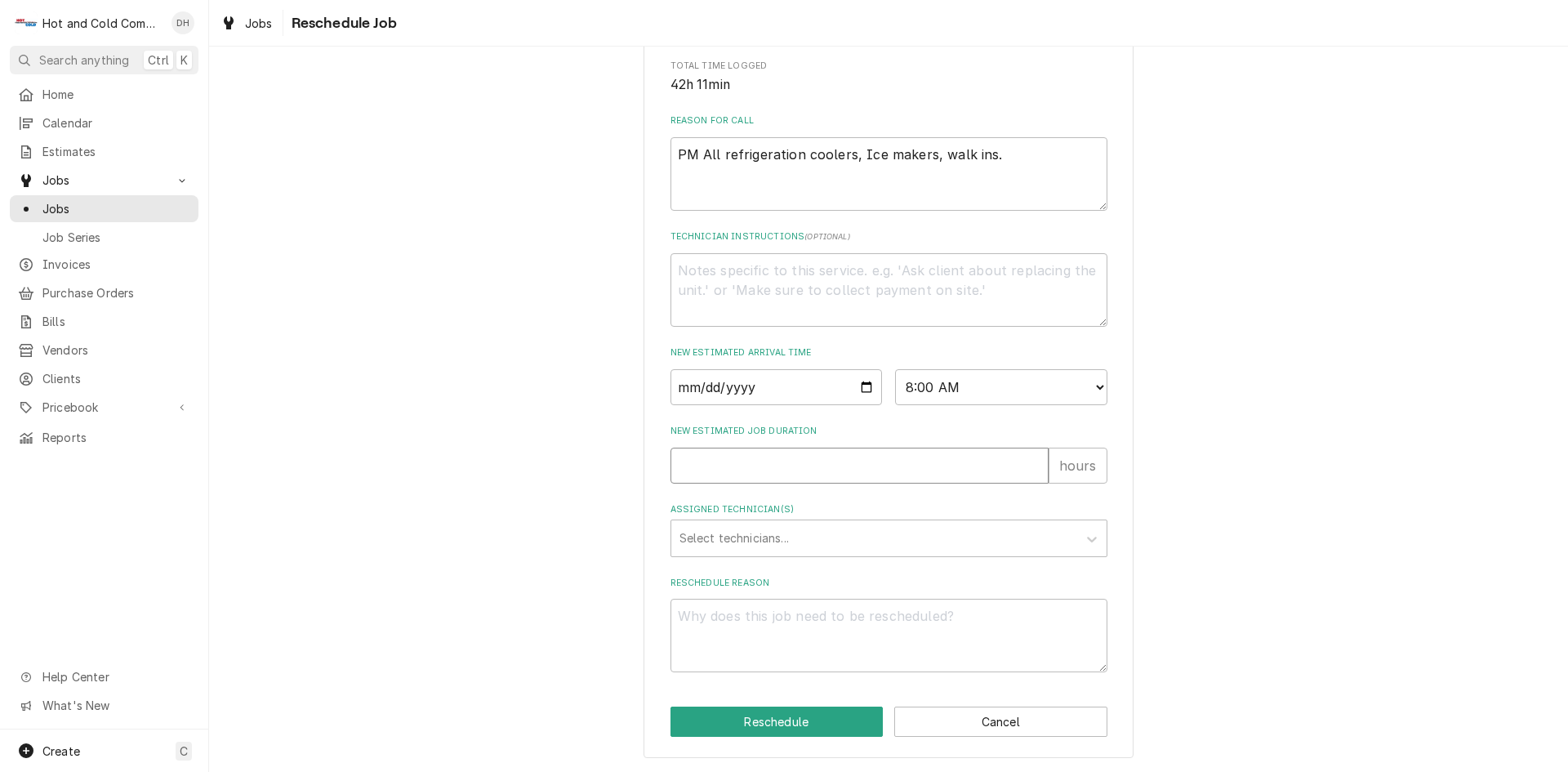
click at [708, 478] on input "New Estimated Job Duration" at bounding box center [860, 465] width 378 height 36
type textarea "x"
type input "1"
click at [766, 542] on div "Assigned Technician(s)" at bounding box center [874, 538] width 389 height 29
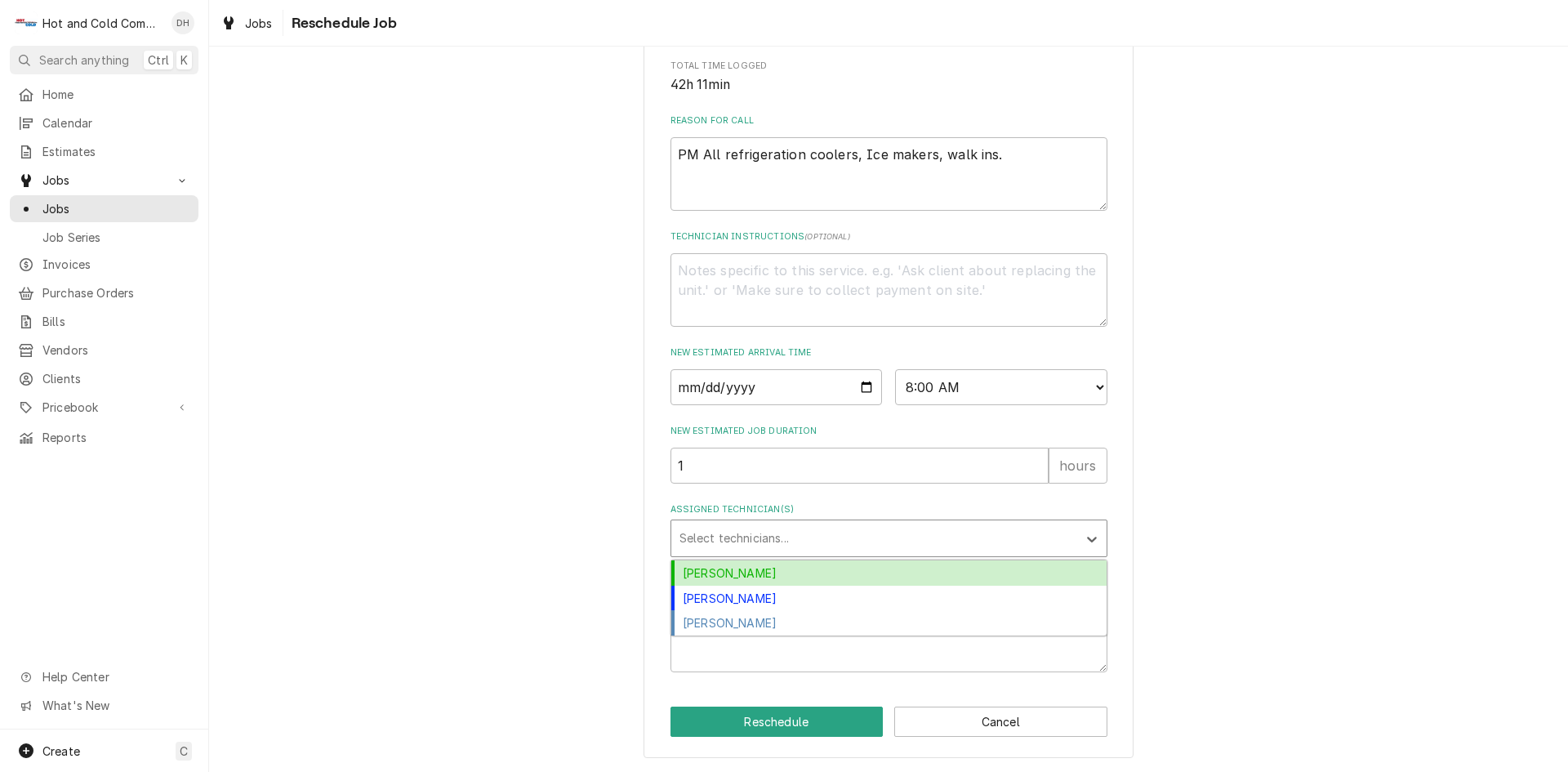
click at [766, 572] on div "[PERSON_NAME]" at bounding box center [889, 572] width 436 height 25
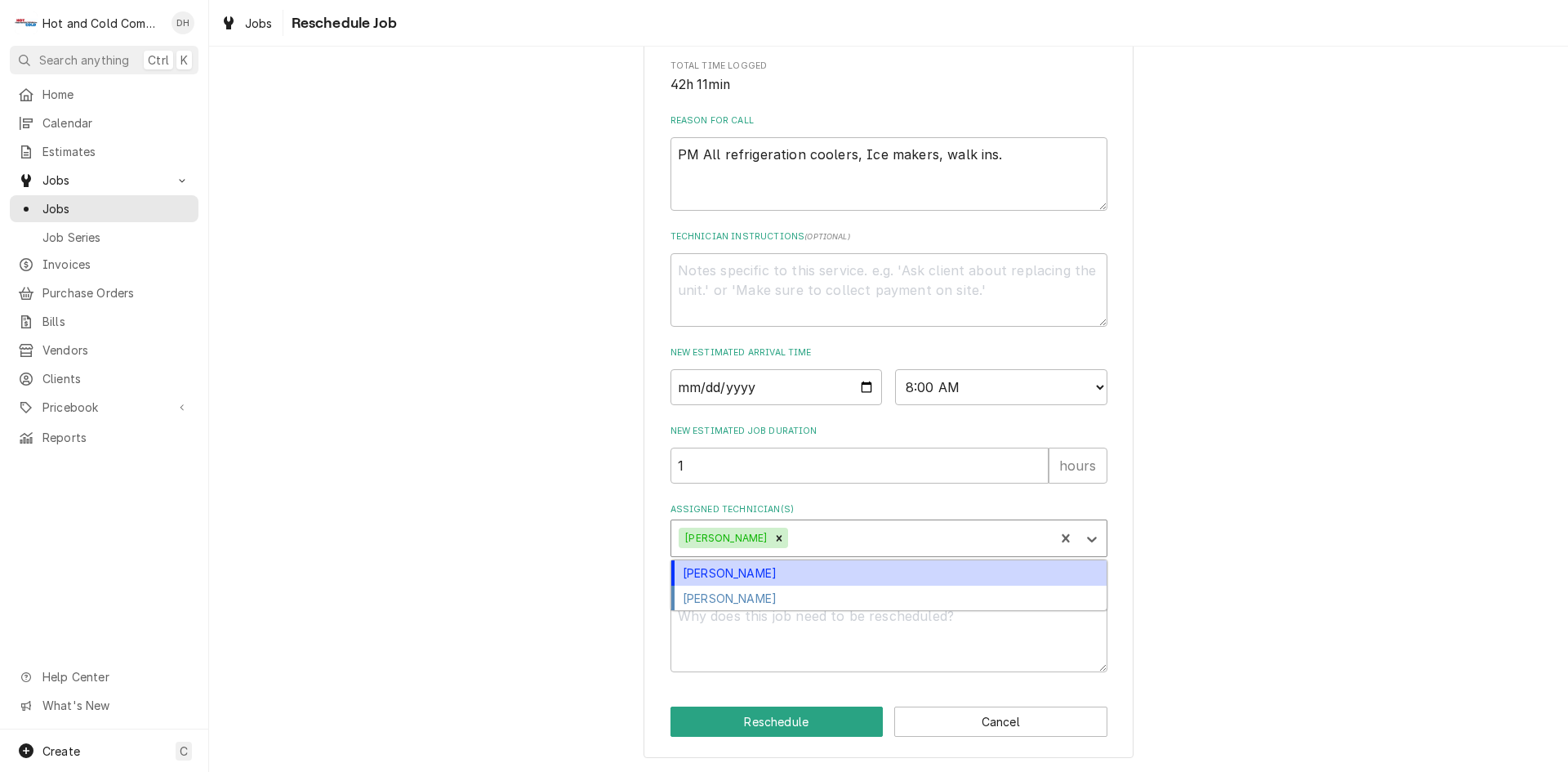
click at [831, 547] on div "Assigned Technician(s)" at bounding box center [918, 538] width 254 height 29
click at [764, 574] on div "[PERSON_NAME]" at bounding box center [889, 572] width 436 height 25
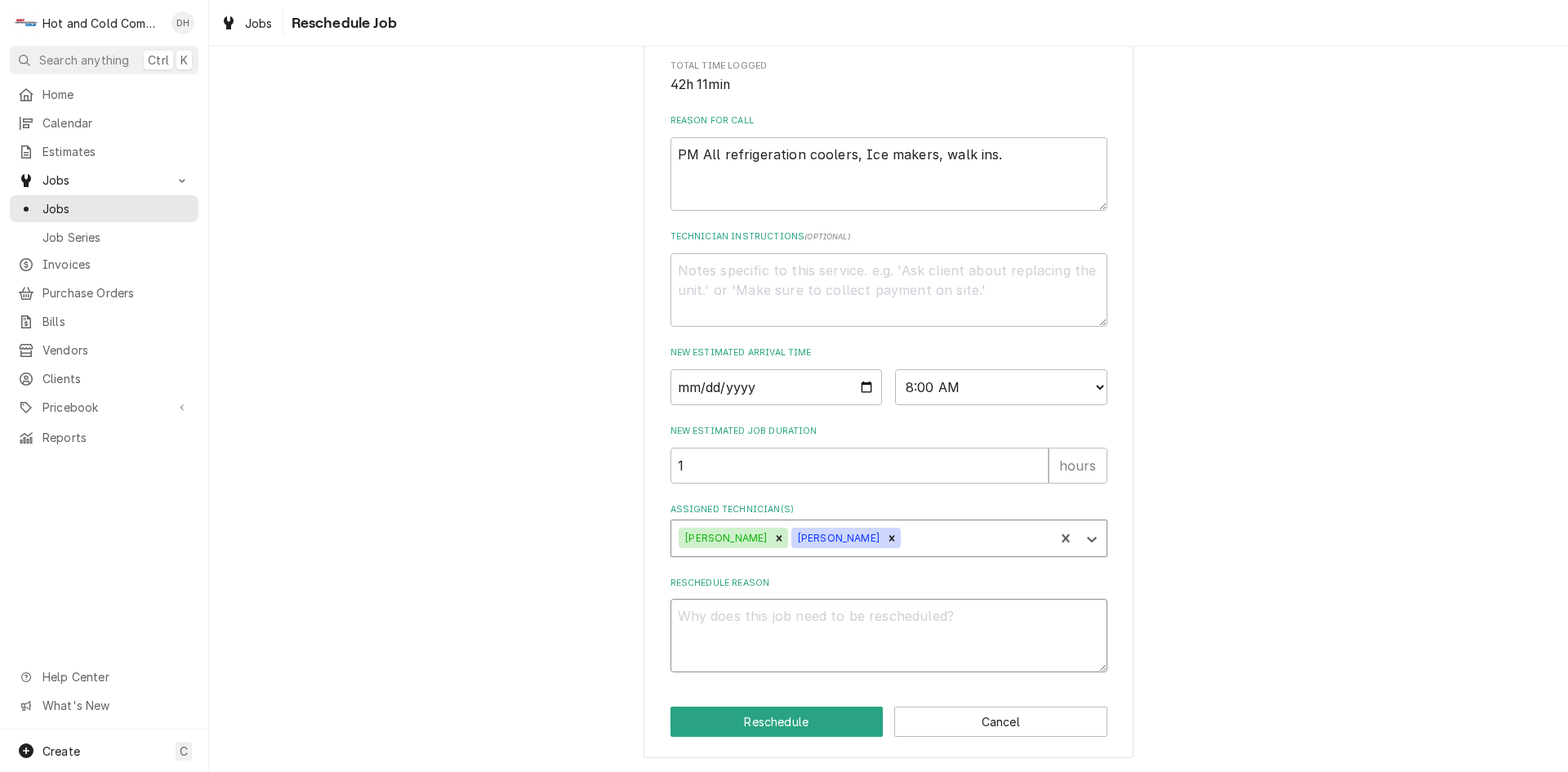
click at [751, 638] on textarea "Reschedule Reason" at bounding box center [889, 635] width 437 height 73
type textarea "x"
type textarea "c"
type textarea "x"
type textarea "cl"
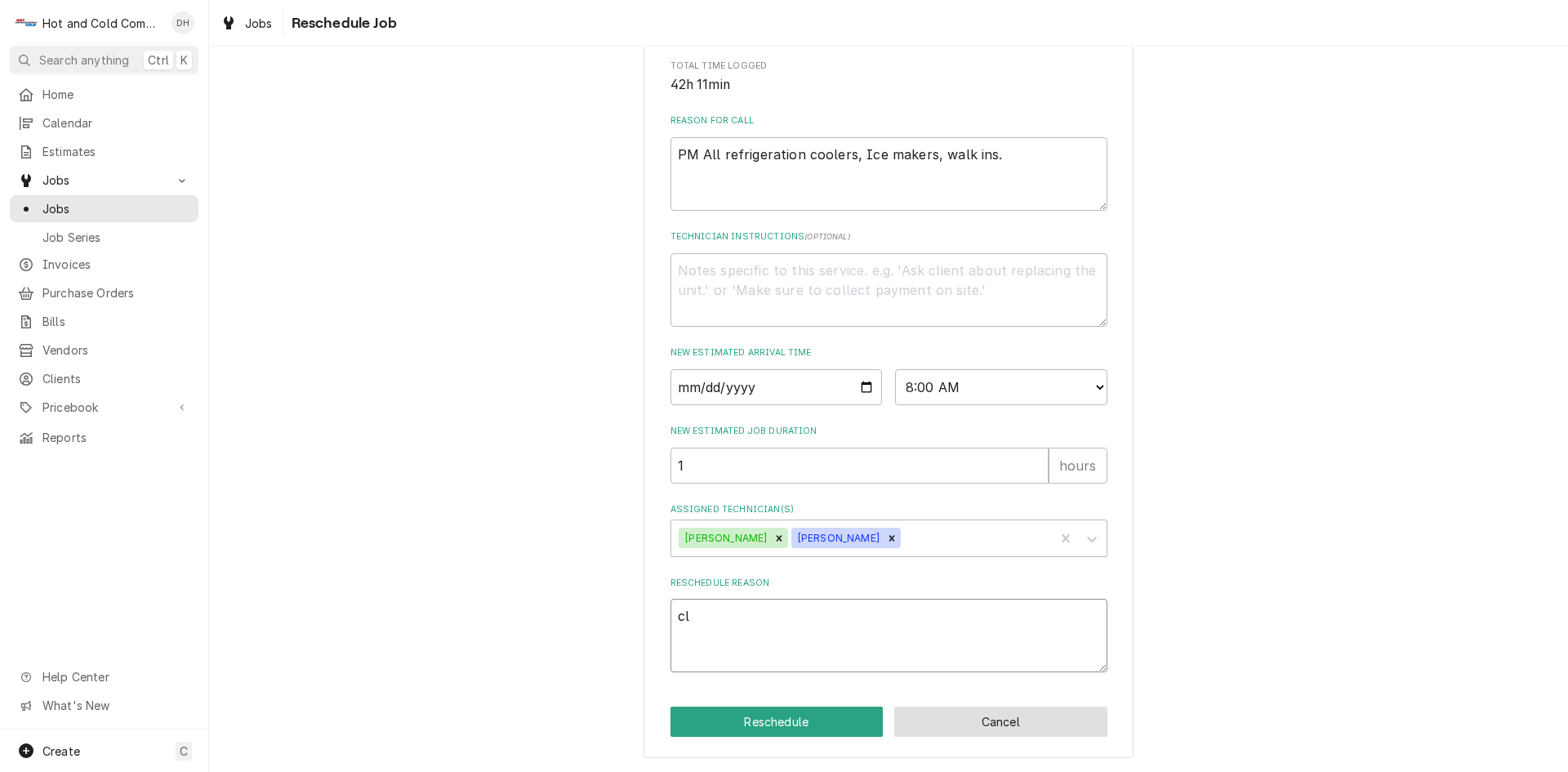
type textarea "x"
type textarea "cle"
type textarea "x"
type textarea "clea"
type textarea "x"
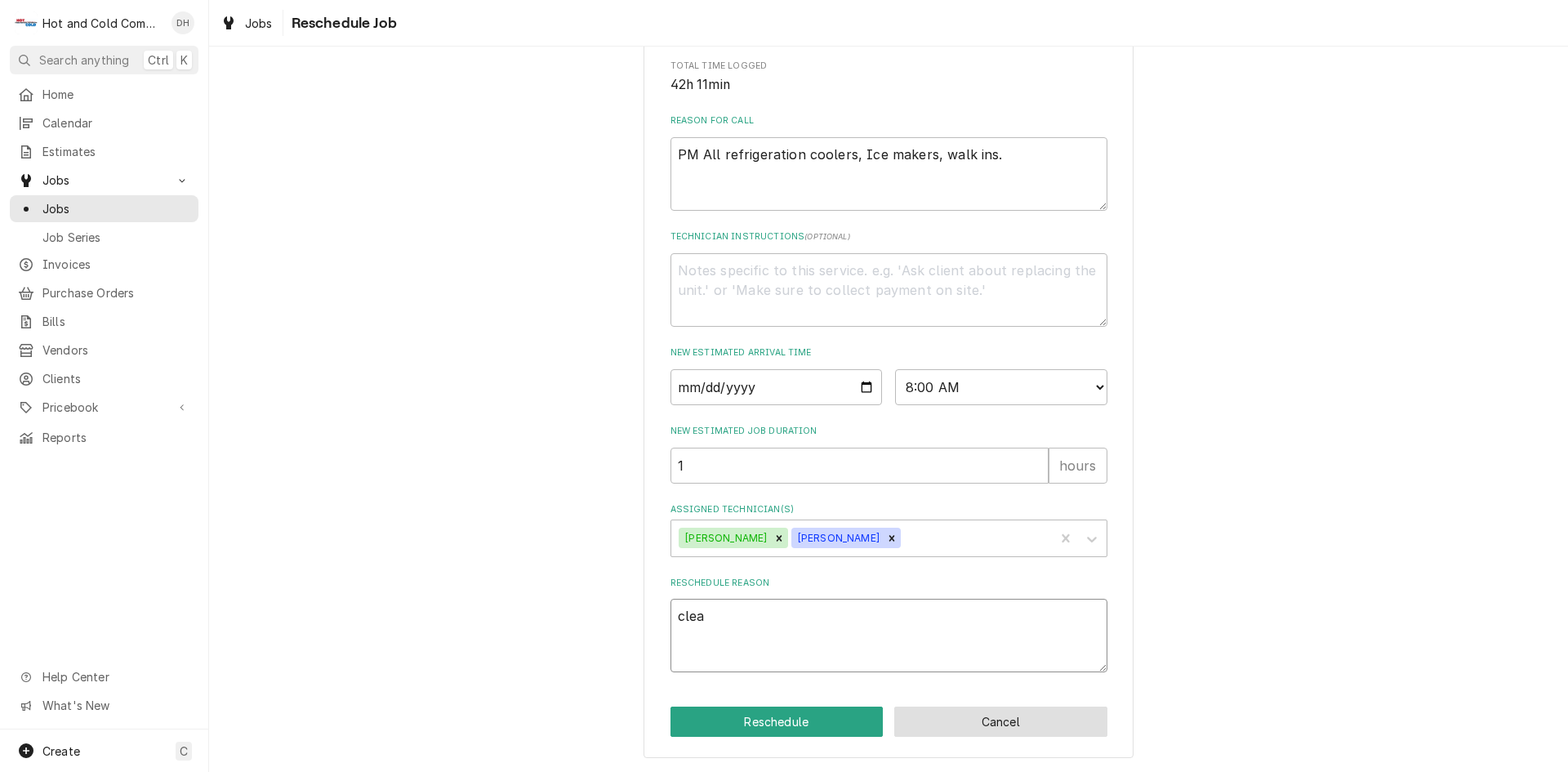
type textarea "clean"
type textarea "x"
type textarea "clean"
type textarea "x"
type textarea "clean i"
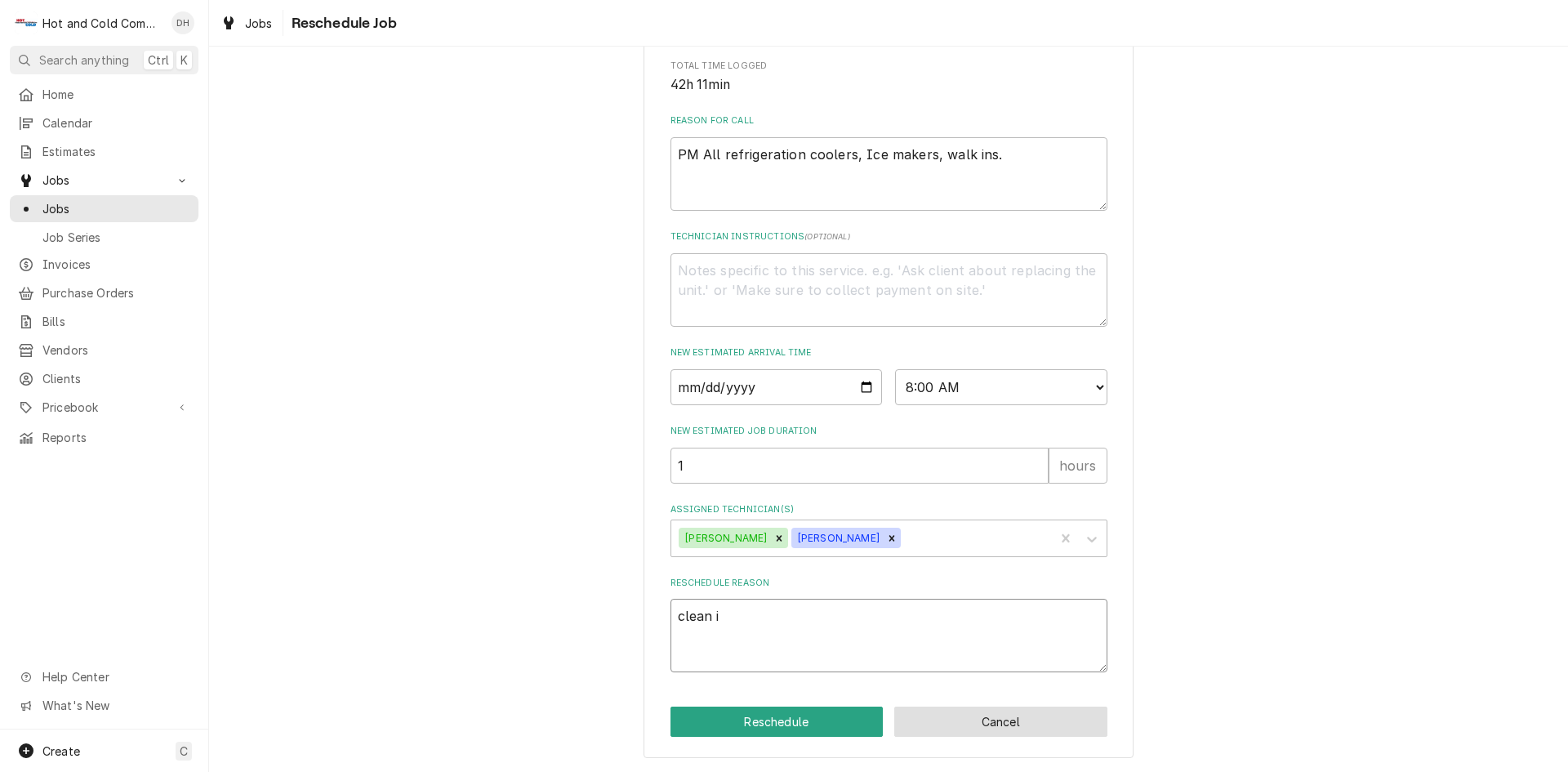
type textarea "x"
type textarea "clean ic"
type textarea "x"
type textarea "clean ice"
type textarea "x"
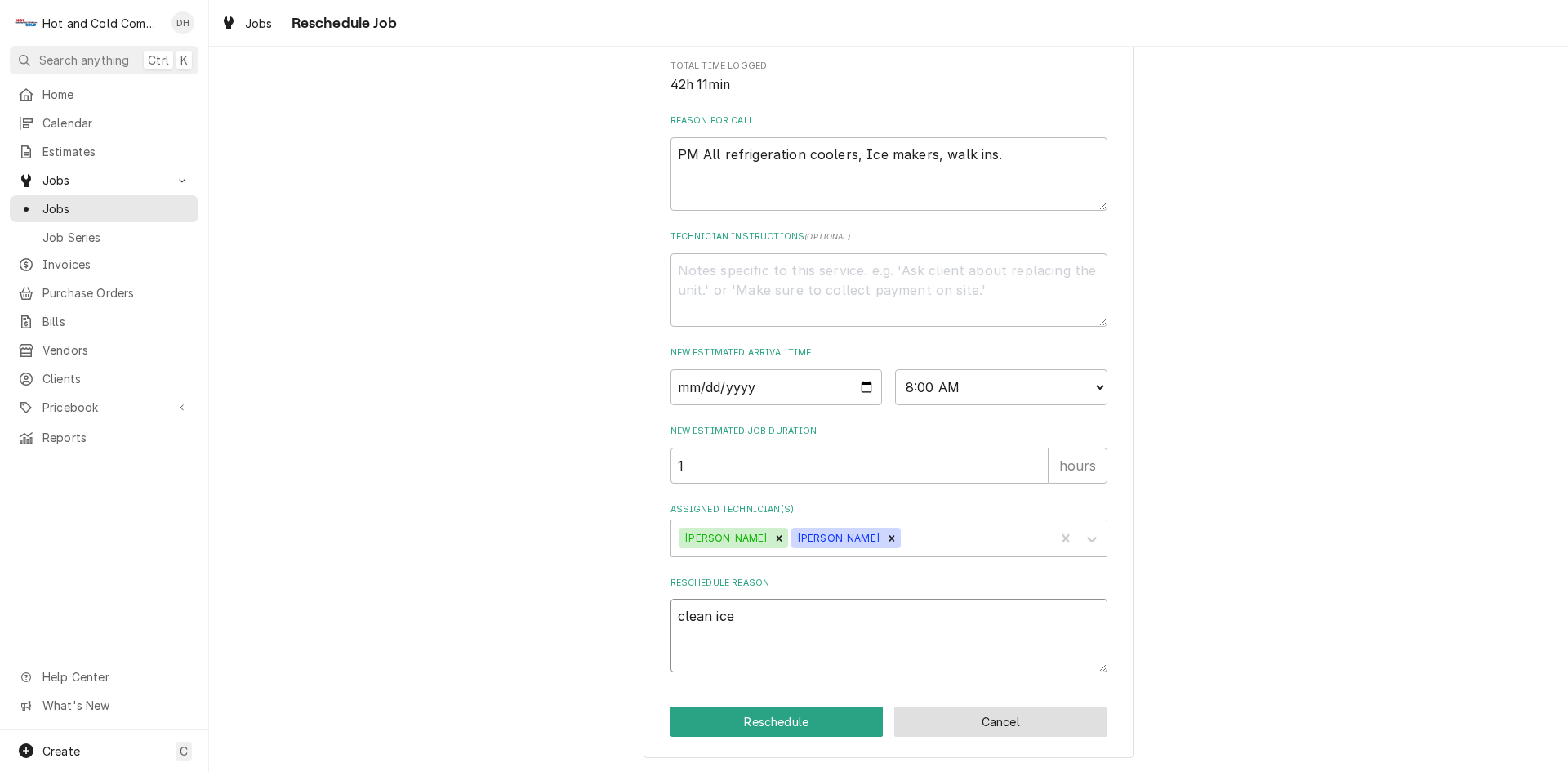
type textarea "clean ice"
type textarea "x"
type textarea "clean ice m"
type textarea "x"
type textarea "clean ice ma"
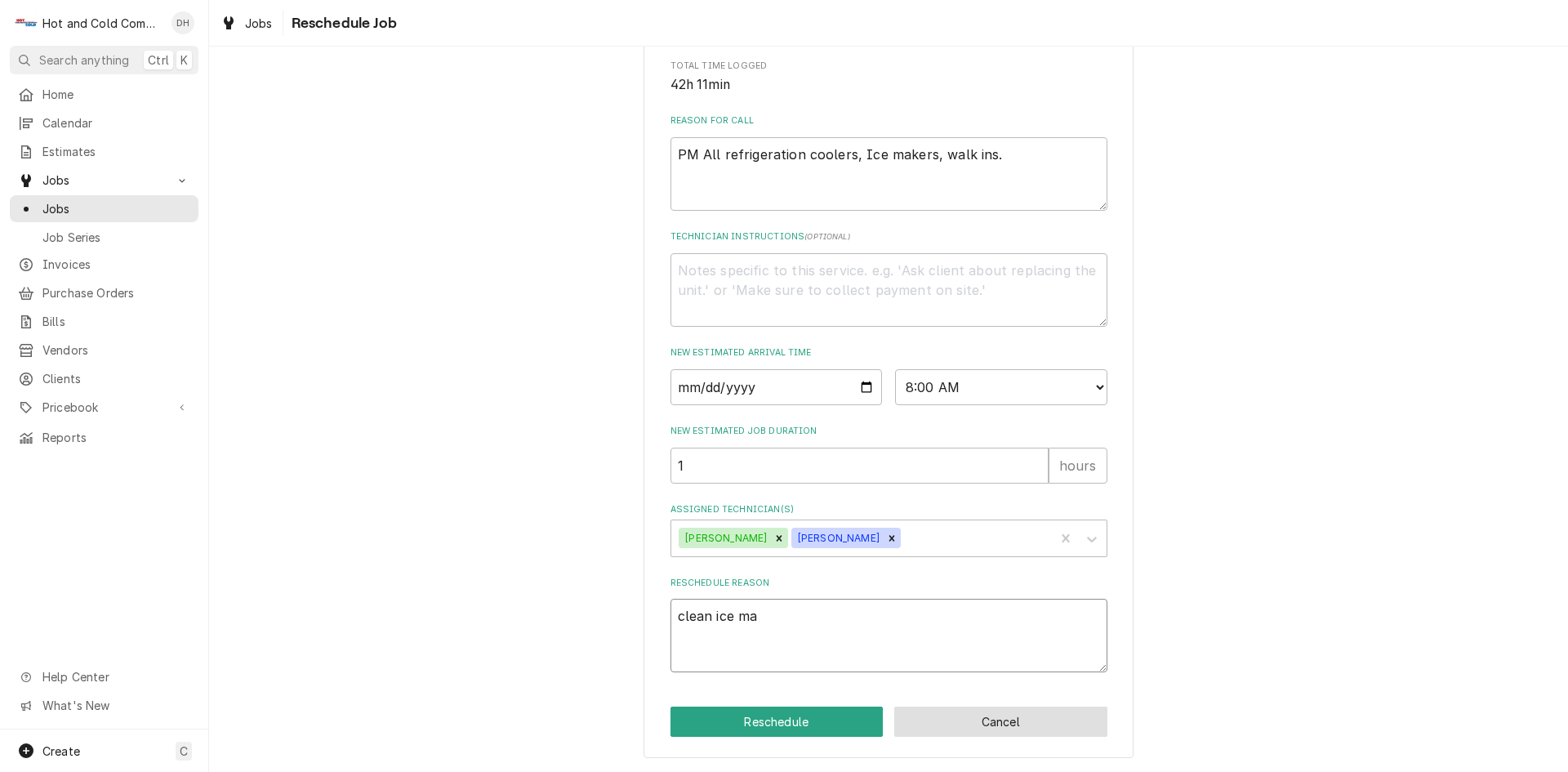
type textarea "x"
type textarea "clean ice mak"
type textarea "x"
type textarea "clean ice make"
type textarea "x"
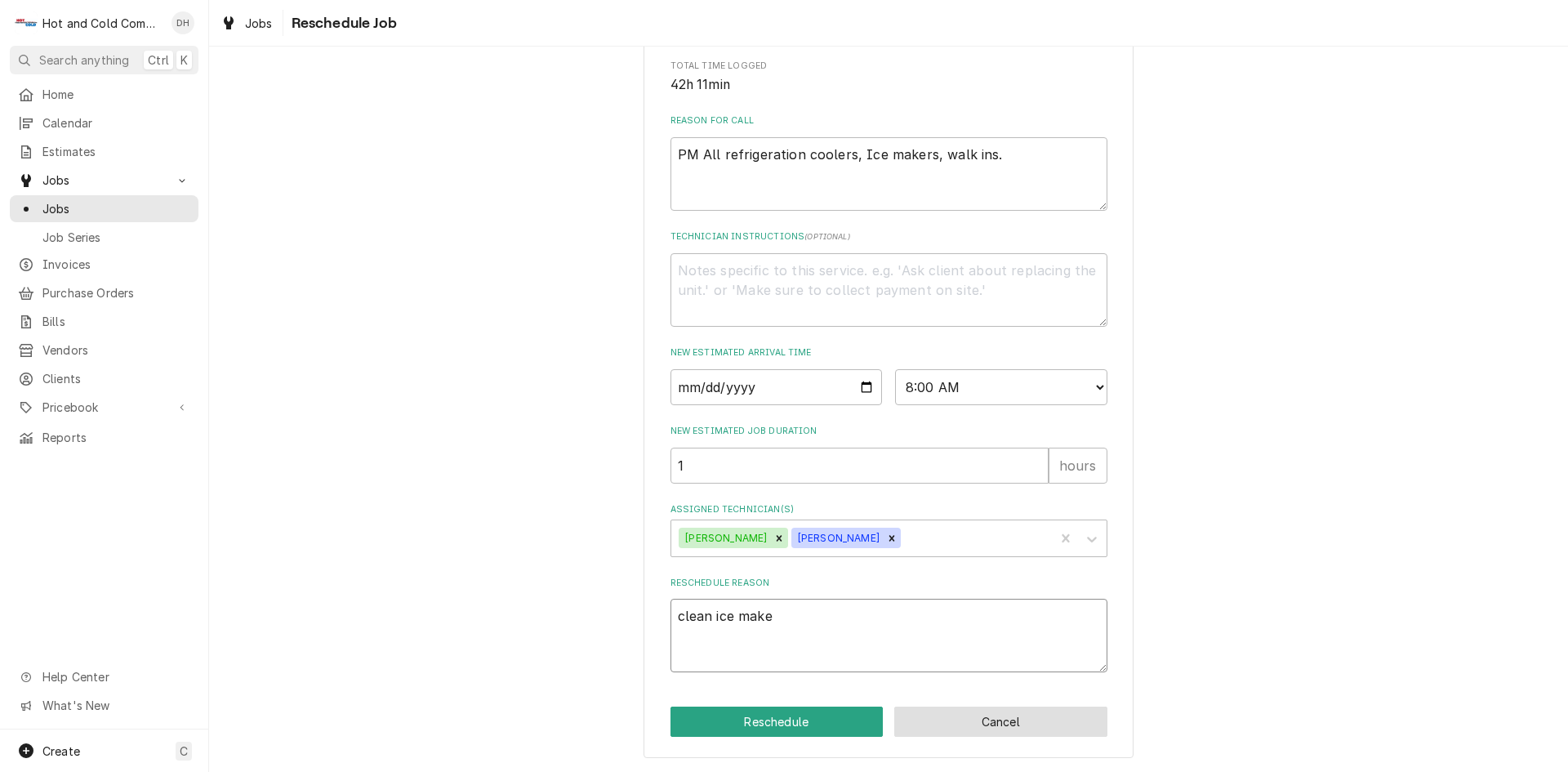
type textarea "clean ice maker"
type textarea "x"
type textarea "clean ice maker"
type textarea "x"
type textarea "clean ice maker i"
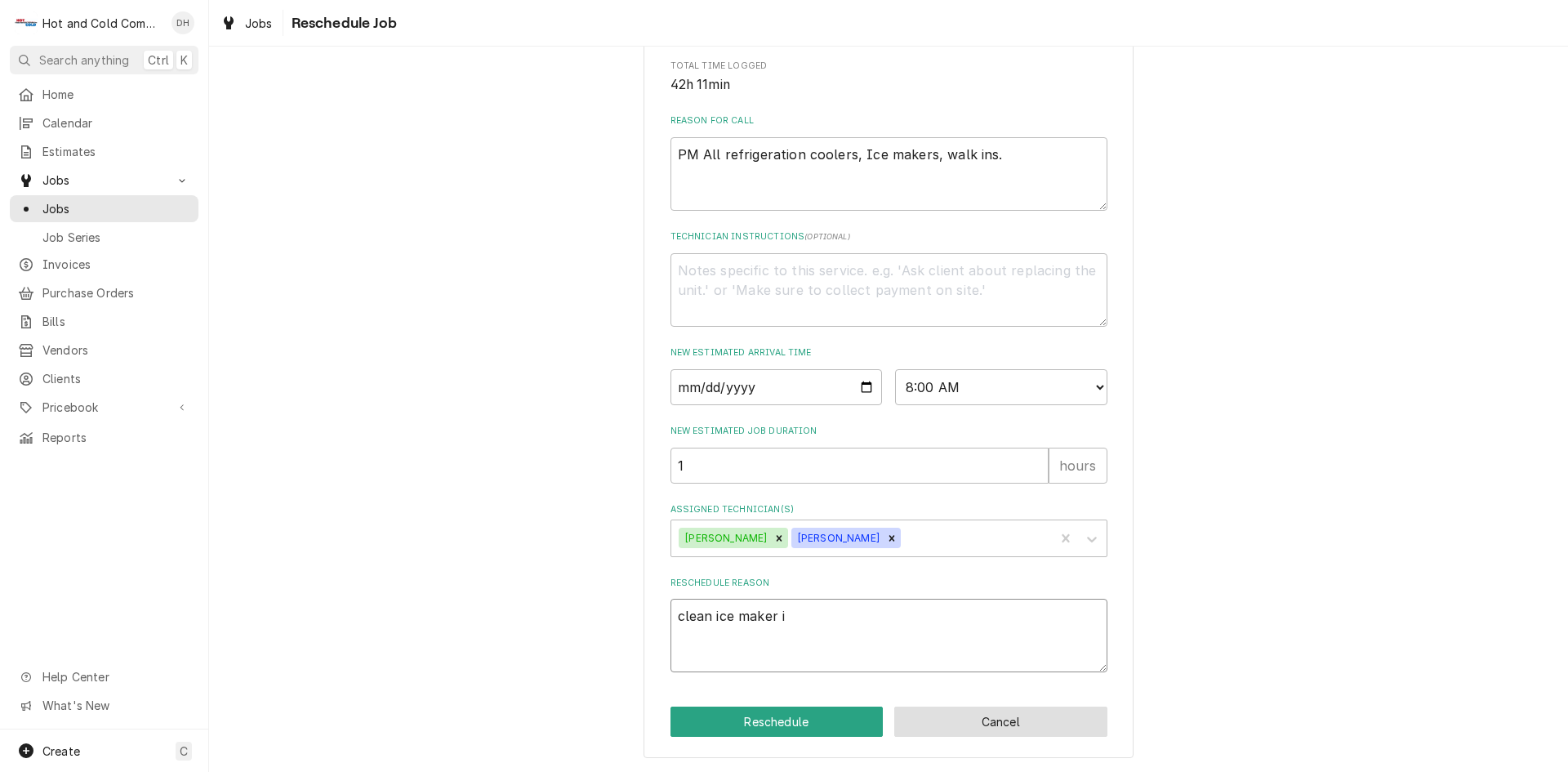
type textarea "x"
type textarea "clean ice maker in"
type textarea "x"
type textarea "clean ice maker in"
type textarea "x"
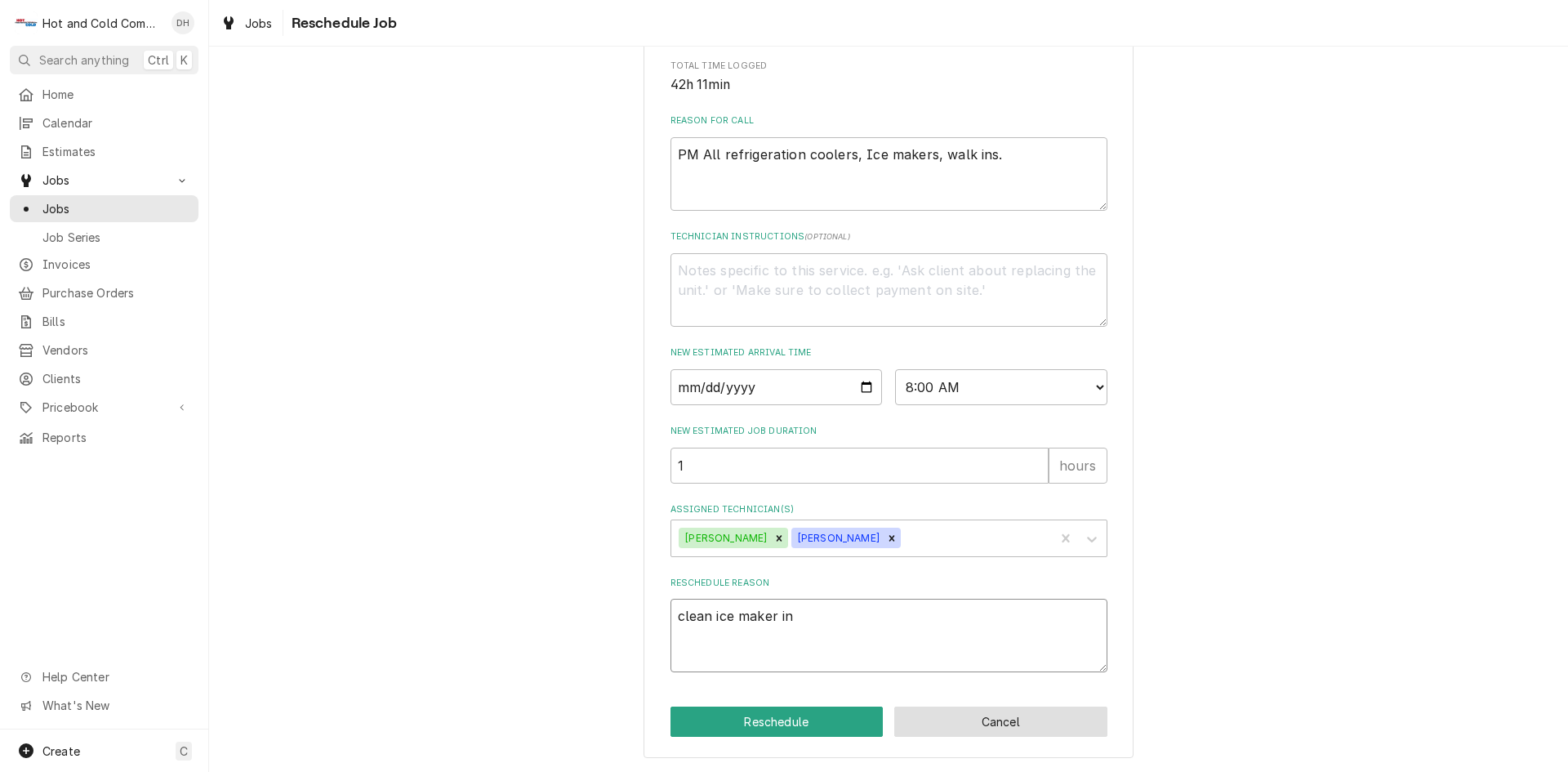
type textarea "clean ice maker in s"
type textarea "x"
type textarea "clean ice maker in sa"
type textarea "x"
type textarea "clean ice maker in sal"
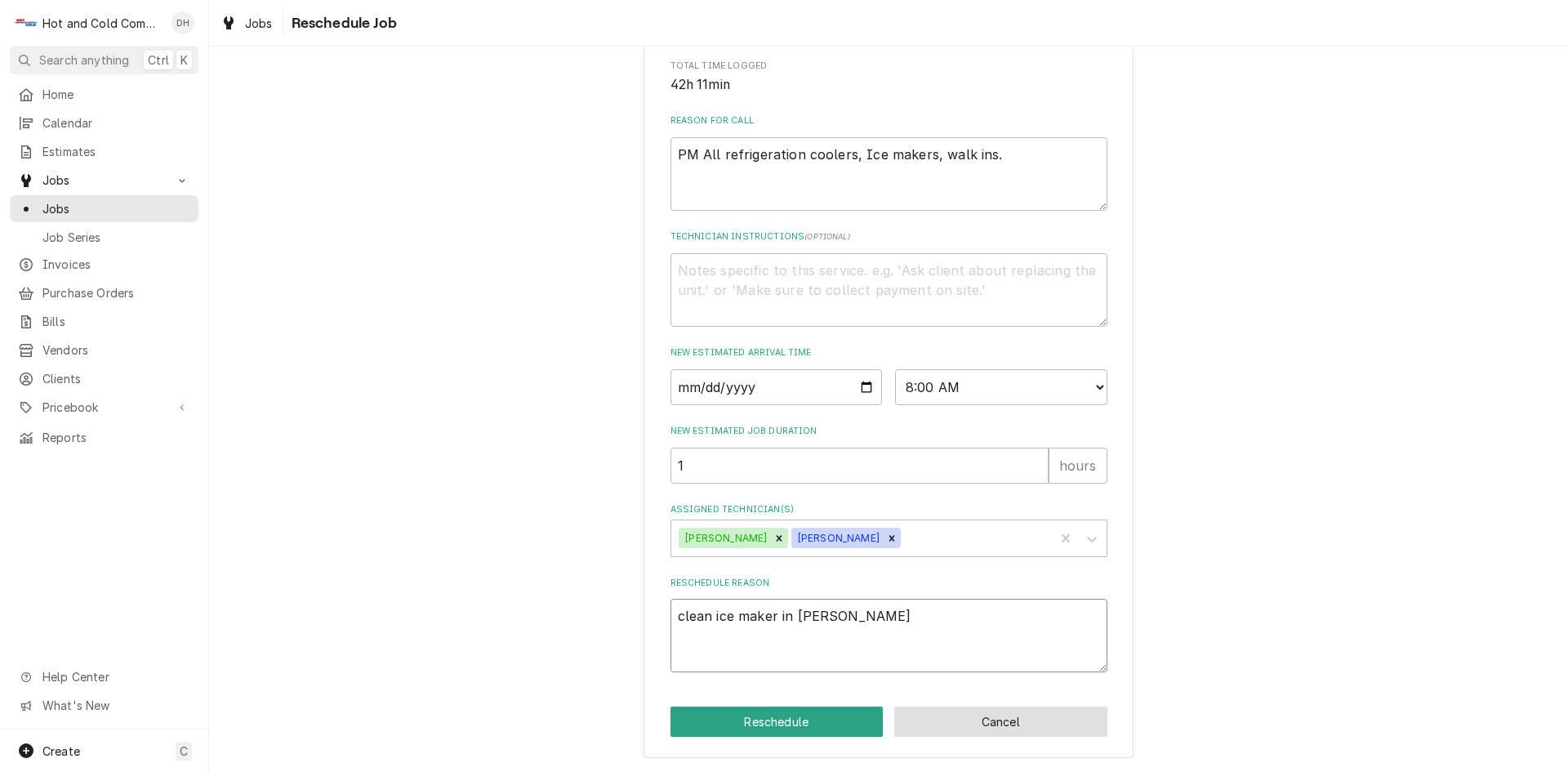
type textarea "x"
type textarea "clean ice maker in sala"
type textarea "x"
type textarea "clean ice maker in salad"
type textarea "x"
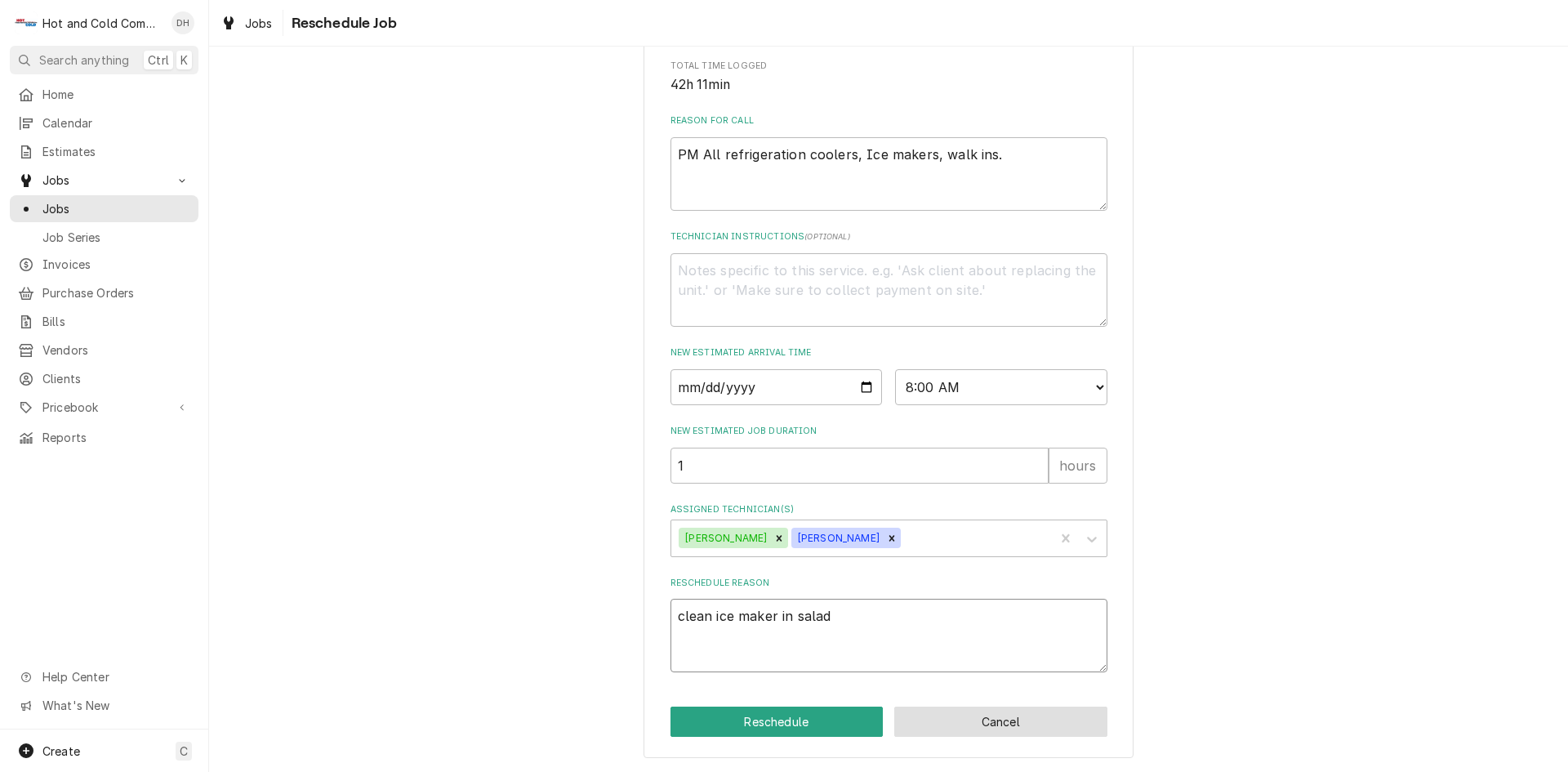
type textarea "clean ice maker in salad"
type textarea "x"
type textarea "clean ice maker in salad a"
type textarea "x"
type textarea "clean ice maker in salad ar"
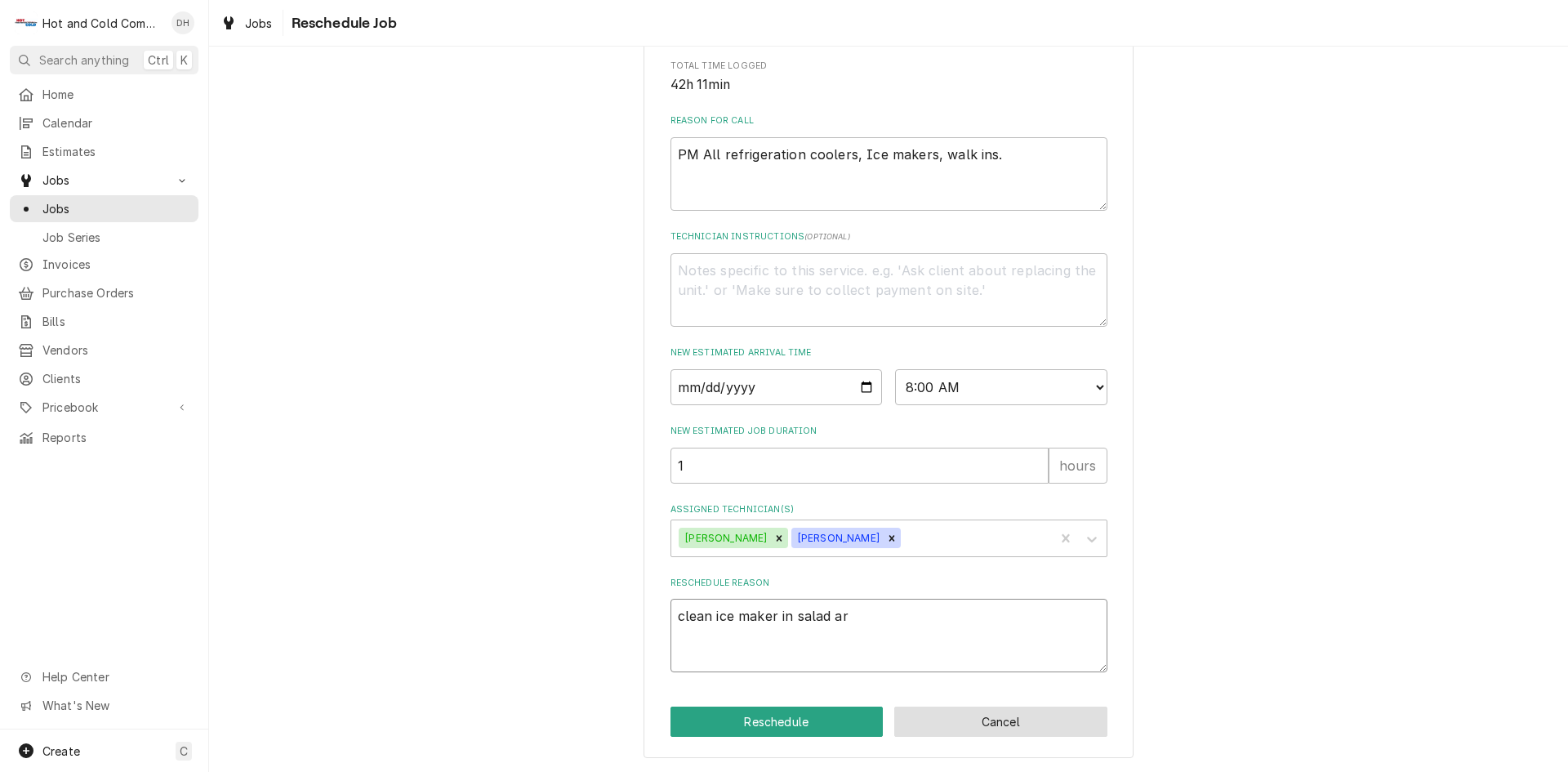
type textarea "x"
type textarea "clean ice maker in salad are"
type textarea "x"
type textarea "clean ice maker in salad area"
drag, startPoint x: 768, startPoint y: 718, endPoint x: 1035, endPoint y: 606, distance: 289.5
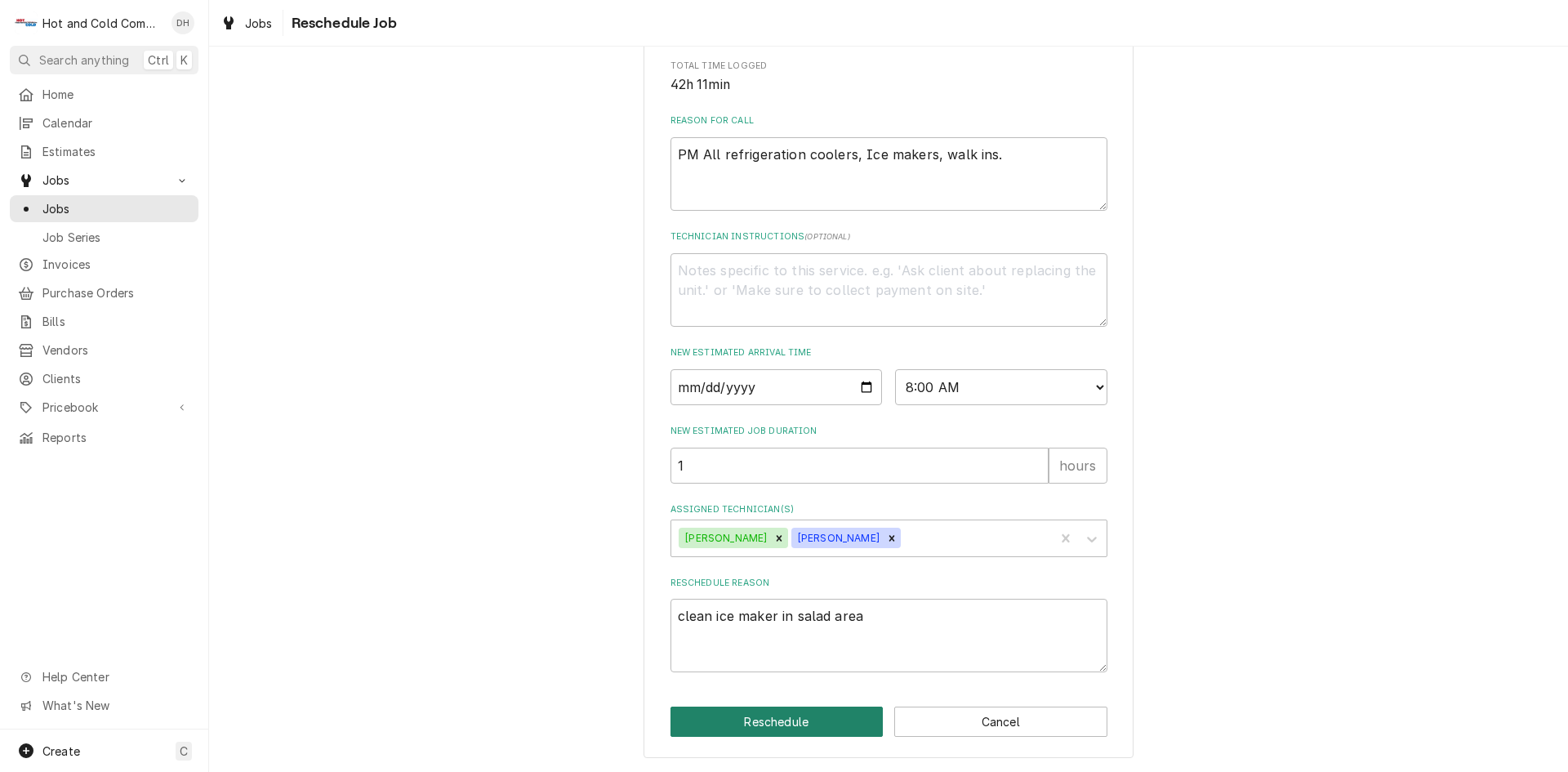
click at [770, 718] on button "Reschedule" at bounding box center [777, 721] width 213 height 30
type textarea "x"
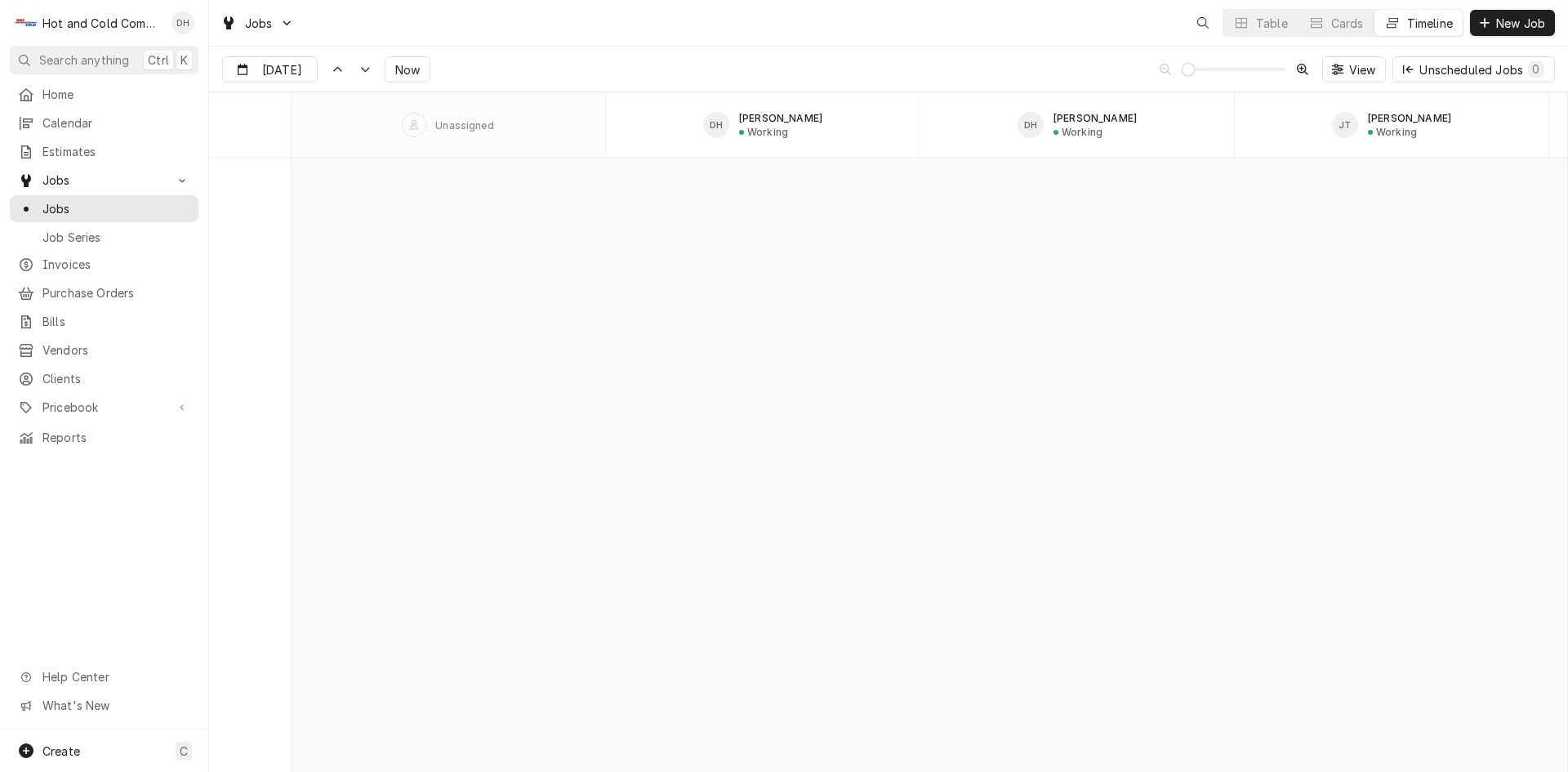
scroll to position [12788, 0]
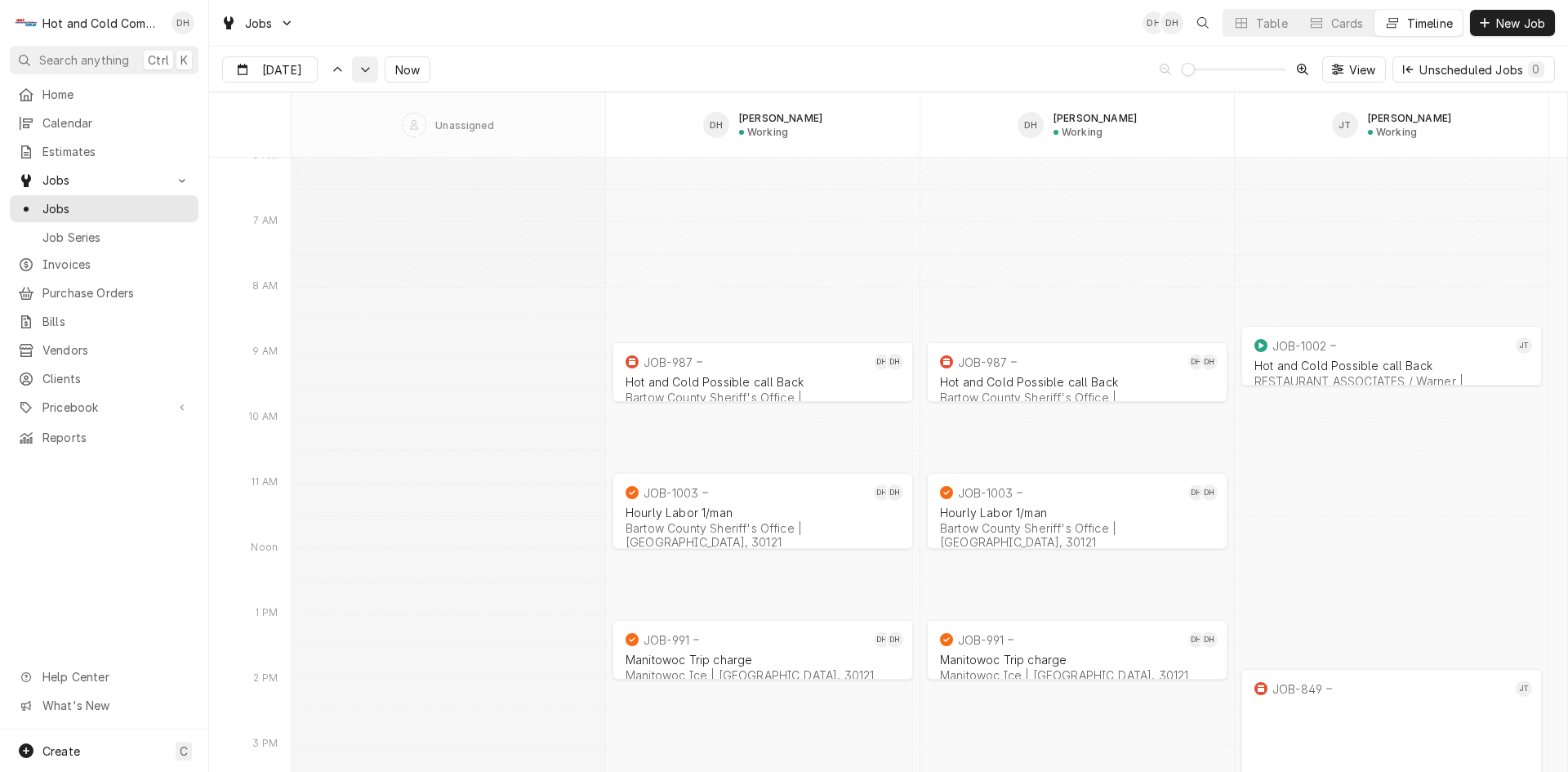
click at [363, 75] on div "Dynamic Content Wrapper" at bounding box center [364, 69] width 16 height 16
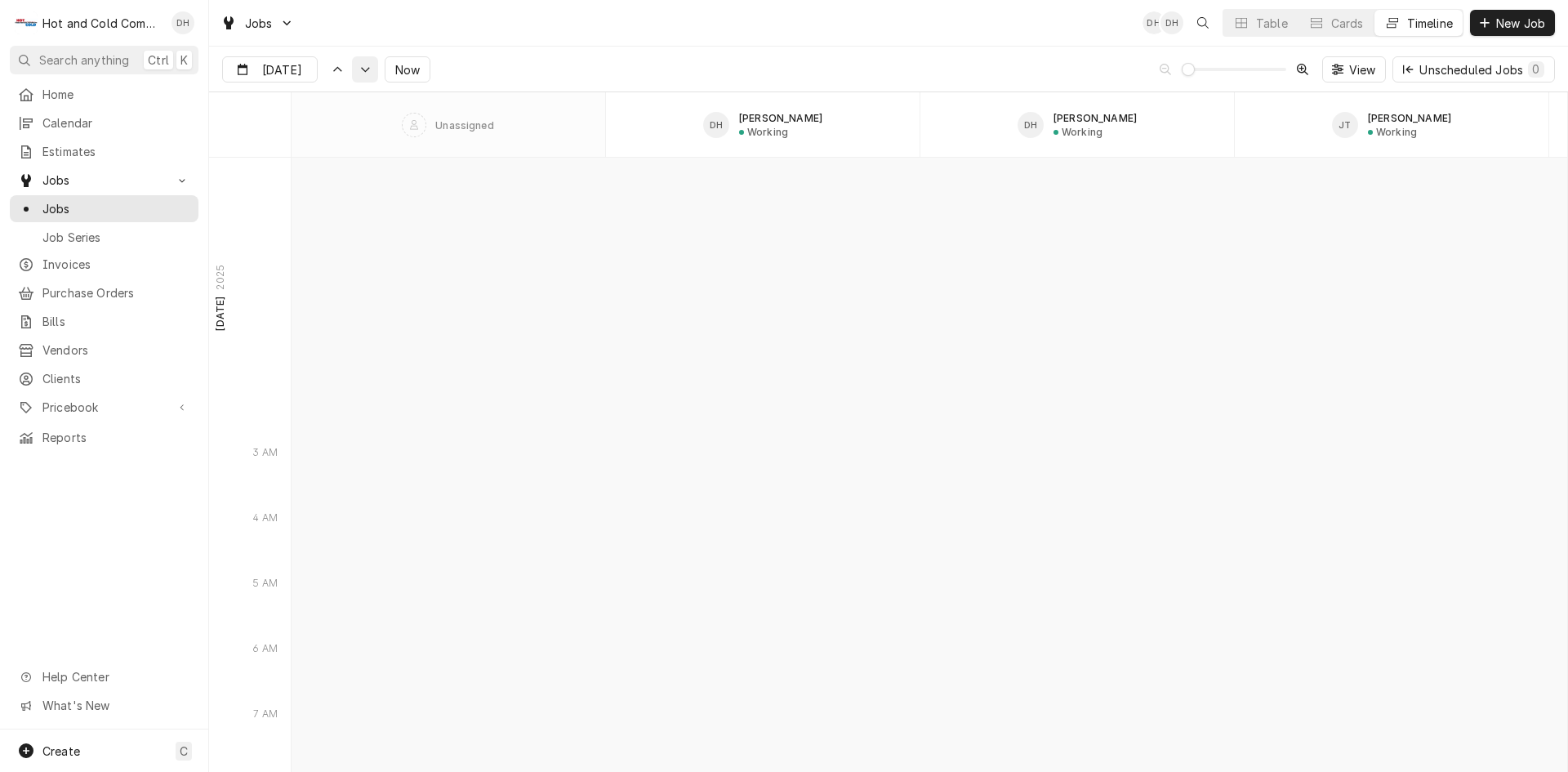
scroll to position [14186, 0]
click at [364, 75] on div "Dynamic Content Wrapper" at bounding box center [364, 69] width 16 height 16
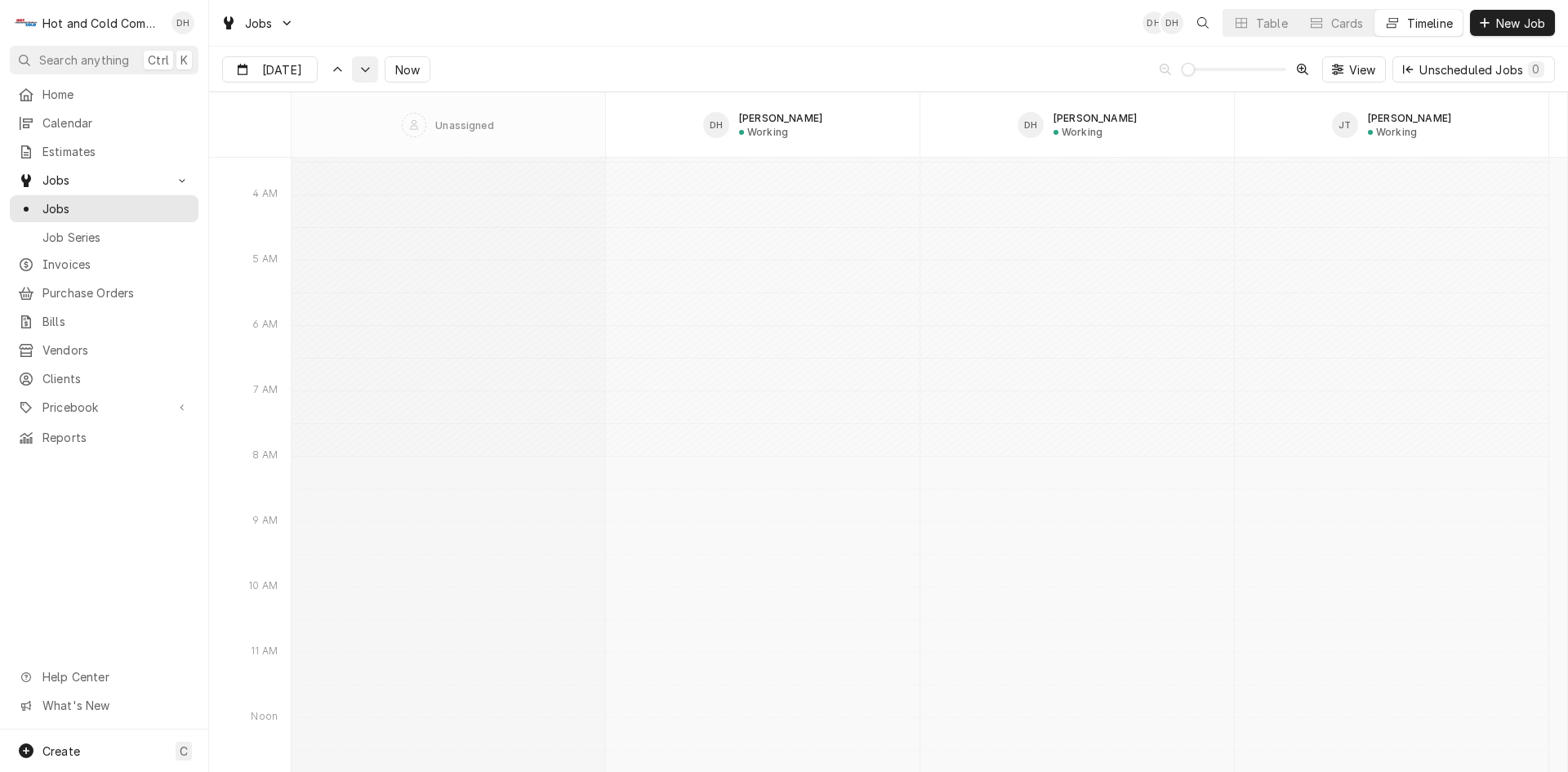
click at [364, 75] on button "Dynamic Content Wrapper" at bounding box center [364, 68] width 26 height 26
type input "[DATE]"
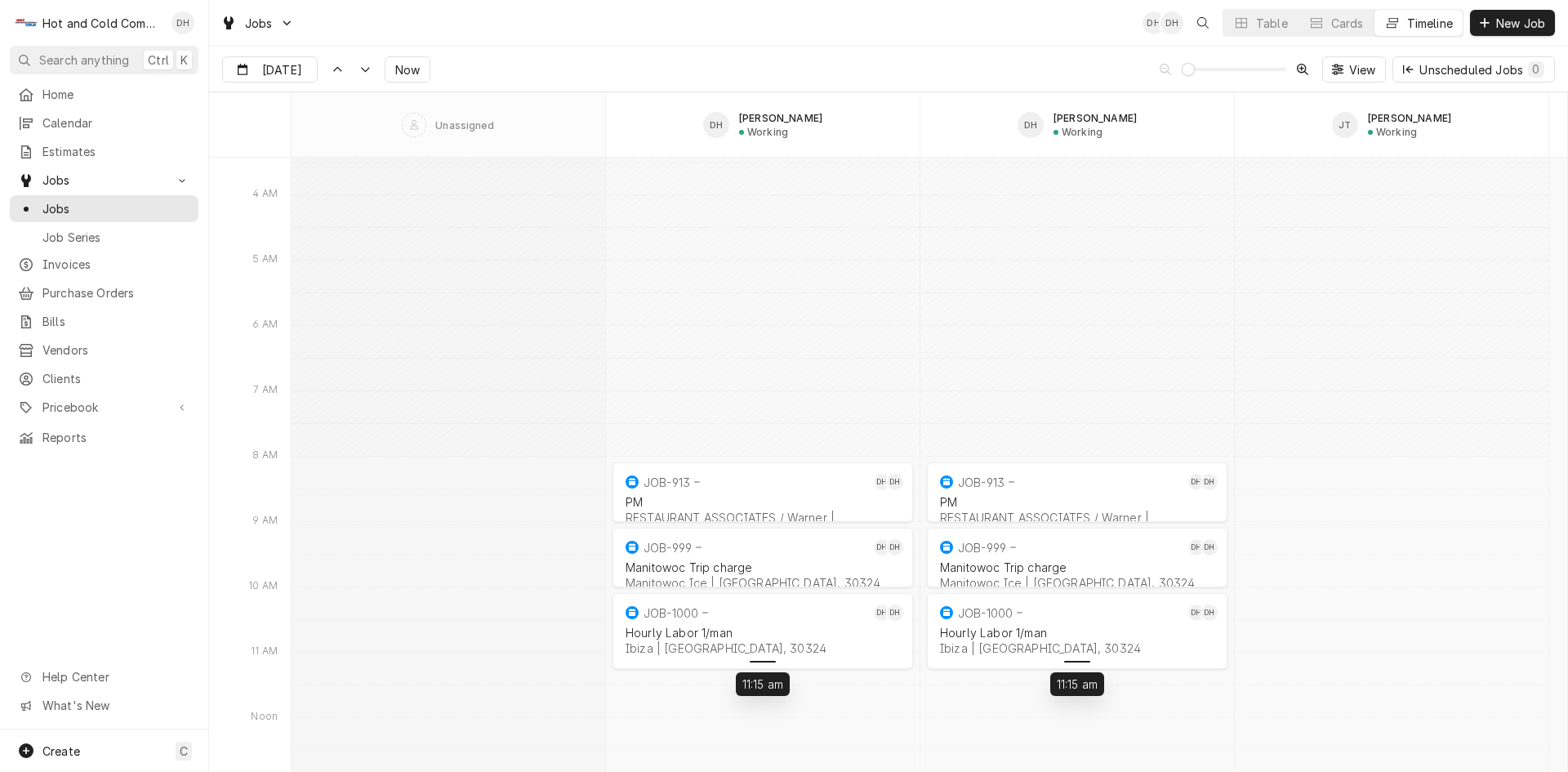
drag, startPoint x: 783, startPoint y: 641, endPoint x: 780, endPoint y: 658, distance: 17.3
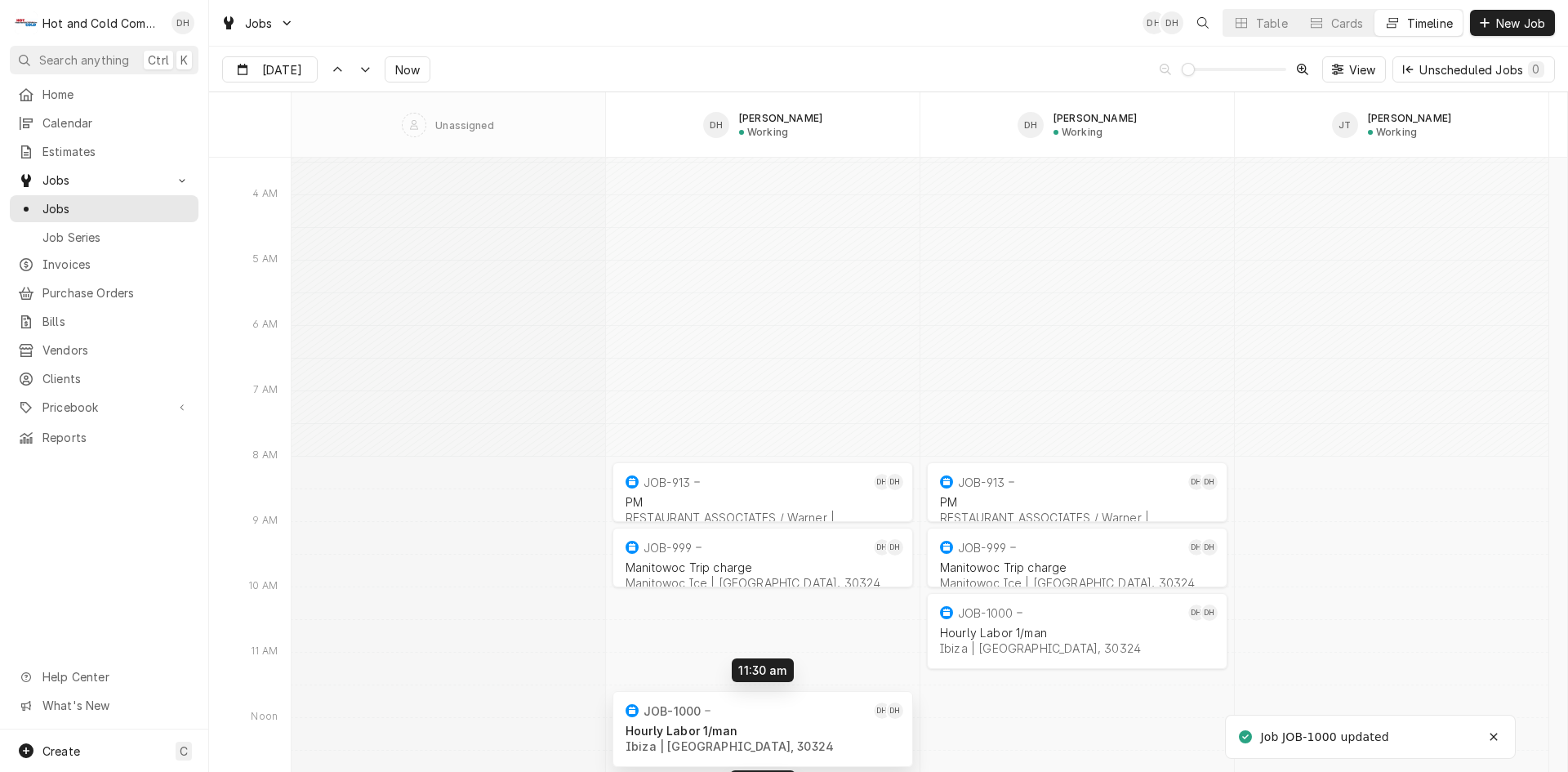
drag, startPoint x: 791, startPoint y: 623, endPoint x: 791, endPoint y: 721, distance: 98.0
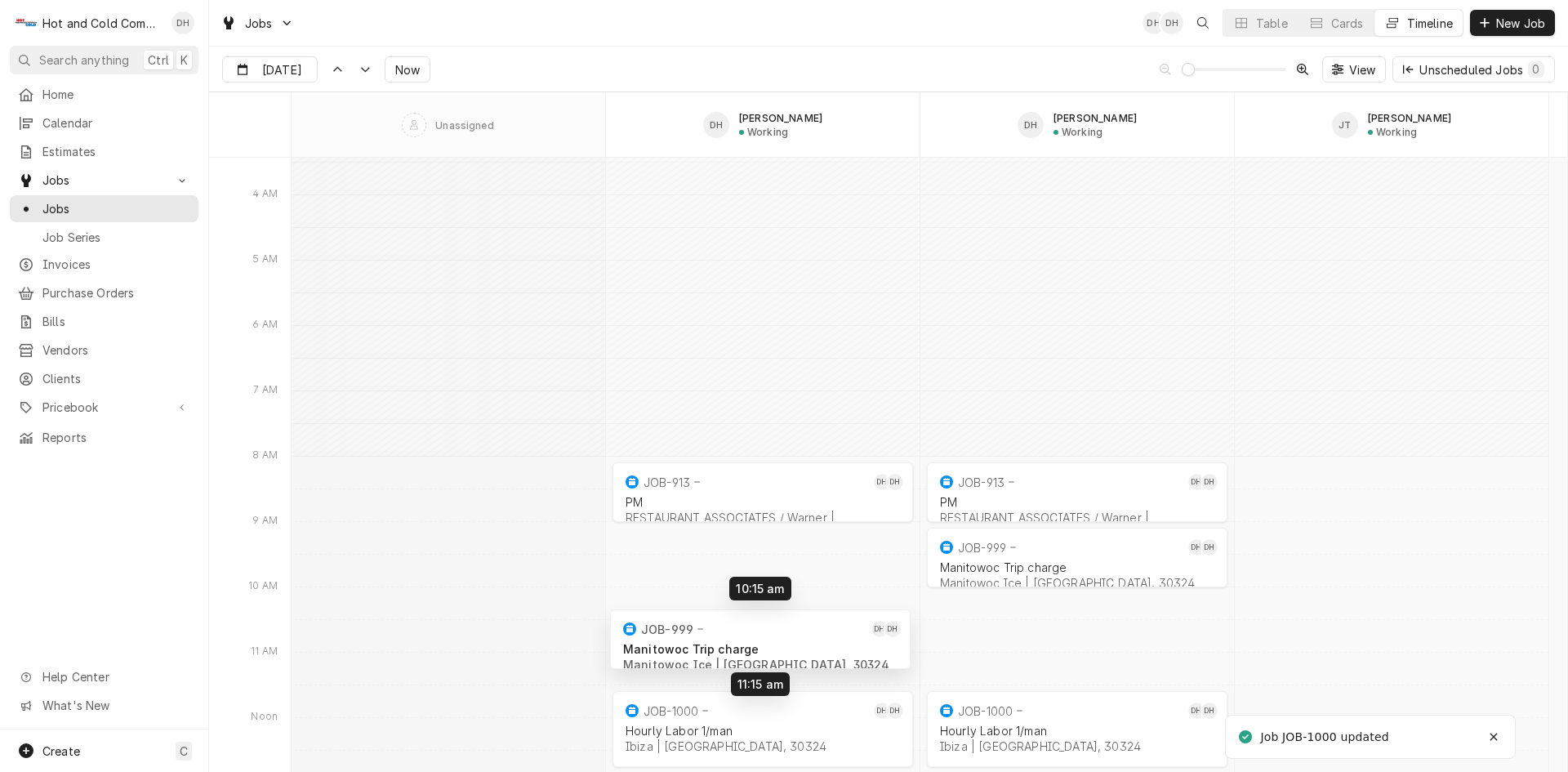
drag, startPoint x: 795, startPoint y: 561, endPoint x: 793, endPoint y: 644, distance: 83.0
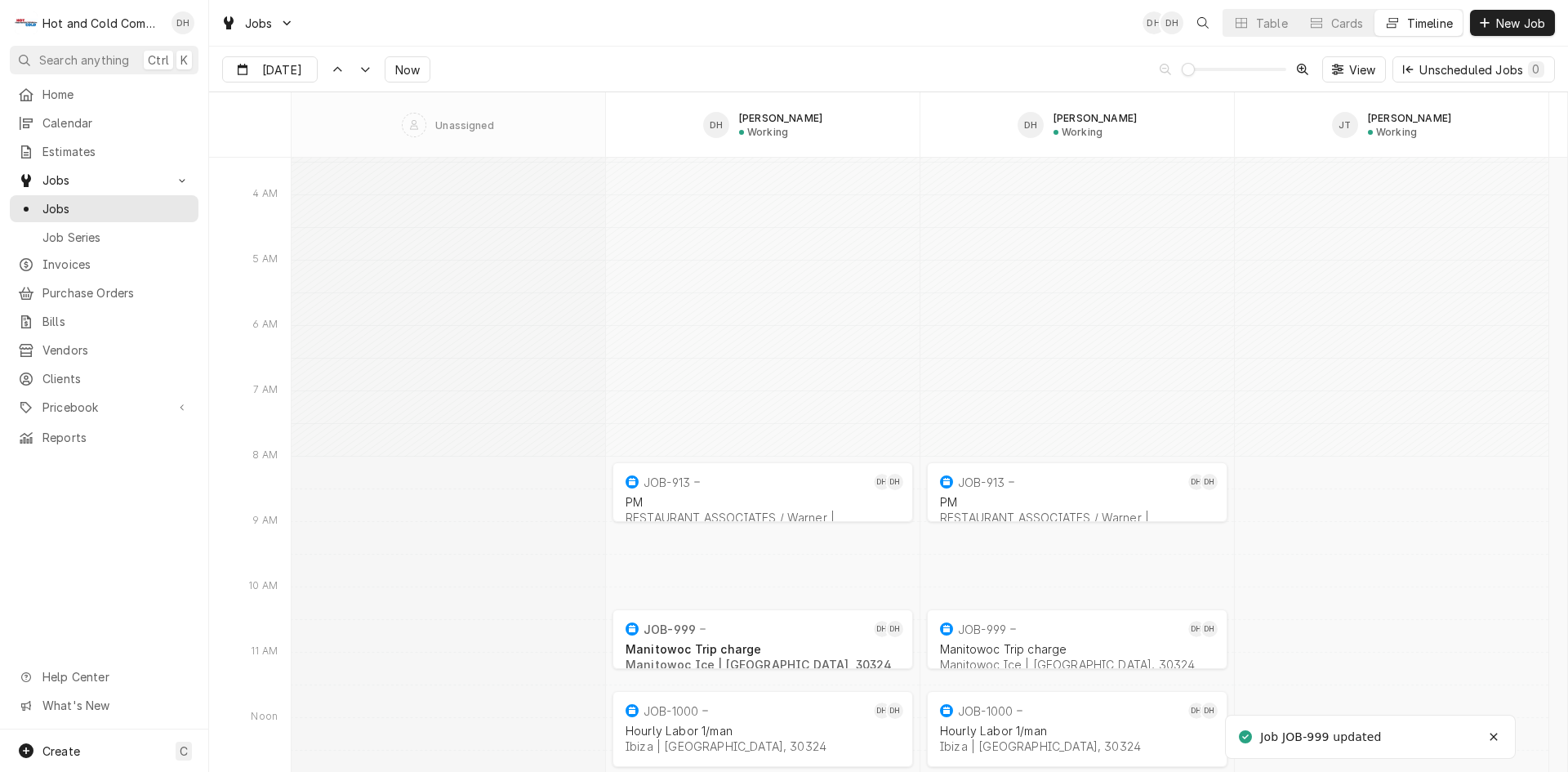
drag, startPoint x: 735, startPoint y: 521, endPoint x: 741, endPoint y: 537, distance: 17.1
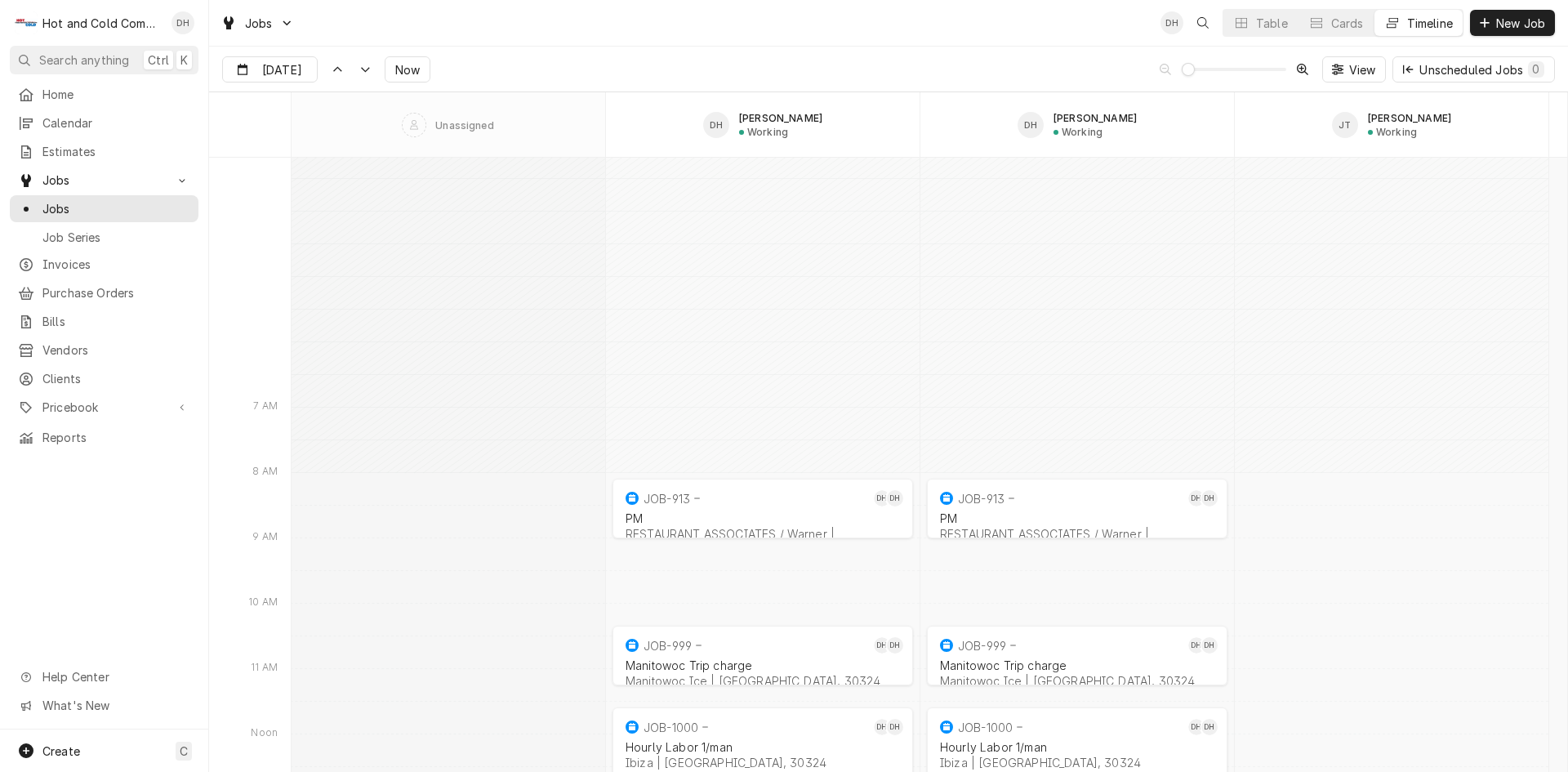
scroll to position [13054, 0]
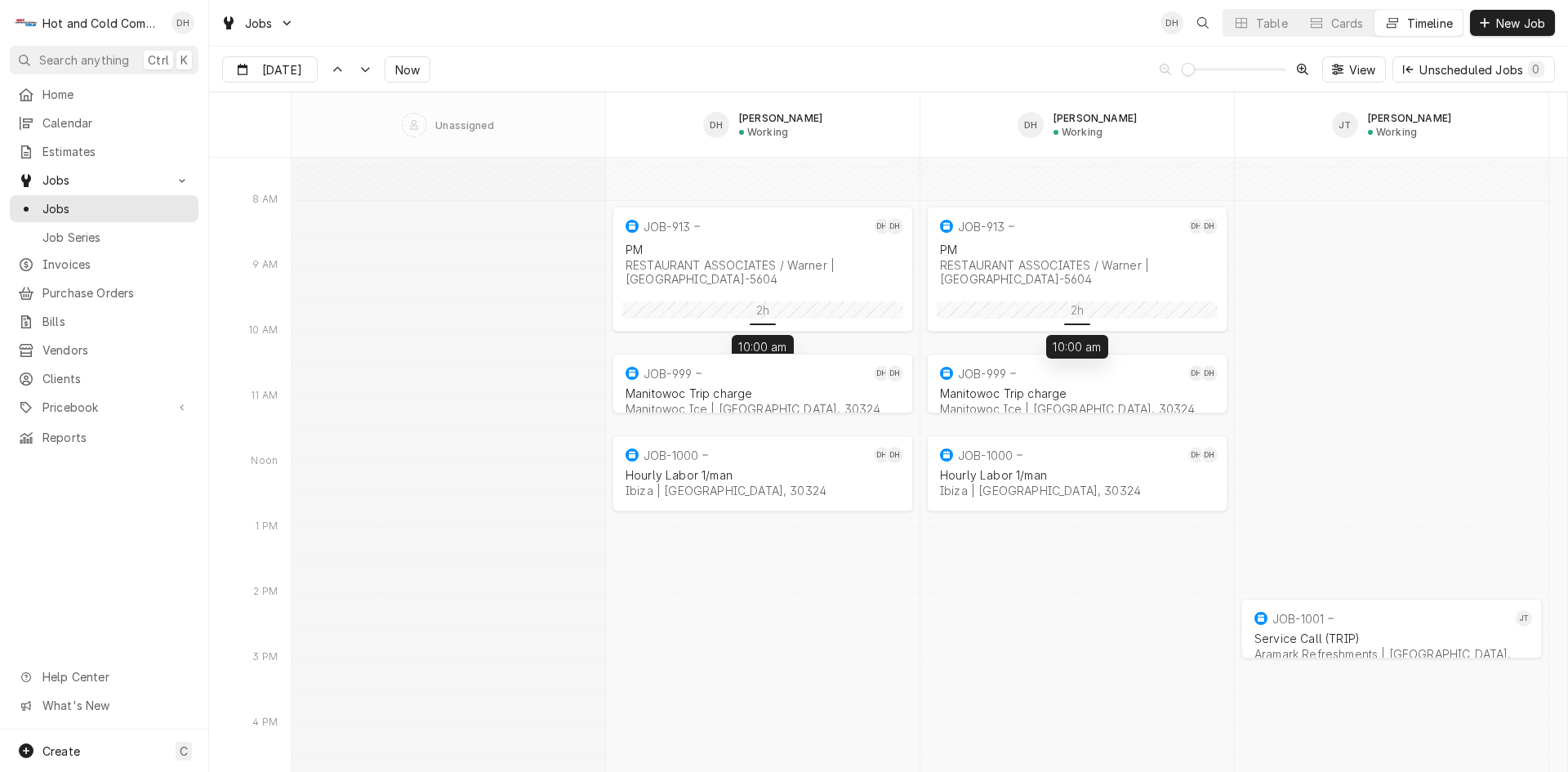
drag, startPoint x: 742, startPoint y: 254, endPoint x: 740, endPoint y: 312, distance: 58.0
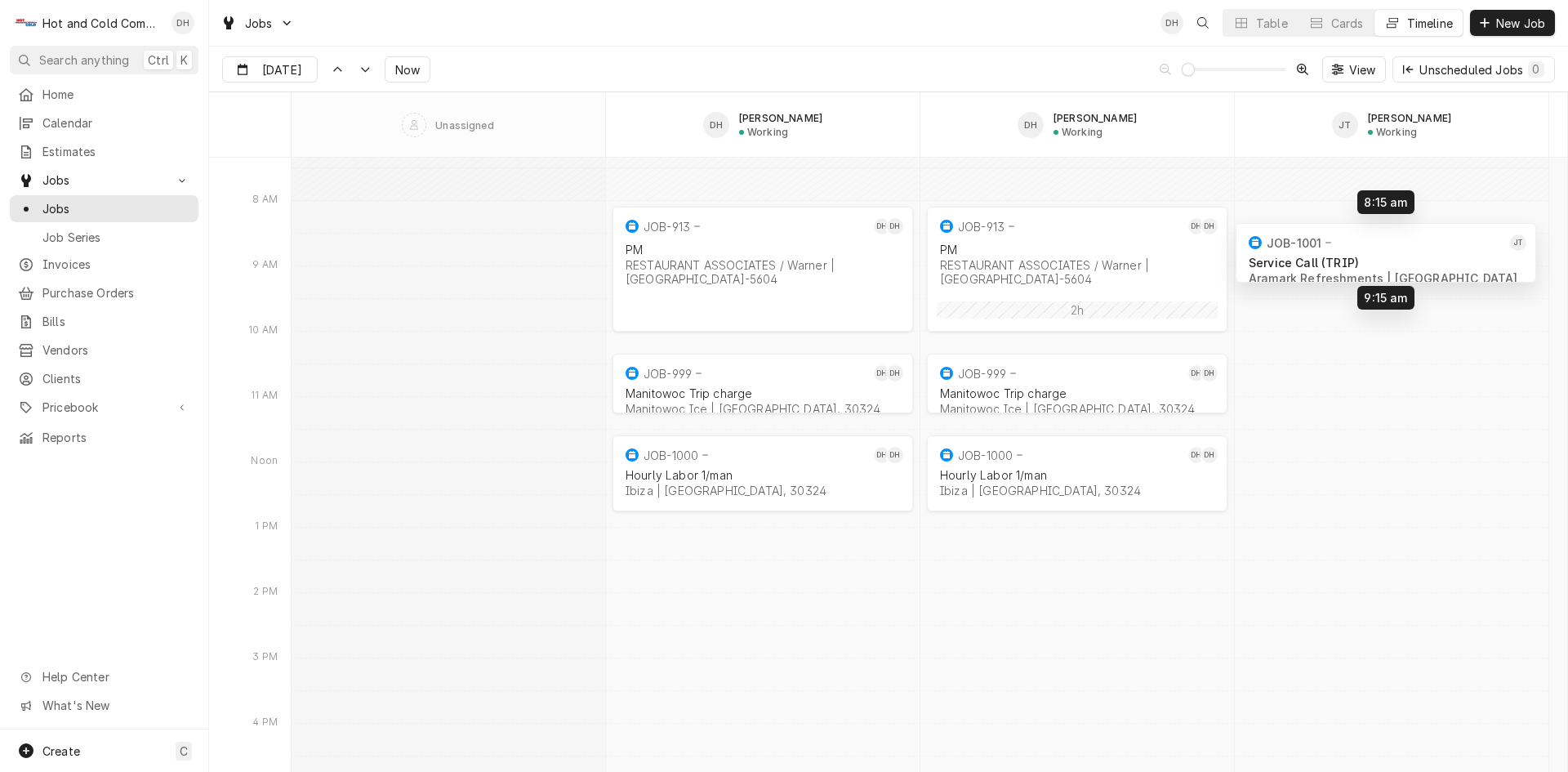
drag, startPoint x: 1407, startPoint y: 629, endPoint x: 1401, endPoint y: 254, distance: 375.0
click at [1401, 254] on div "8:00 AM 10:00 AM JOB-913 DH DH PM RESTAURANT ASSOCIATES / [GEOGRAPHIC_DATA]-560…" at bounding box center [928, 339] width 1275 height 26473
